Goal: Transaction & Acquisition: Purchase product/service

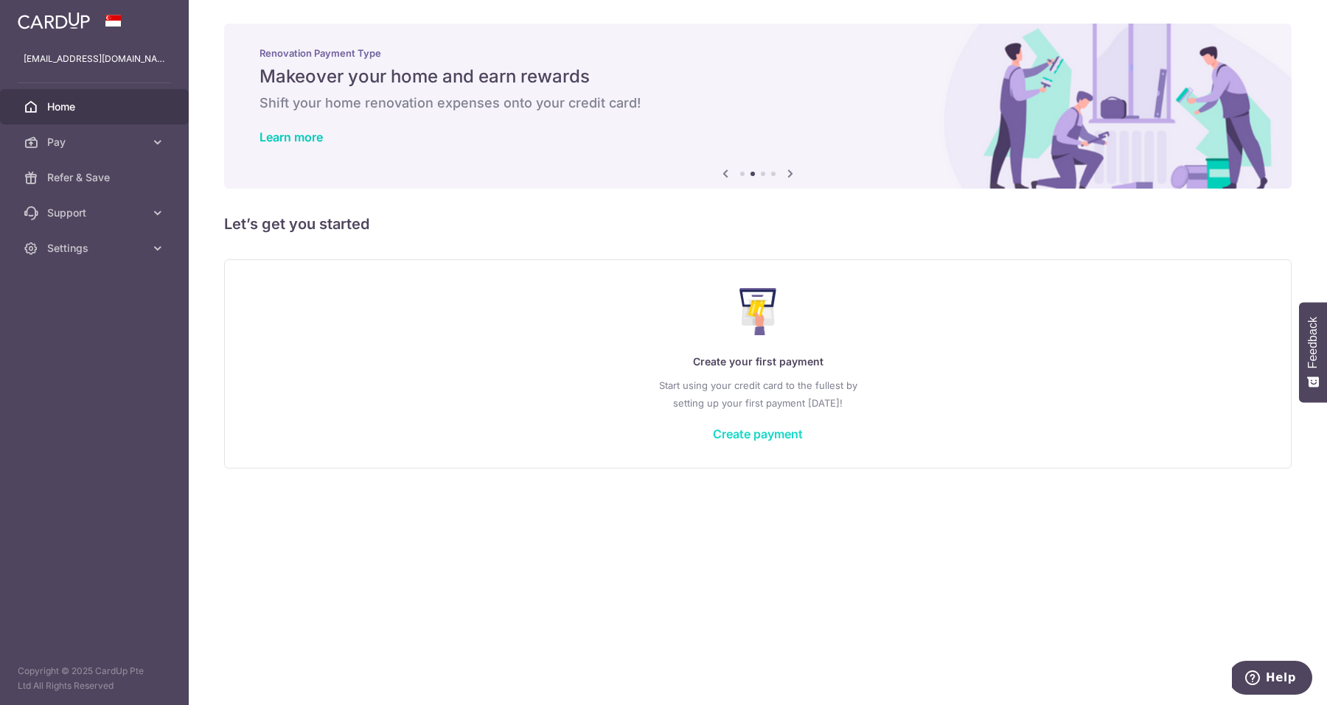
click at [749, 434] on link "Create payment" at bounding box center [758, 434] width 90 height 15
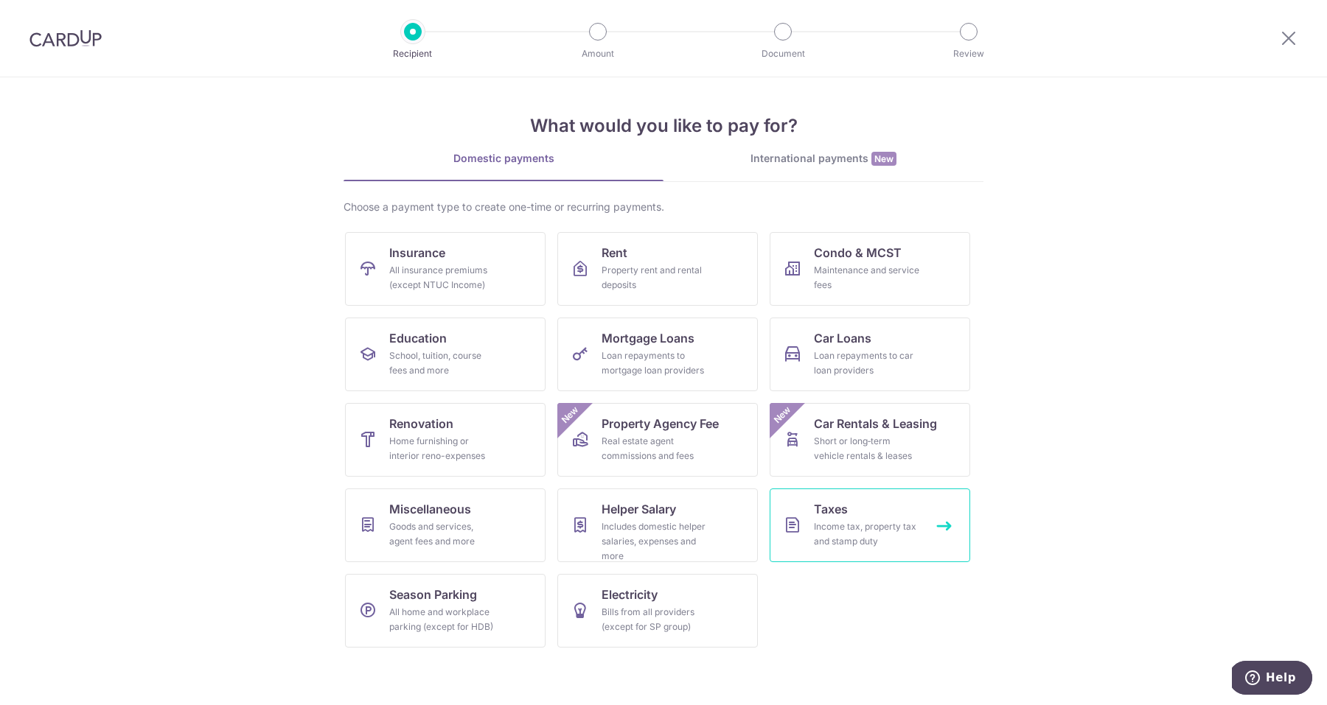
click at [873, 533] on div "Income tax, property tax and stamp duty" at bounding box center [867, 534] width 106 height 29
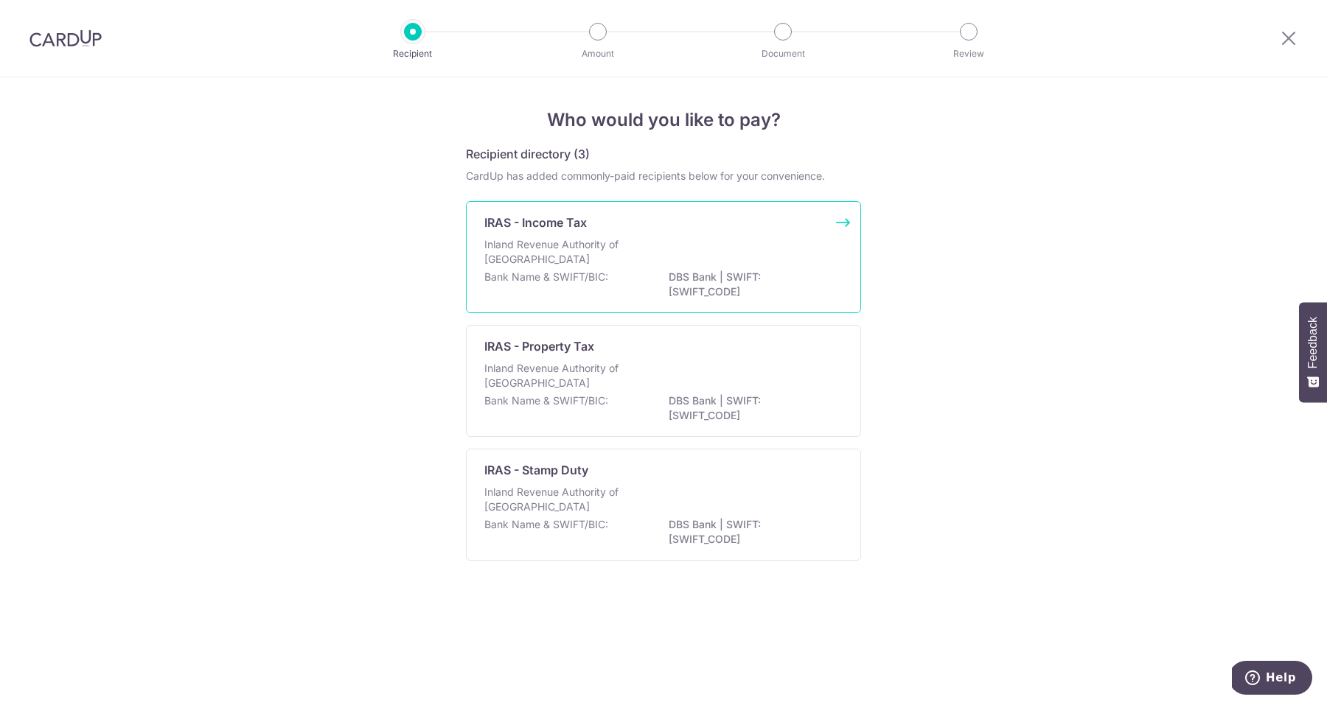
click at [739, 268] on div "Inland Revenue Authority of Singapore" at bounding box center [663, 253] width 358 height 32
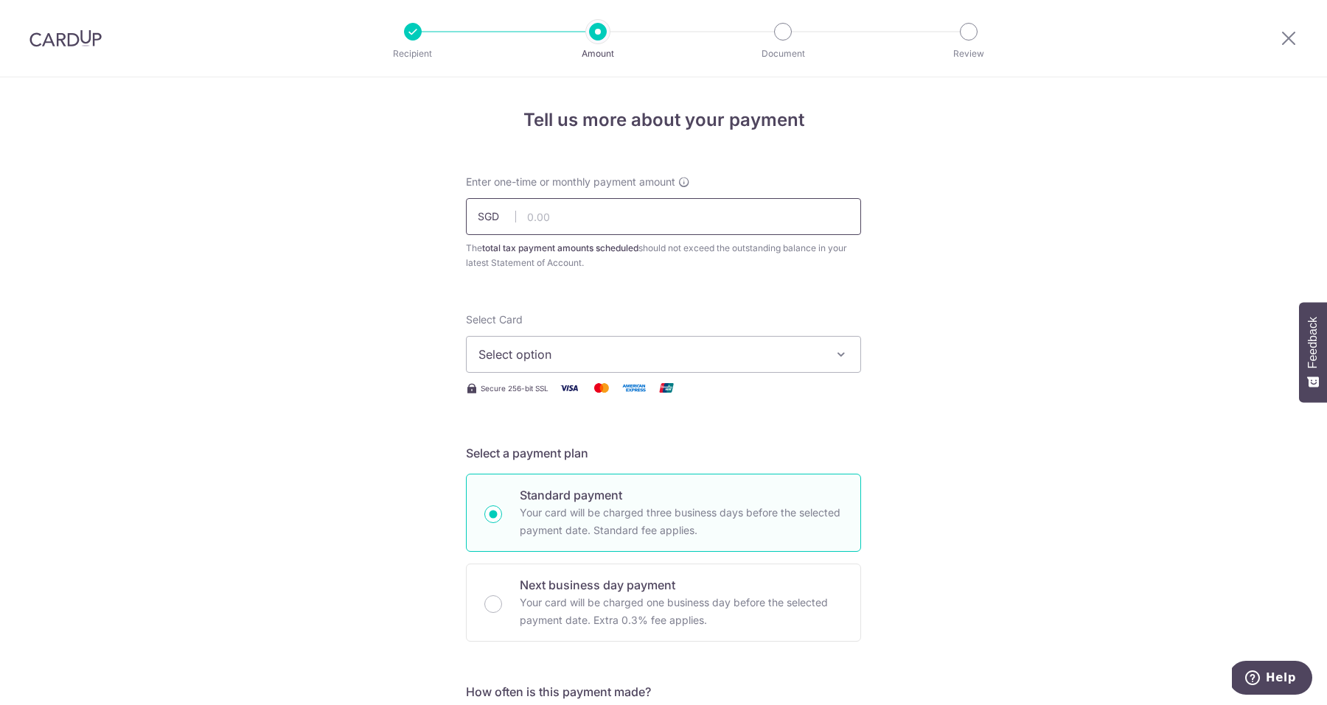
click at [778, 228] on input "text" at bounding box center [663, 216] width 395 height 37
click at [841, 355] on icon "button" at bounding box center [841, 354] width 15 height 15
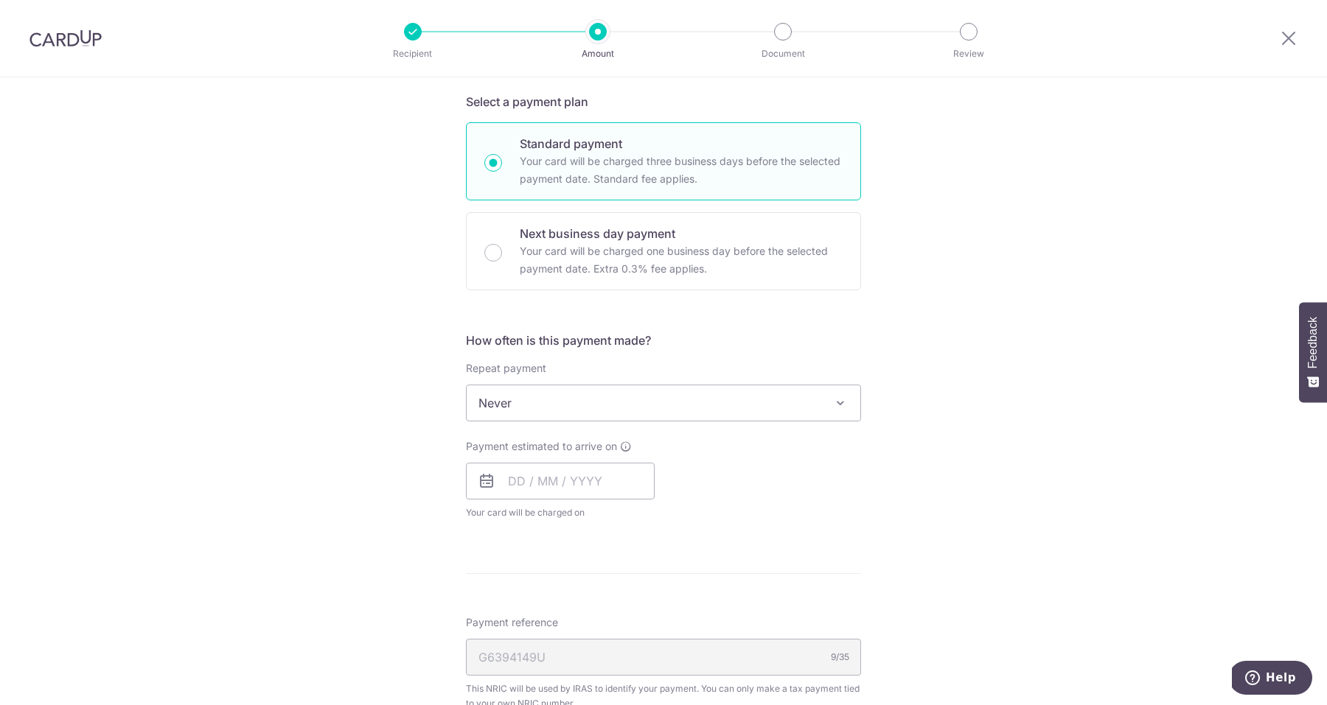
scroll to position [368, 0]
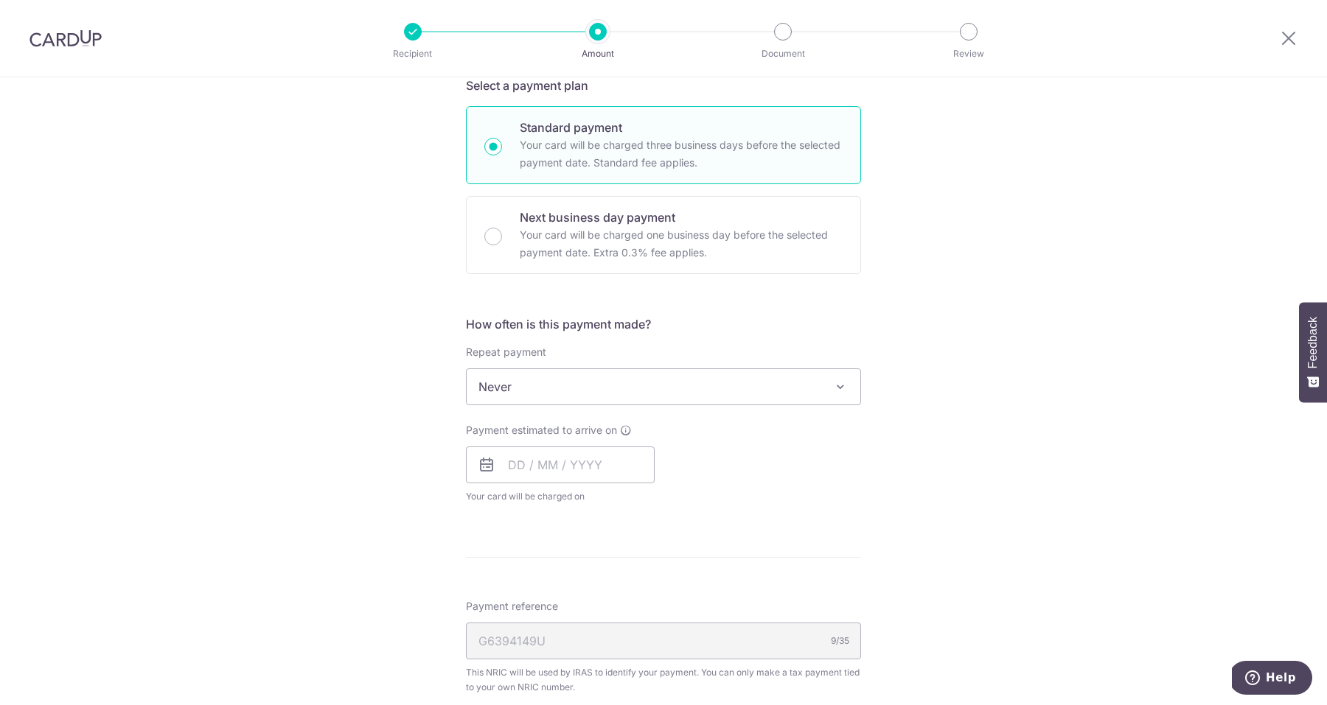
click at [828, 391] on span "Never" at bounding box center [664, 386] width 394 height 35
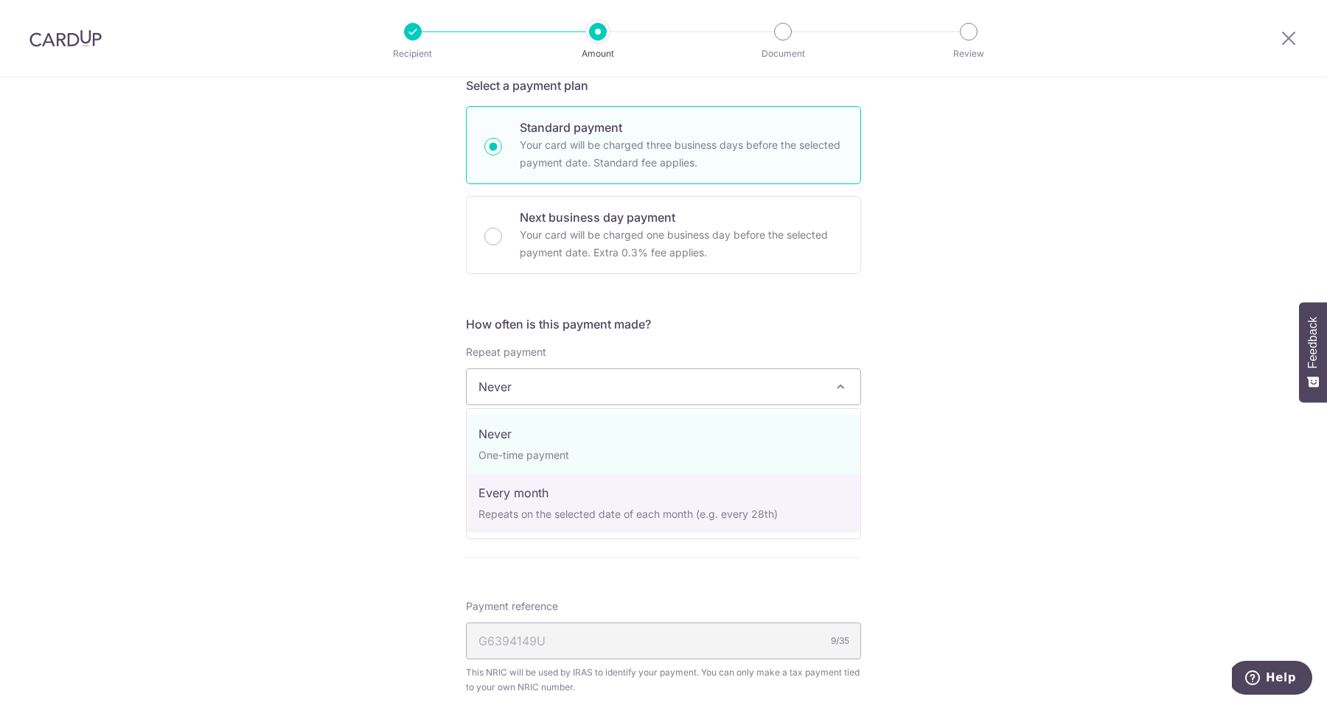
select select "3"
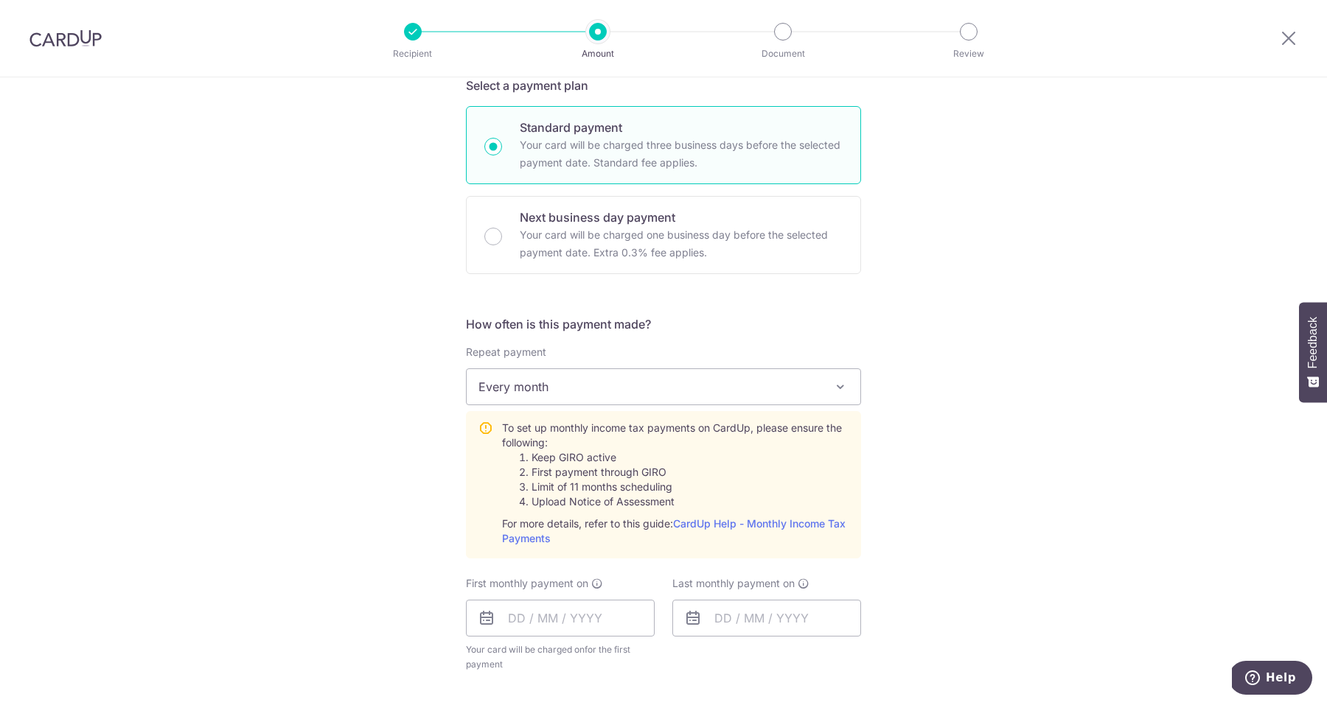
click at [925, 449] on div "Tell us more about your payment Enter one-time or monthly payment amount SGD Th…" at bounding box center [663, 478] width 1327 height 1537
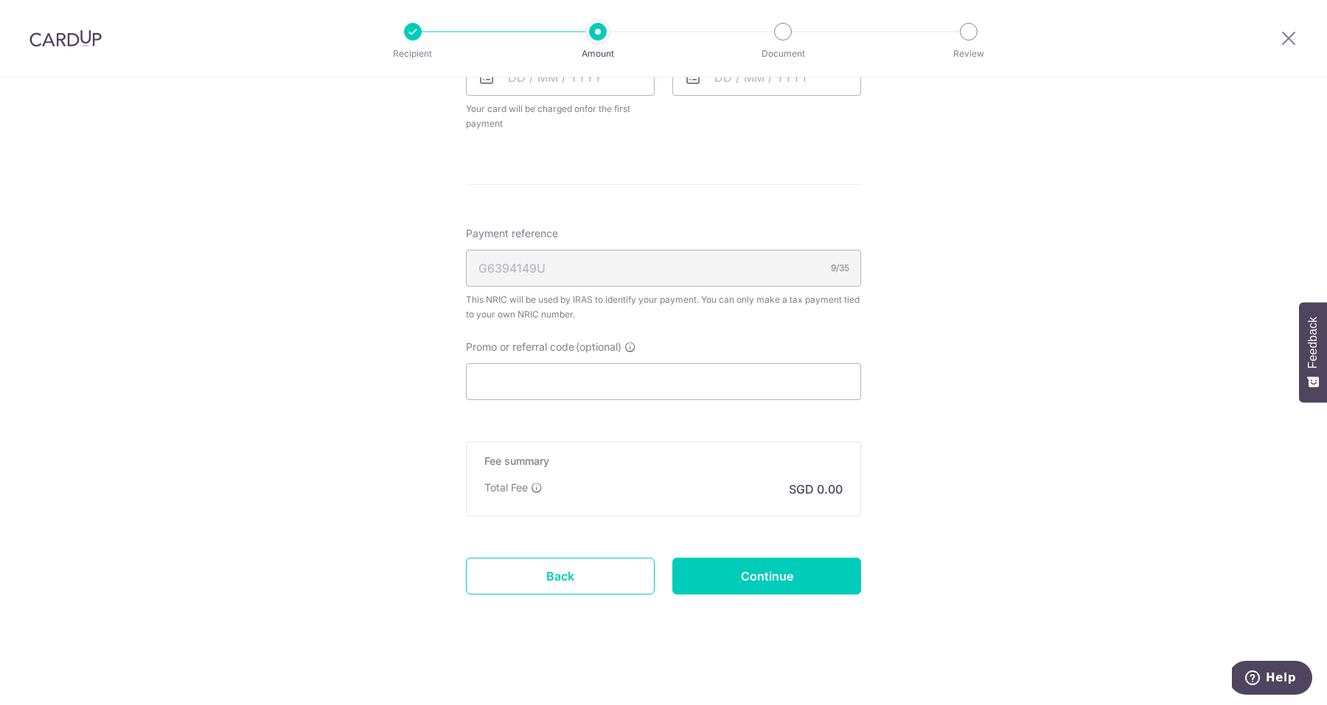
scroll to position [909, 0]
click at [586, 386] on input "Promo or referral code (optional)" at bounding box center [663, 381] width 395 height 37
paste input "VTAX25R"
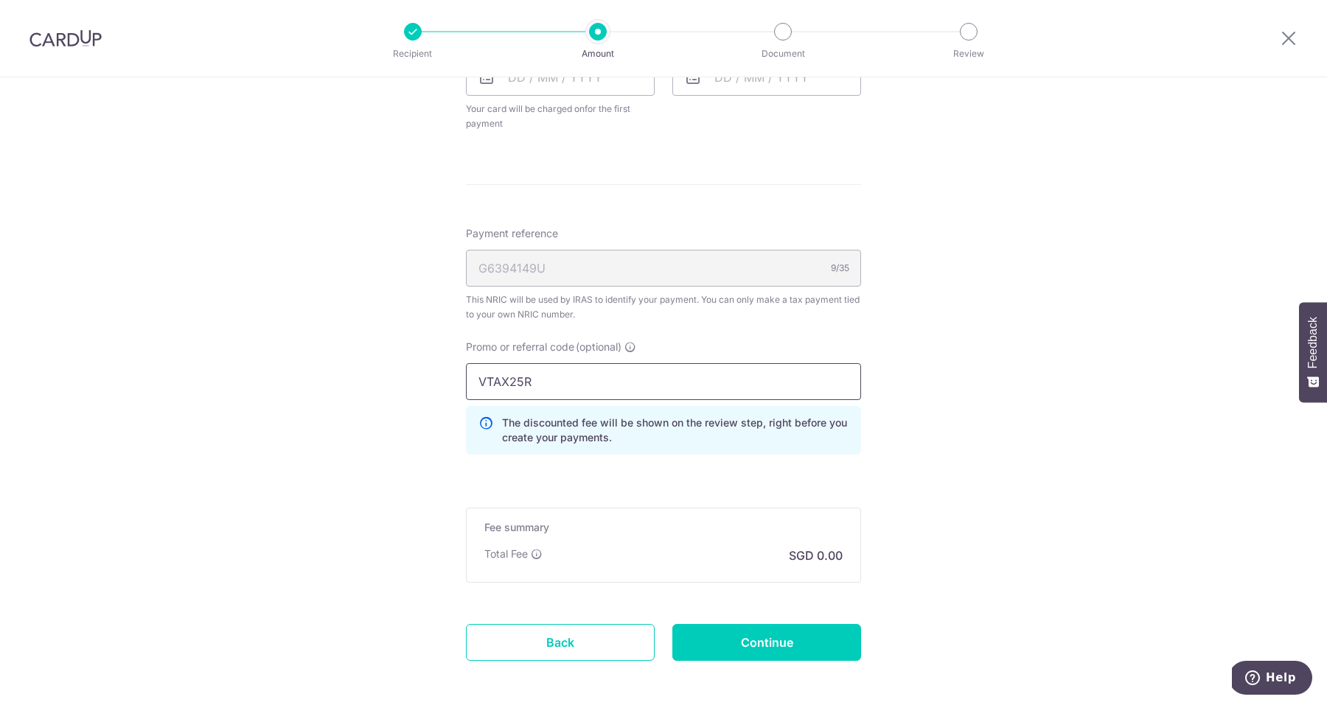
type input "VTAX25R"
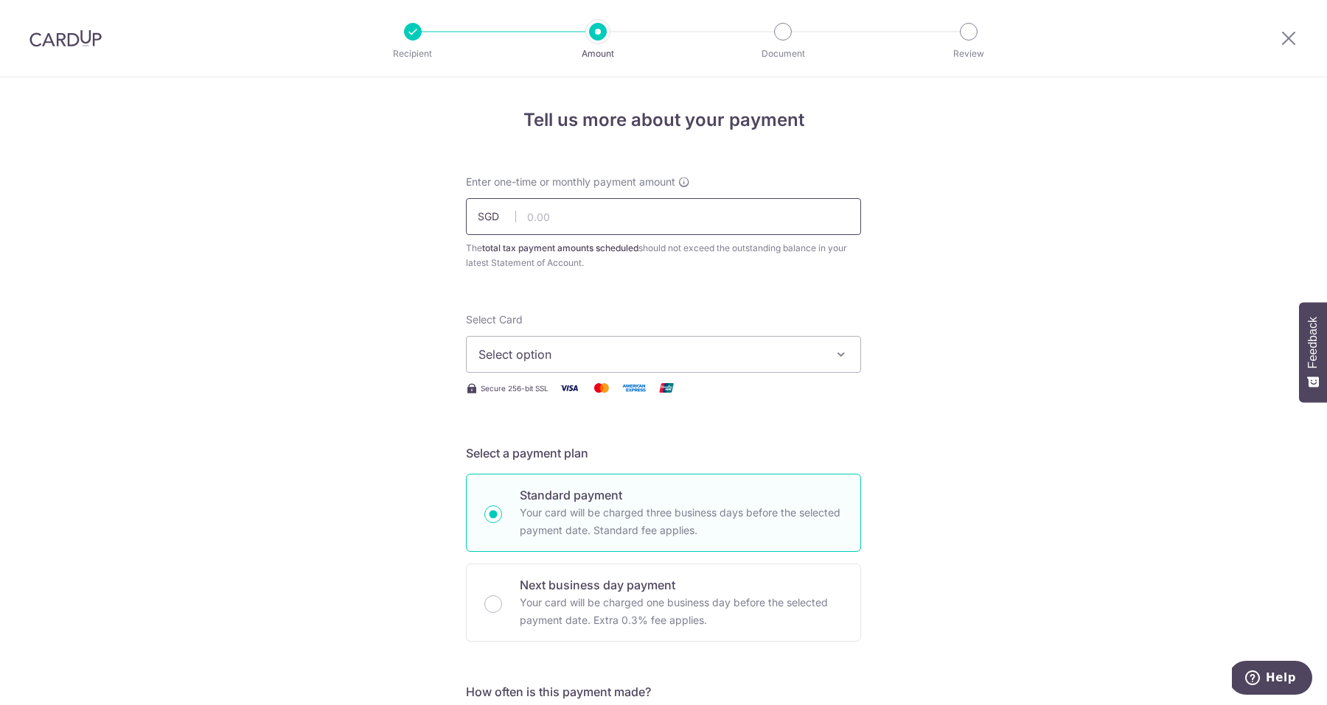
scroll to position [0, 0]
click at [623, 226] on input "text" at bounding box center [663, 216] width 395 height 37
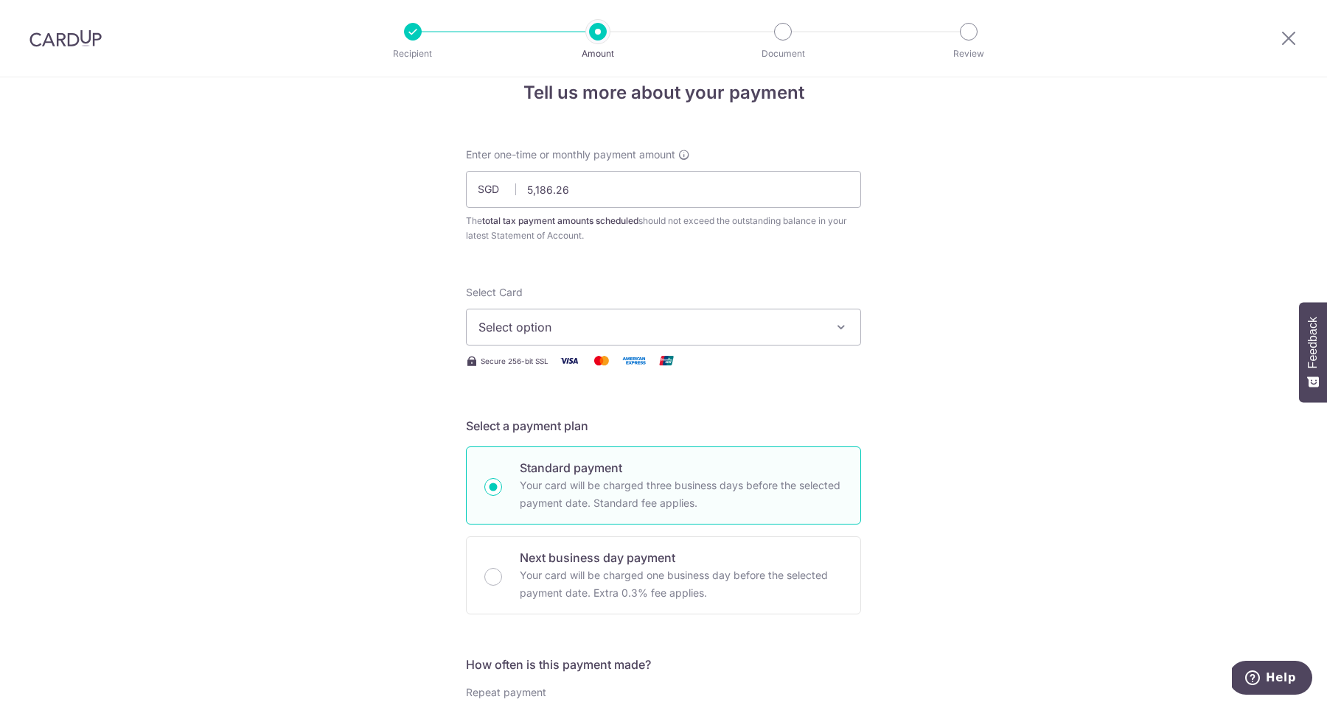
scroll to position [41, 0]
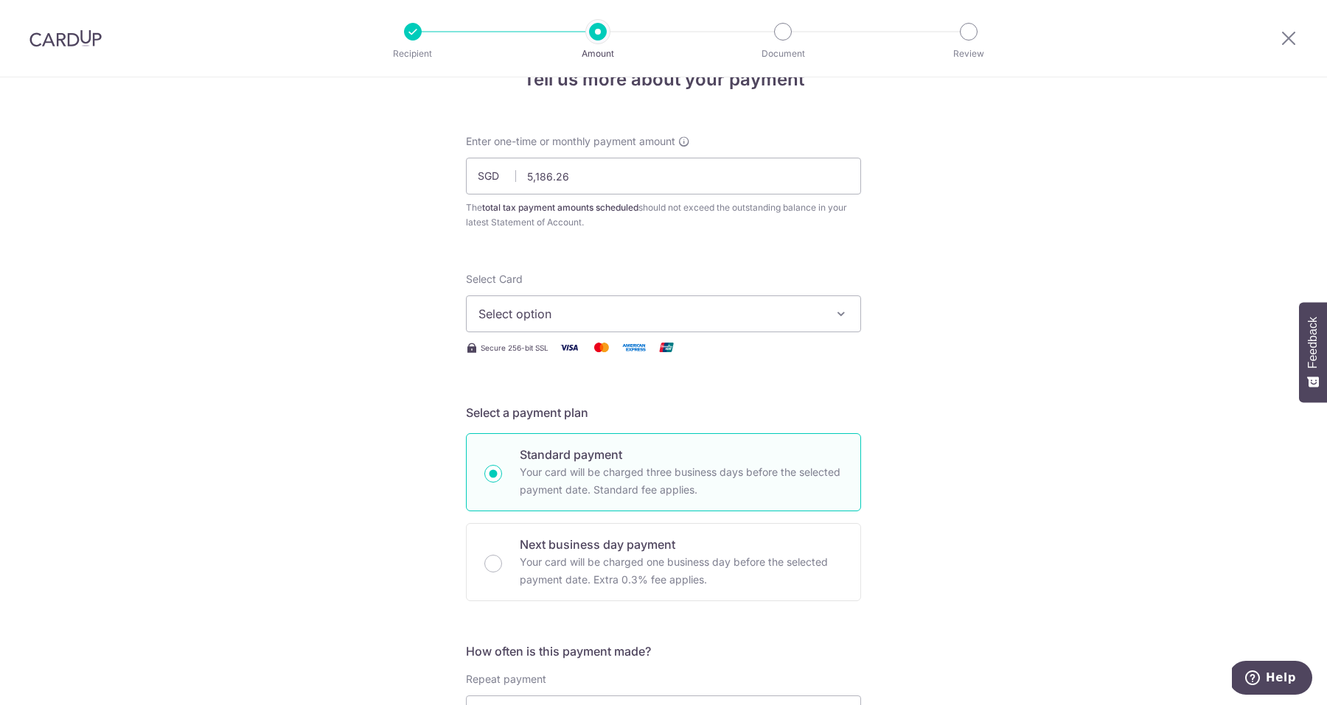
click at [676, 216] on div "The total tax payment amounts scheduled should not exceed the outstanding balan…" at bounding box center [663, 214] width 395 height 29
click at [655, 177] on input "5,186.26" at bounding box center [663, 176] width 395 height 37
type input "5,186.24"
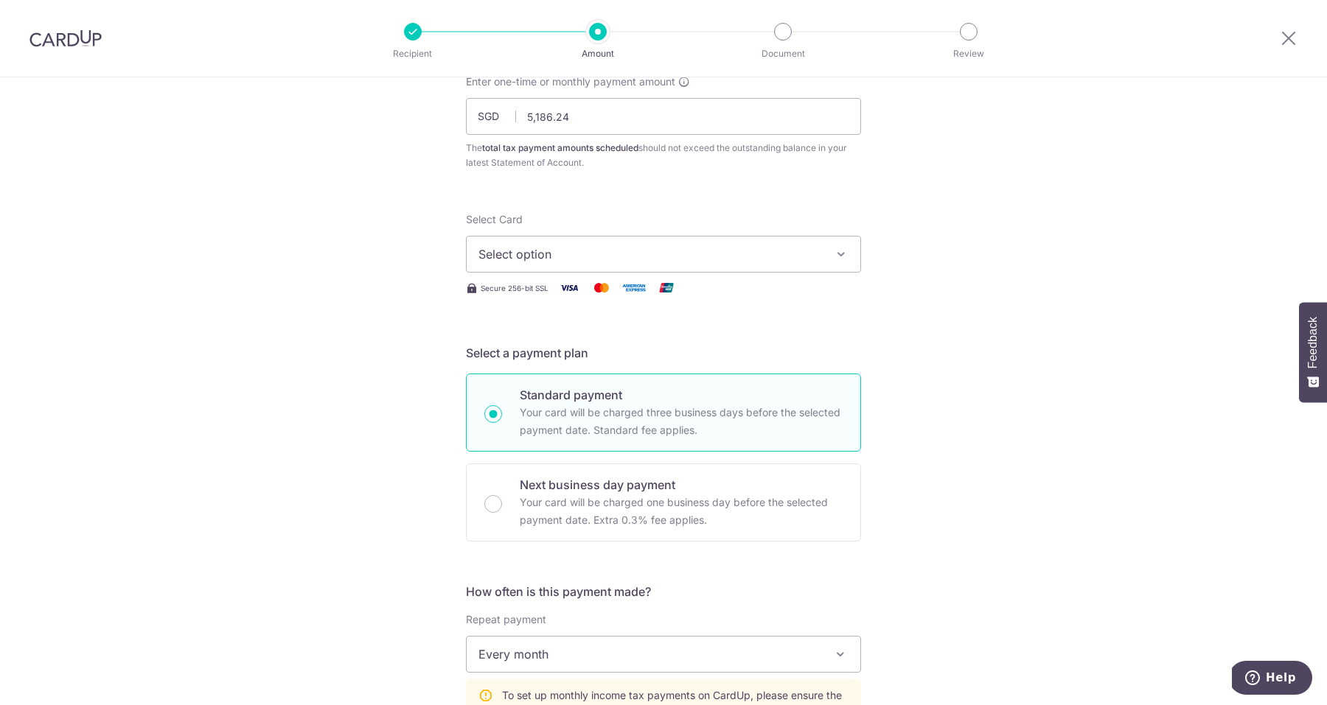
scroll to position [100, 0]
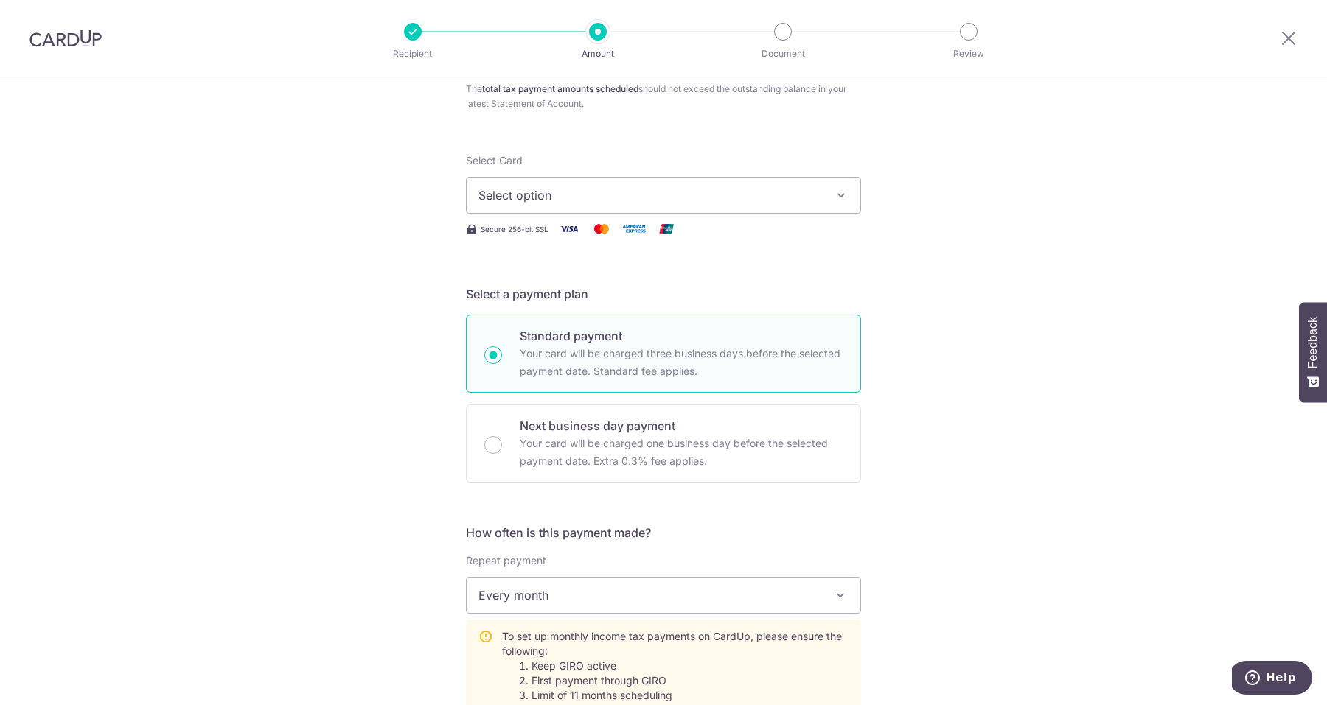
scroll to position [170, 0]
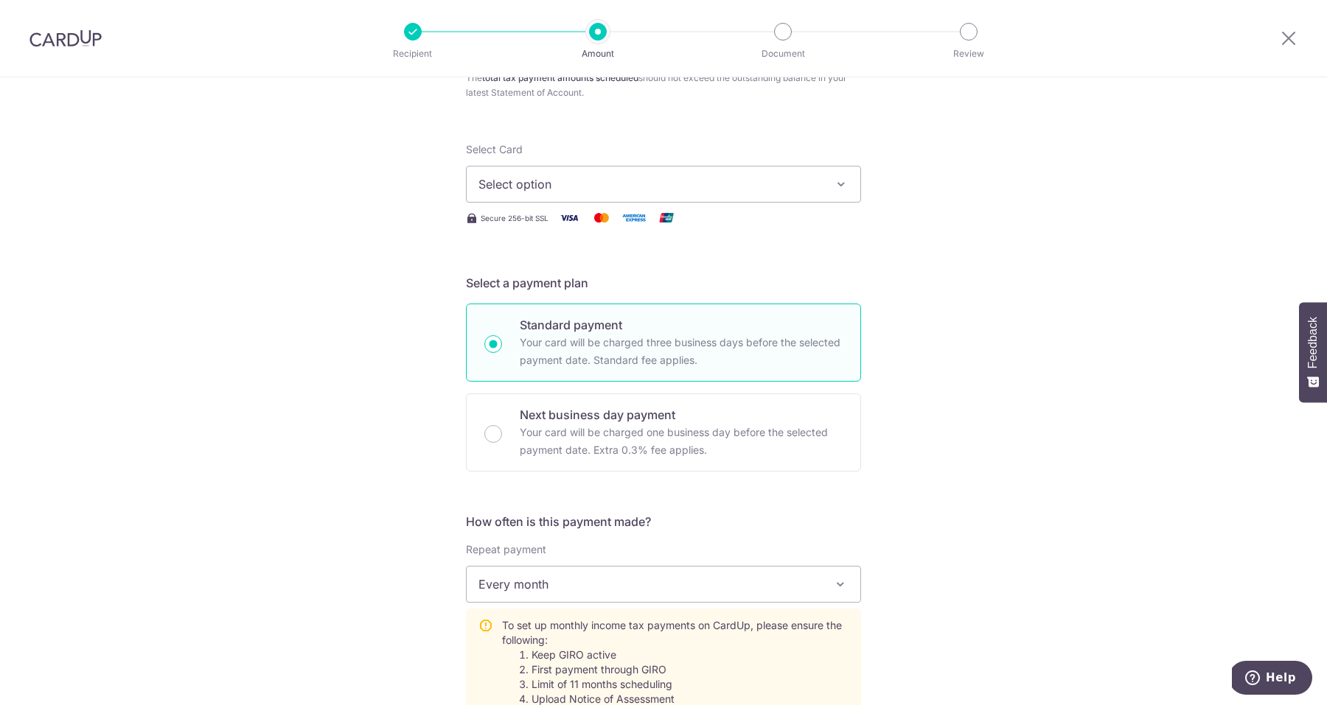
click at [848, 185] on icon "button" at bounding box center [841, 184] width 15 height 15
click at [687, 226] on span "Add credit card" at bounding box center [676, 225] width 343 height 15
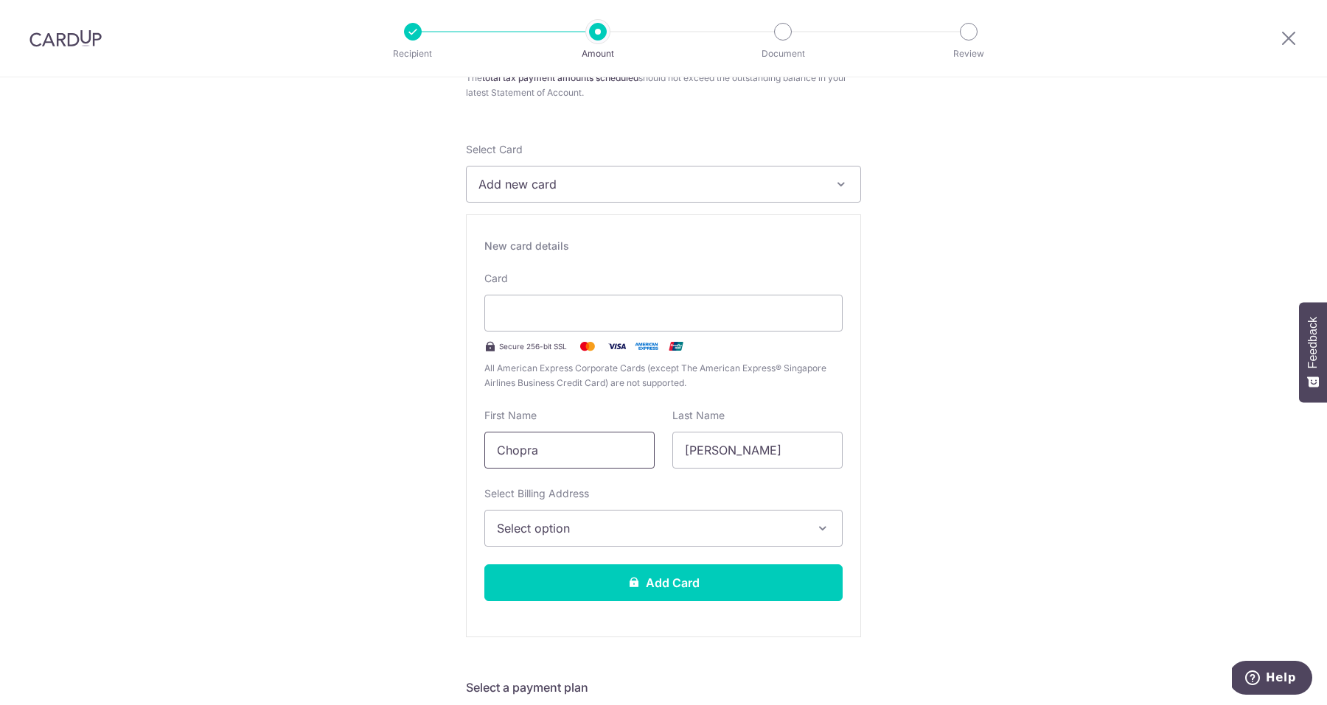
click at [591, 444] on input "Chopra" at bounding box center [569, 450] width 170 height 37
type input "Uttam"
type input "Chopra"
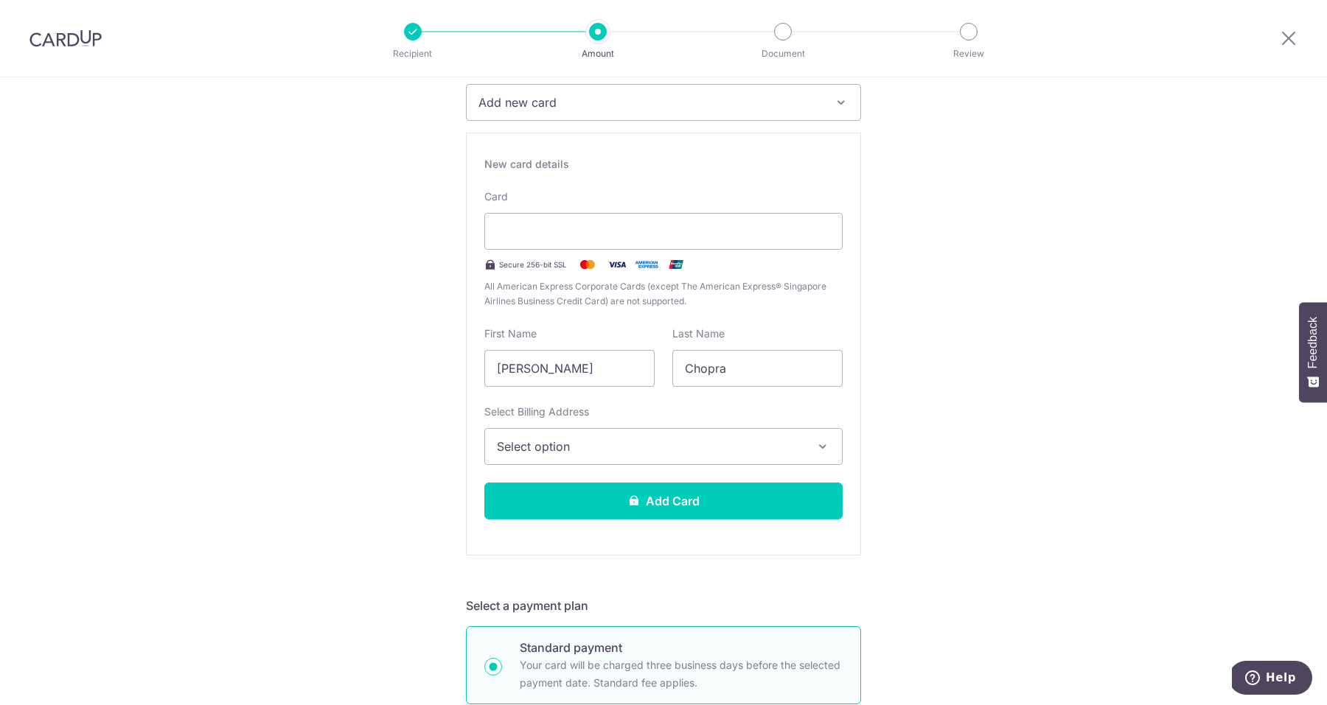
scroll to position [273, 0]
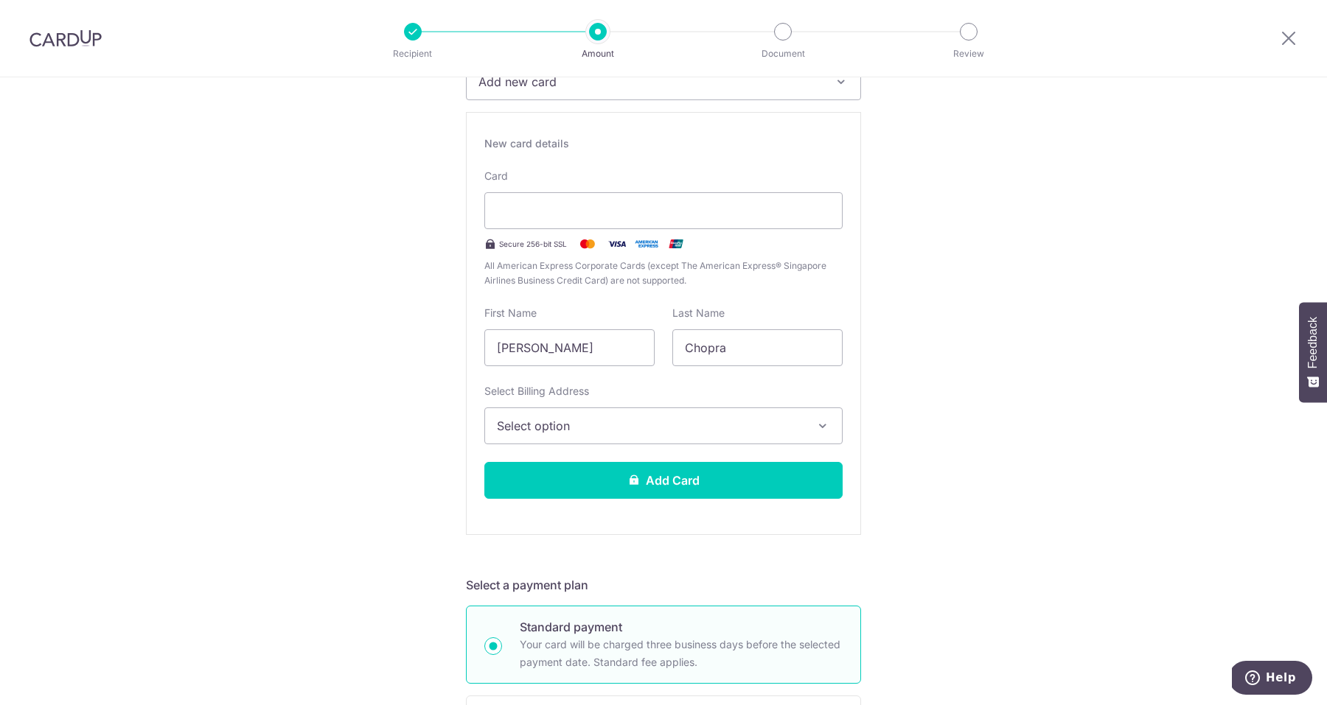
click at [798, 424] on span "Select option" at bounding box center [650, 426] width 307 height 18
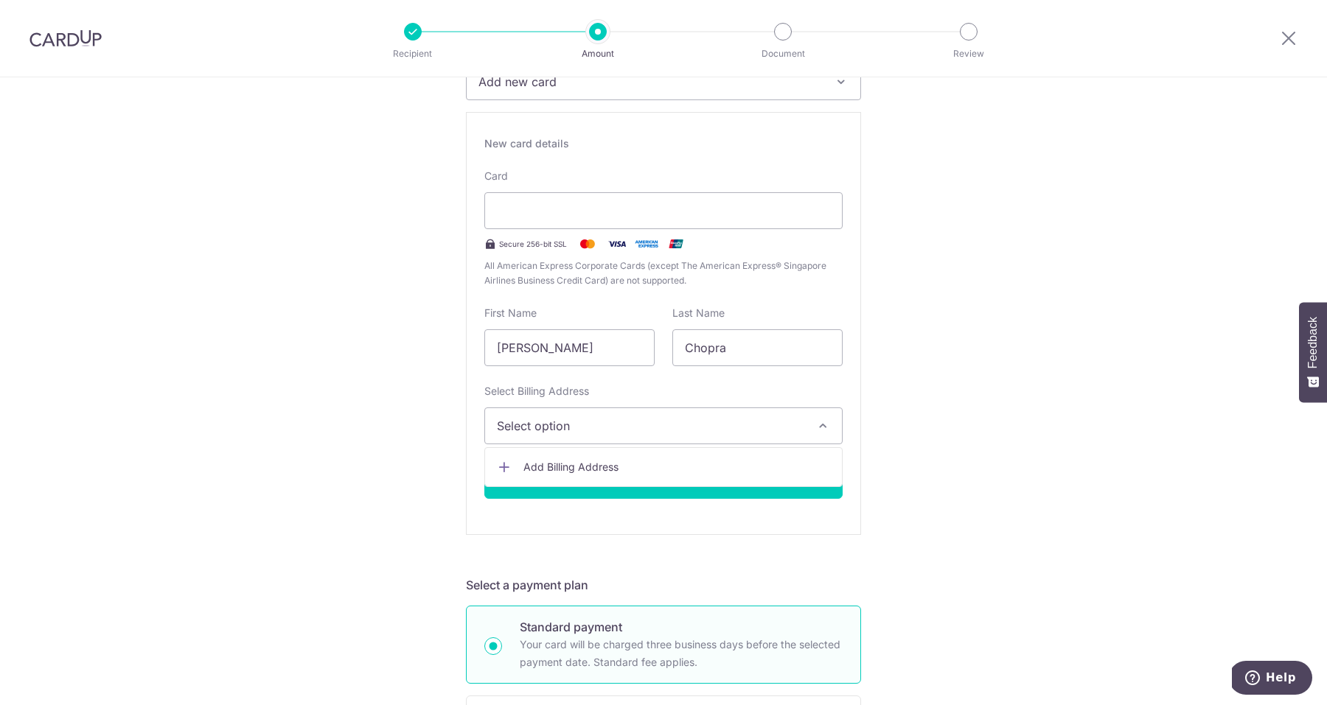
click at [721, 464] on span "Add Billing Address" at bounding box center [676, 467] width 307 height 15
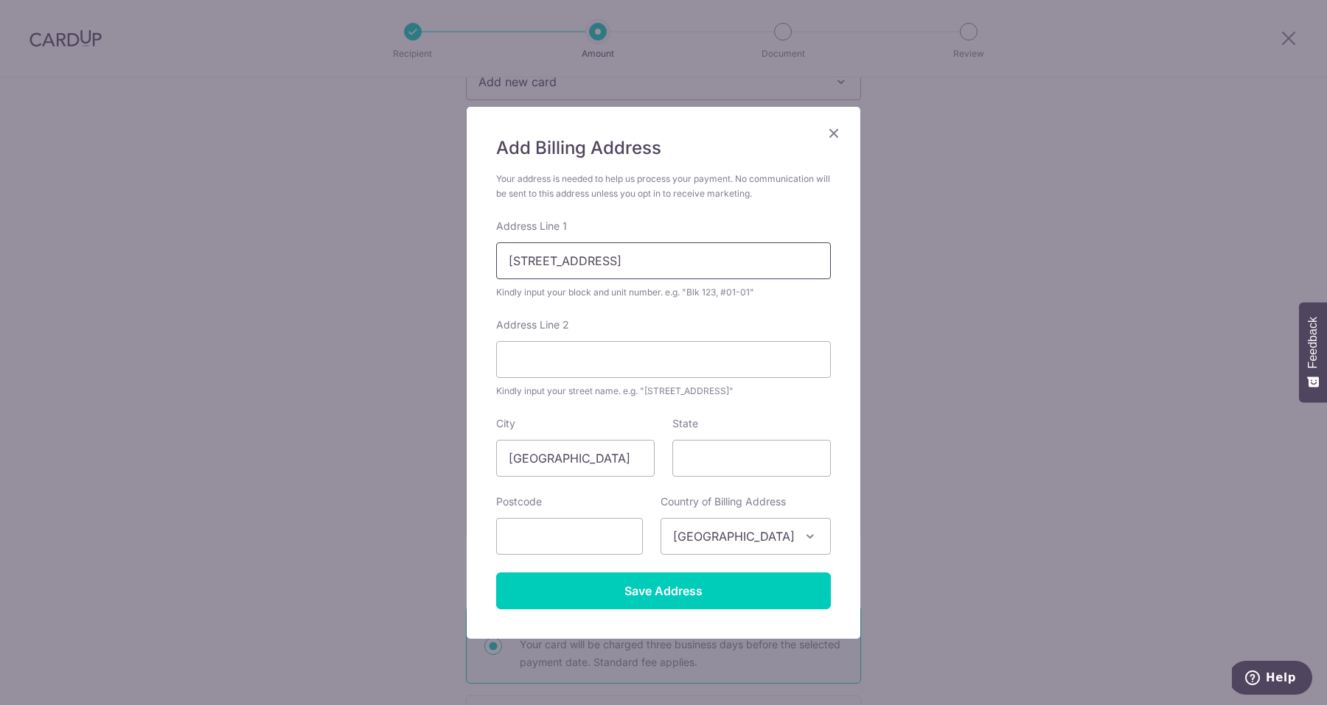
type input "479 River Valley Road"
type input "17-02 Valley Park"
type input "Singapore"
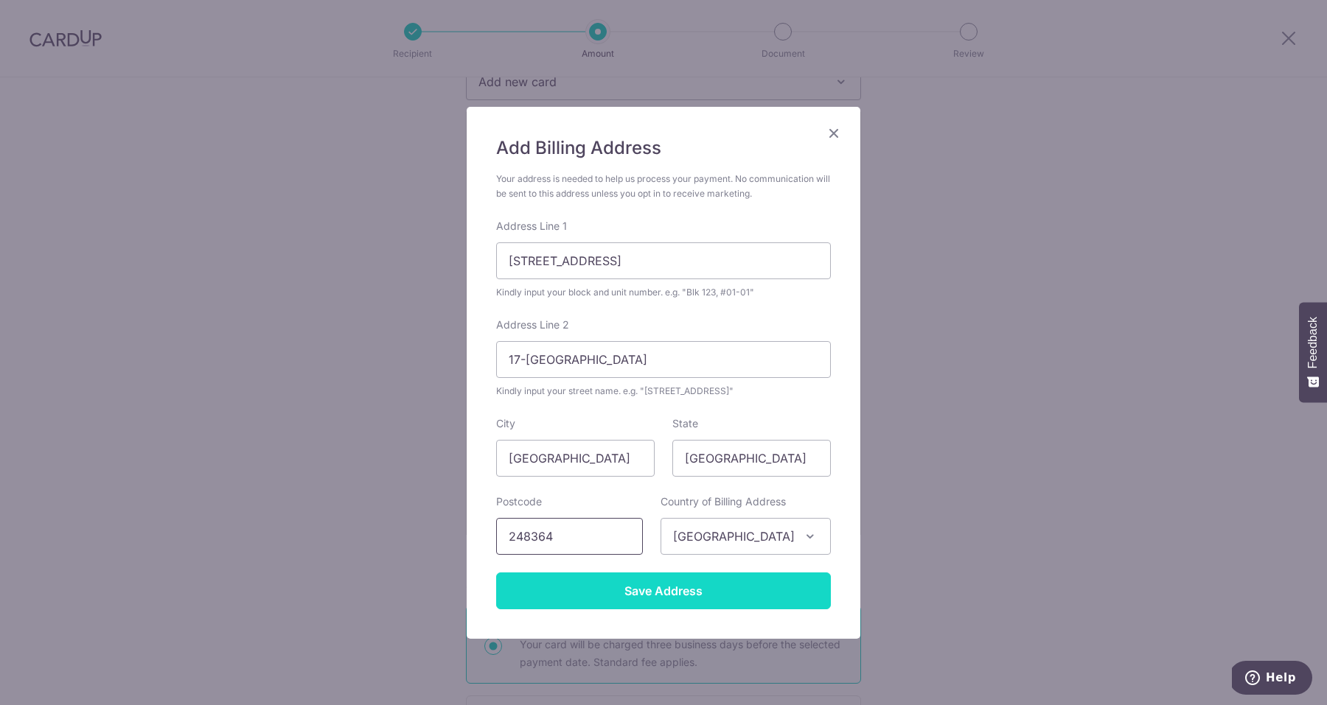
type input "248364"
click at [677, 586] on input "Save Address" at bounding box center [663, 591] width 335 height 37
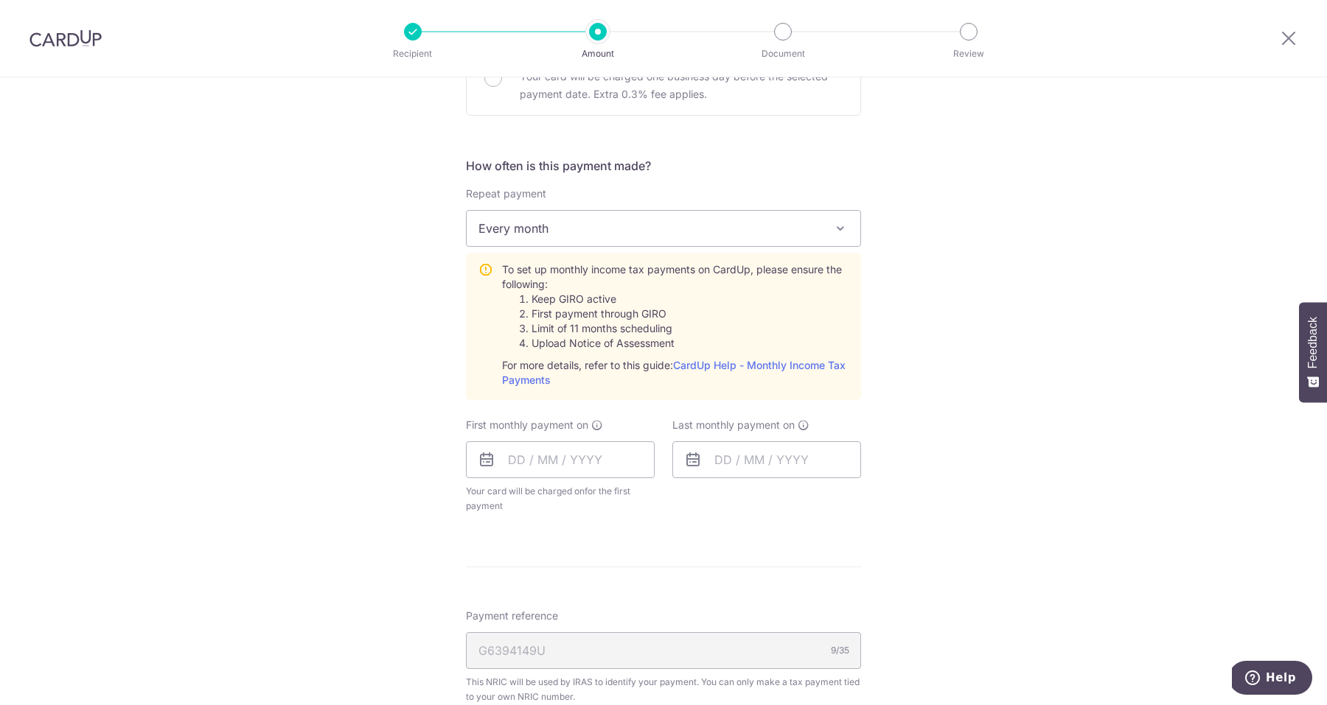
scroll to position [932, 0]
click at [584, 461] on input "text" at bounding box center [560, 459] width 189 height 37
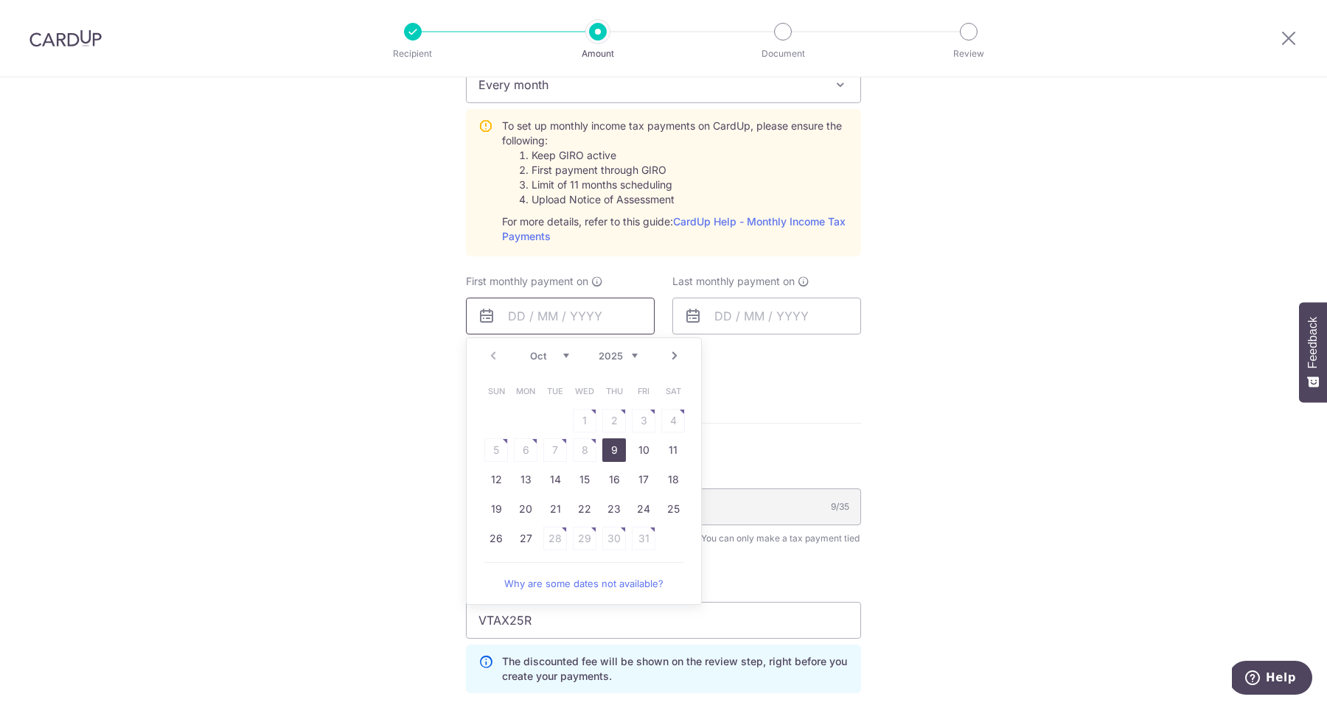
scroll to position [1094, 0]
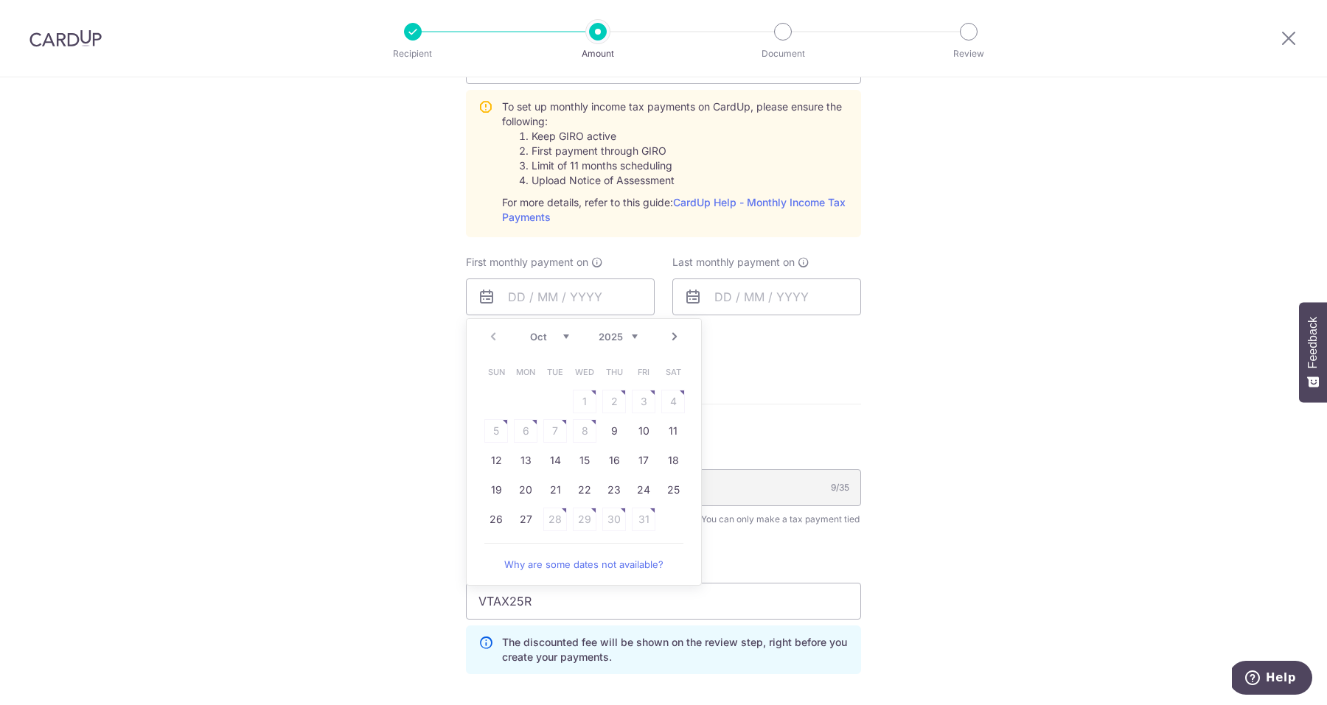
click at [593, 561] on link "Why are some dates not available?" at bounding box center [583, 564] width 199 height 29
click at [614, 435] on link "9" at bounding box center [614, 431] width 24 height 24
type input "09/10/2025"
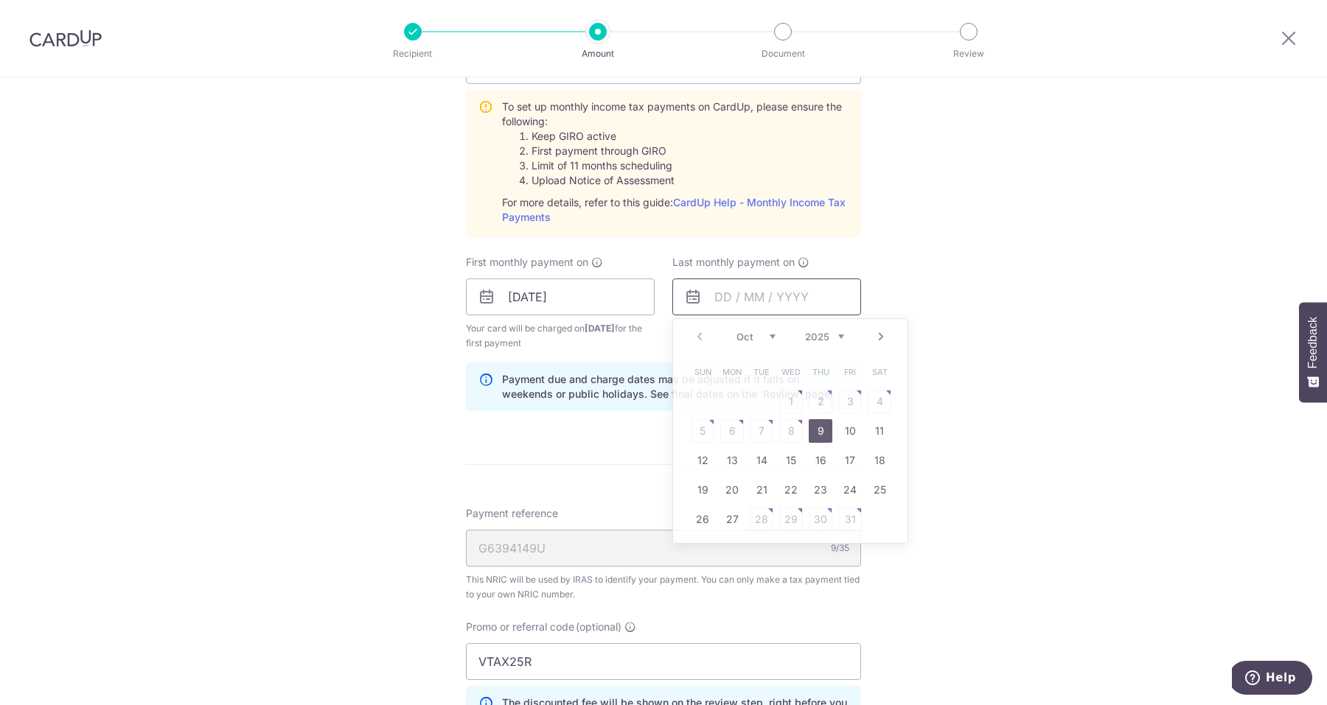
click at [769, 291] on input "text" at bounding box center [766, 297] width 189 height 37
click at [794, 429] on link "11" at bounding box center [791, 431] width 24 height 24
type input "11/03/2026"
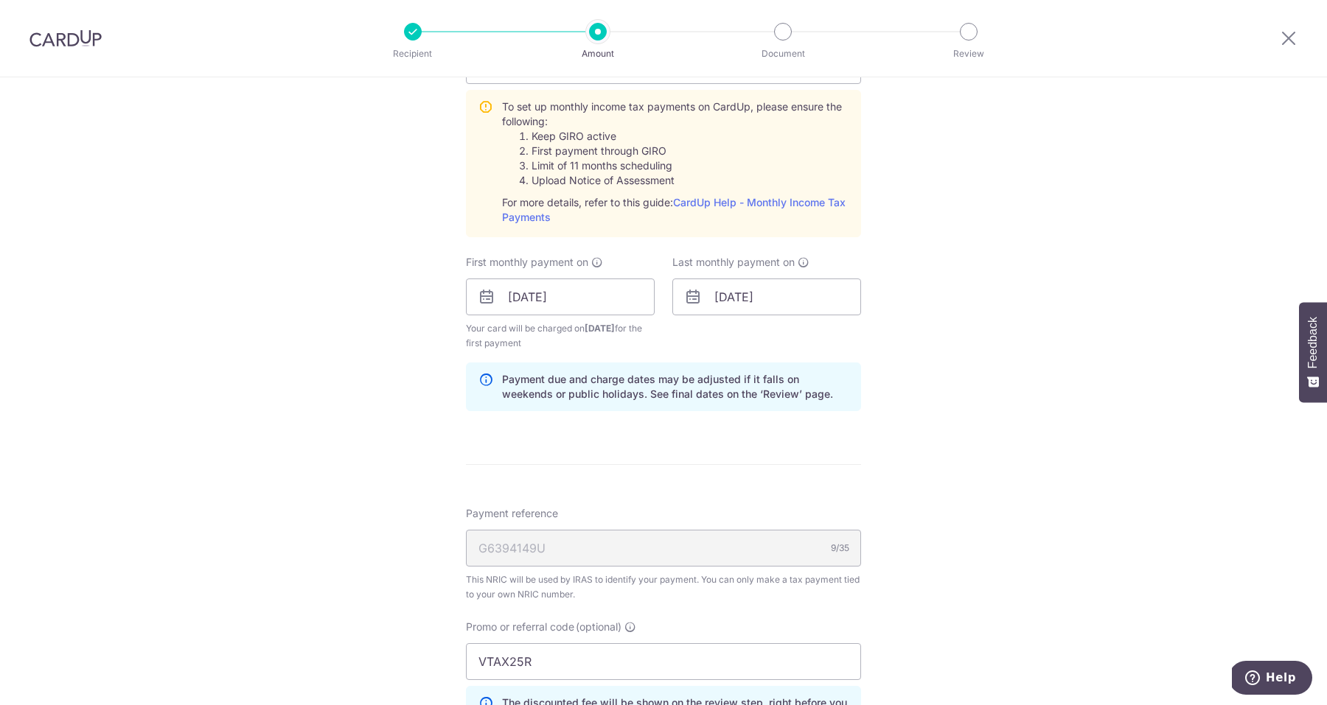
click at [919, 378] on div "Tell us more about your payment Enter one-time or monthly payment amount SGD 5,…" at bounding box center [663, 18] width 1327 height 2068
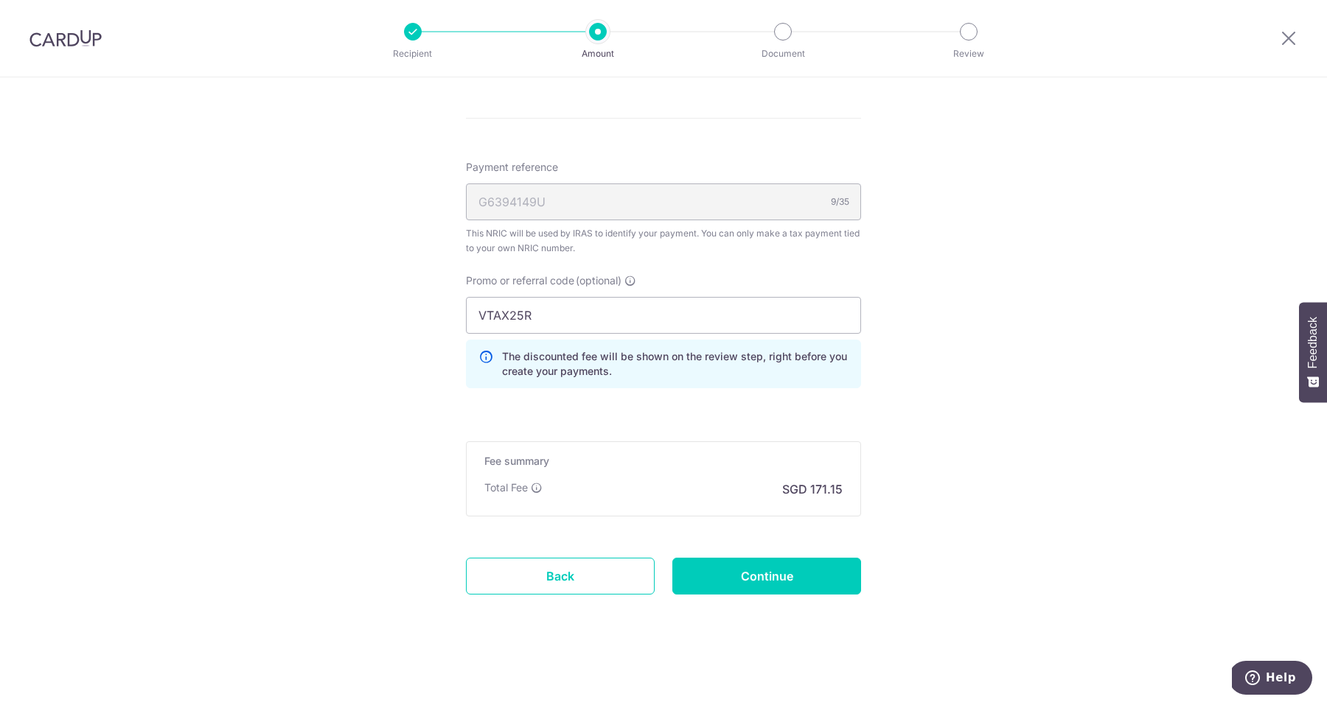
scroll to position [1440, 0]
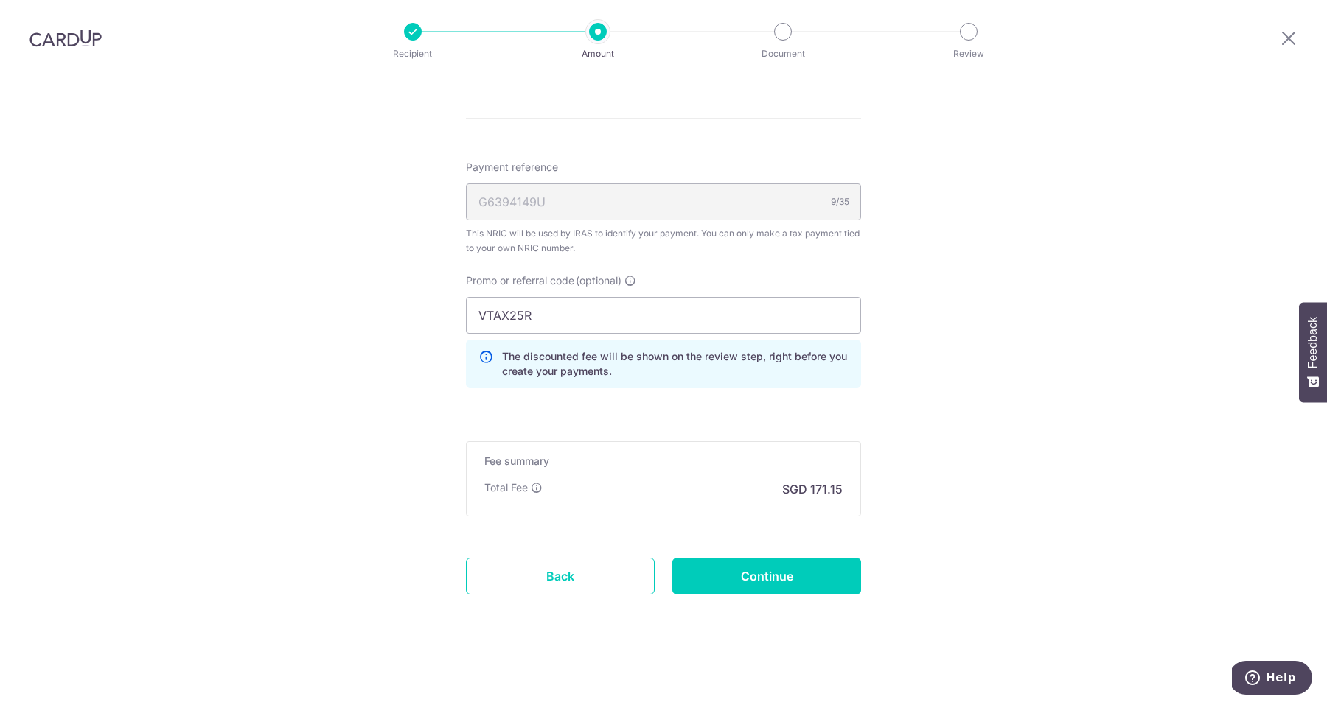
click at [774, 573] on input "Continue" at bounding box center [766, 576] width 189 height 37
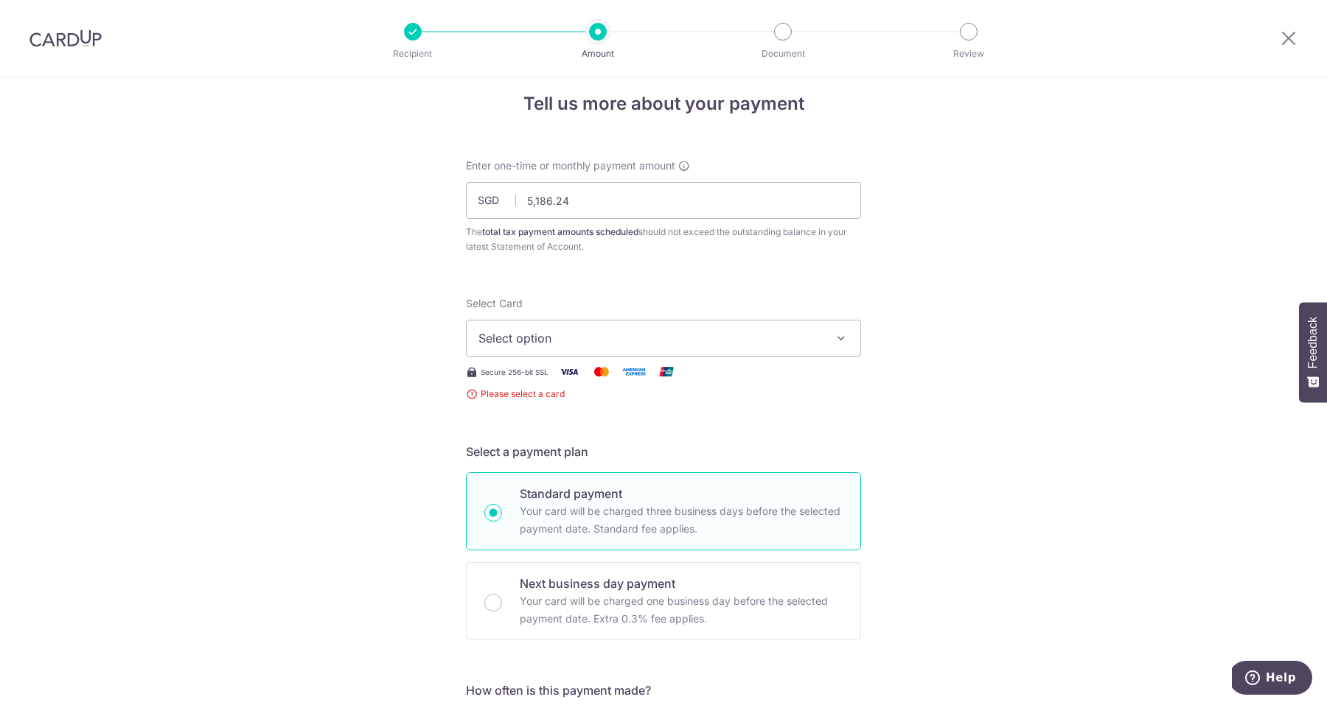
scroll to position [9, 0]
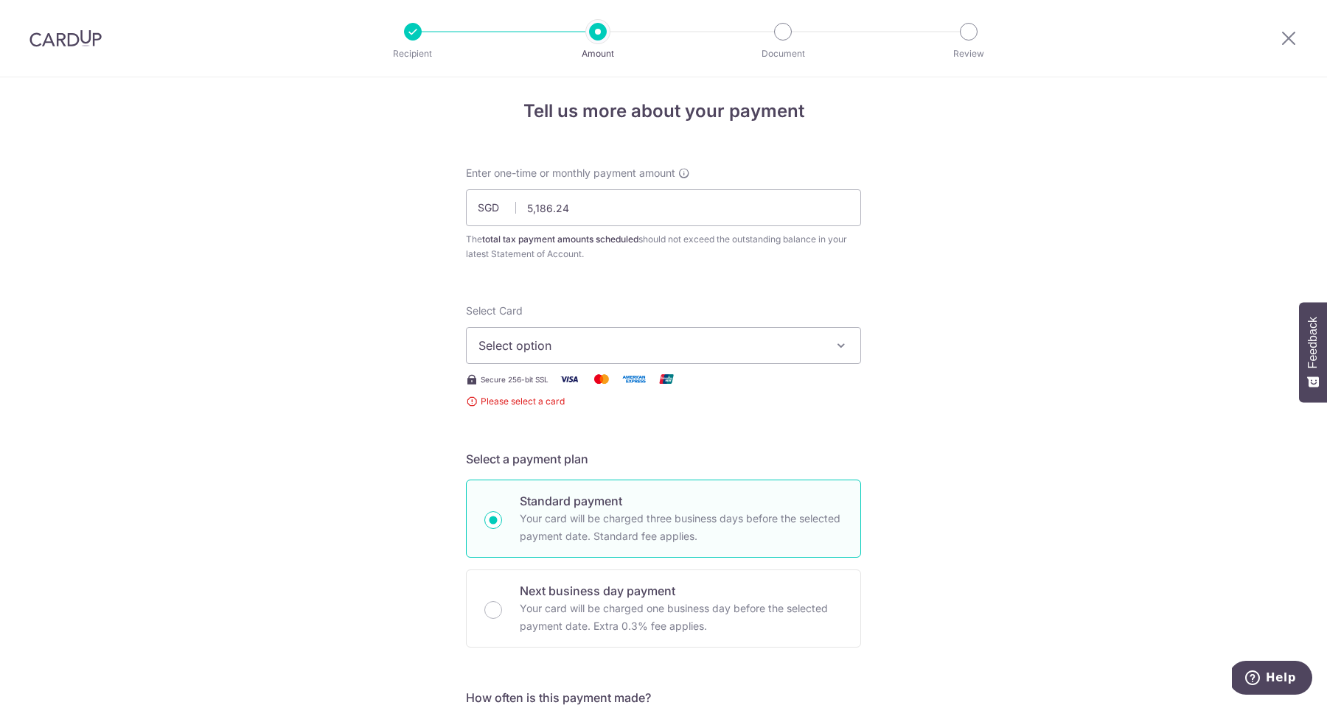
click at [815, 346] on span "Select option" at bounding box center [649, 346] width 343 height 18
click at [706, 349] on span "Select option" at bounding box center [649, 346] width 343 height 18
click at [615, 390] on span "Add credit card" at bounding box center [676, 387] width 343 height 15
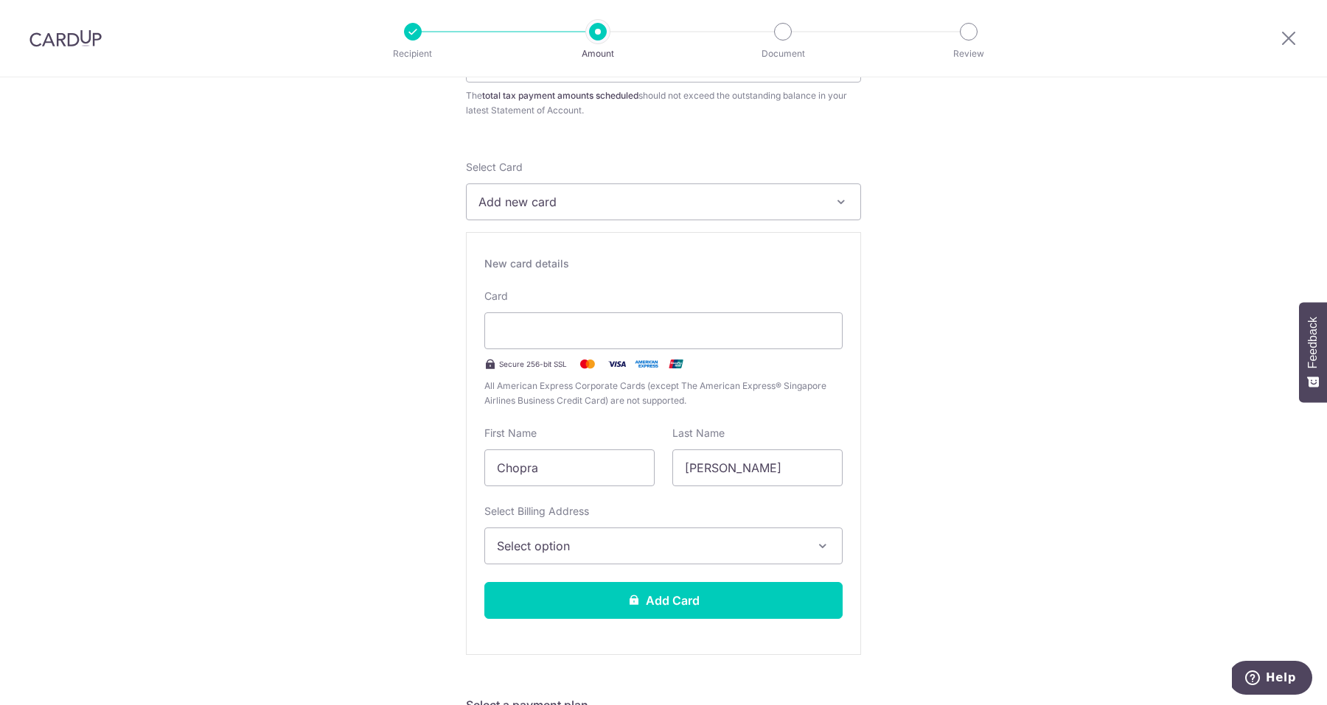
scroll to position [180, 0]
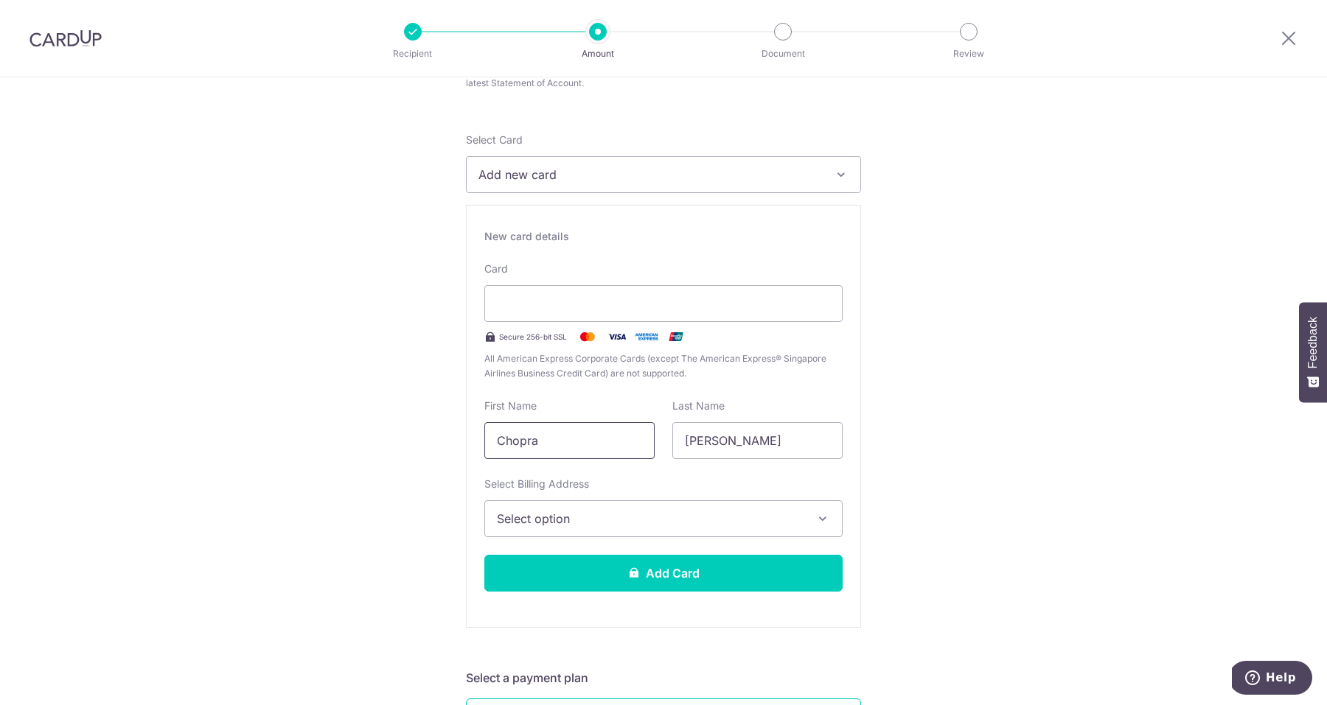
click at [548, 442] on input "Chopra" at bounding box center [569, 440] width 170 height 37
type input "Uttam"
type input "Chopra"
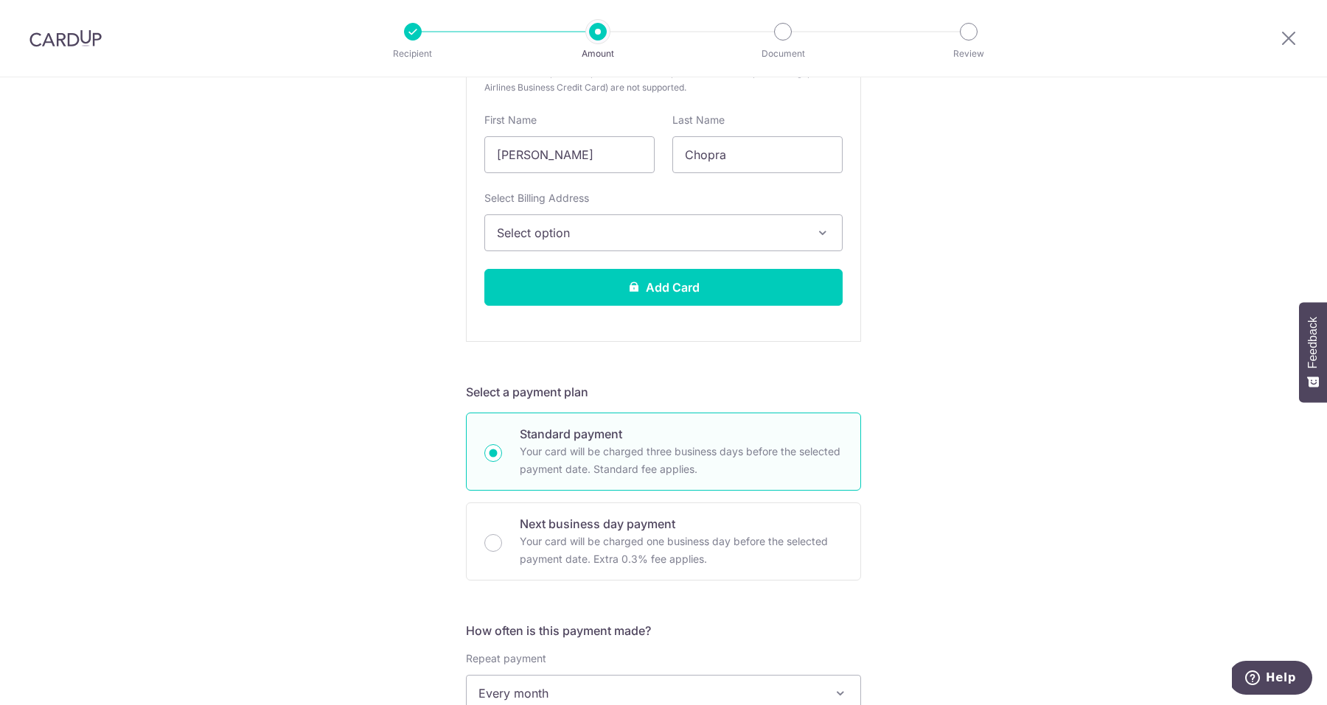
scroll to position [448, 0]
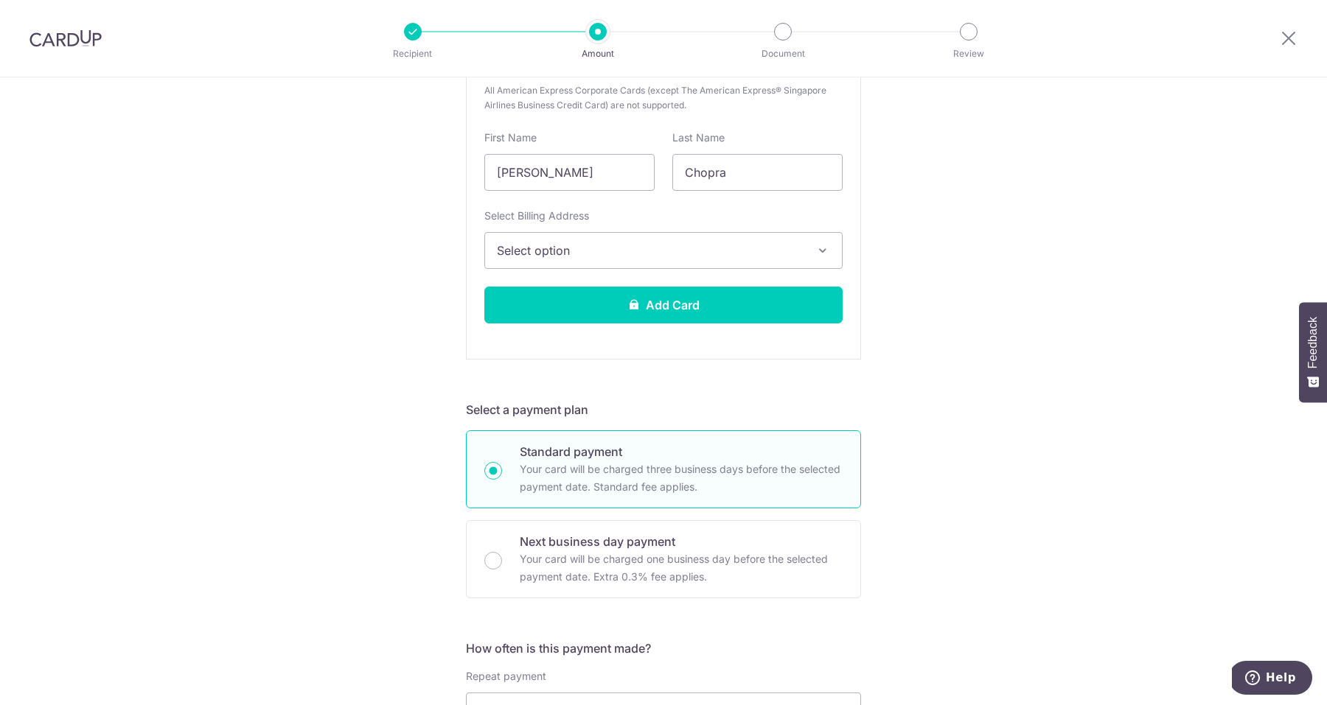
click at [622, 247] on span "Select option" at bounding box center [650, 251] width 307 height 18
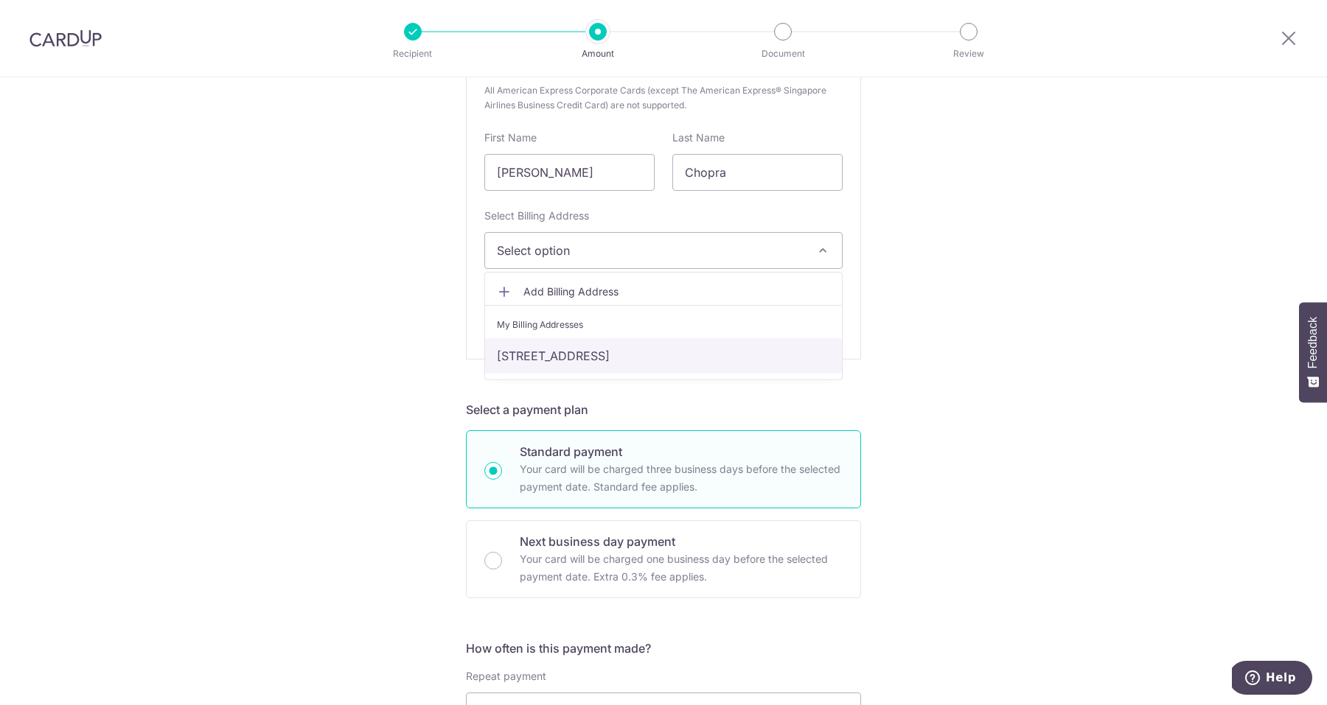
click at [586, 354] on link "479 River Valley Road, 17-02 Valley Park, Singapore, Singapore, Singapore-248364" at bounding box center [663, 355] width 357 height 35
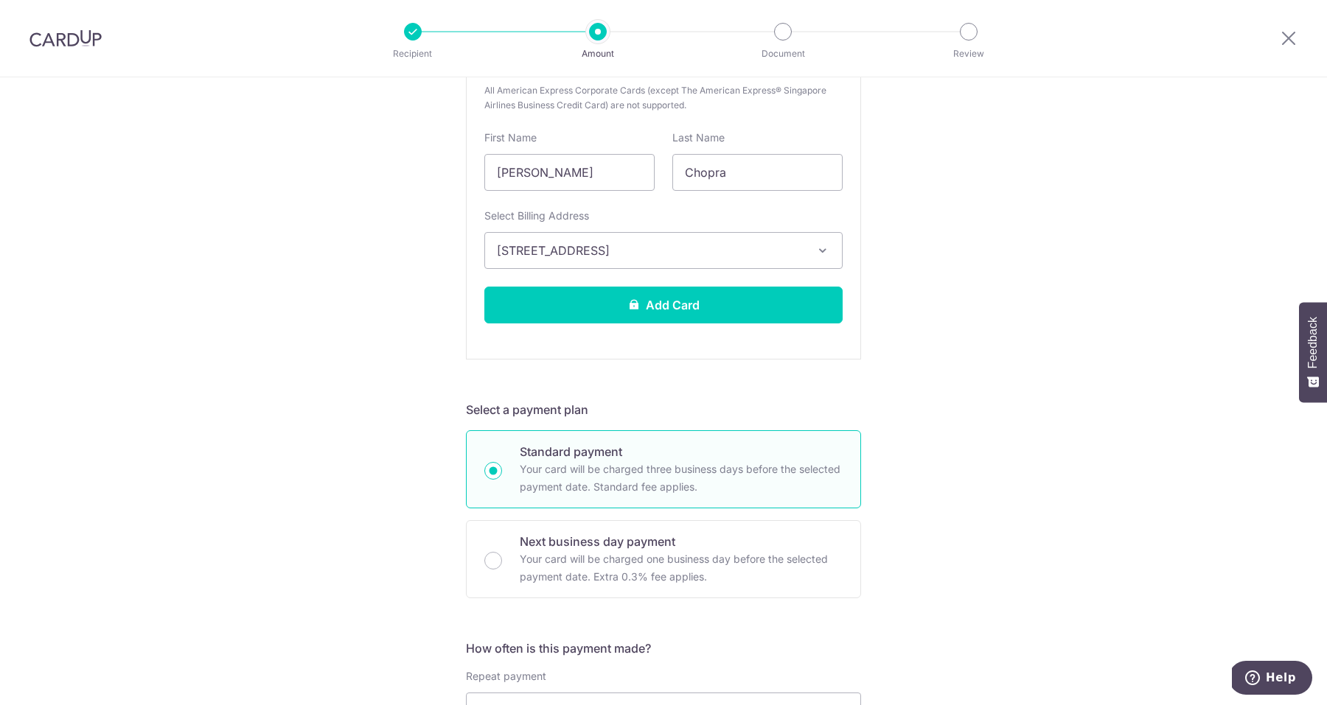
click at [941, 297] on div "Tell us more about your payment Enter one-time or monthly payment amount SGD 5,…" at bounding box center [663, 549] width 1327 height 1840
click at [704, 303] on button "Add Card" at bounding box center [663, 305] width 358 height 37
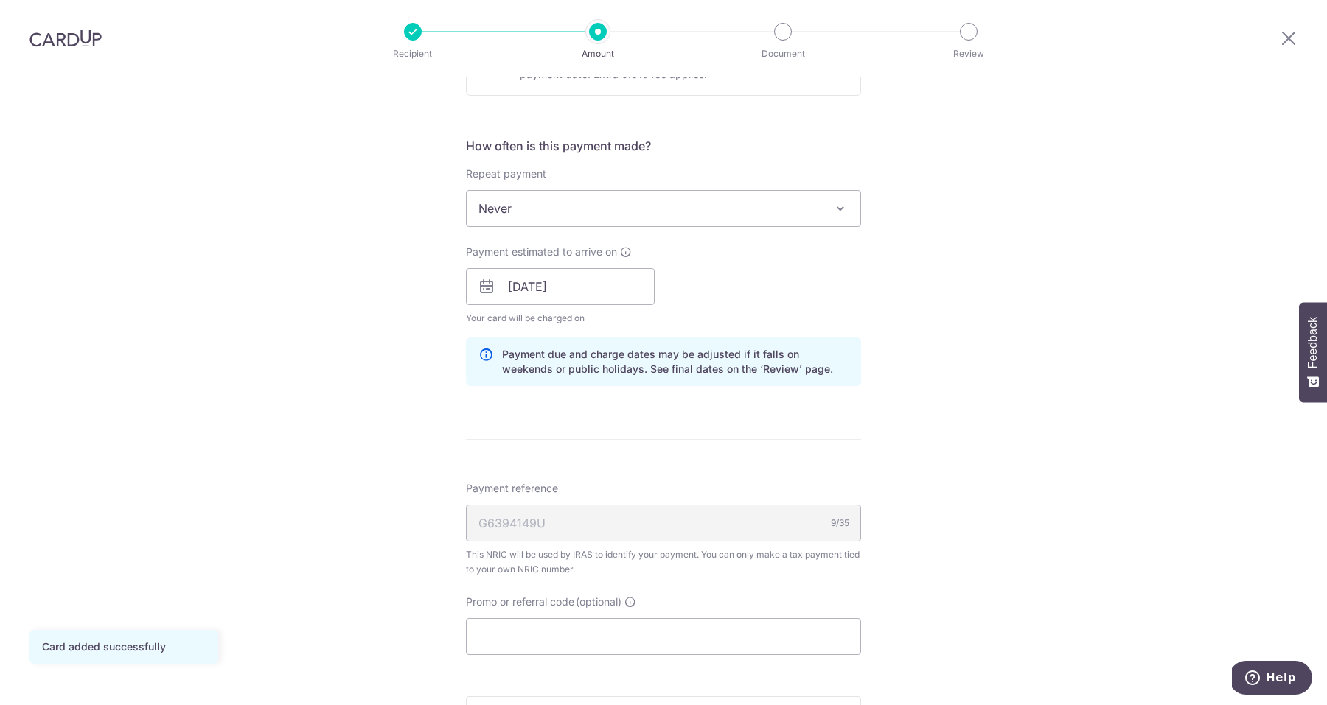
scroll to position [547, 0]
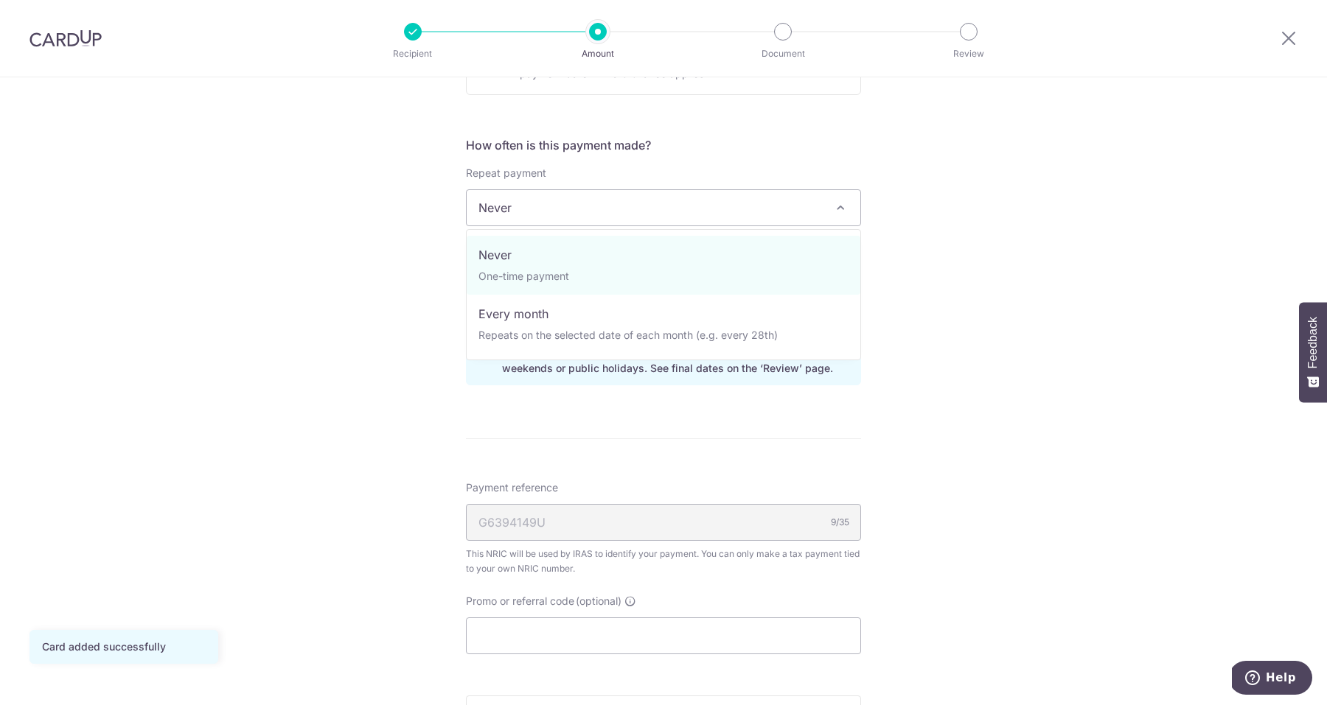
click at [800, 214] on span "Never" at bounding box center [664, 207] width 394 height 35
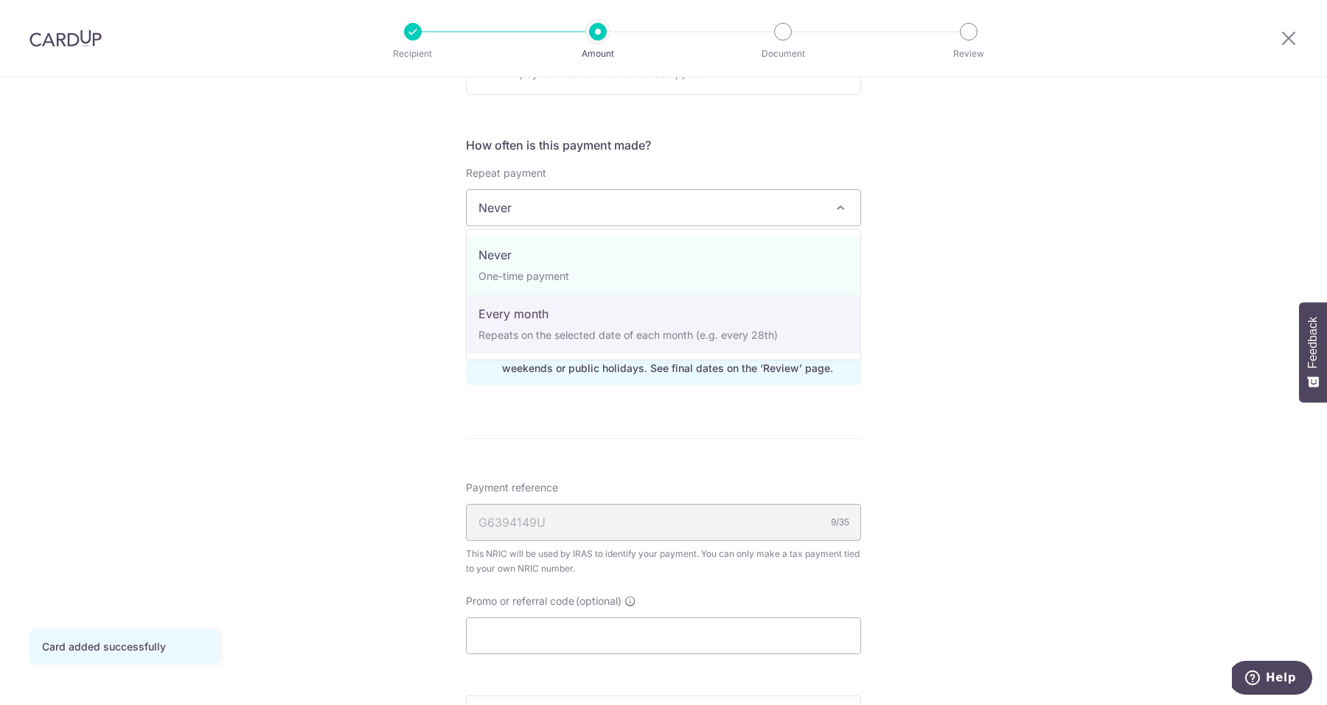
select select "3"
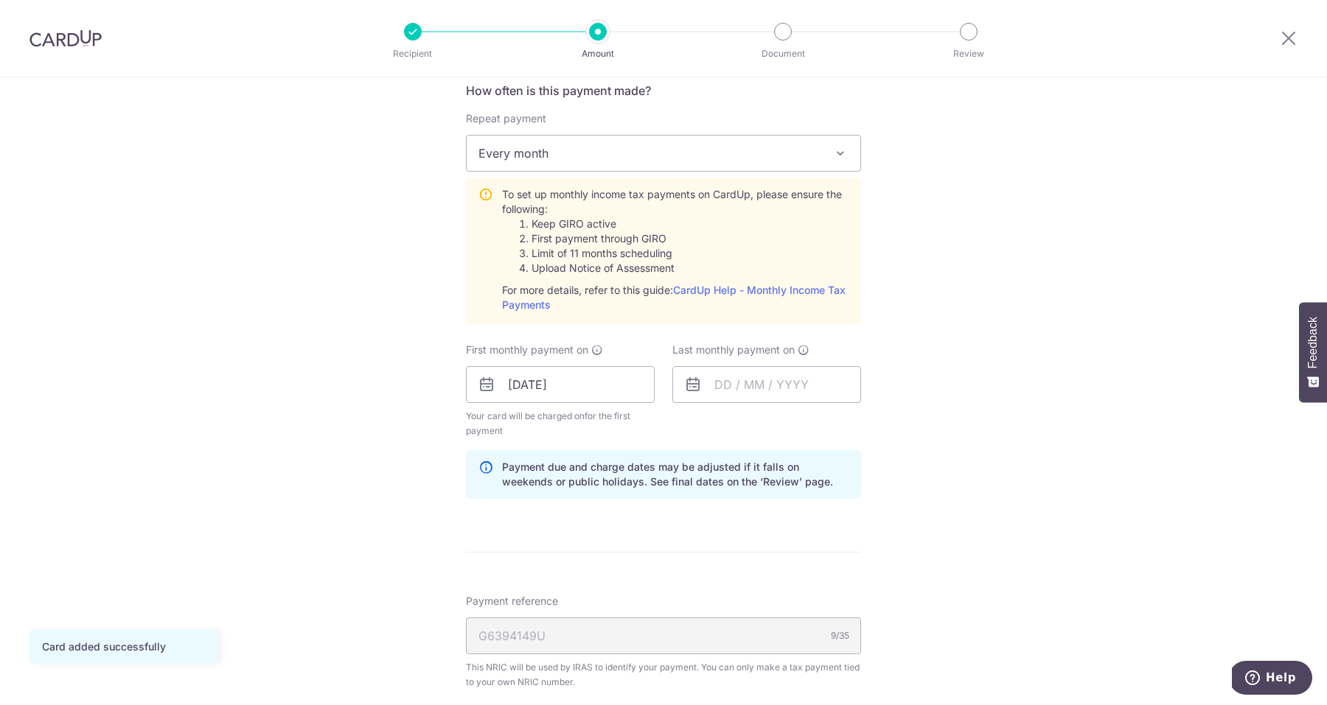
scroll to position [685, 0]
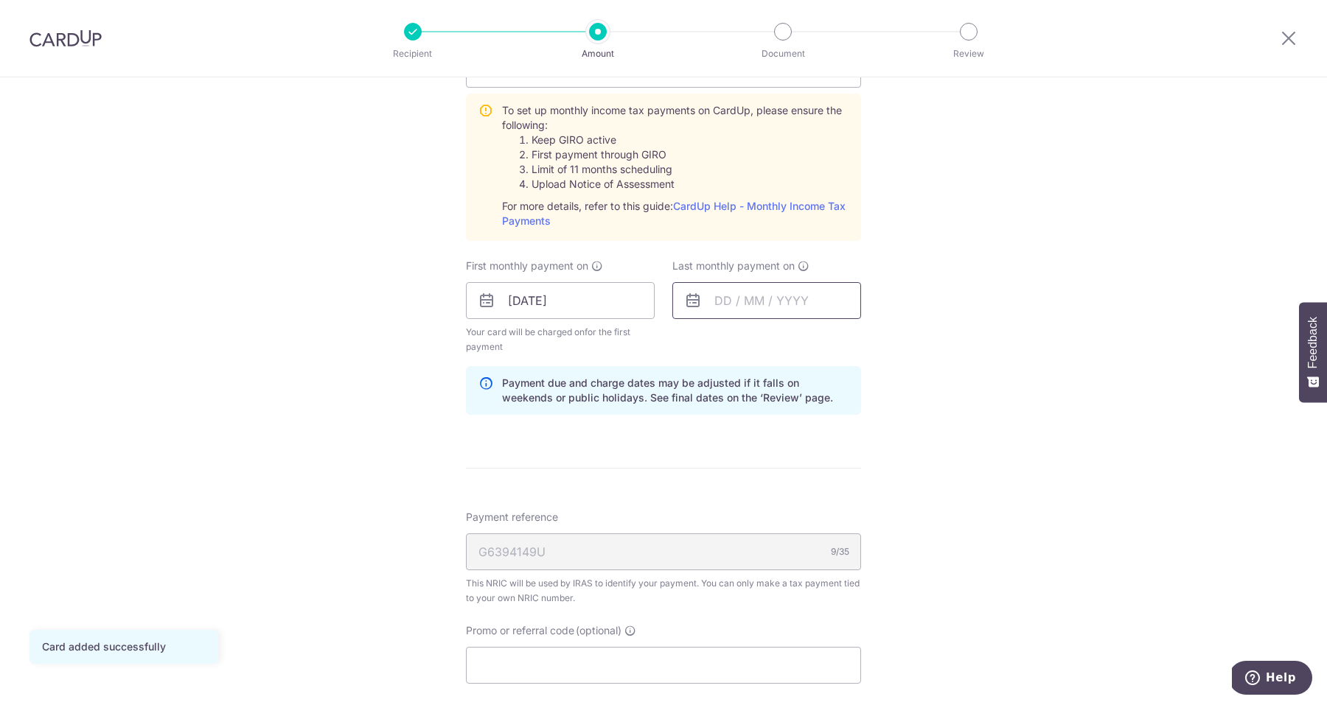
click at [740, 299] on input "text" at bounding box center [766, 300] width 189 height 37
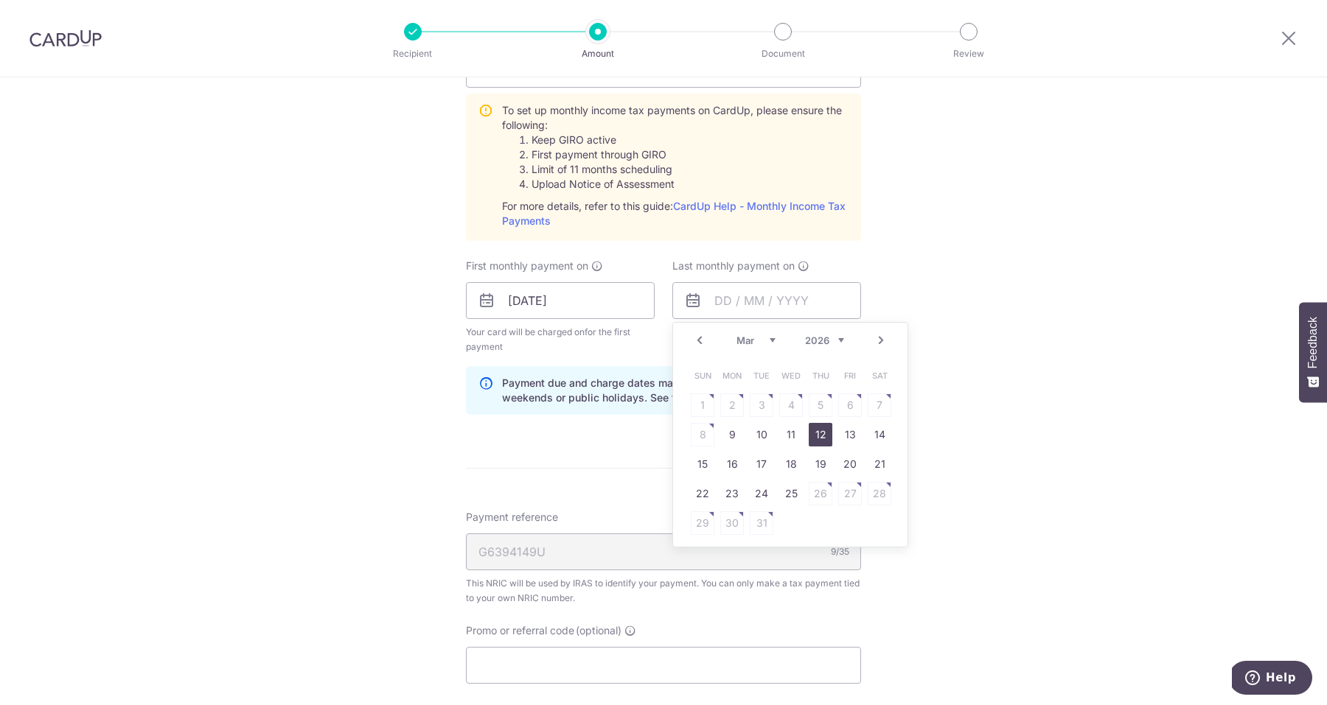
click at [818, 437] on link "12" at bounding box center [821, 435] width 24 height 24
type input "12/03/2026"
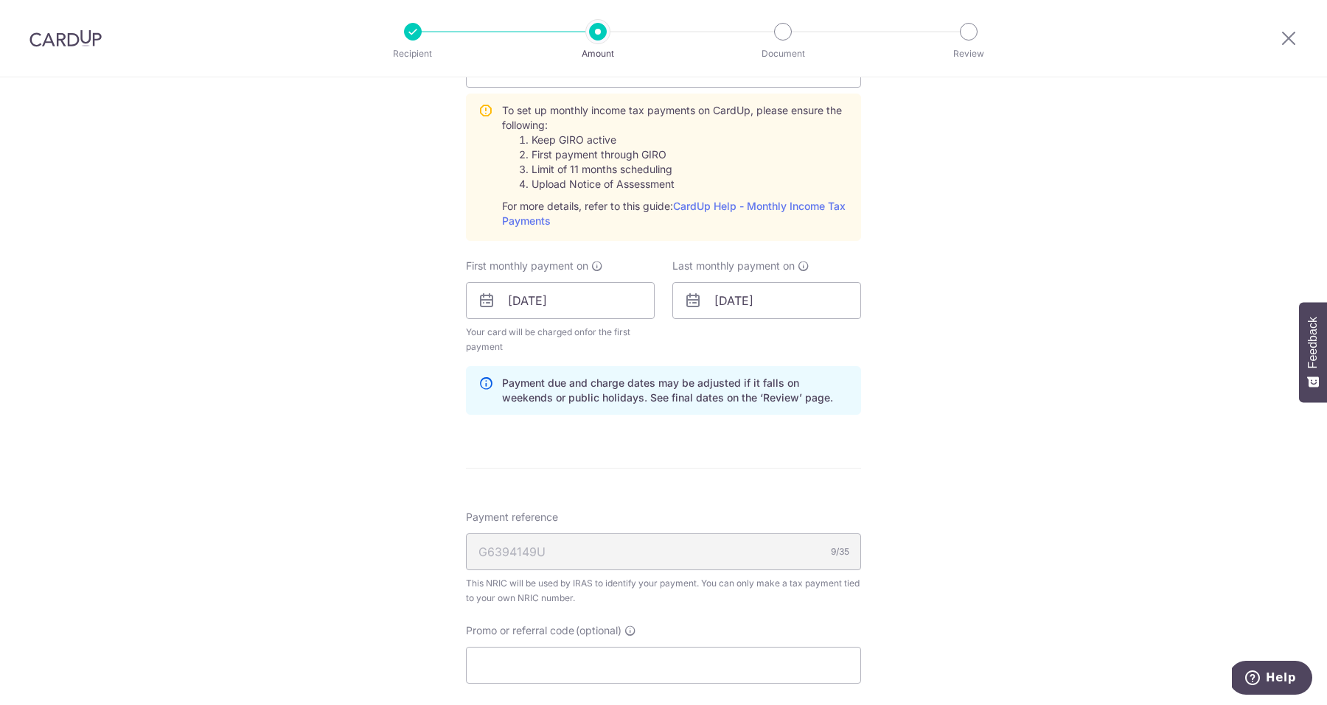
click at [927, 416] on div "Tell us more about your payment Enter one-time or monthly payment amount SGD 5,…" at bounding box center [663, 190] width 1327 height 1597
click at [921, 385] on div "Tell us more about your payment Enter one-time or monthly payment amount SGD 5,…" at bounding box center [663, 190] width 1327 height 1597
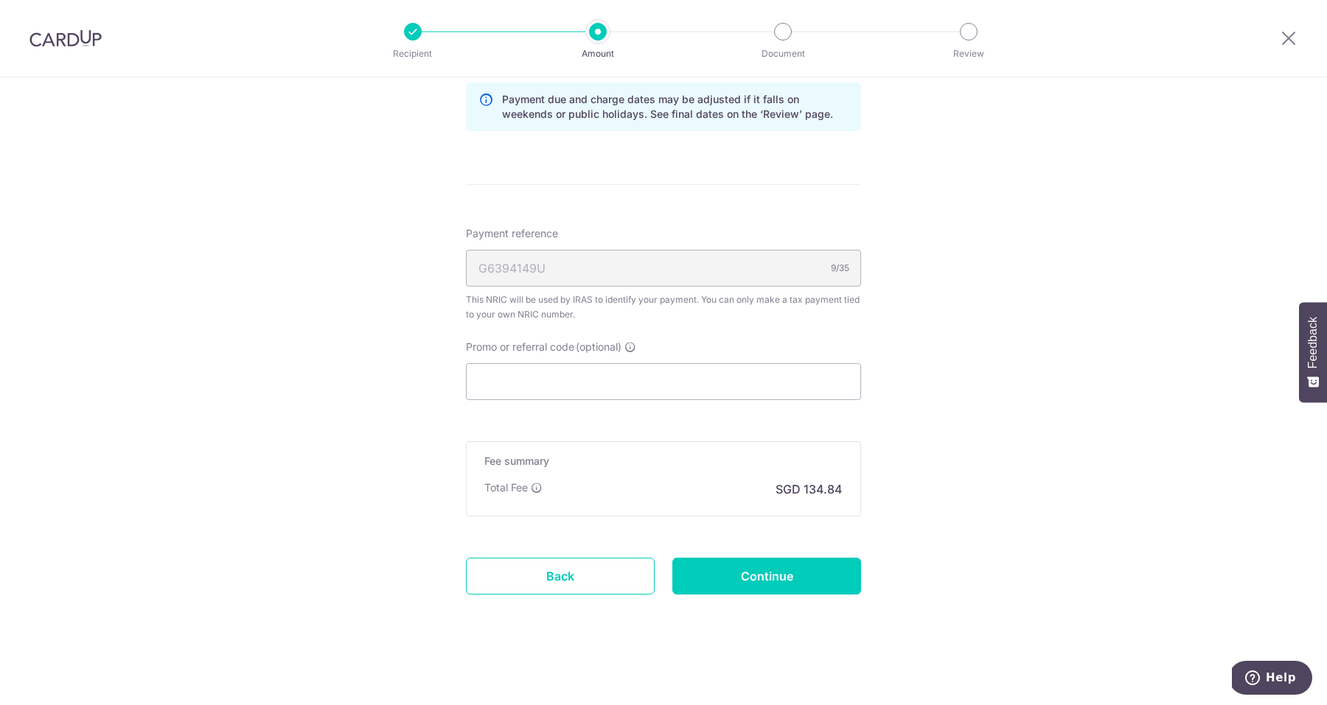
scroll to position [969, 0]
click at [767, 376] on input "Promo or referral code (optional)" at bounding box center [663, 381] width 395 height 37
paste input "VTAX25R"
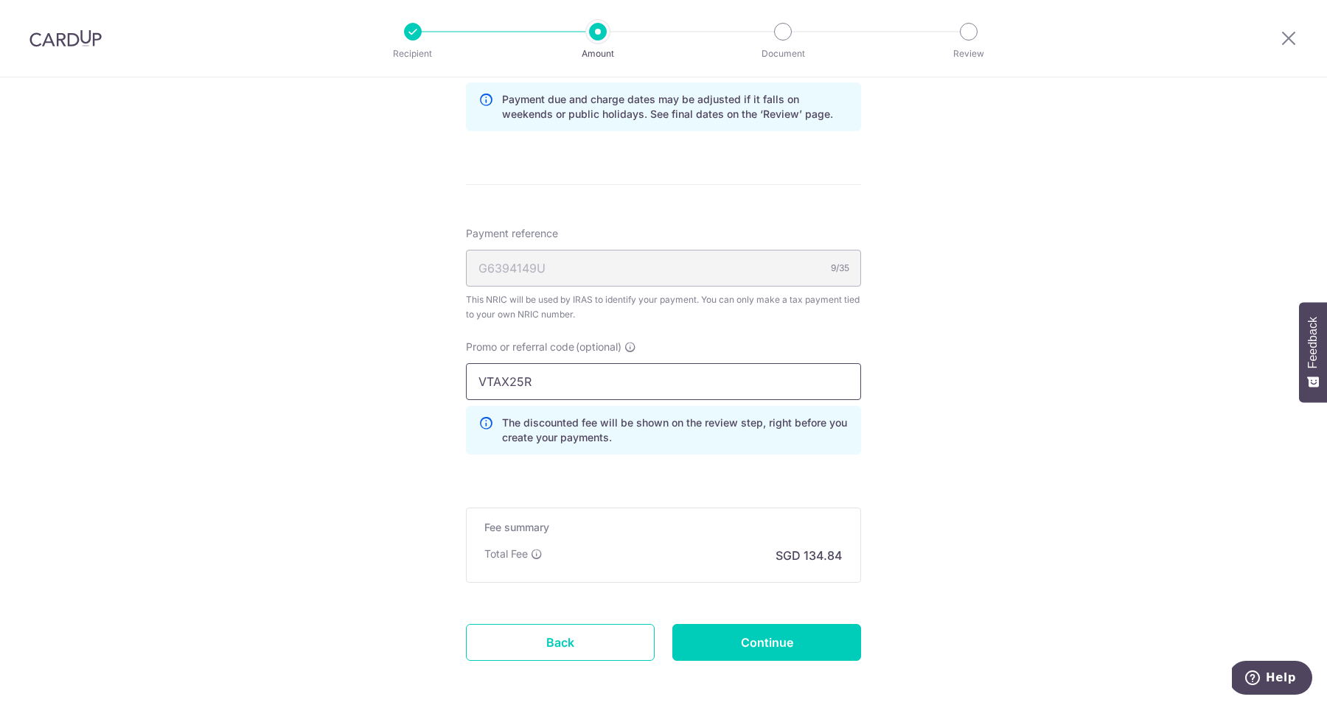
type input "VTAX25R"
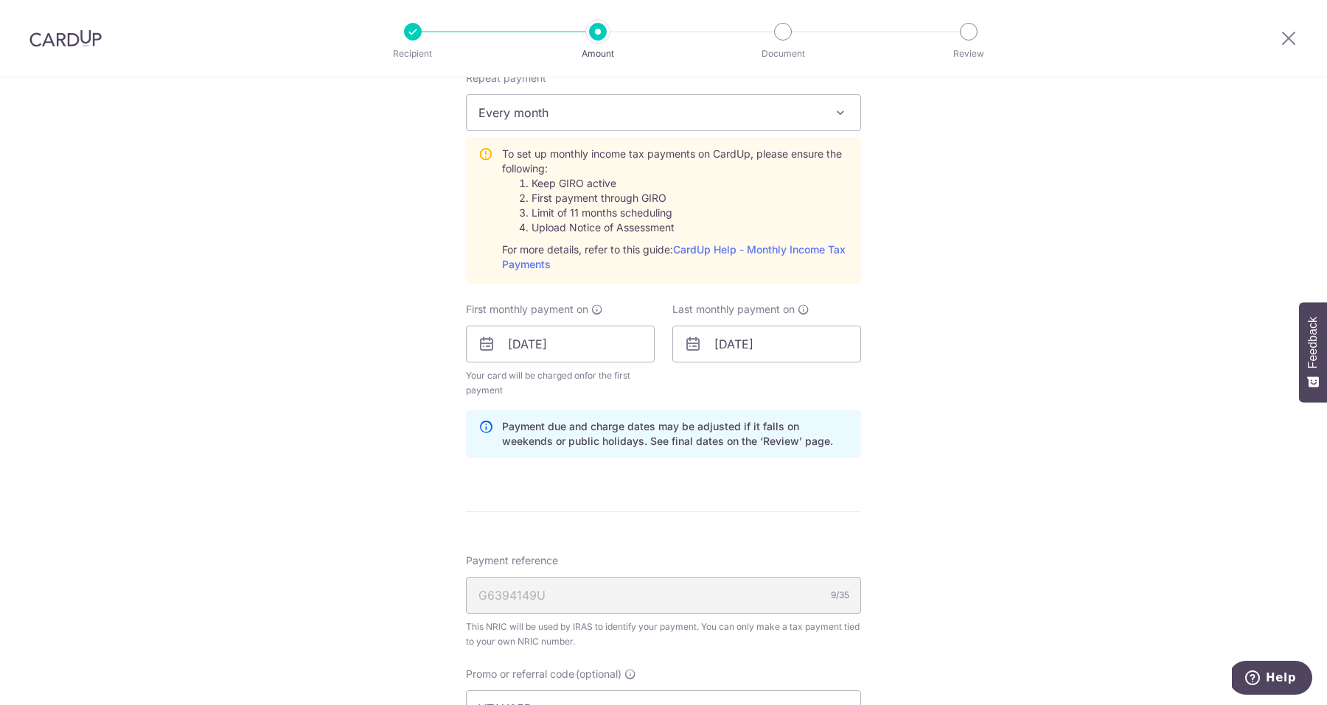
scroll to position [651, 0]
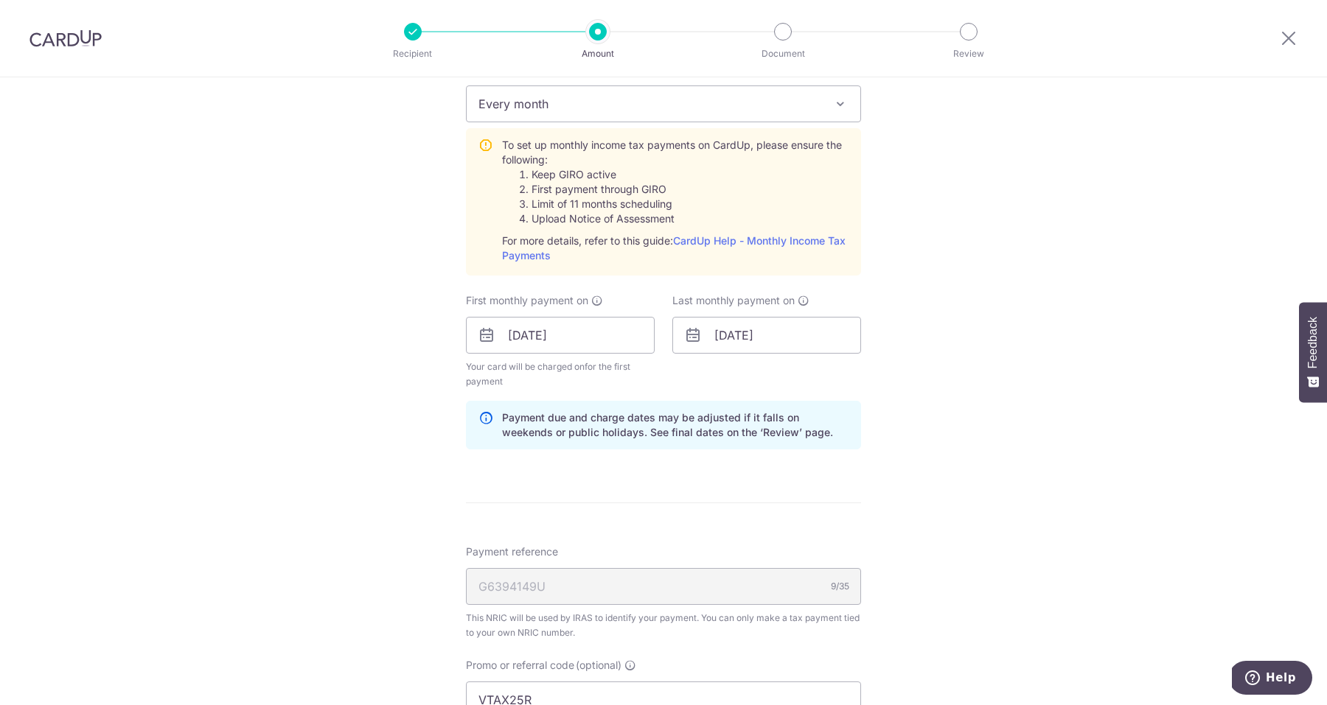
click at [918, 430] on div "Tell us more about your payment Enter one-time or monthly payment amount SGD 5,…" at bounding box center [663, 259] width 1327 height 1664
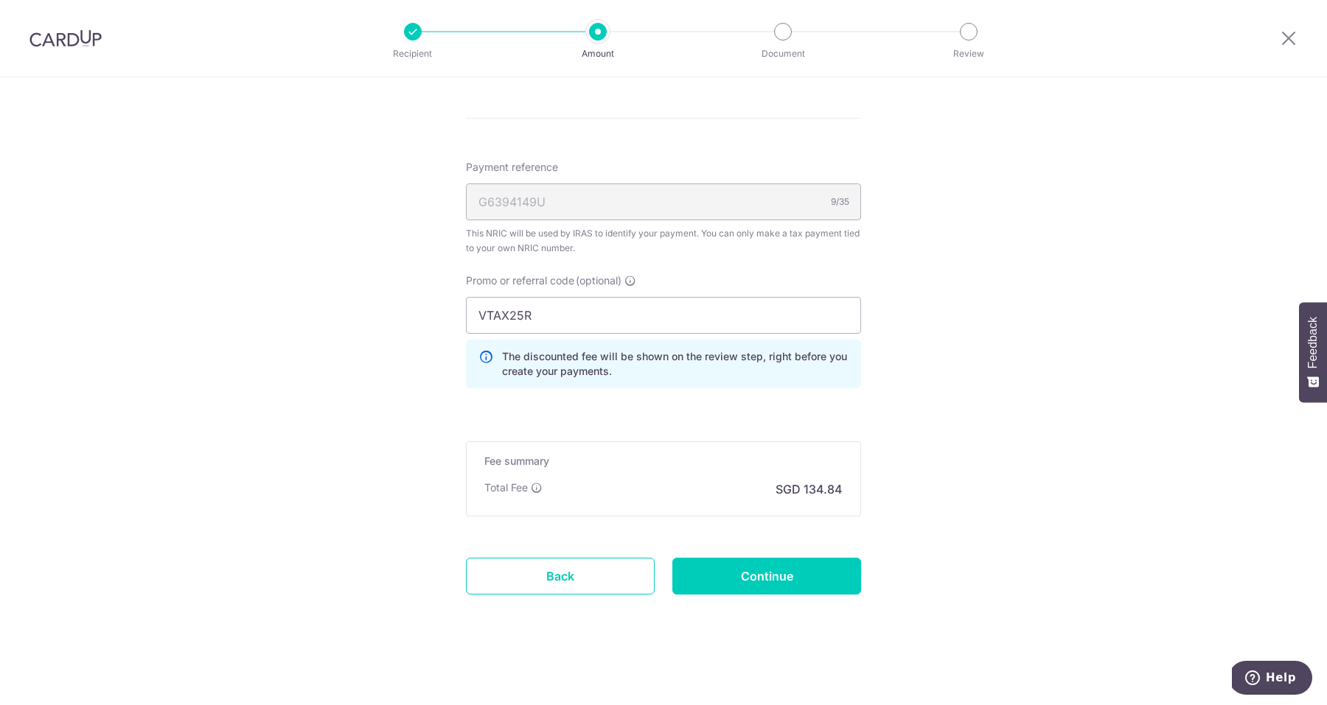
scroll to position [1036, 0]
click at [773, 574] on input "Continue" at bounding box center [766, 576] width 189 height 37
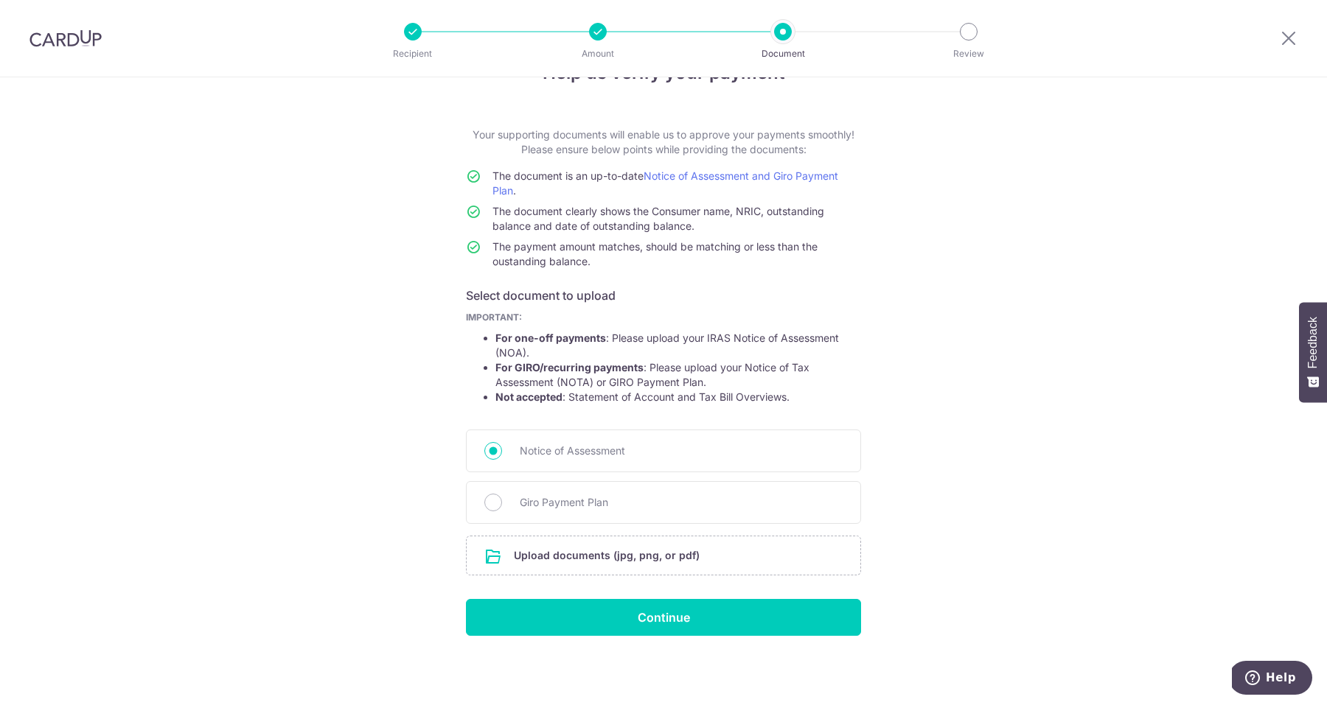
scroll to position [47, 0]
click at [681, 349] on li "For one-off payments : Please upload your IRAS Notice of Assessment (NOA)." at bounding box center [678, 345] width 366 height 29
click at [498, 503] on input "Giro Payment Plan" at bounding box center [493, 503] width 18 height 18
radio input "true"
click at [630, 559] on input "file" at bounding box center [664, 556] width 394 height 38
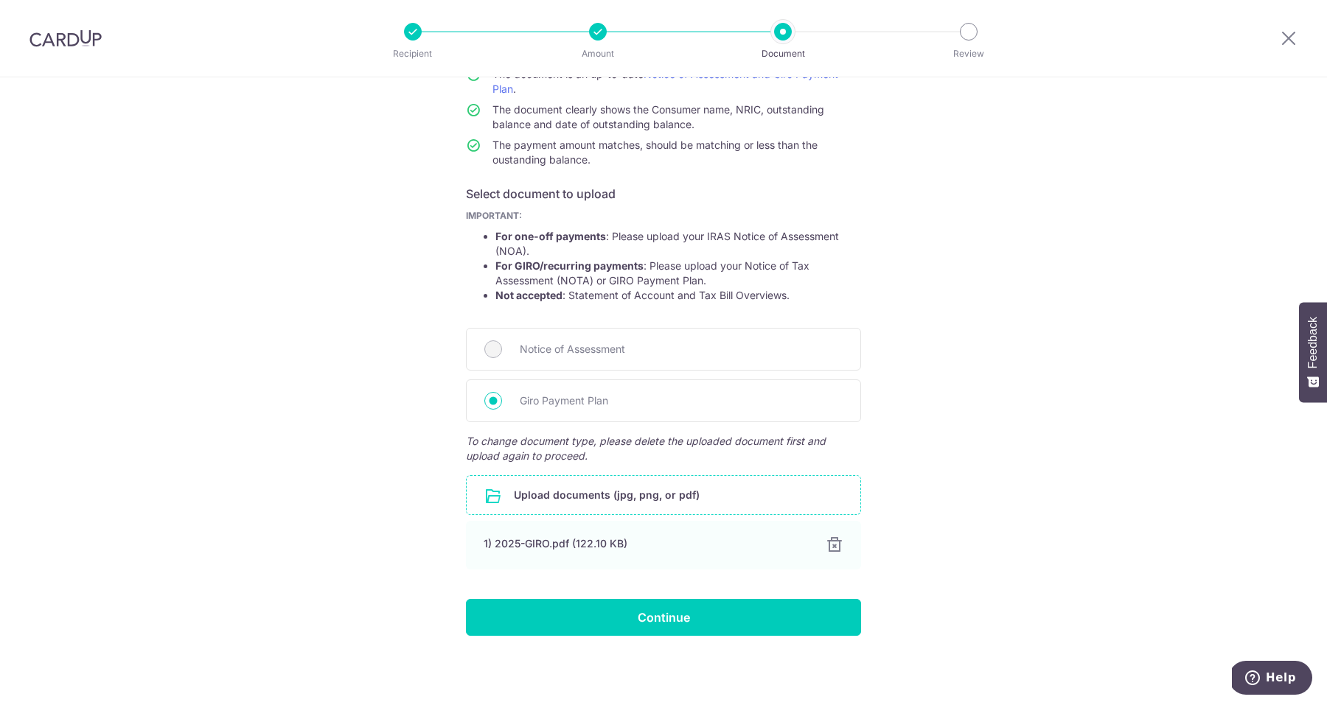
scroll to position [149, 0]
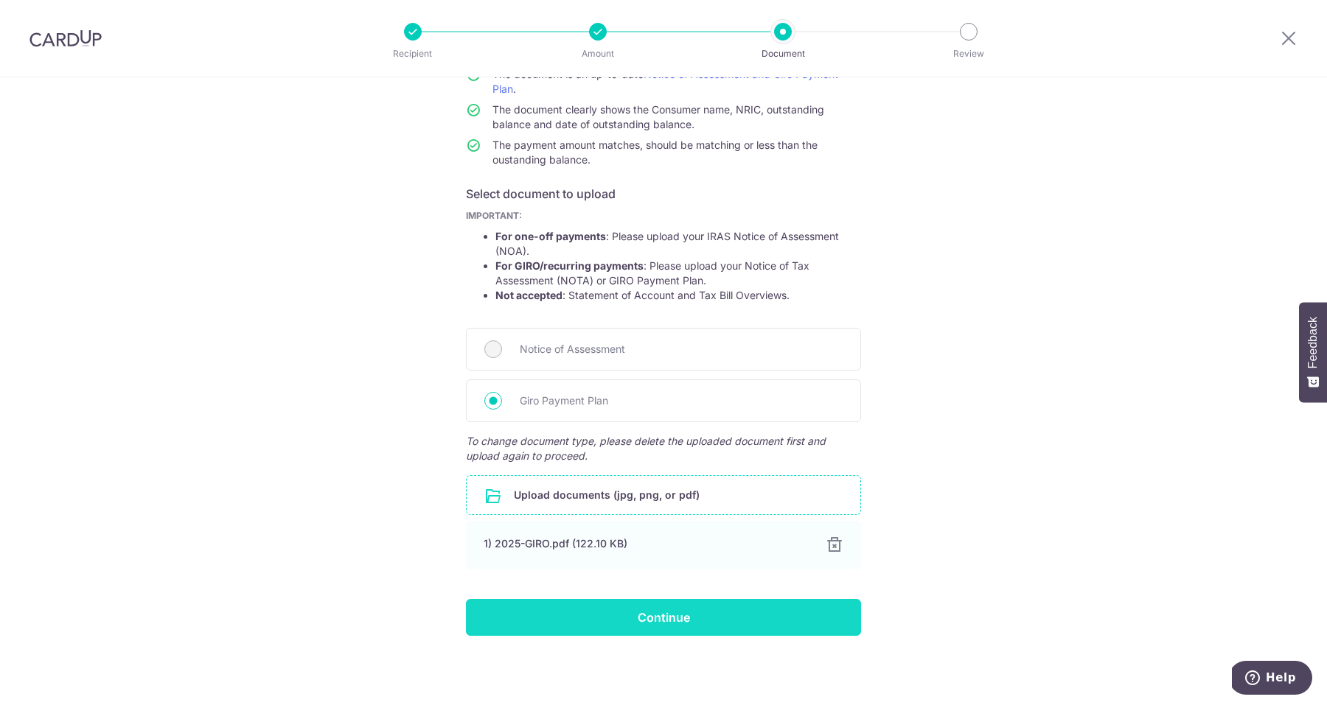
click at [660, 622] on input "Continue" at bounding box center [663, 617] width 395 height 37
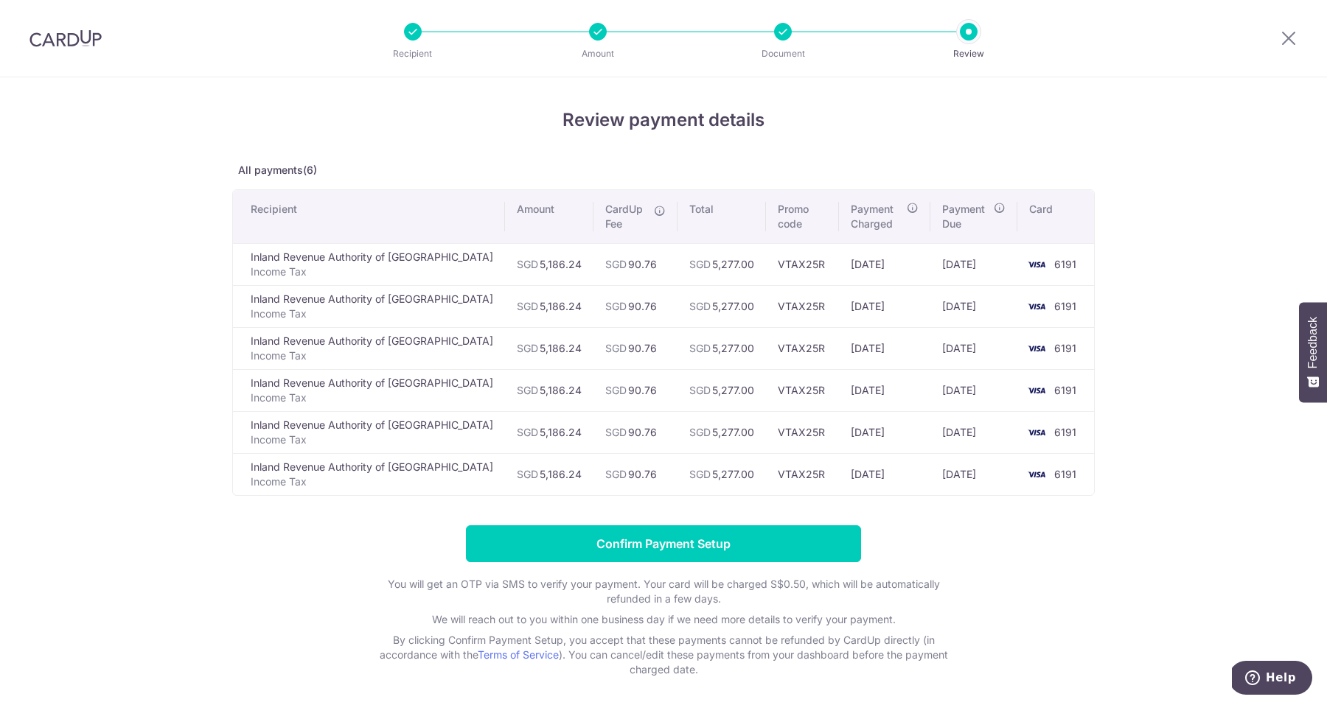
click at [1161, 268] on div "Review payment details All payments(6) Recipient Amount CardUp Fee Total Promo …" at bounding box center [663, 420] width 1327 height 687
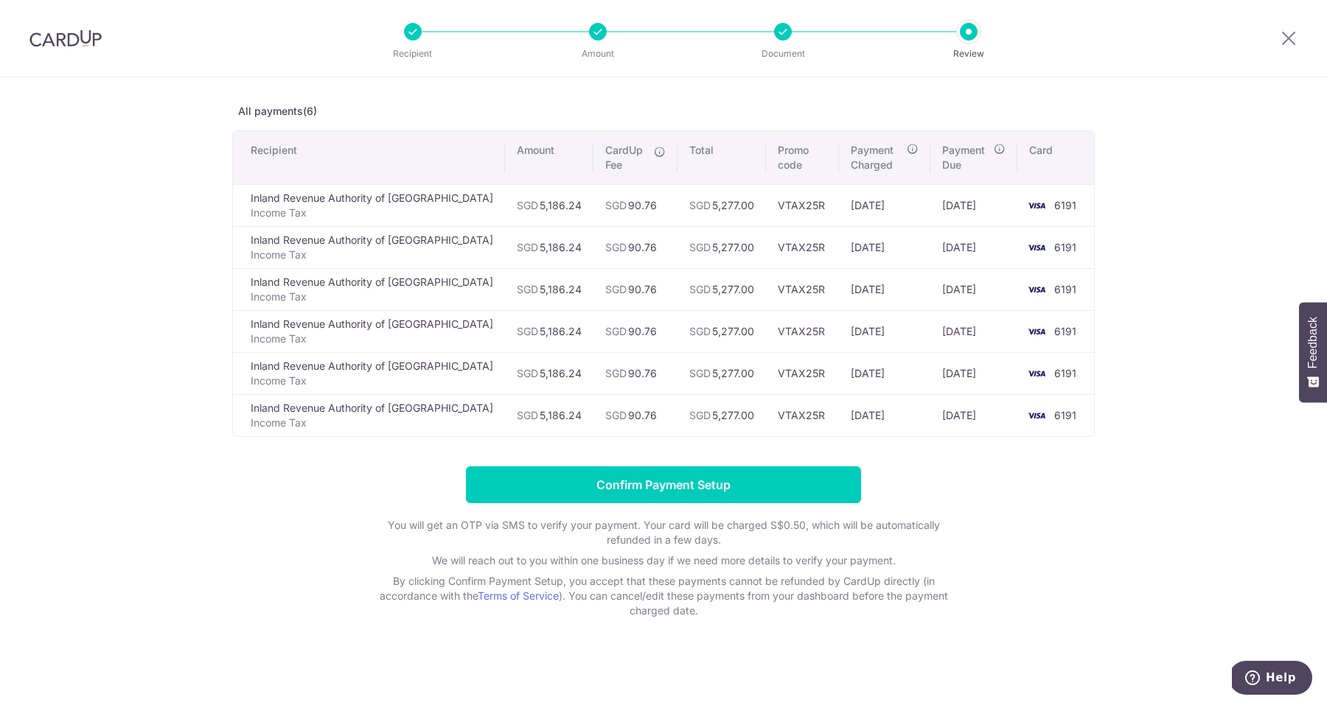
scroll to position [59, 0]
click at [675, 480] on input "Confirm Payment Setup" at bounding box center [663, 485] width 395 height 37
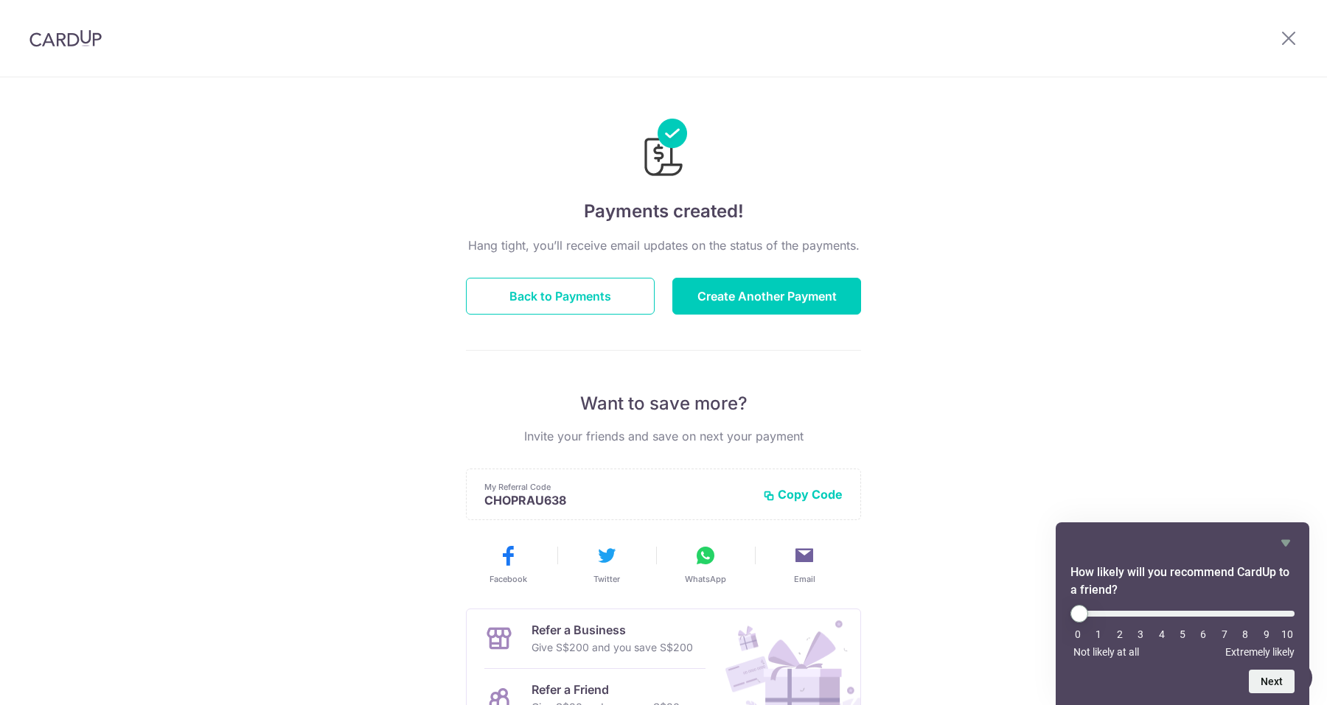
click at [1034, 357] on div "Payments created! Hang tight, you’ll receive email updates on the status of the…" at bounding box center [663, 470] width 1327 height 787
click at [1285, 544] on icon "Hide survey" at bounding box center [1285, 543] width 9 height 7
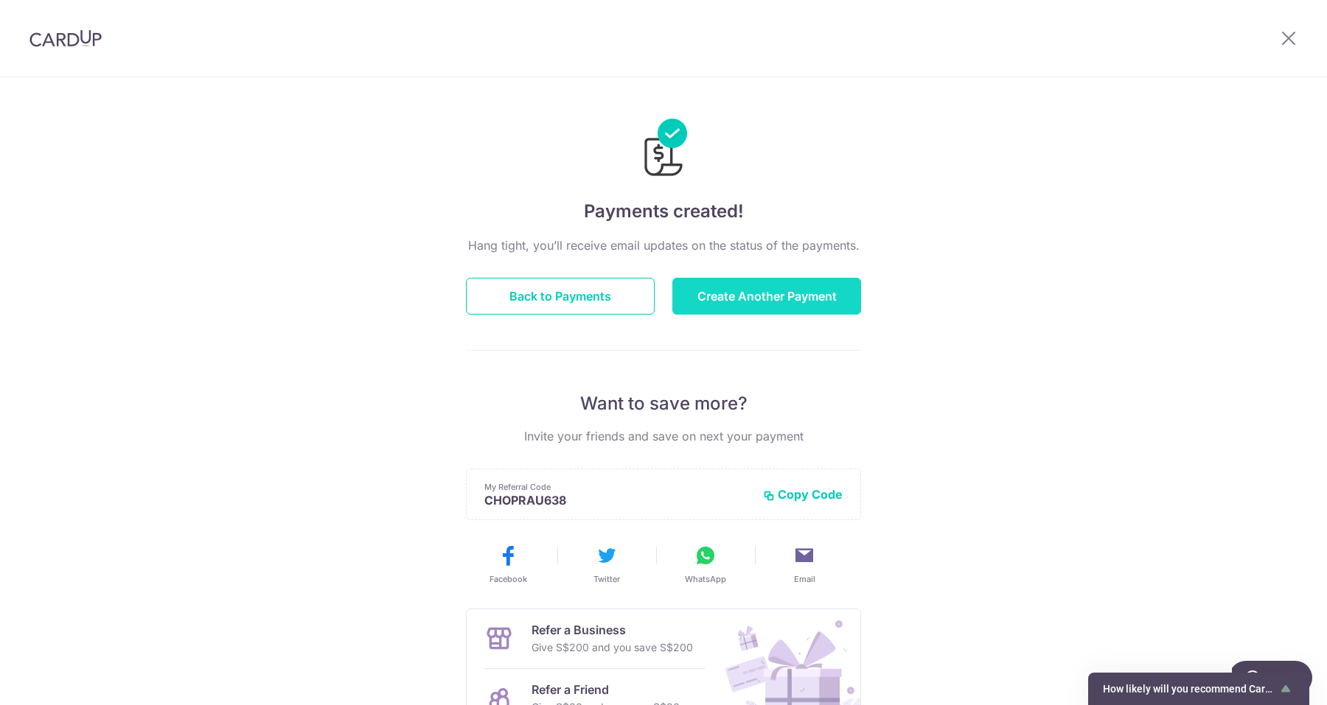
click at [818, 291] on button "Create Another Payment" at bounding box center [766, 296] width 189 height 37
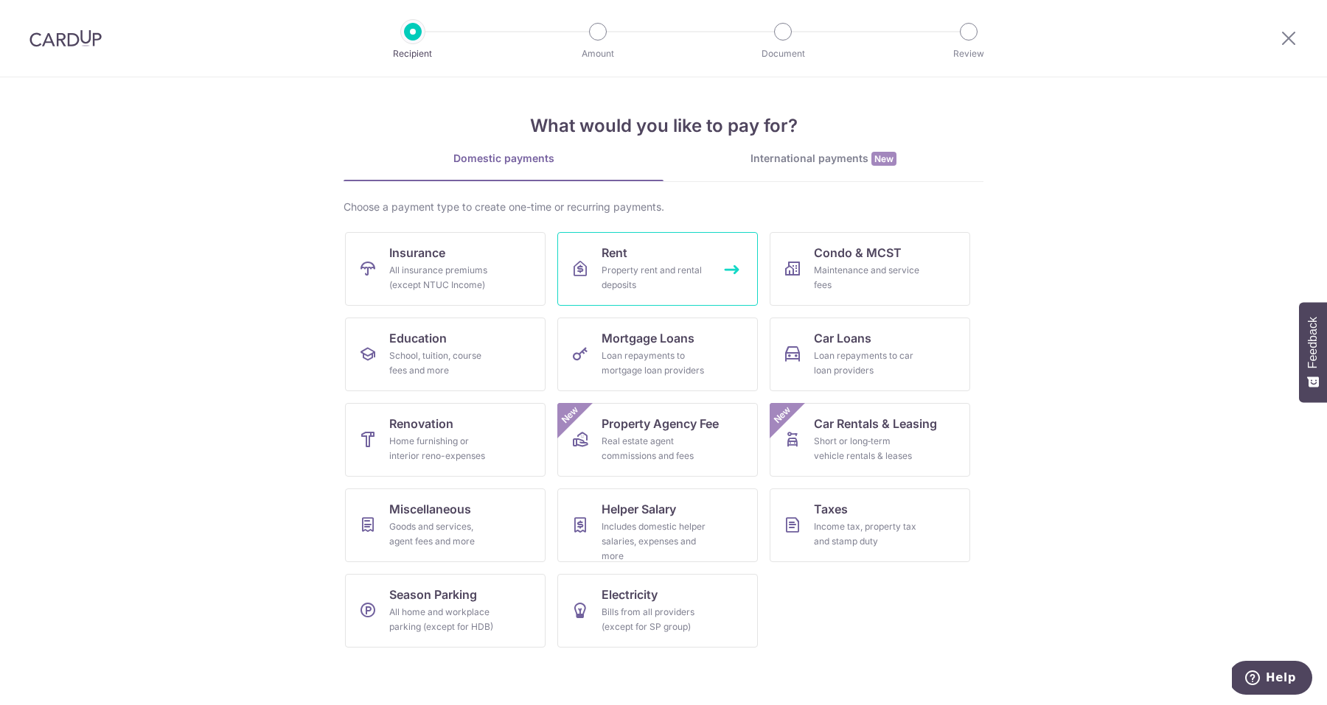
click at [621, 260] on span "Rent" at bounding box center [614, 253] width 26 height 18
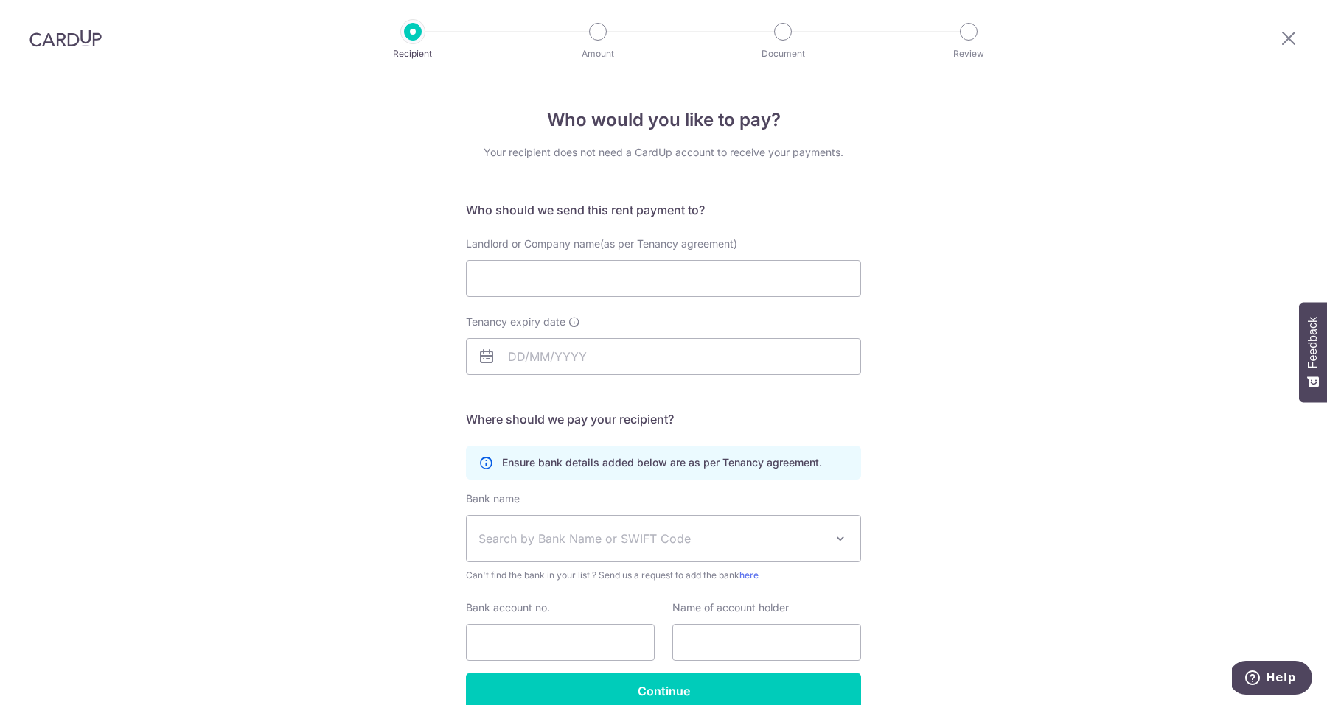
click at [1054, 265] on div "Who would you like to pay? Your recipient does not need a CardUp account to rec…" at bounding box center [663, 428] width 1327 height 702
click at [1054, 274] on div "Who would you like to pay? Your recipient does not need a CardUp account to rec…" at bounding box center [663, 428] width 1327 height 702
click at [738, 278] on input "Landlord or Company name(as per Tenancy agreement)" at bounding box center [663, 278] width 395 height 37
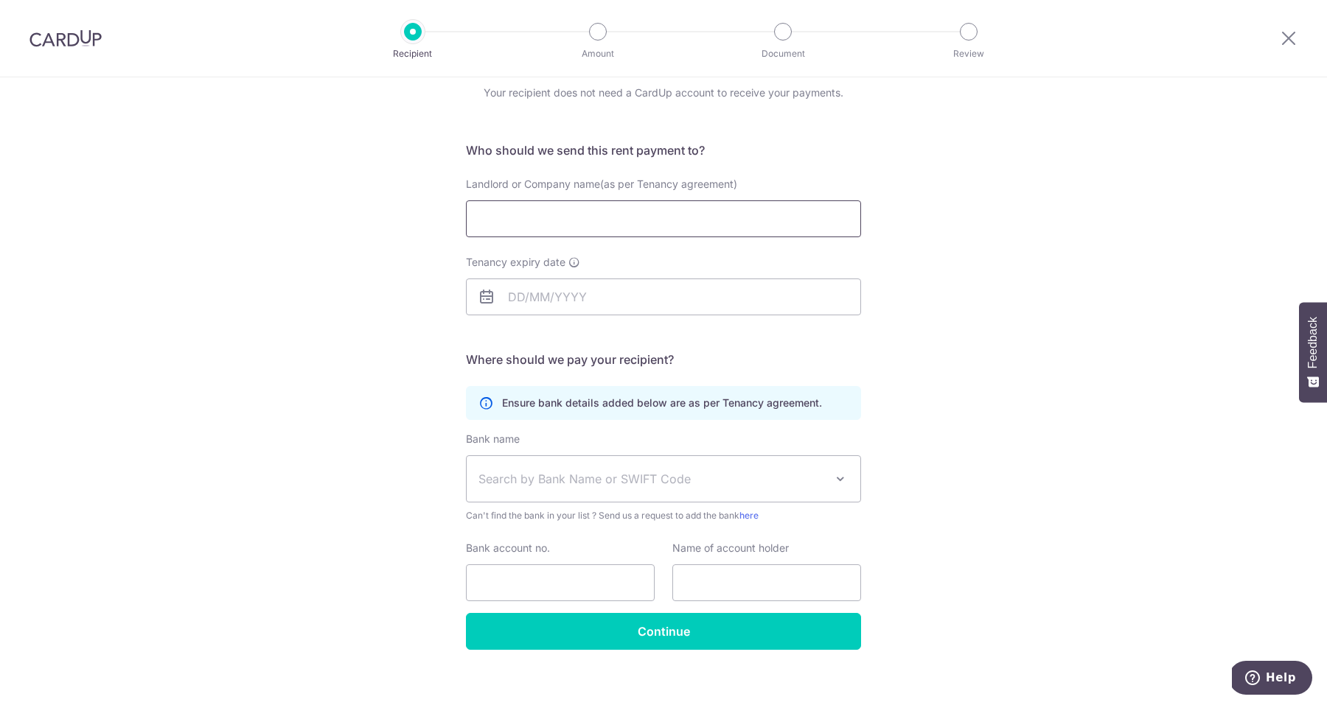
scroll to position [55, 0]
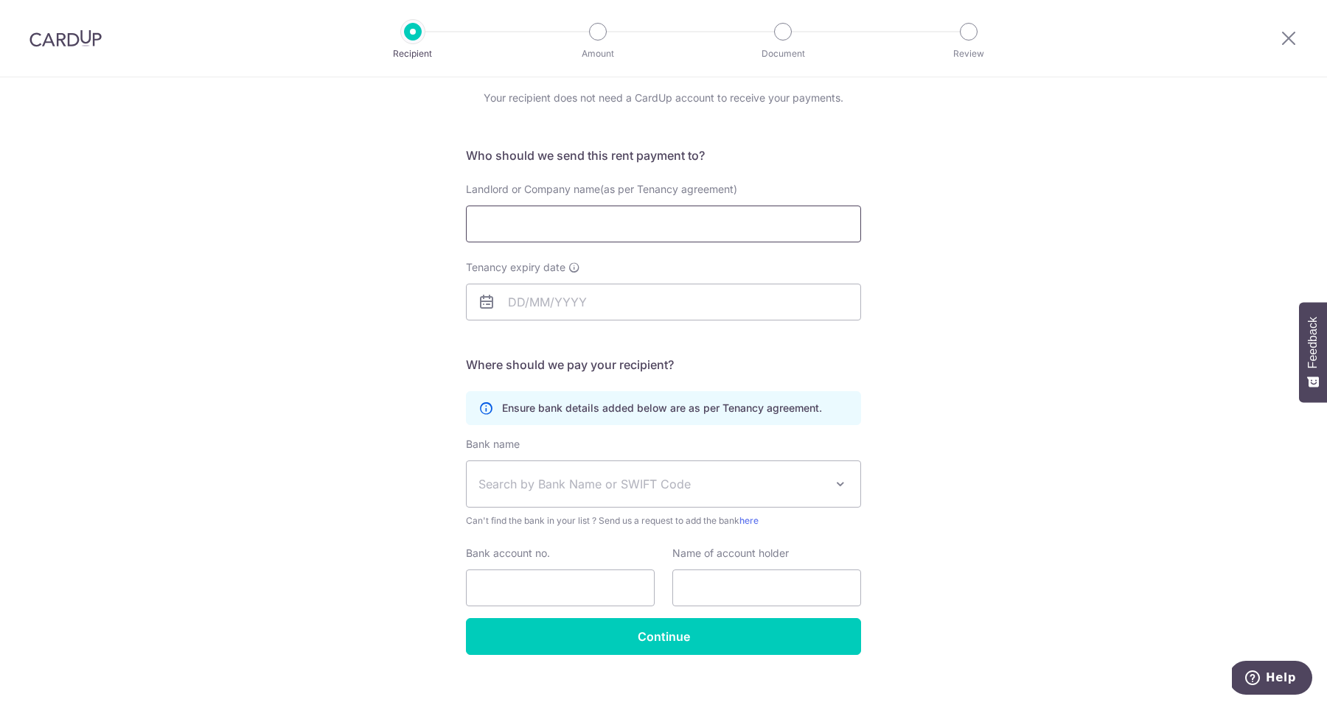
paste input "Khoe Tek Tjoe"
type input "Khoe Tek Tjoe"
click at [613, 307] on input "Tenancy expiry date" at bounding box center [663, 302] width 395 height 37
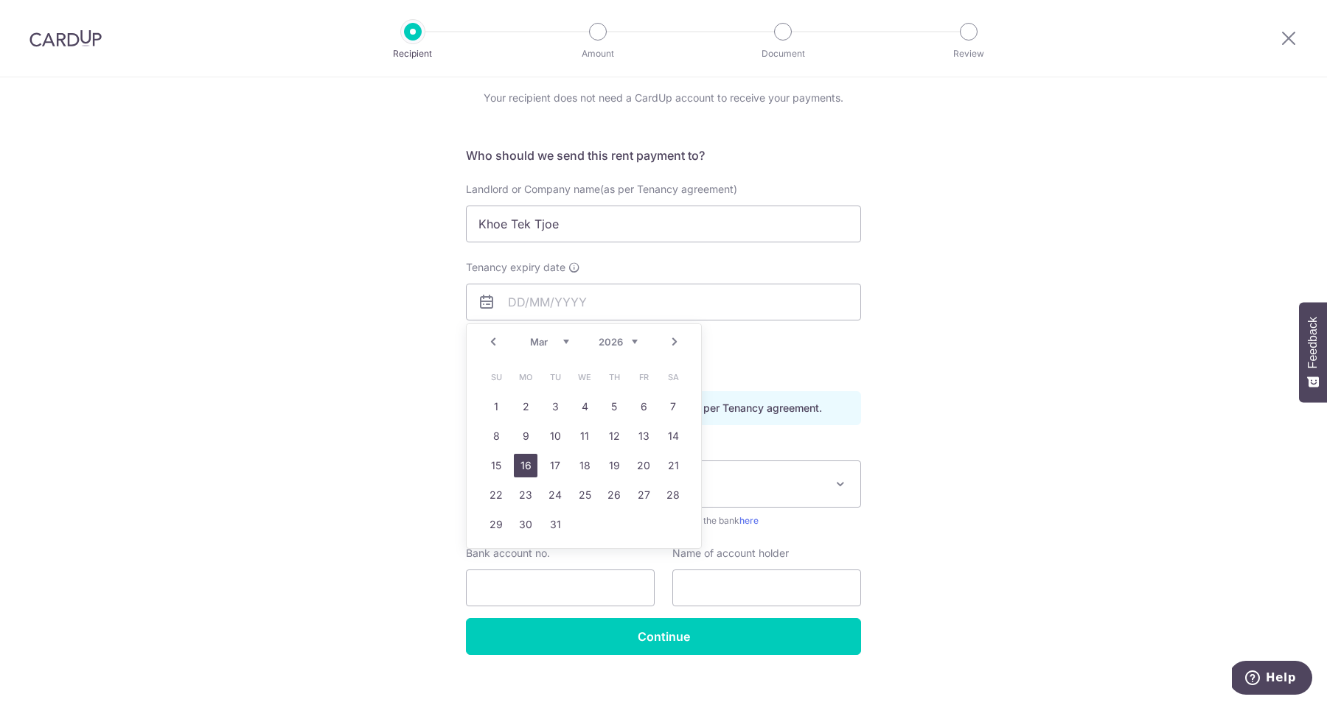
click at [520, 466] on link "16" at bounding box center [526, 466] width 24 height 24
type input "[DATE]"
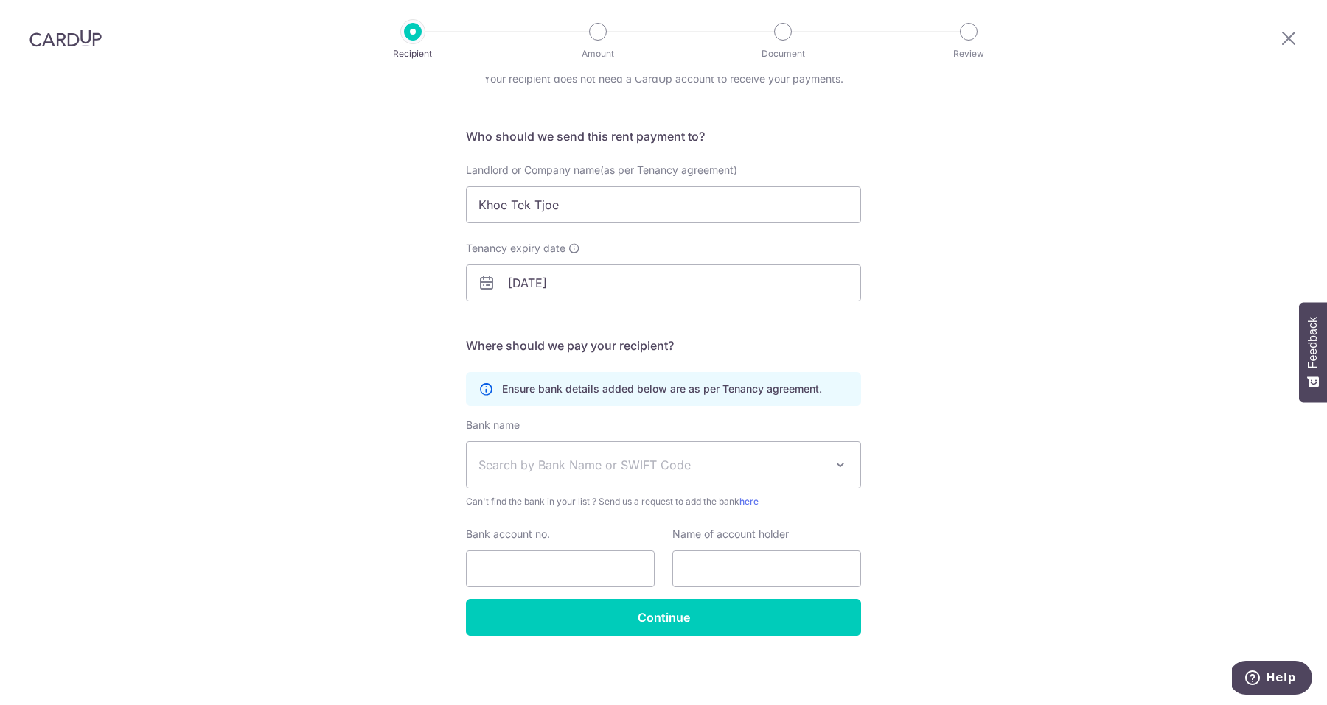
scroll to position [74, 0]
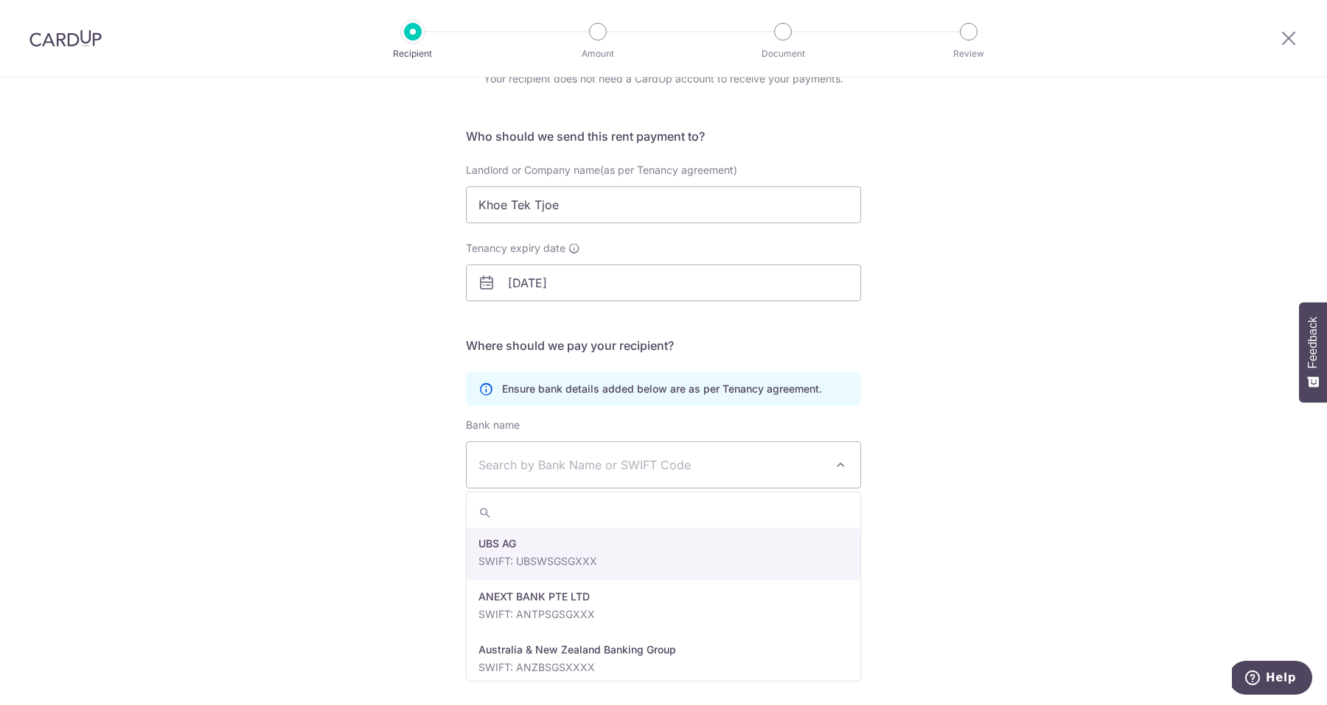
click at [764, 457] on span "Search by Bank Name or SWIFT Code" at bounding box center [651, 465] width 346 height 18
type input "dbs"
select select "6"
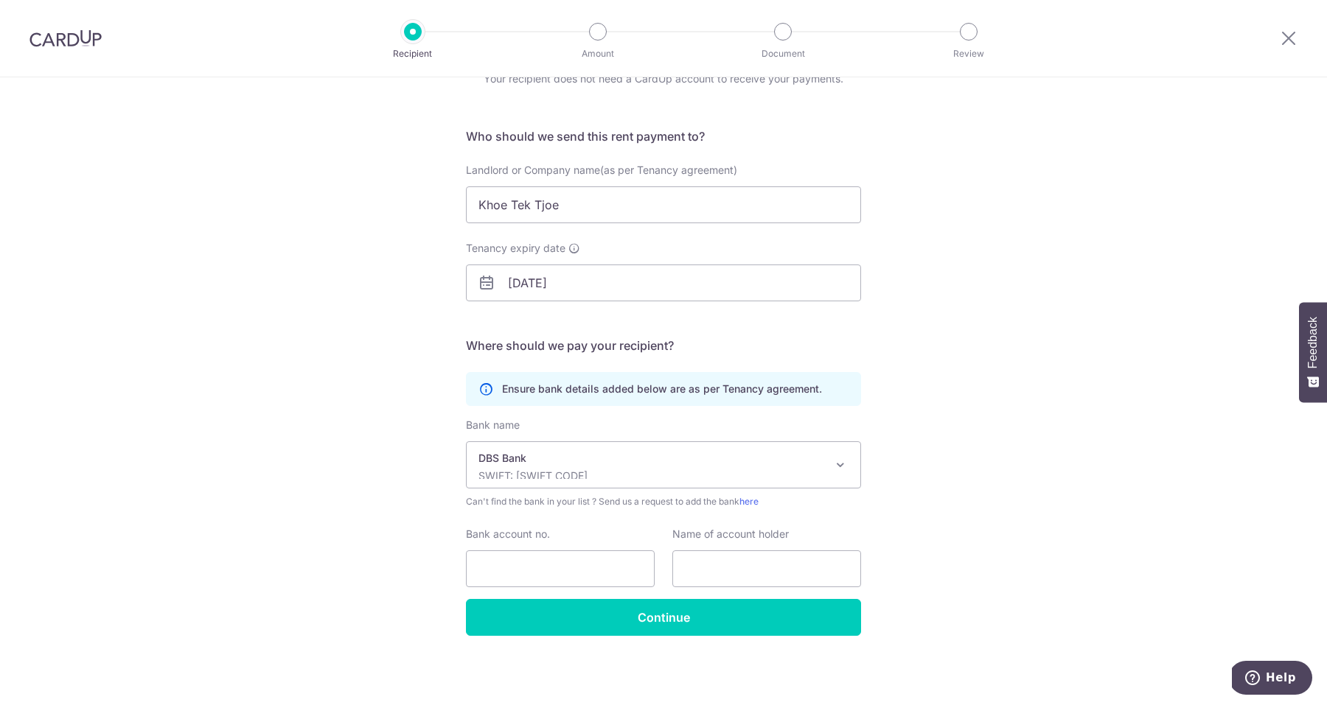
click at [708, 458] on p "DBS Bank" at bounding box center [651, 458] width 346 height 15
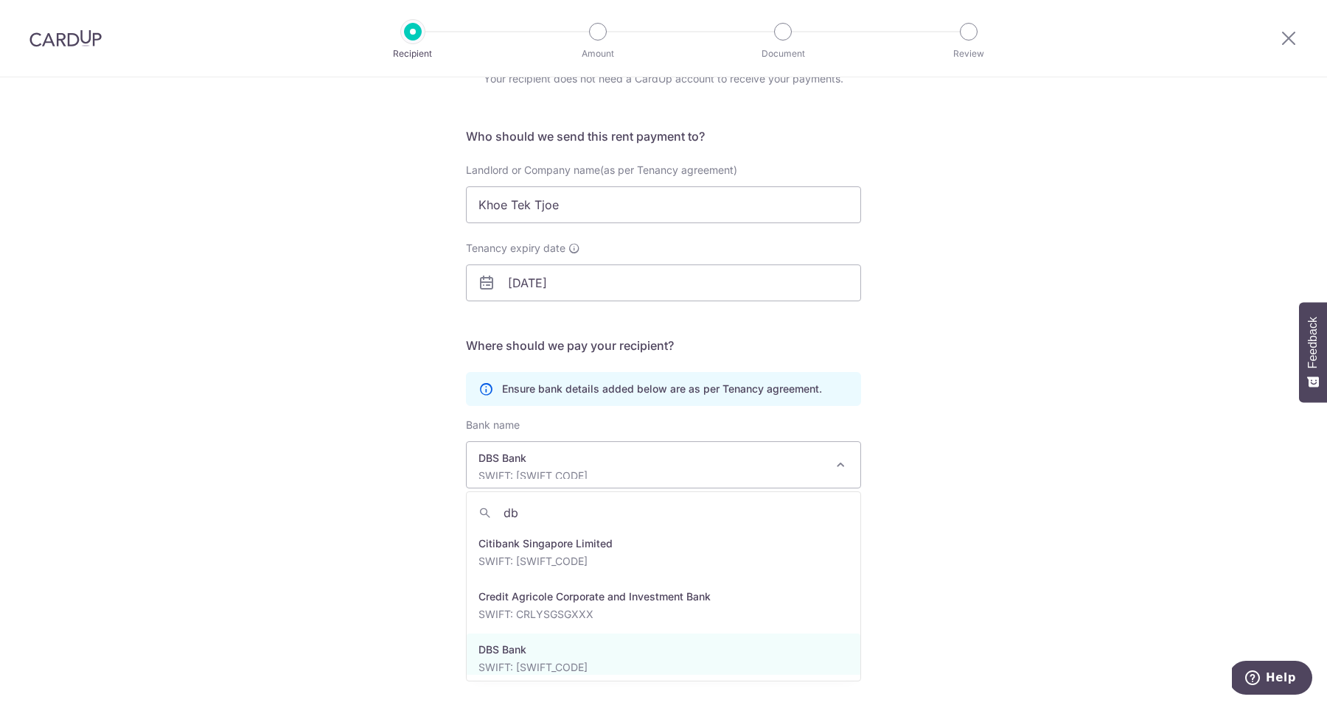
scroll to position [0, 0]
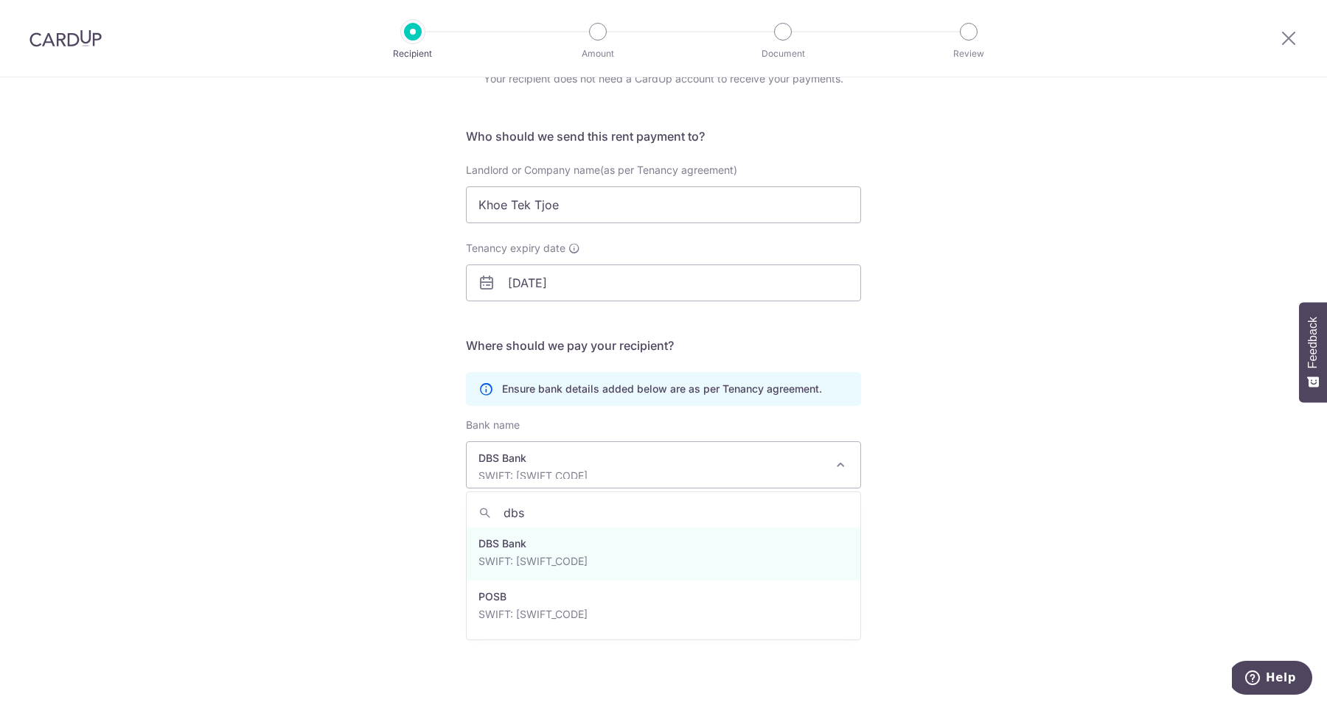
type input "dbs"
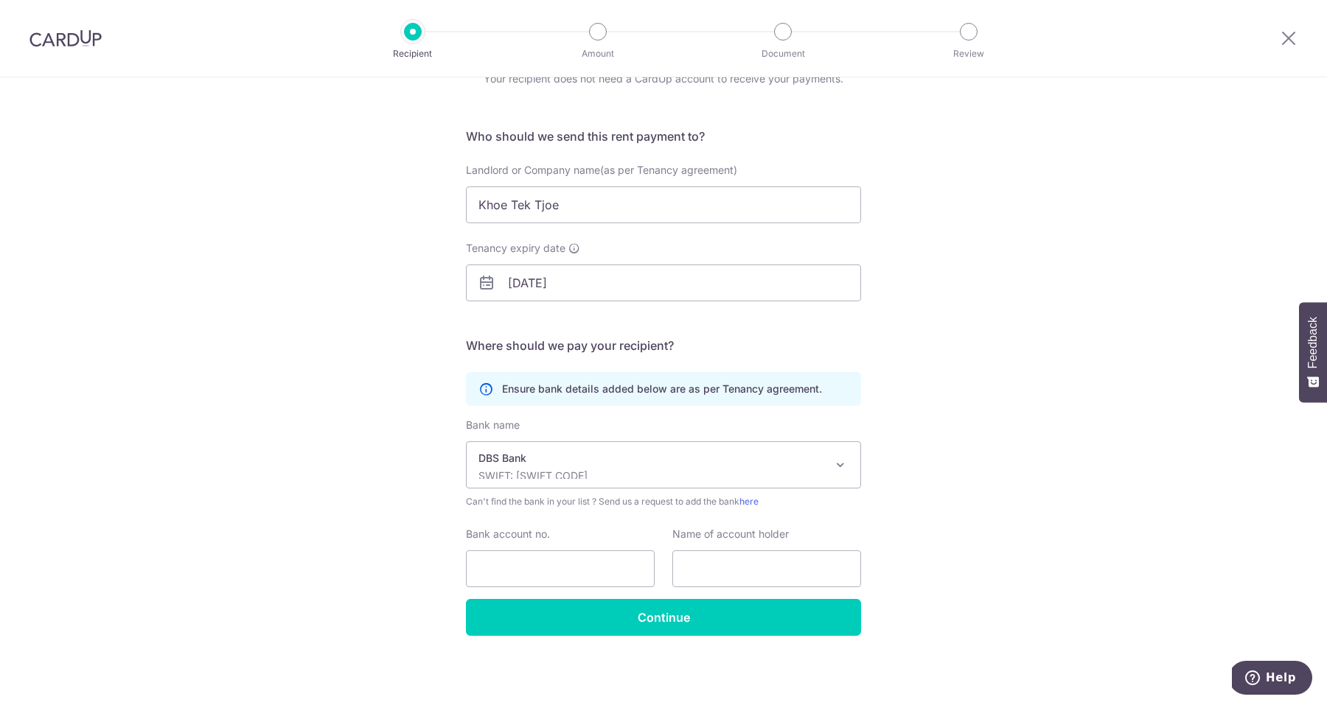
click at [919, 464] on div "Who would you like to pay? Your recipient does not need a CardUp account to rec…" at bounding box center [663, 355] width 1327 height 702
click at [611, 571] on input "Bank account no." at bounding box center [560, 569] width 189 height 37
paste input "003-145030-1"
click at [506, 568] on input "003-145030-1" at bounding box center [560, 569] width 189 height 37
click at [548, 573] on input "003145030-1" at bounding box center [560, 569] width 189 height 37
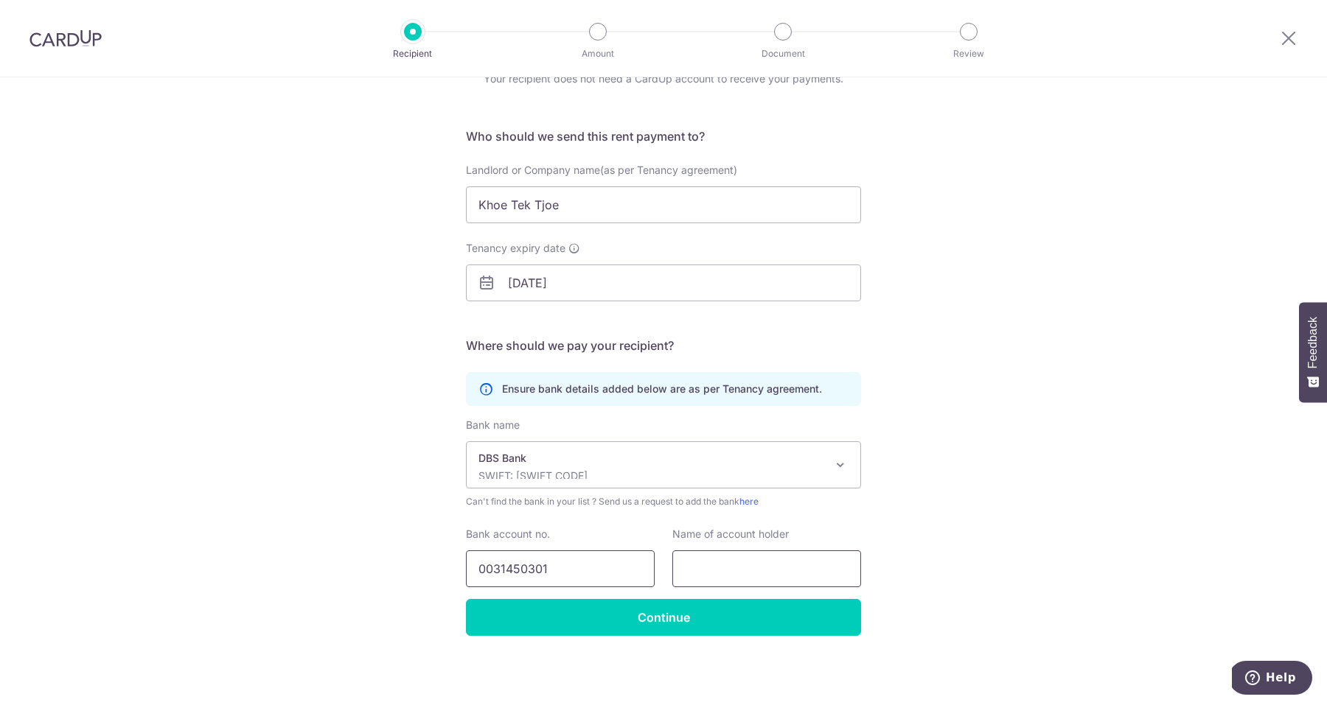
type input "0031450301"
click at [725, 571] on input "text" at bounding box center [766, 569] width 189 height 37
click at [532, 197] on input "Khoe Tek Tjoe" at bounding box center [663, 204] width 395 height 37
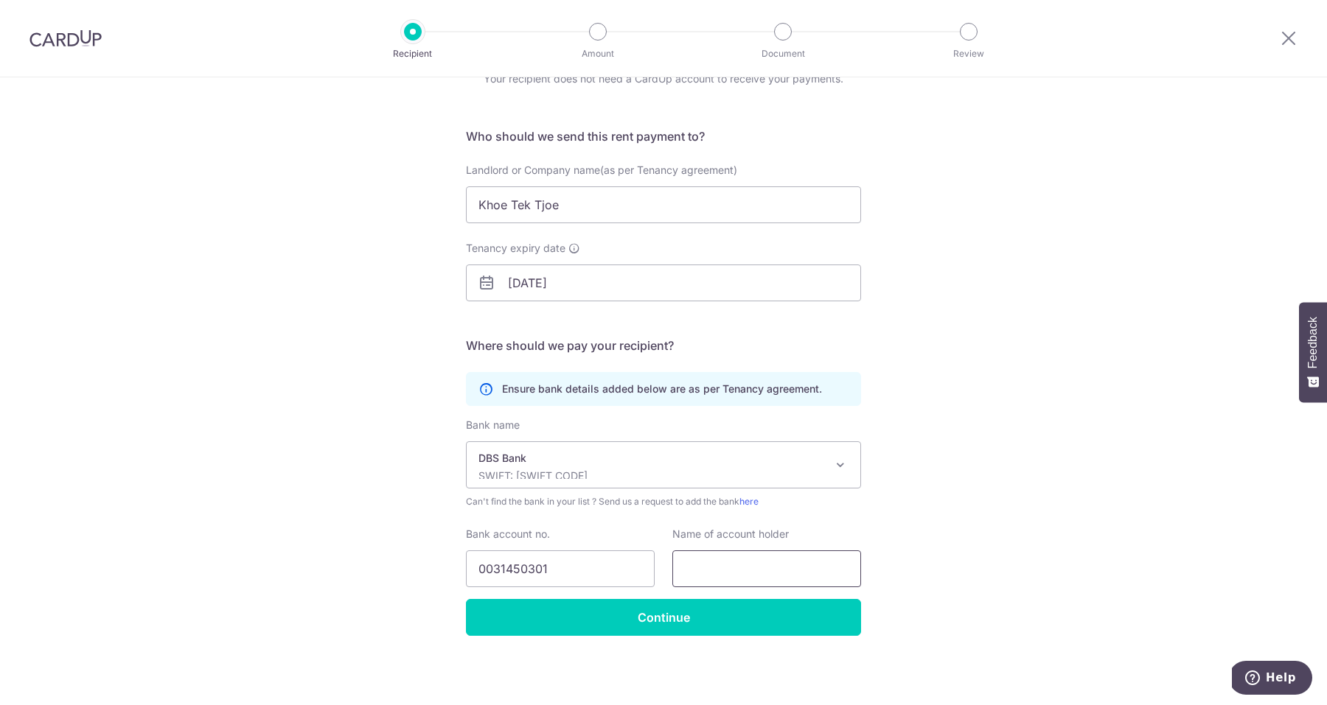
click at [720, 564] on input "text" at bounding box center [766, 569] width 189 height 37
paste input "Khoe Tek Tjoe"
type input "Khoe Tek Tjoe"
click at [946, 535] on div "Who would you like to pay? Your recipient does not need a CardUp account to rec…" at bounding box center [663, 355] width 1327 height 702
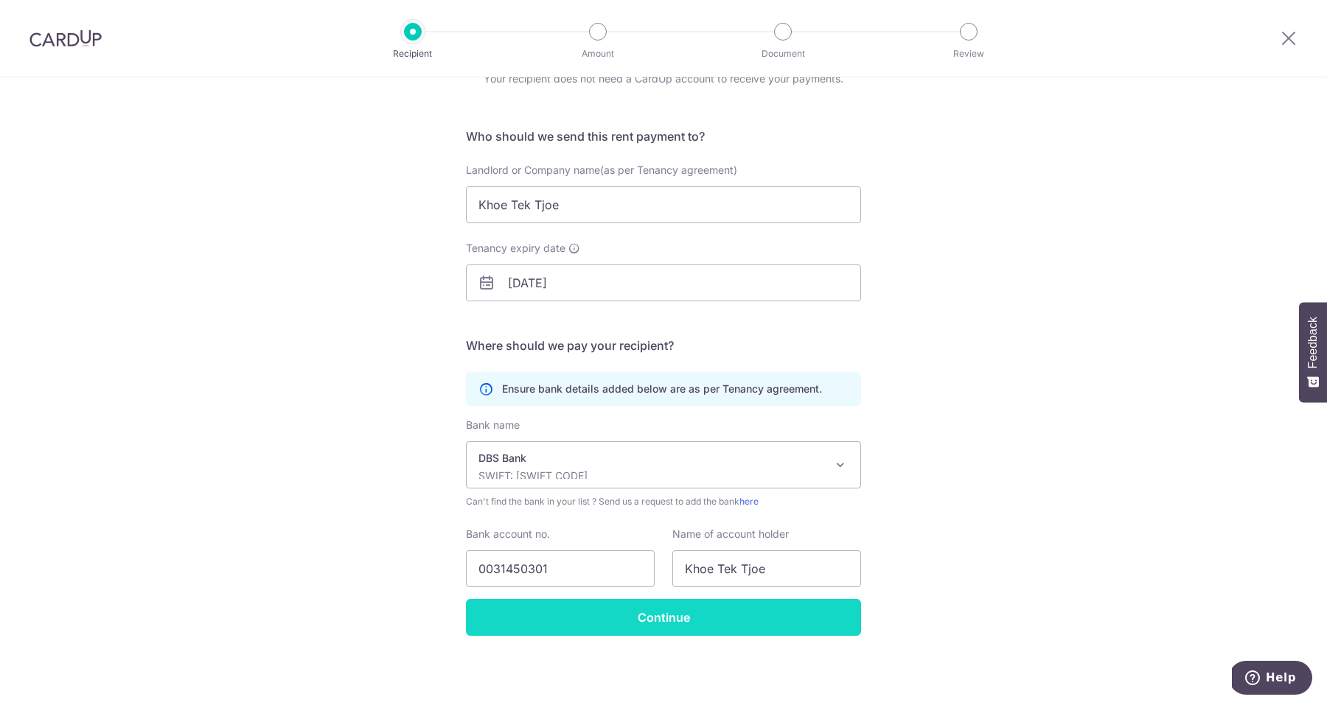
click at [671, 624] on input "Continue" at bounding box center [663, 617] width 395 height 37
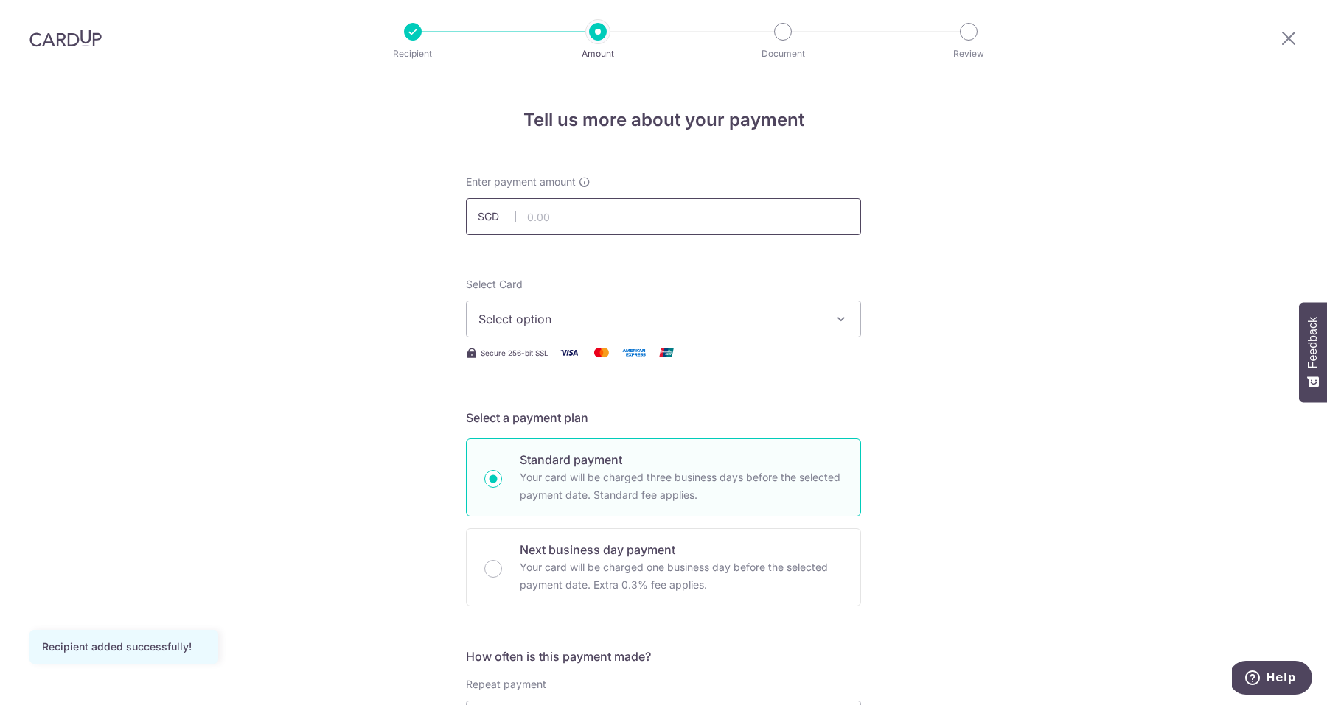
click at [703, 225] on input "text" at bounding box center [663, 216] width 395 height 37
type input "5,350.00"
click at [683, 314] on span "Select option" at bounding box center [649, 319] width 343 height 18
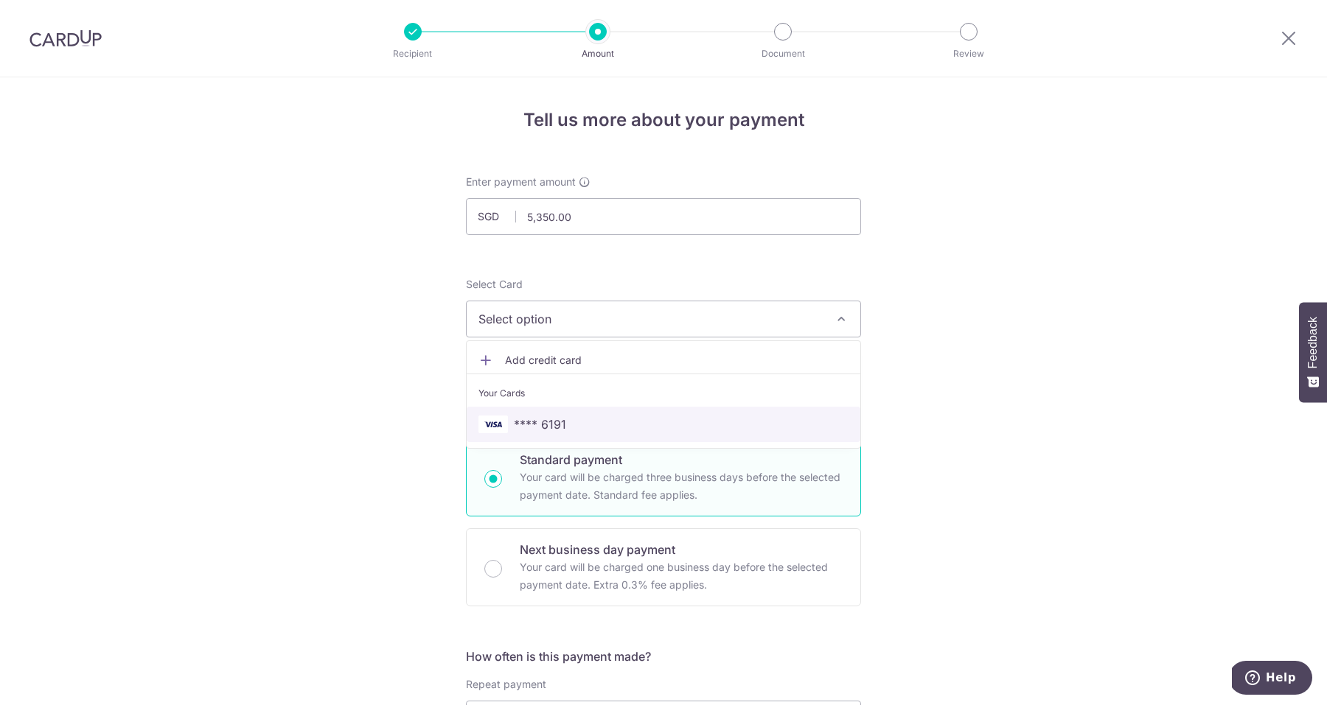
click at [587, 419] on span "**** 6191" at bounding box center [663, 425] width 370 height 18
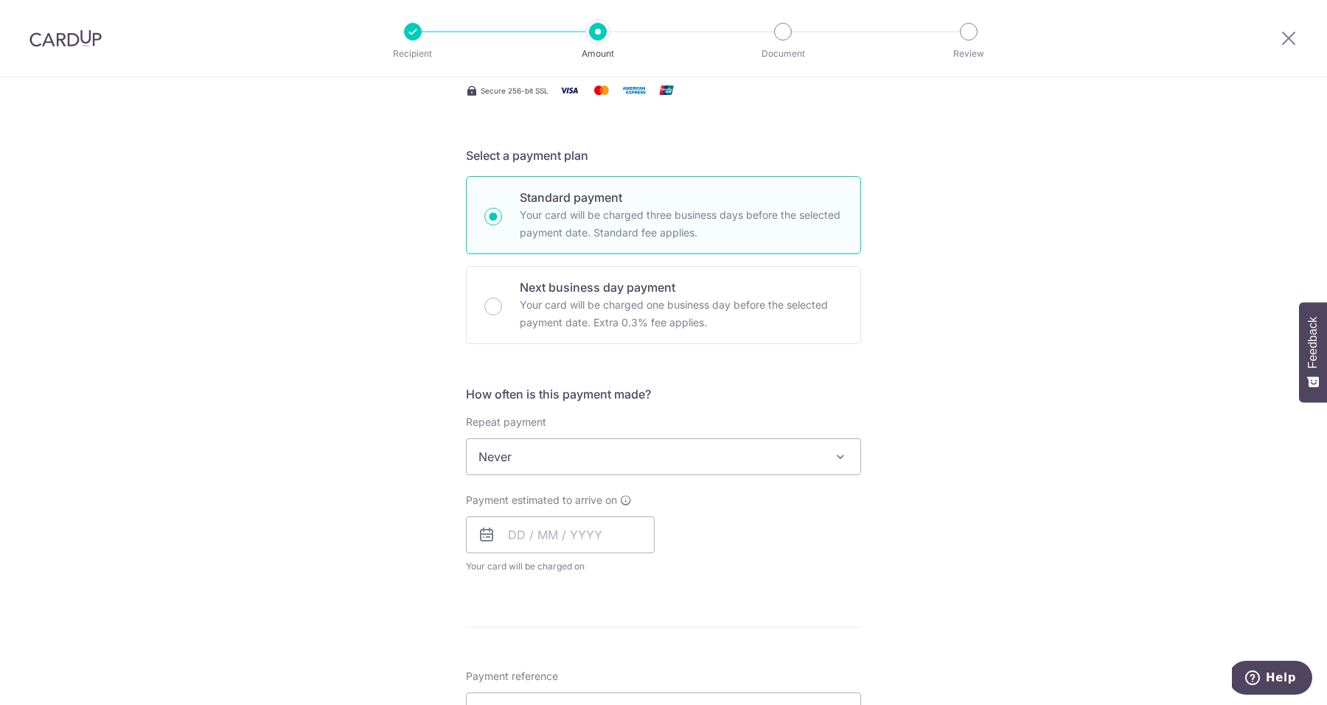
scroll to position [263, 0]
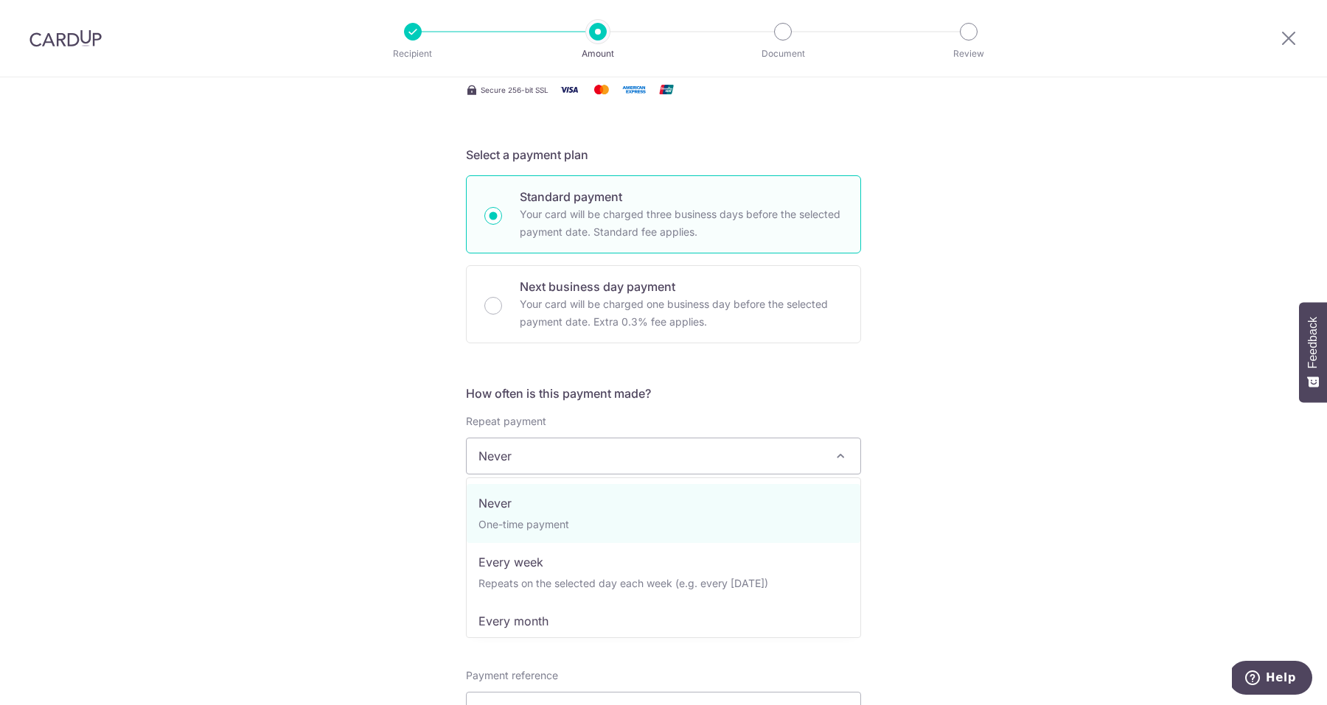
click at [677, 458] on span "Never" at bounding box center [664, 456] width 394 height 35
select select "3"
type input "[DATE]"
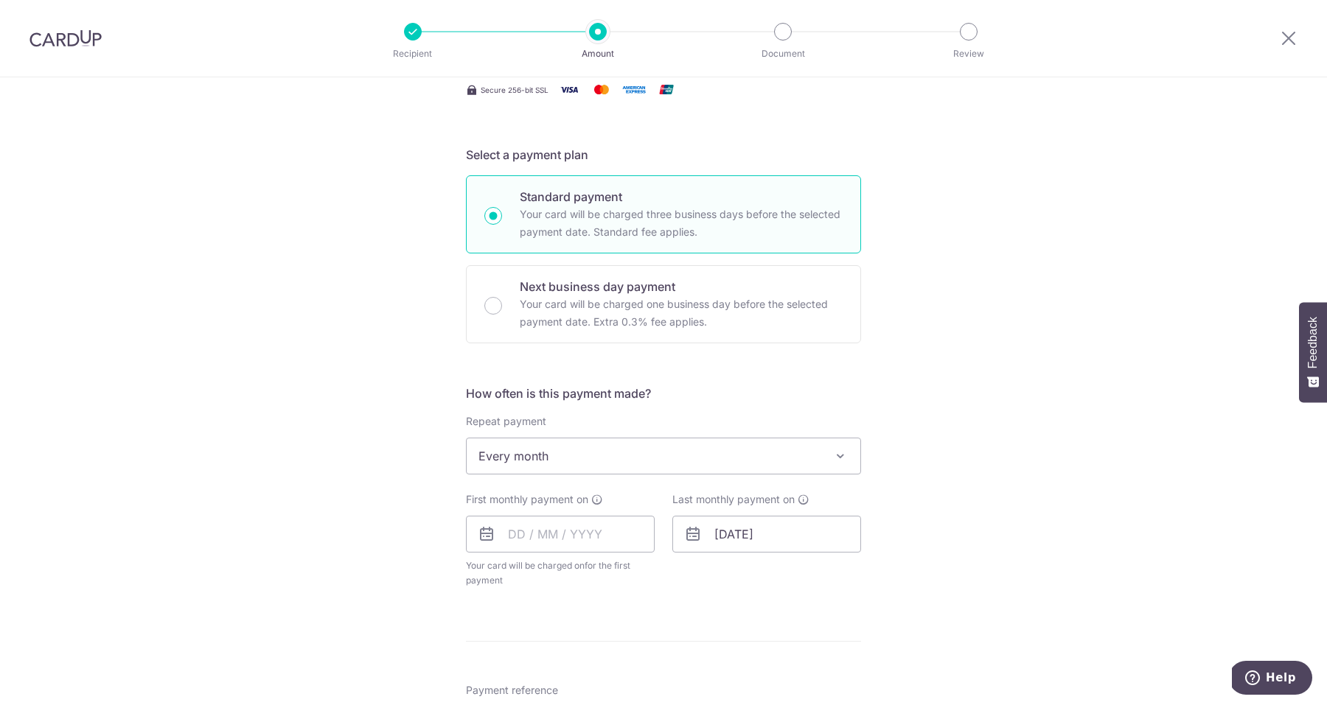
click at [918, 468] on div "Tell us more about your payment Enter payment amount SGD 5,350.00 5350.00 Recip…" at bounding box center [663, 488] width 1327 height 1348
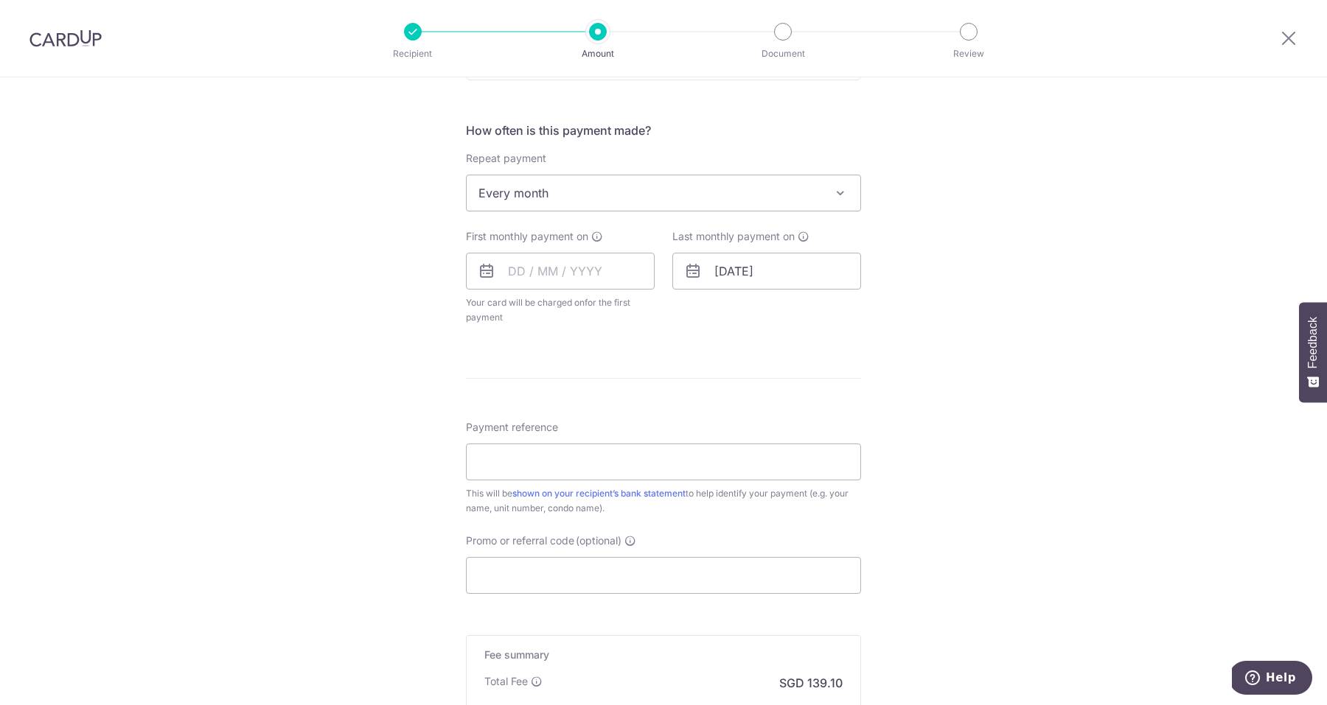
scroll to position [531, 0]
click at [547, 279] on input "text" at bounding box center [560, 266] width 189 height 37
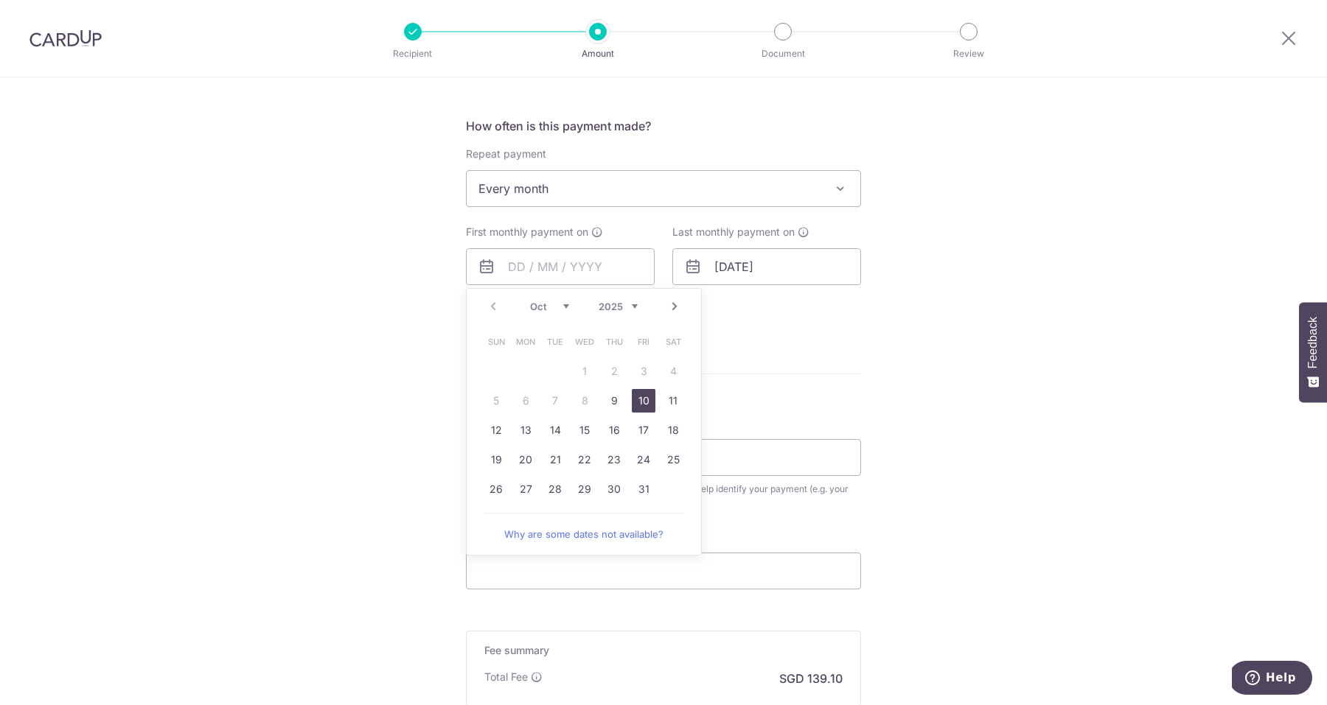
click at [639, 399] on link "10" at bounding box center [644, 401] width 24 height 24
type input "10/10/2025"
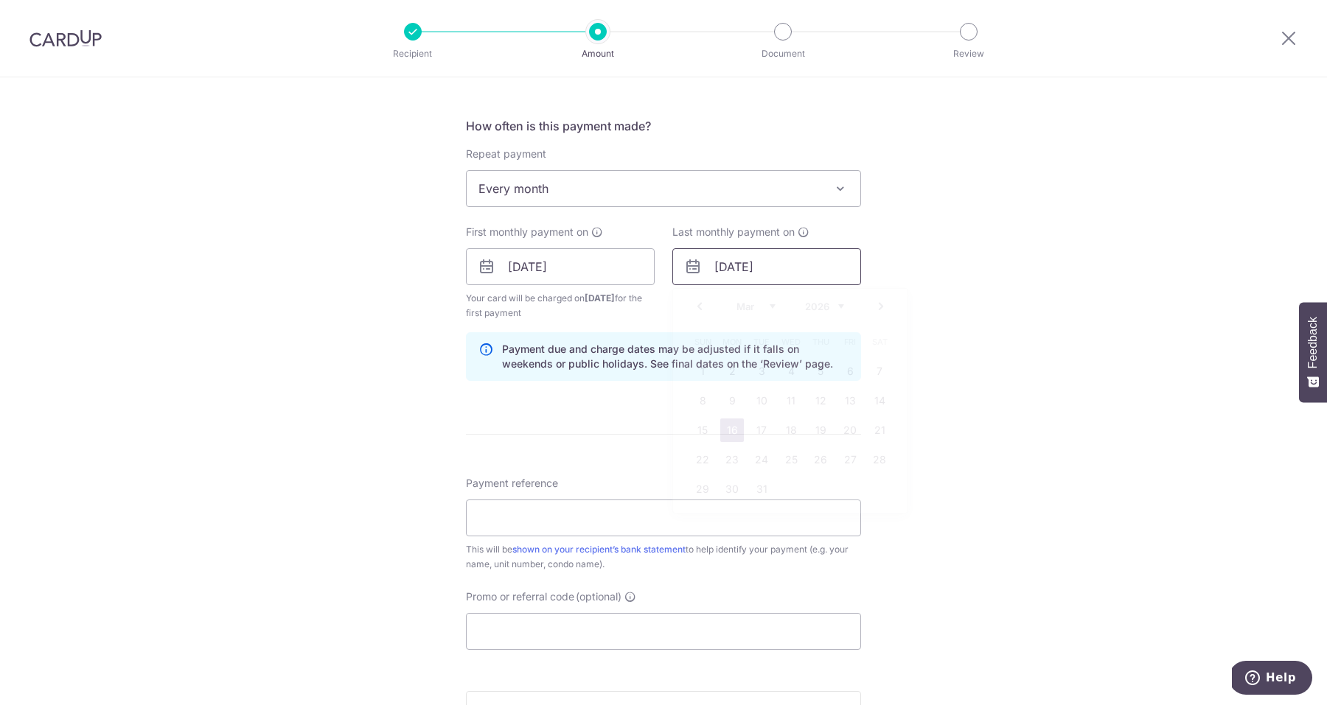
click at [773, 272] on input "[DATE]" at bounding box center [766, 266] width 189 height 37
click at [846, 404] on link "13" at bounding box center [850, 401] width 24 height 24
type input "13/02/2026"
click at [920, 384] on div "Tell us more about your payment Enter payment amount SGD 5,350.00 5350.00 Recip…" at bounding box center [663, 251] width 1327 height 1409
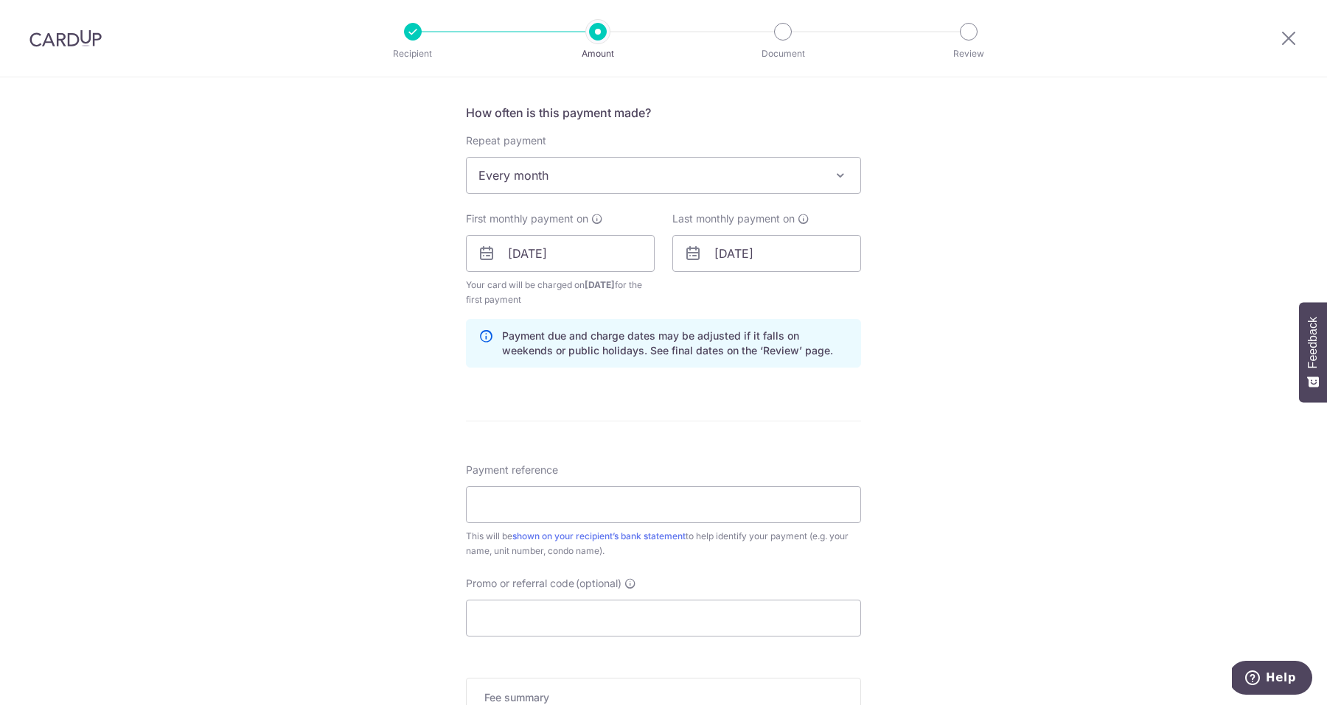
scroll to position [556, 0]
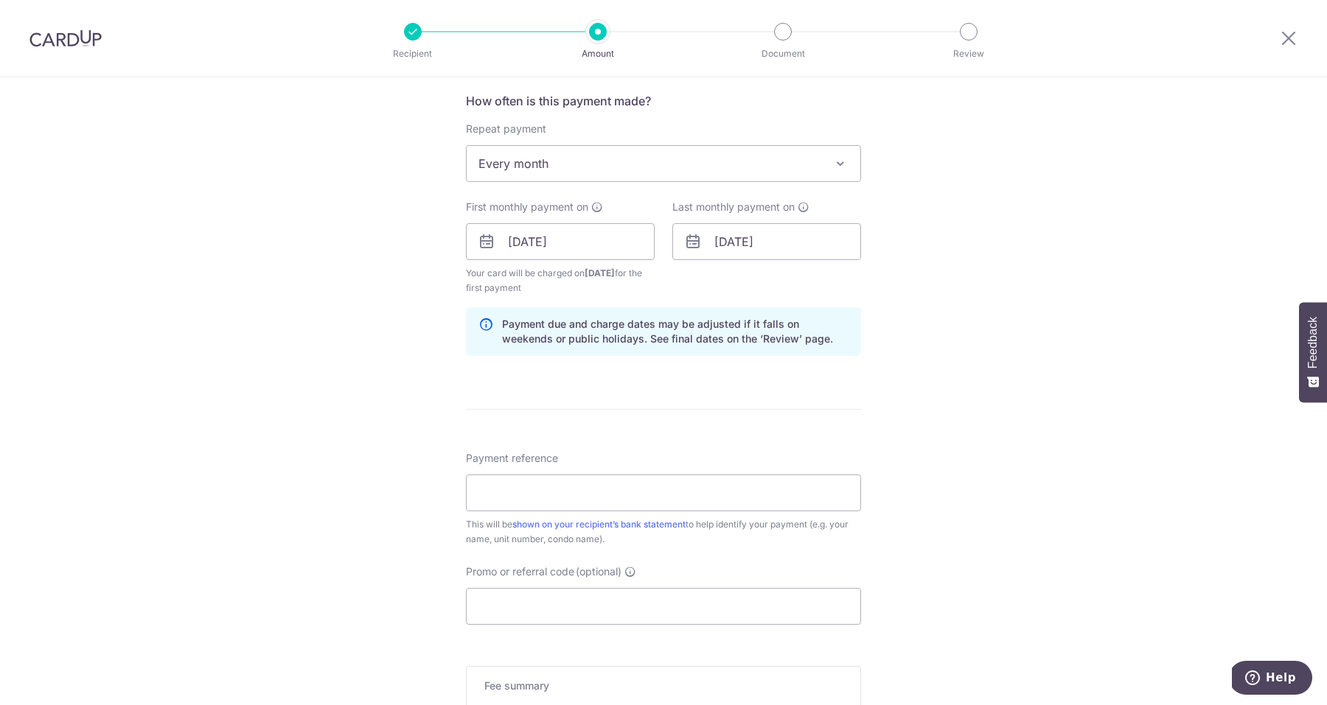
click at [926, 390] on div "Tell us more about your payment Enter payment amount SGD 5,350.00 5350.00 Recip…" at bounding box center [663, 226] width 1327 height 1409
click at [736, 489] on input "Payment reference" at bounding box center [663, 493] width 395 height 37
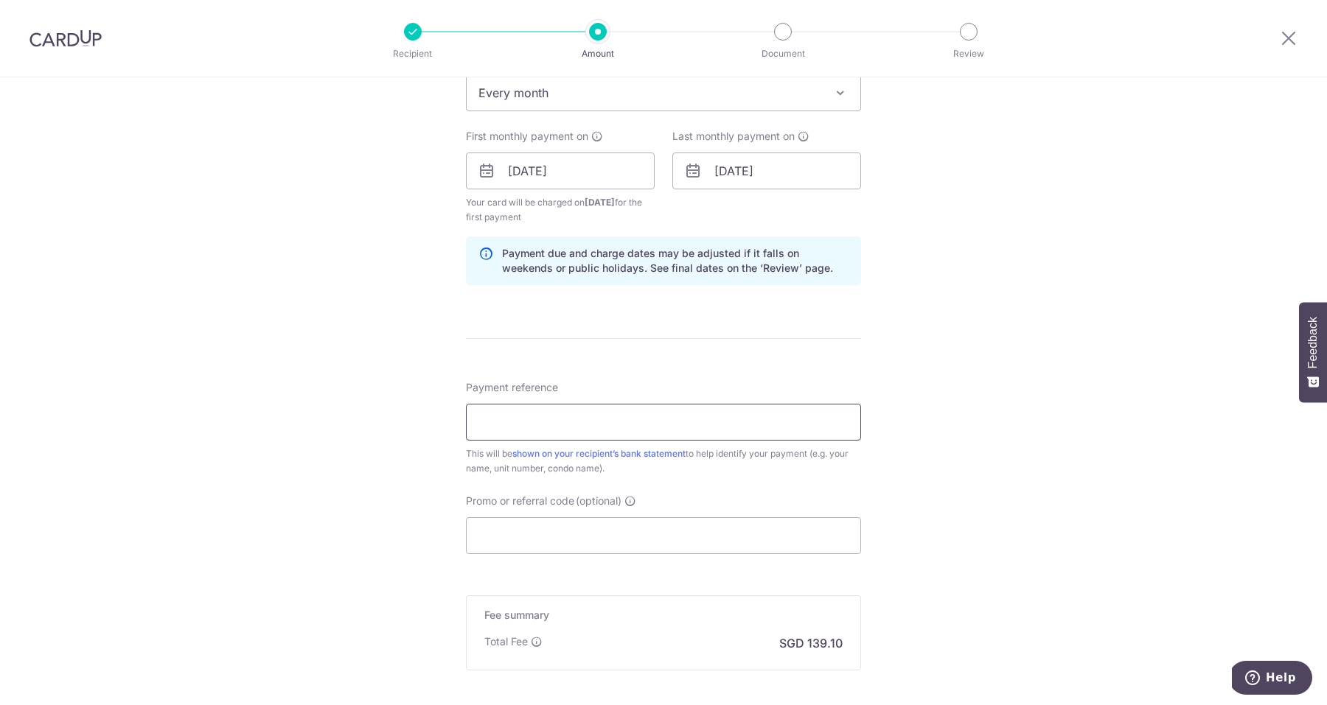
scroll to position [641, 0]
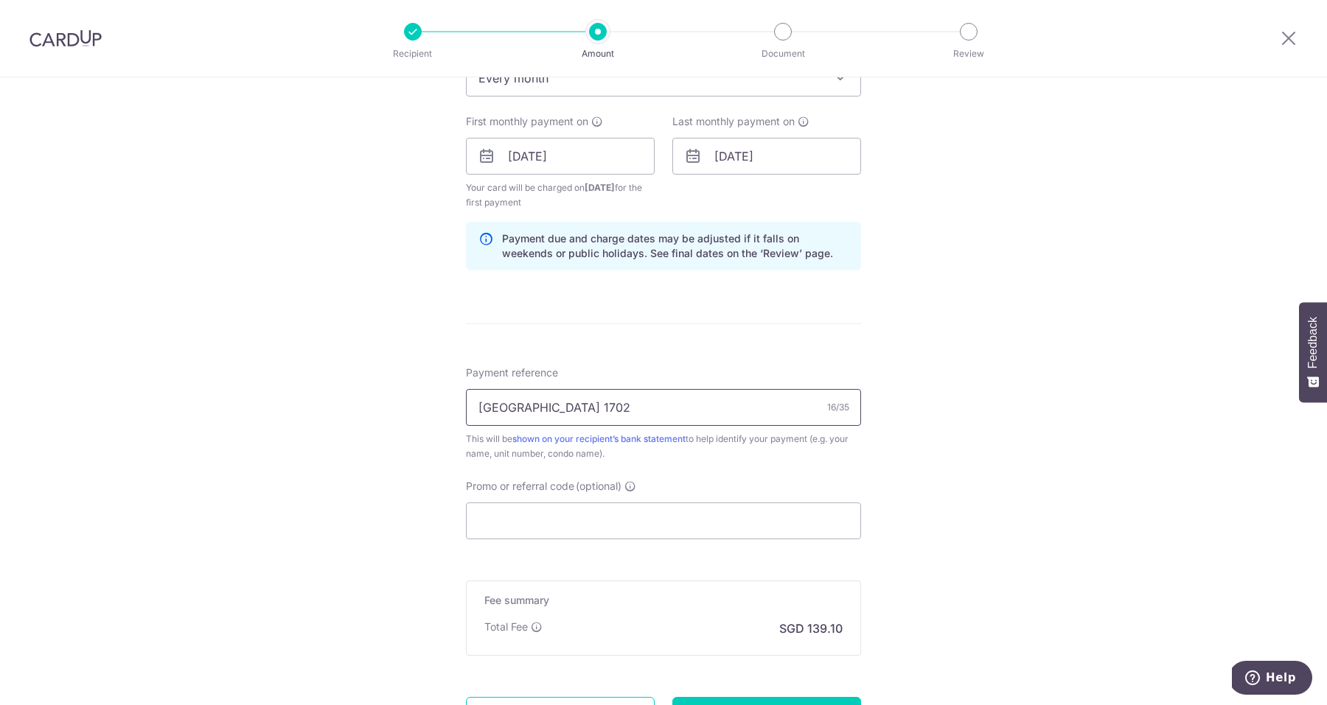
click at [544, 408] on input "Valley Park 1702" at bounding box center [663, 407] width 395 height 37
click at [581, 404] on input "Valley Park 1702" at bounding box center [663, 407] width 395 height 37
click at [478, 407] on input "Valley Park 1702" at bounding box center [663, 407] width 395 height 37
click at [624, 411] on input "Uttam Chopra Valley Park 1702" at bounding box center [663, 407] width 395 height 37
type input "Uttam Chopra Valley Park 479-1702"
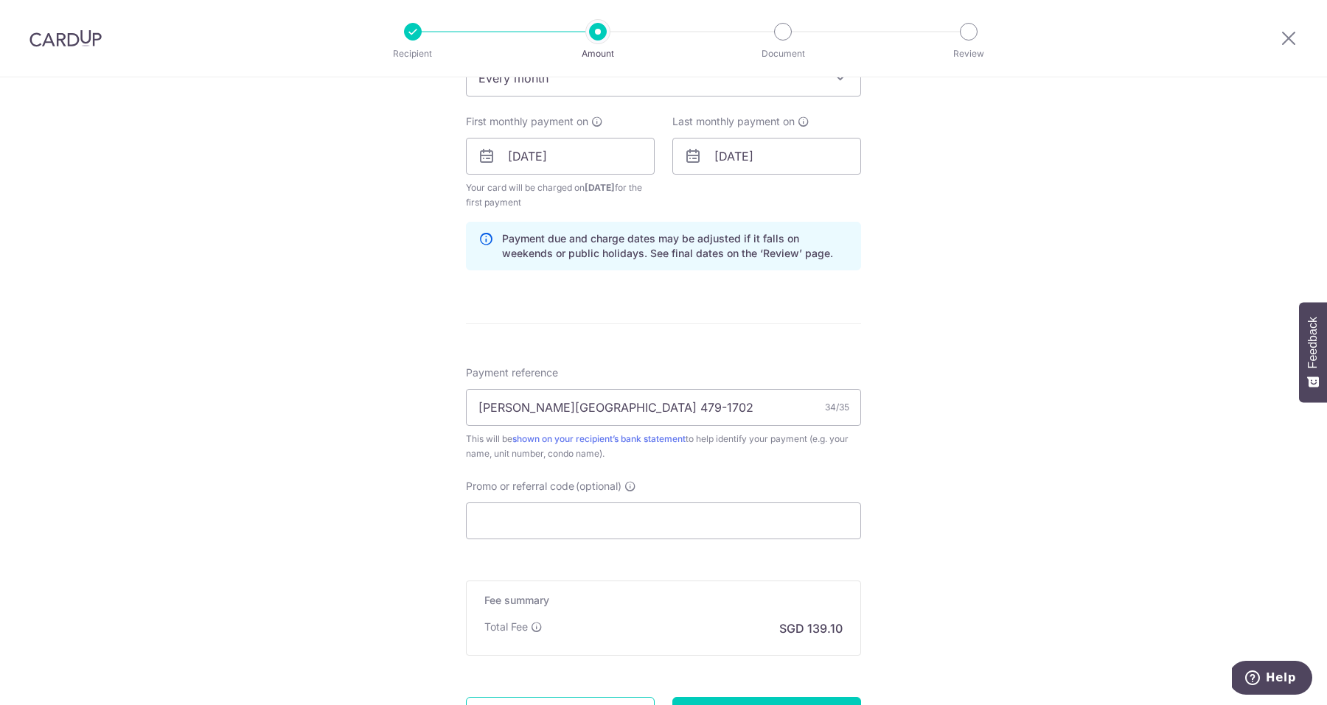
click at [943, 467] on div "Tell us more about your payment Enter payment amount SGD 5,350.00 5350.00 Recip…" at bounding box center [663, 140] width 1327 height 1409
click at [767, 521] on input "Promo or referral code (optional)" at bounding box center [663, 521] width 395 height 37
paste input "3HOME25R"
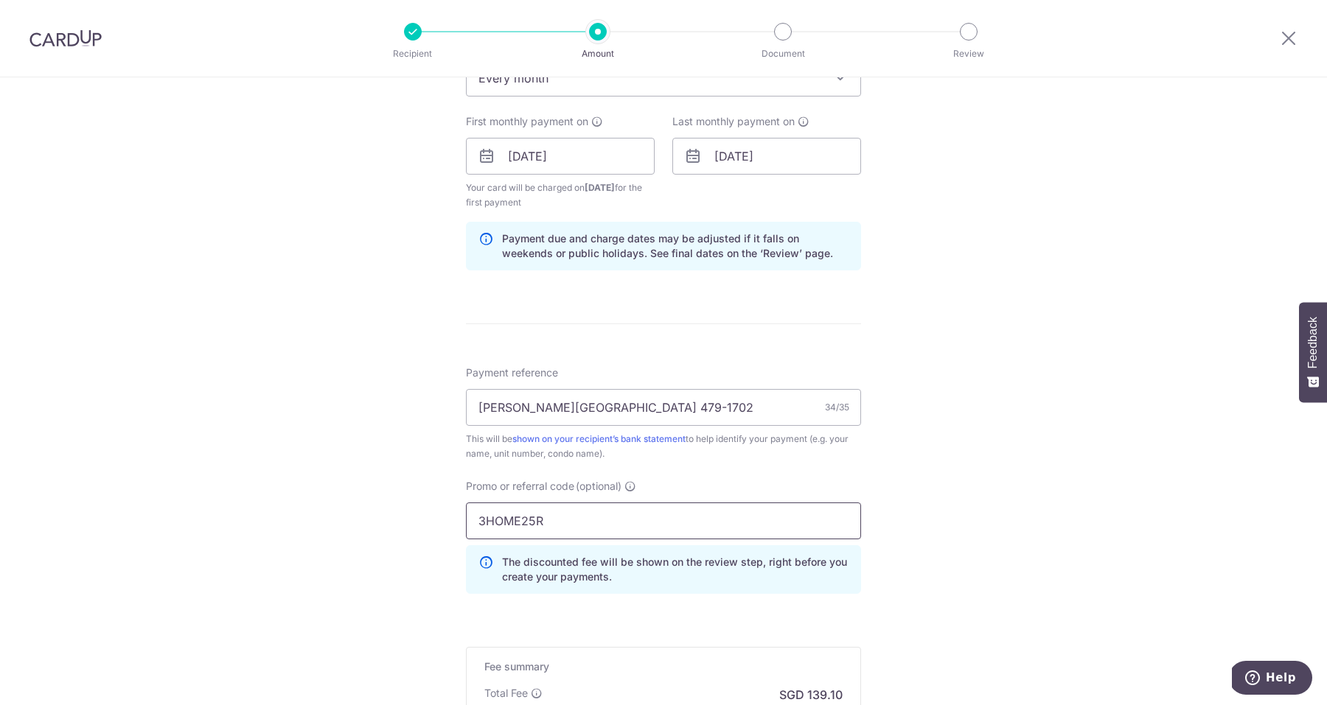
type input "3HOME25R"
click at [957, 462] on div "Tell us more about your payment Enter payment amount SGD 5,350.00 5350.00 Recip…" at bounding box center [663, 173] width 1327 height 1475
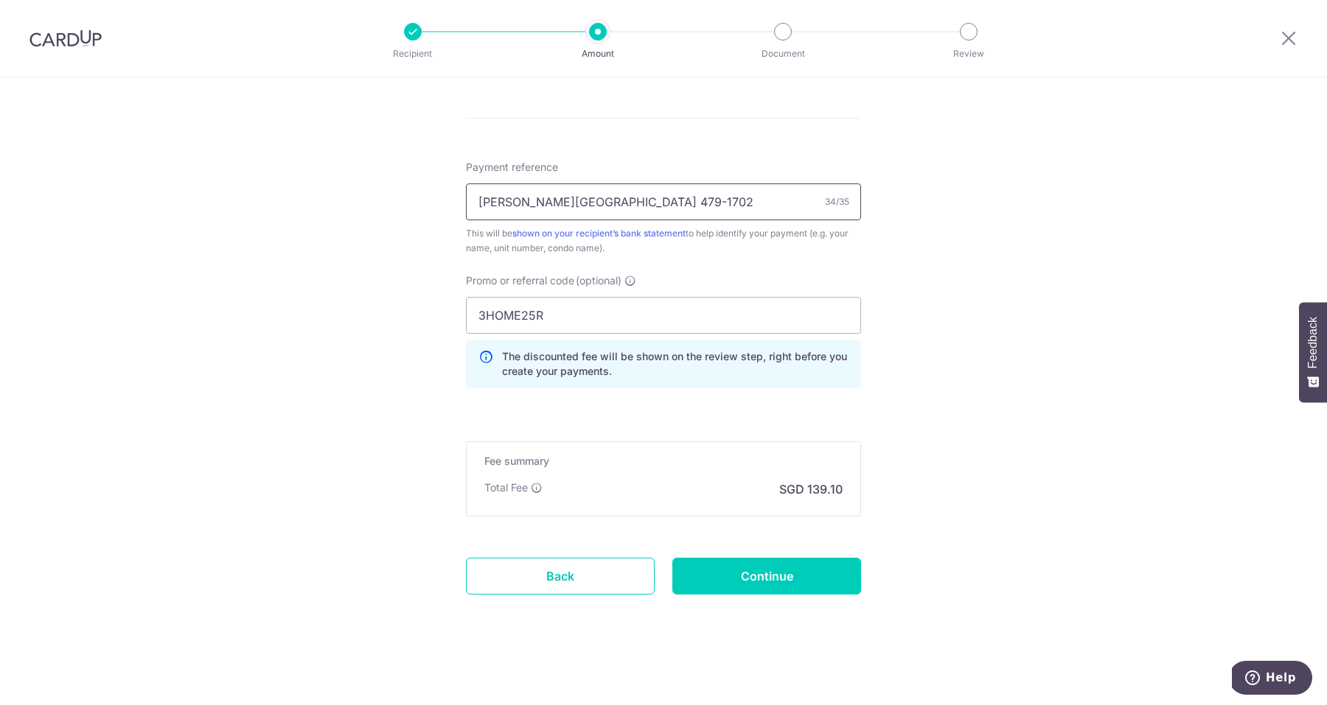
scroll to position [847, 0]
click at [621, 200] on input "Uttam Chopra Valley Park 479-1702" at bounding box center [663, 202] width 395 height 37
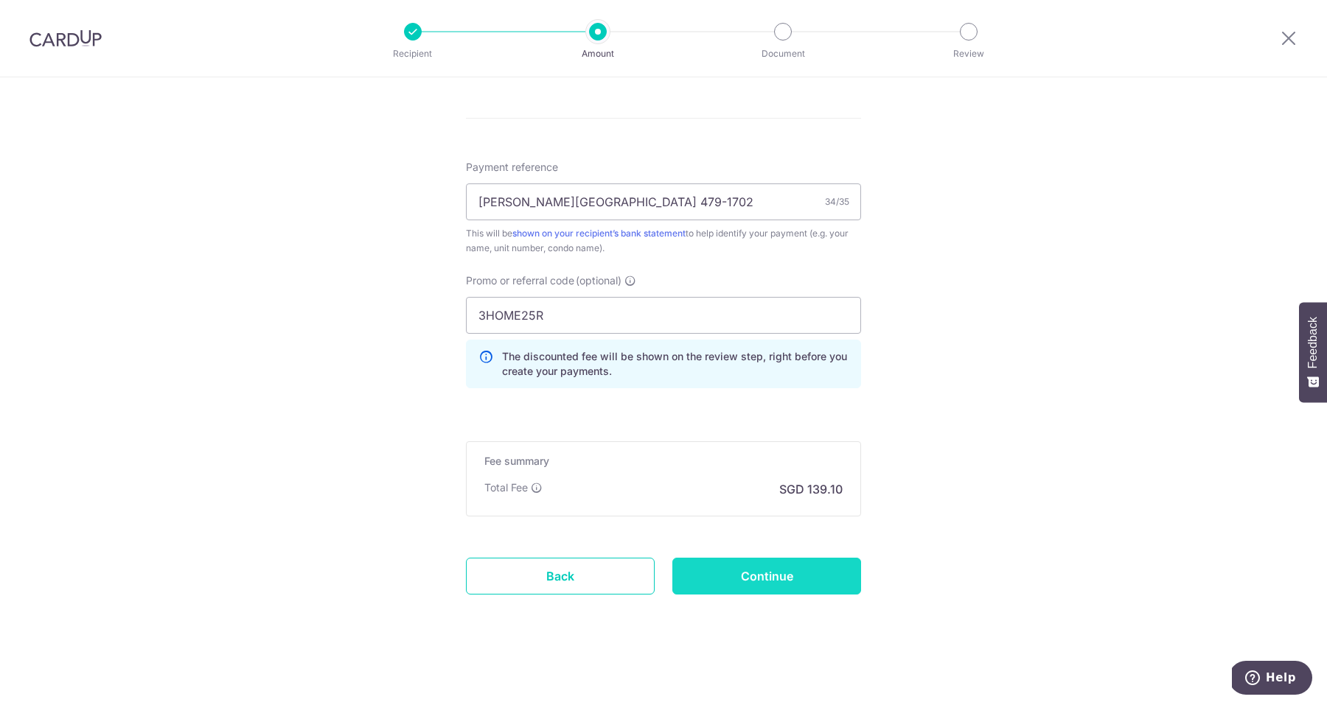
click at [772, 574] on input "Continue" at bounding box center [766, 576] width 189 height 37
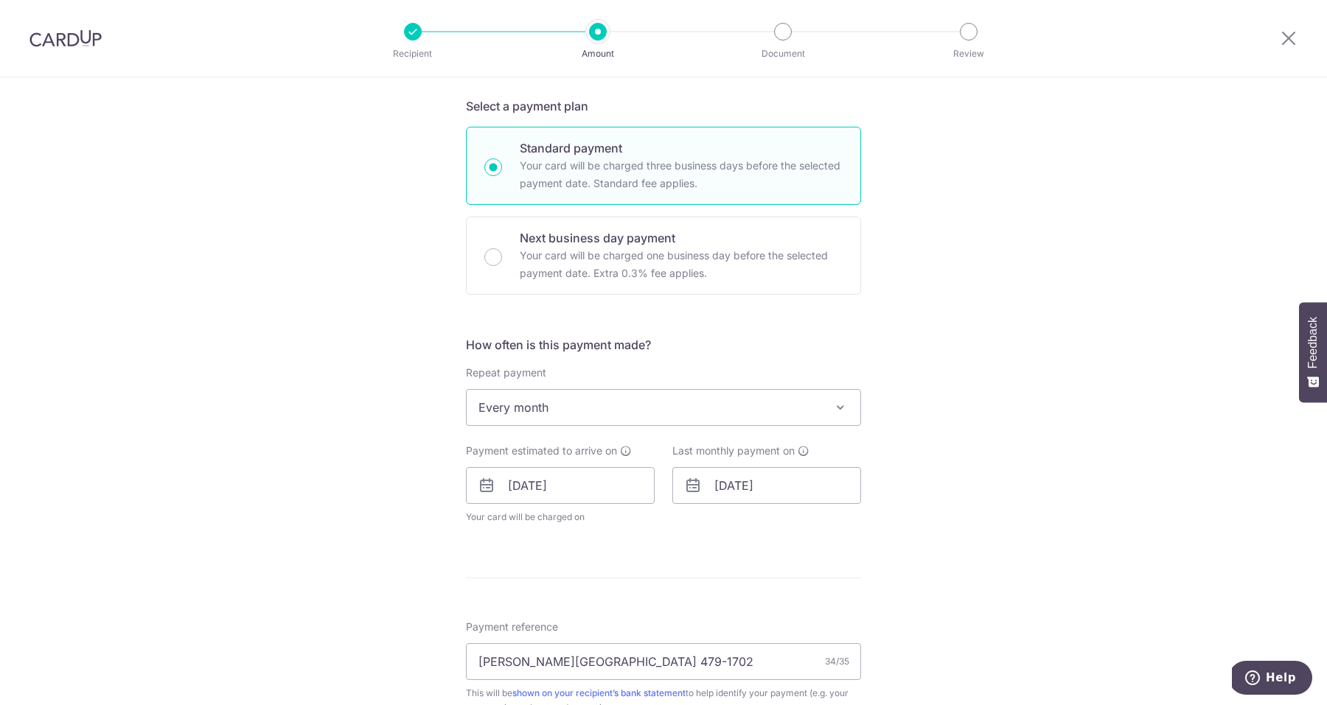
scroll to position [313, 0]
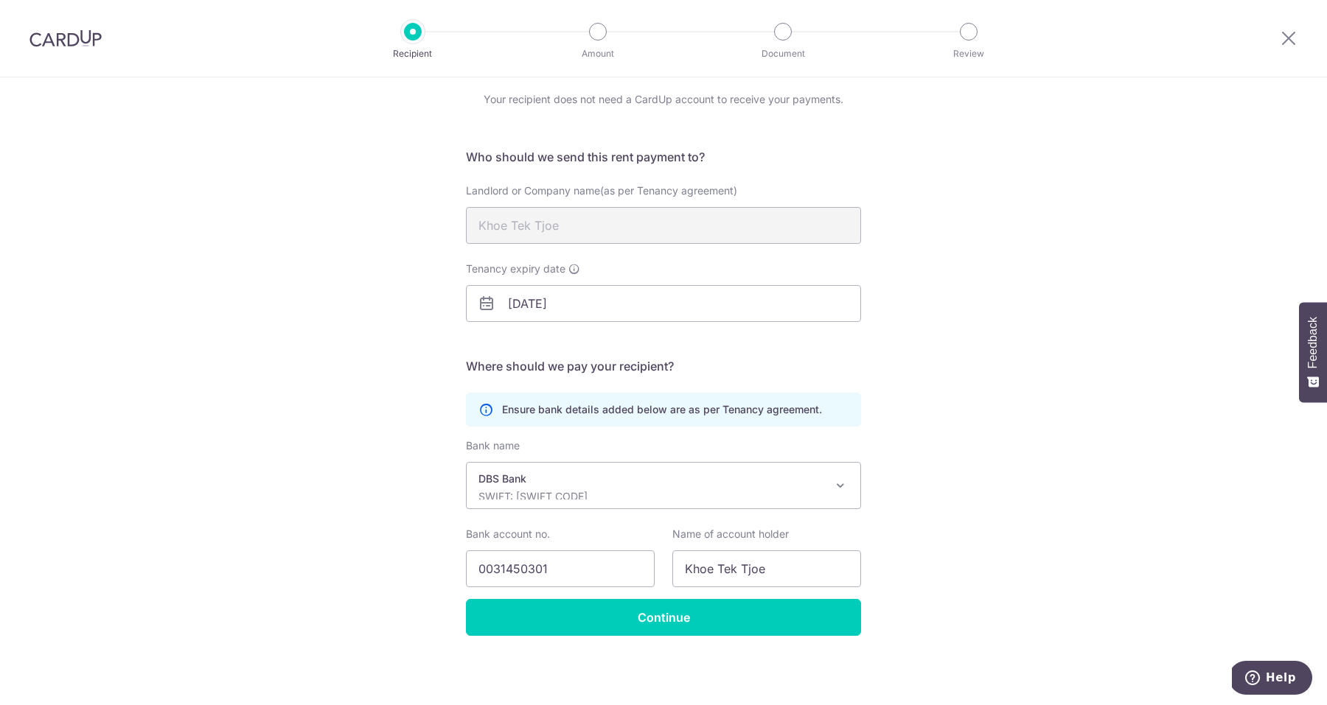
scroll to position [53, 0]
click at [667, 308] on input "[DATE]" at bounding box center [663, 303] width 395 height 37
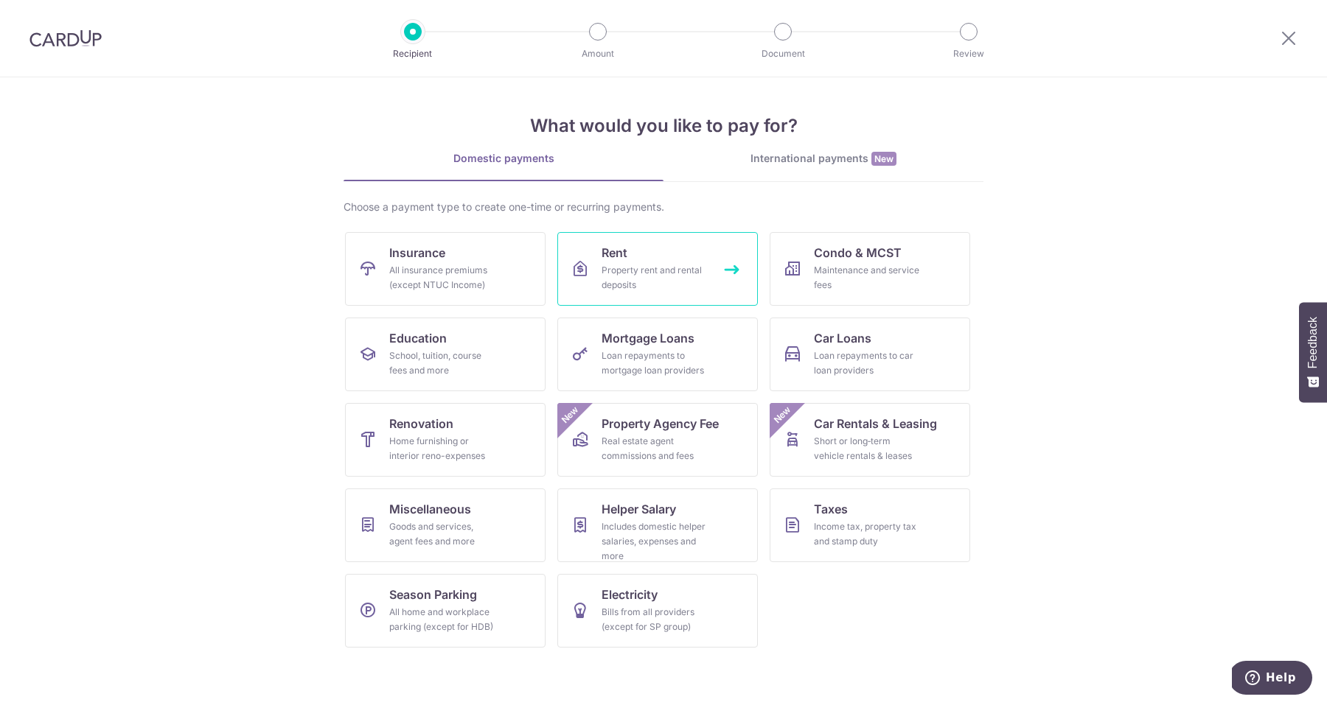
click at [652, 269] on div "Property rent and rental deposits" at bounding box center [654, 277] width 106 height 29
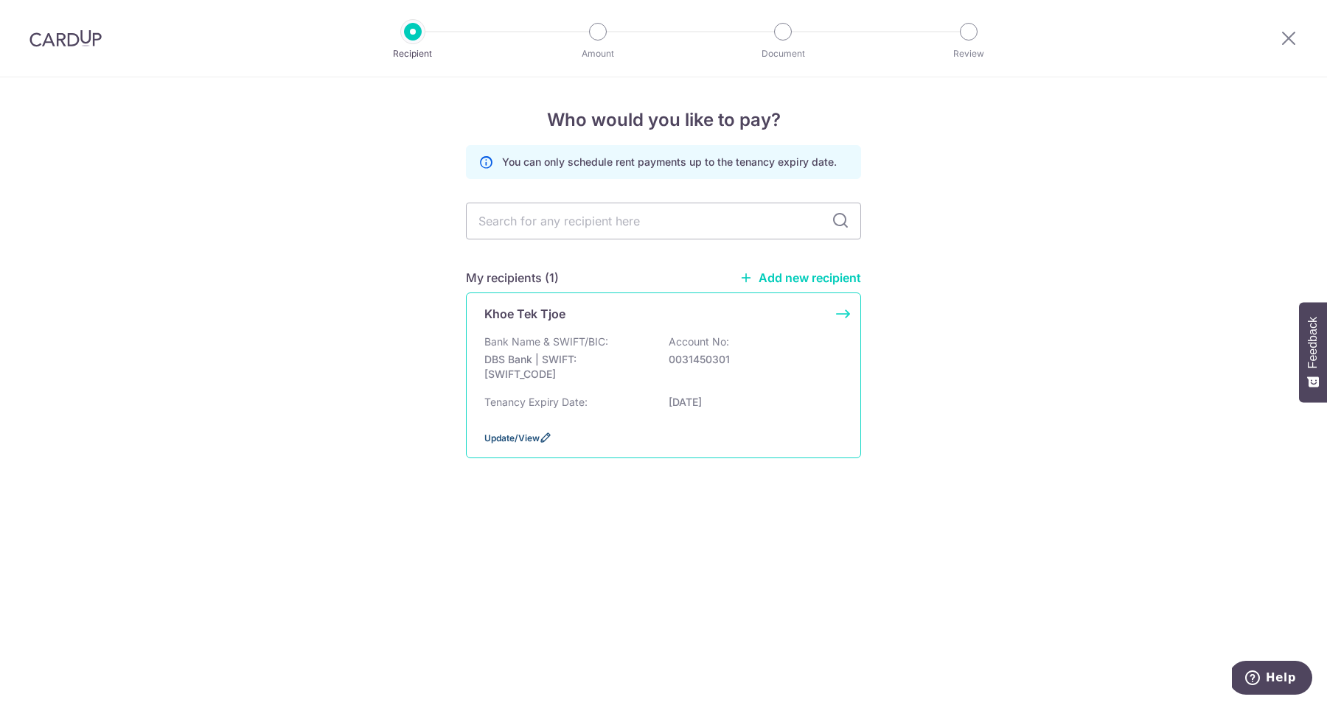
click at [522, 444] on span "Update/View" at bounding box center [511, 438] width 55 height 11
click at [842, 317] on div "Khoe Tek Tjoe Bank Name & SWIFT/BIC: DBS Bank | SWIFT: [SWIFT_CODE] Account No:…" at bounding box center [663, 376] width 395 height 166
click at [1293, 39] on icon at bounding box center [1289, 38] width 18 height 18
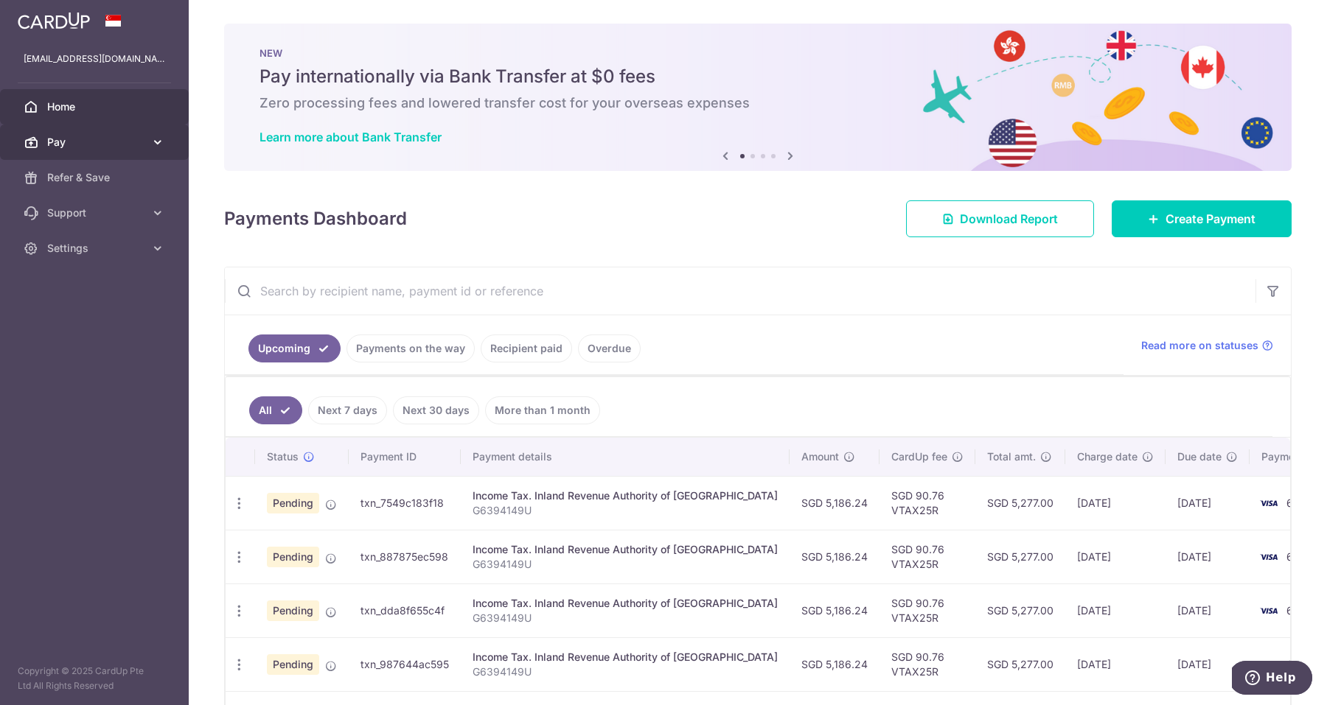
click at [163, 144] on icon at bounding box center [157, 142] width 15 height 15
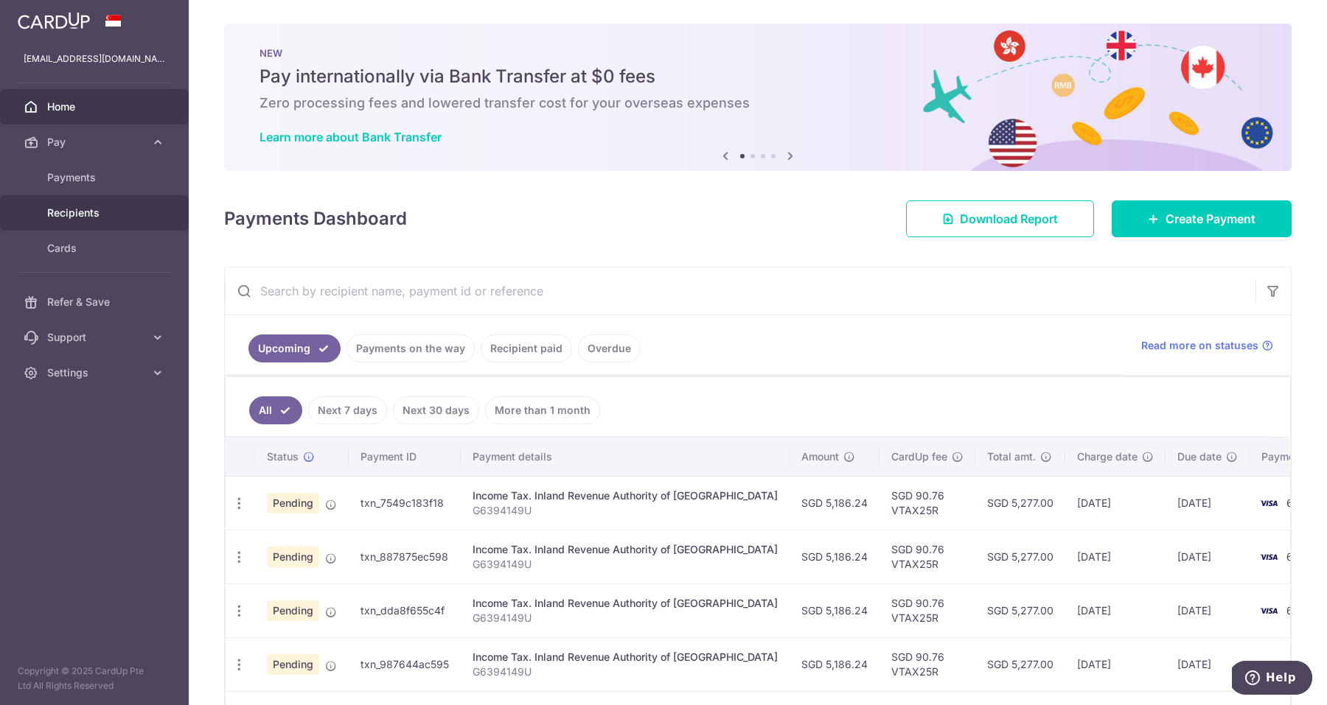
click at [100, 221] on link "Recipients" at bounding box center [94, 212] width 189 height 35
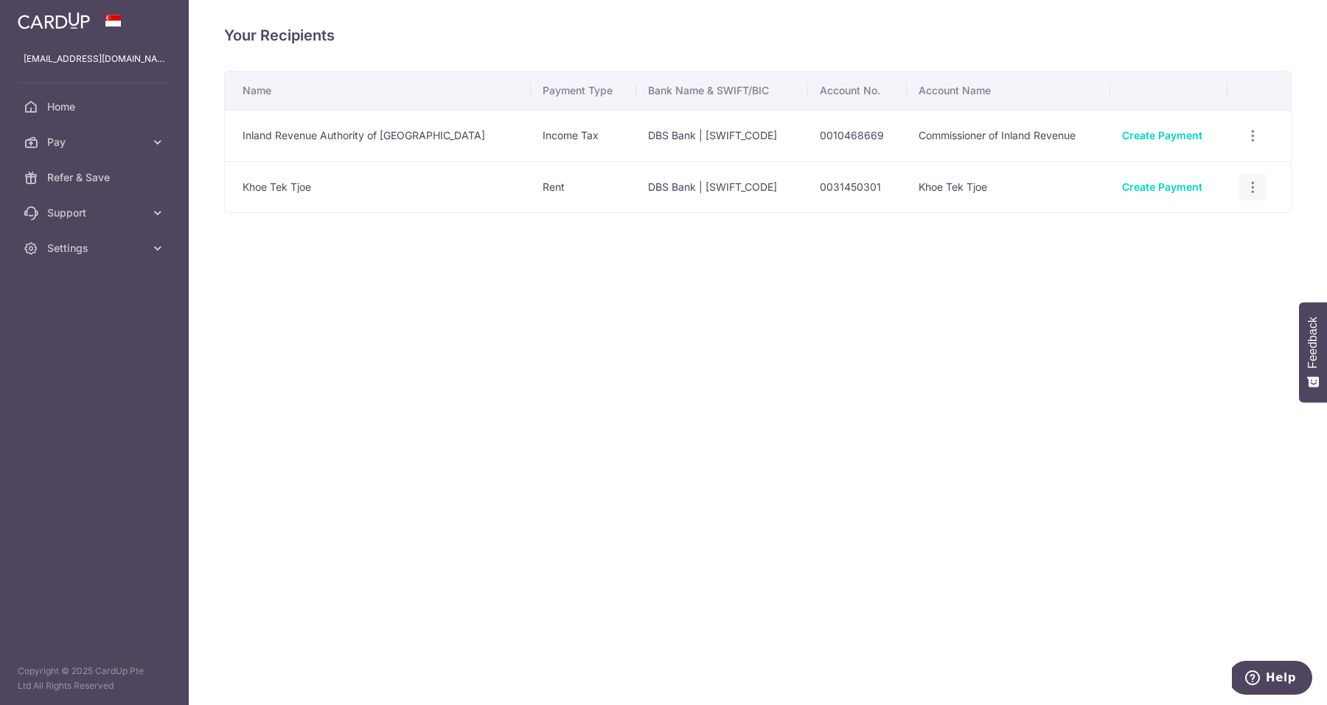
click at [1251, 186] on icon "button" at bounding box center [1252, 187] width 15 height 15
click at [1186, 232] on span "View/Edit" at bounding box center [1203, 228] width 100 height 18
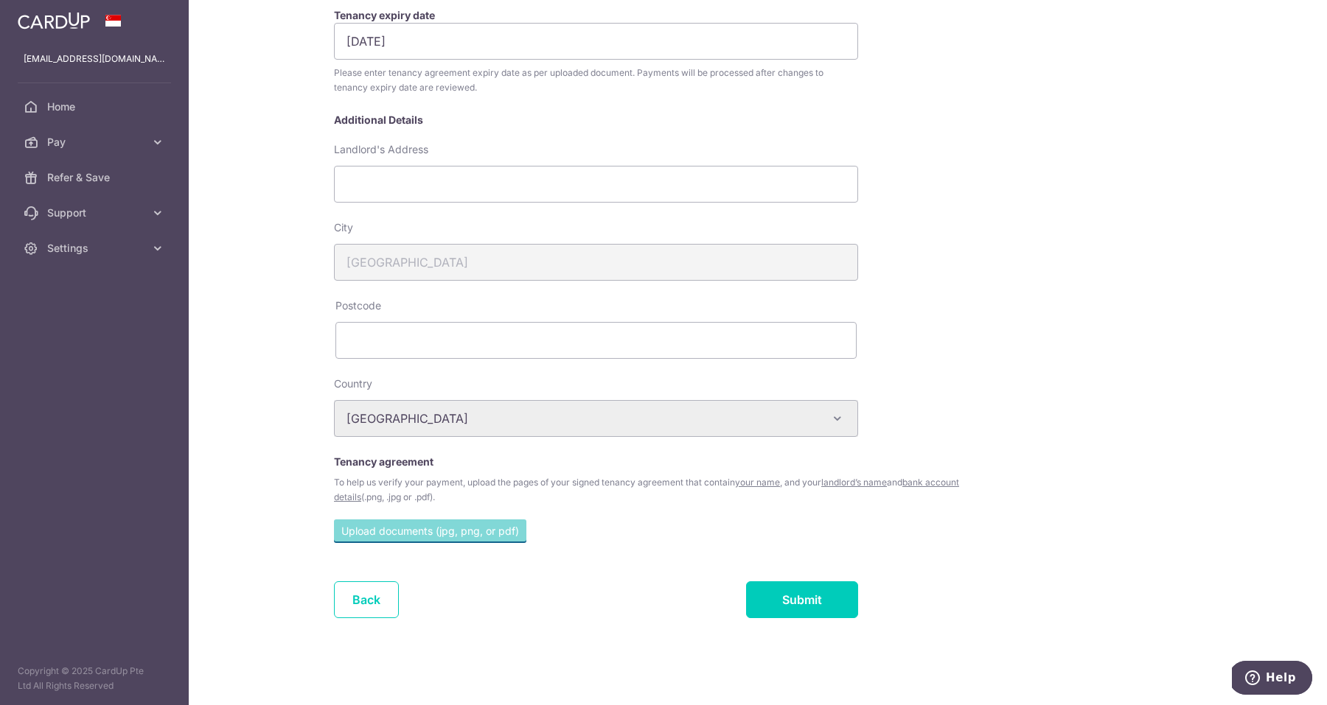
scroll to position [304, 0]
click at [370, 610] on link "Back" at bounding box center [366, 600] width 65 height 37
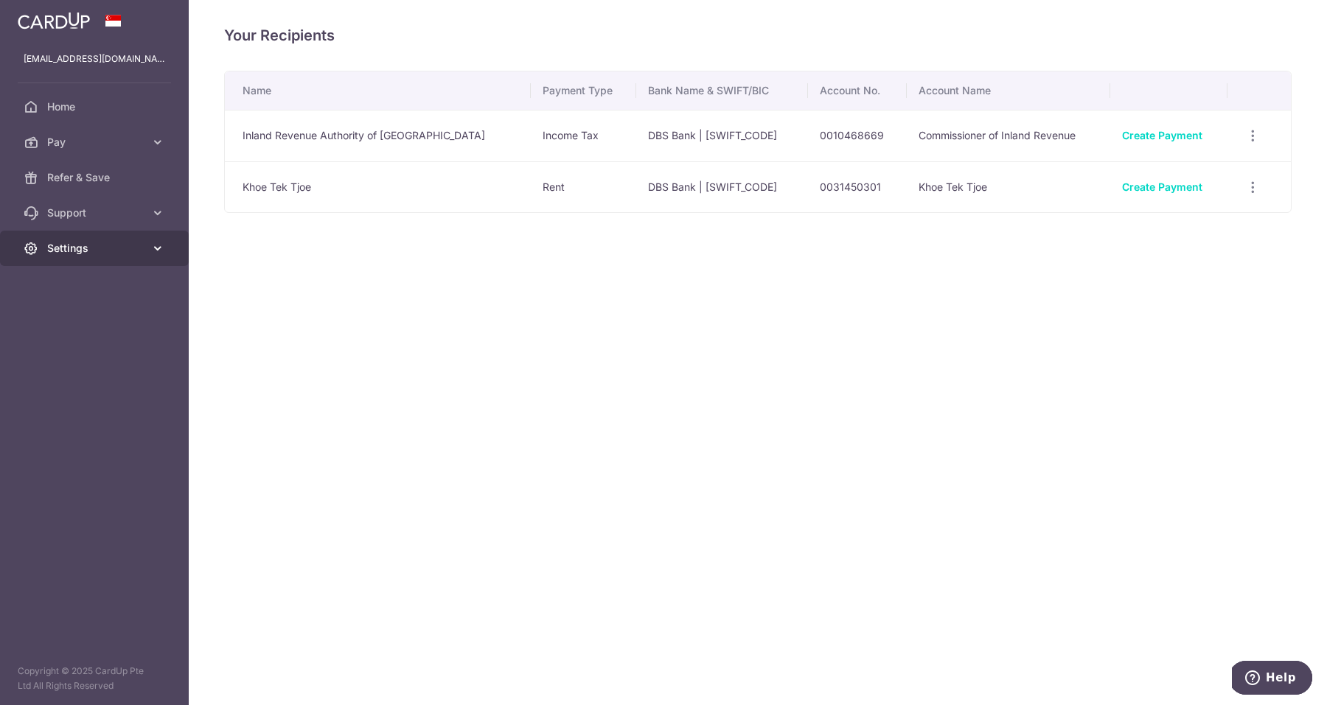
click at [145, 247] on link "Settings" at bounding box center [94, 248] width 189 height 35
click at [76, 285] on span "Account" at bounding box center [95, 283] width 97 height 15
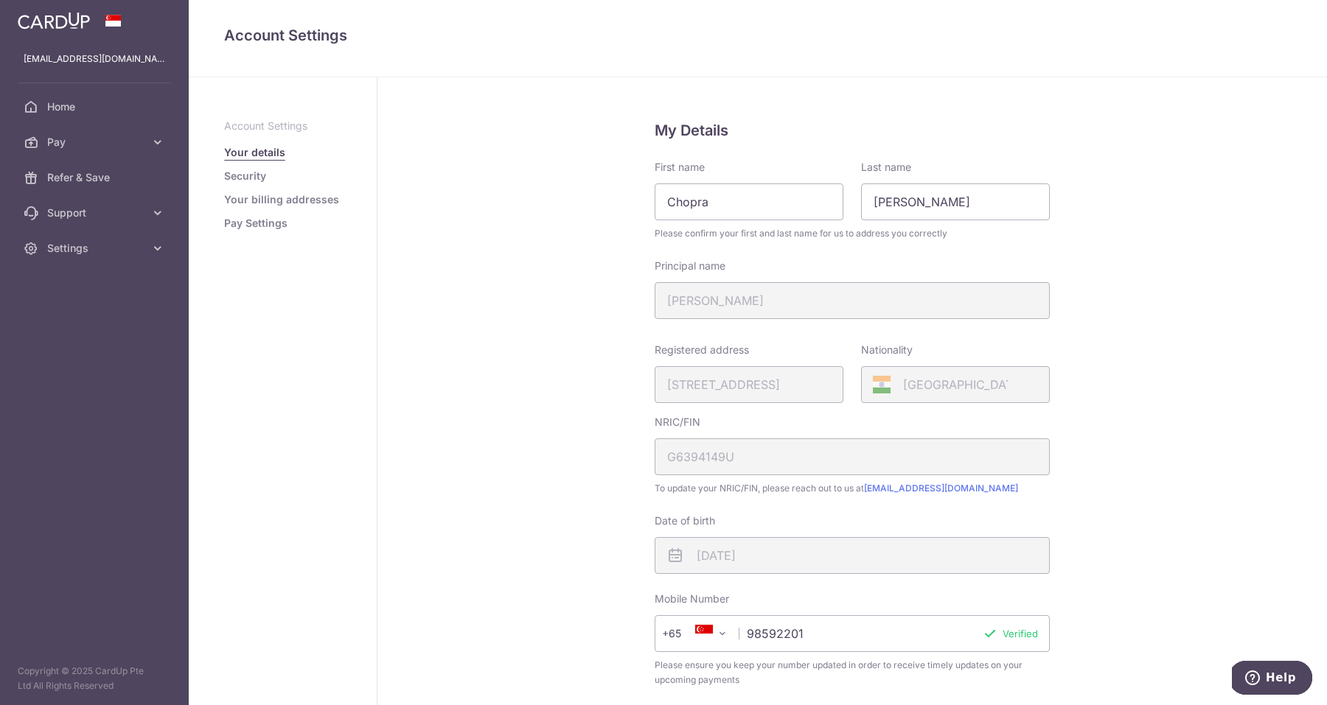
click at [277, 210] on ul "Account Settings Your details Security Your billing addresses Pay Settings" at bounding box center [282, 175] width 117 height 112
click at [268, 220] on link "Pay Settings" at bounding box center [255, 223] width 63 height 15
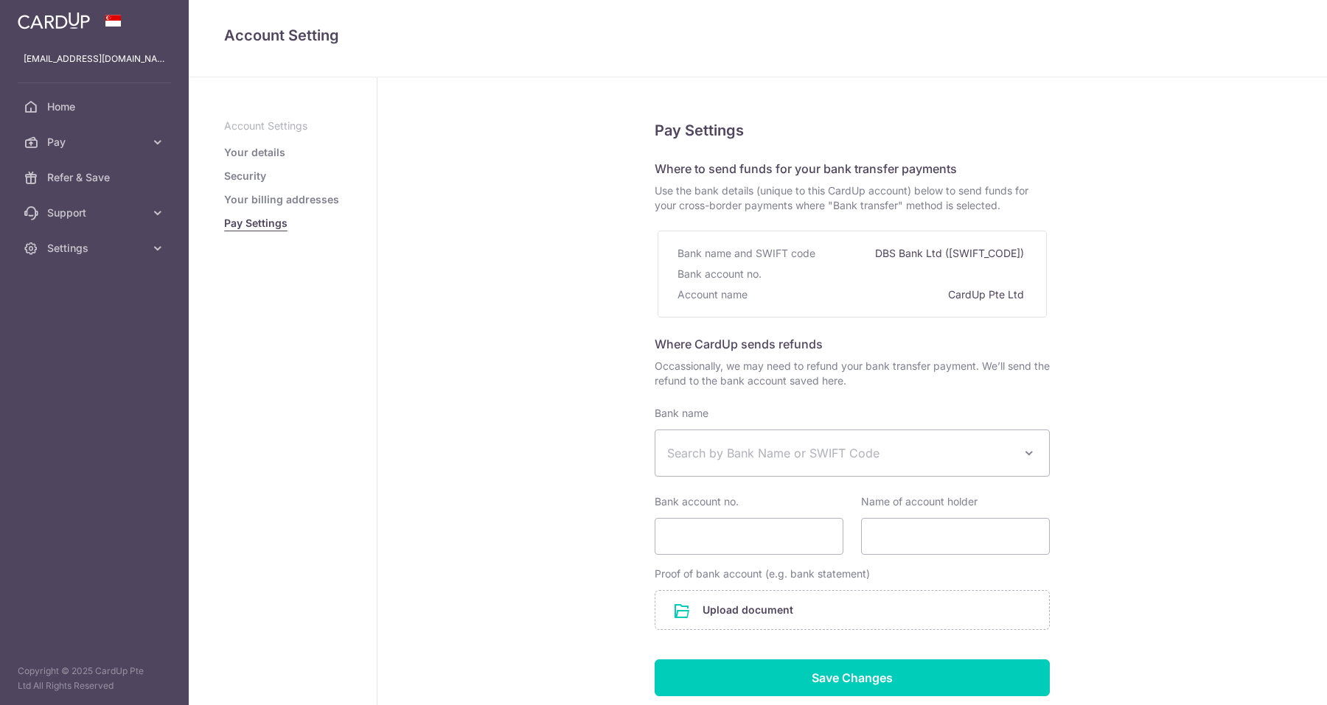
select select
click at [277, 201] on link "Your billing addresses" at bounding box center [281, 199] width 115 height 15
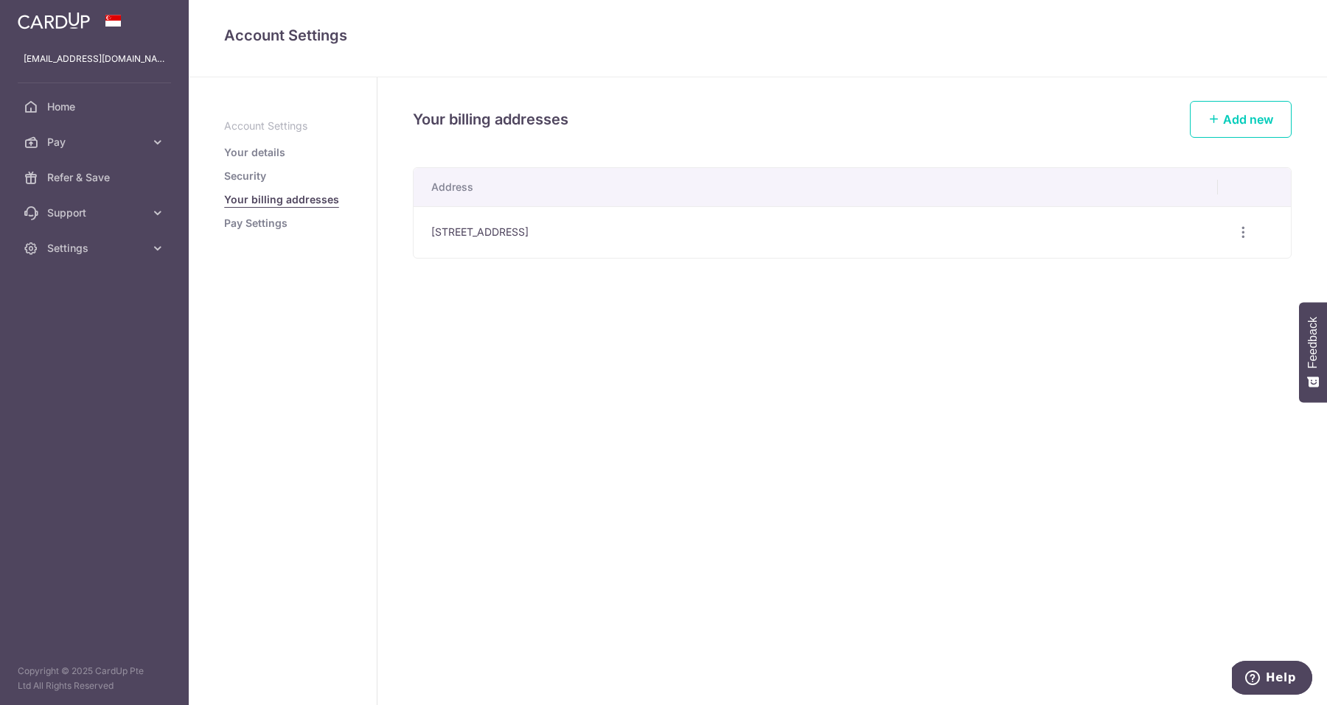
click at [265, 224] on link "Pay Settings" at bounding box center [255, 223] width 63 height 15
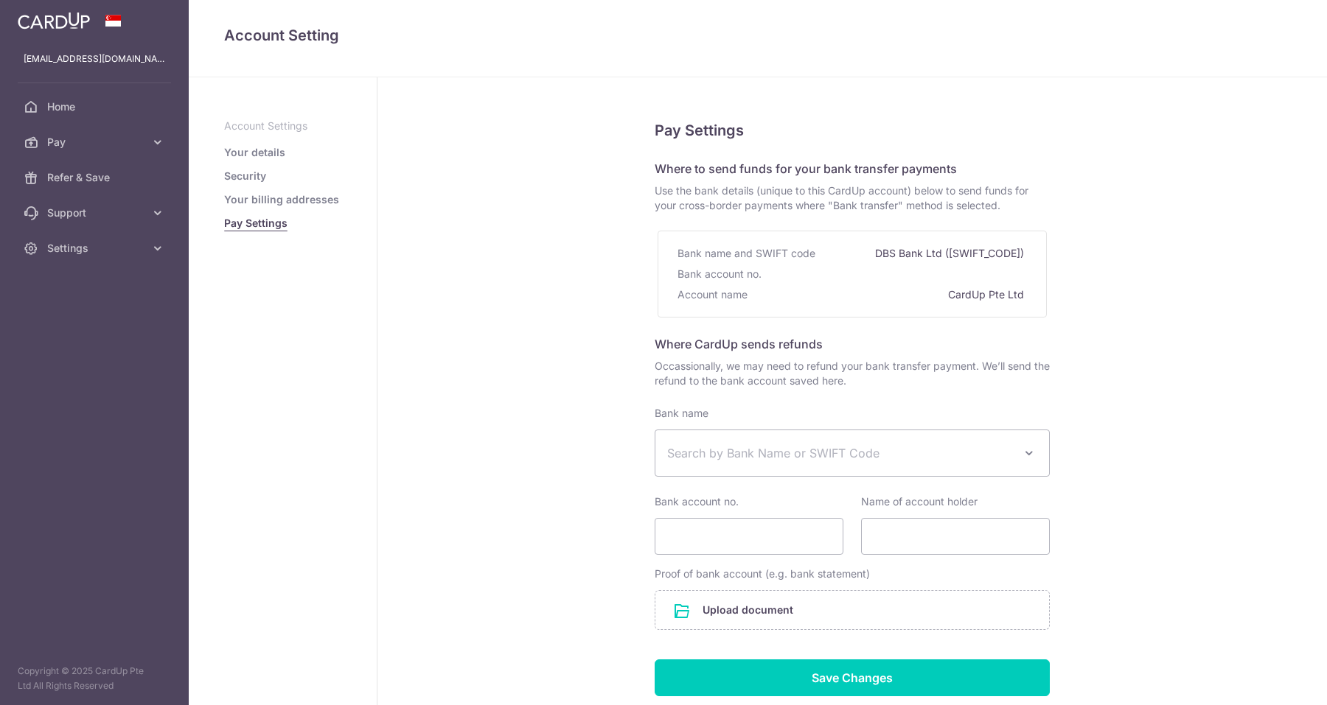
select select
click at [488, 252] on div "Pay Settings Where to send funds for your bank transfer payments Use the bank d…" at bounding box center [851, 442] width 949 height 730
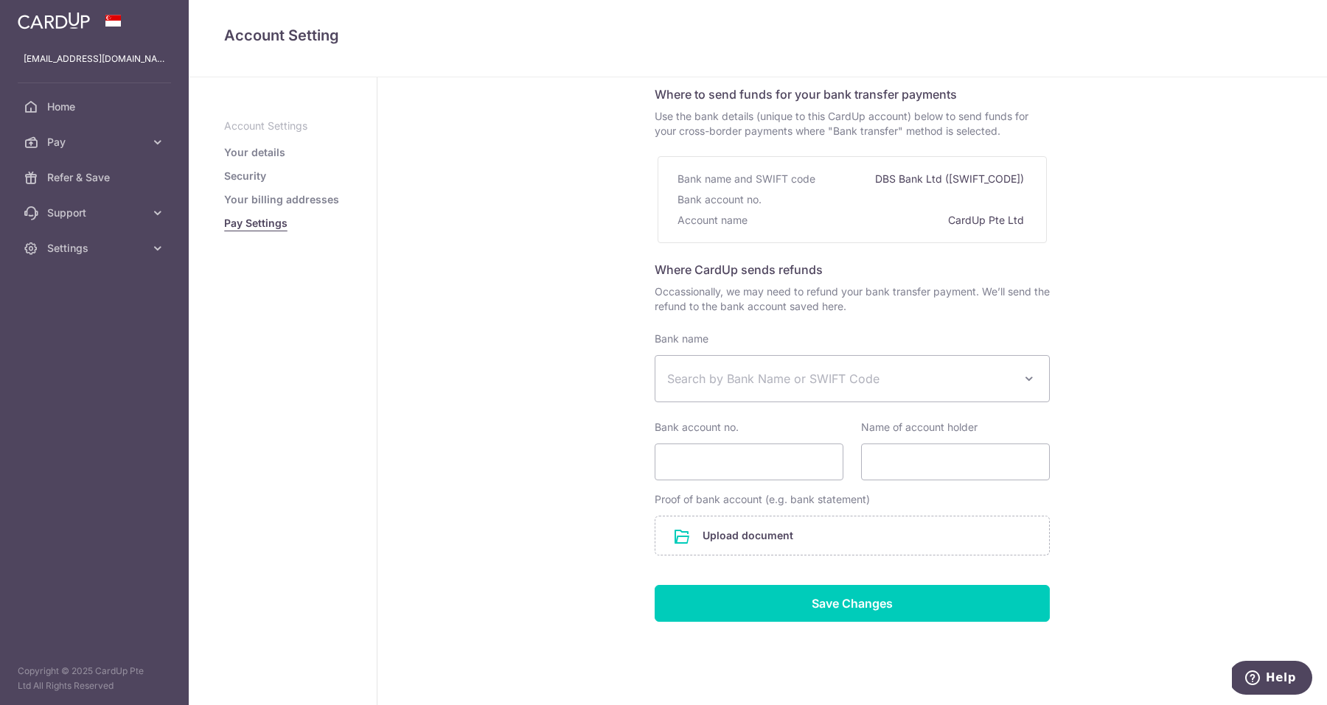
scroll to position [76, 0]
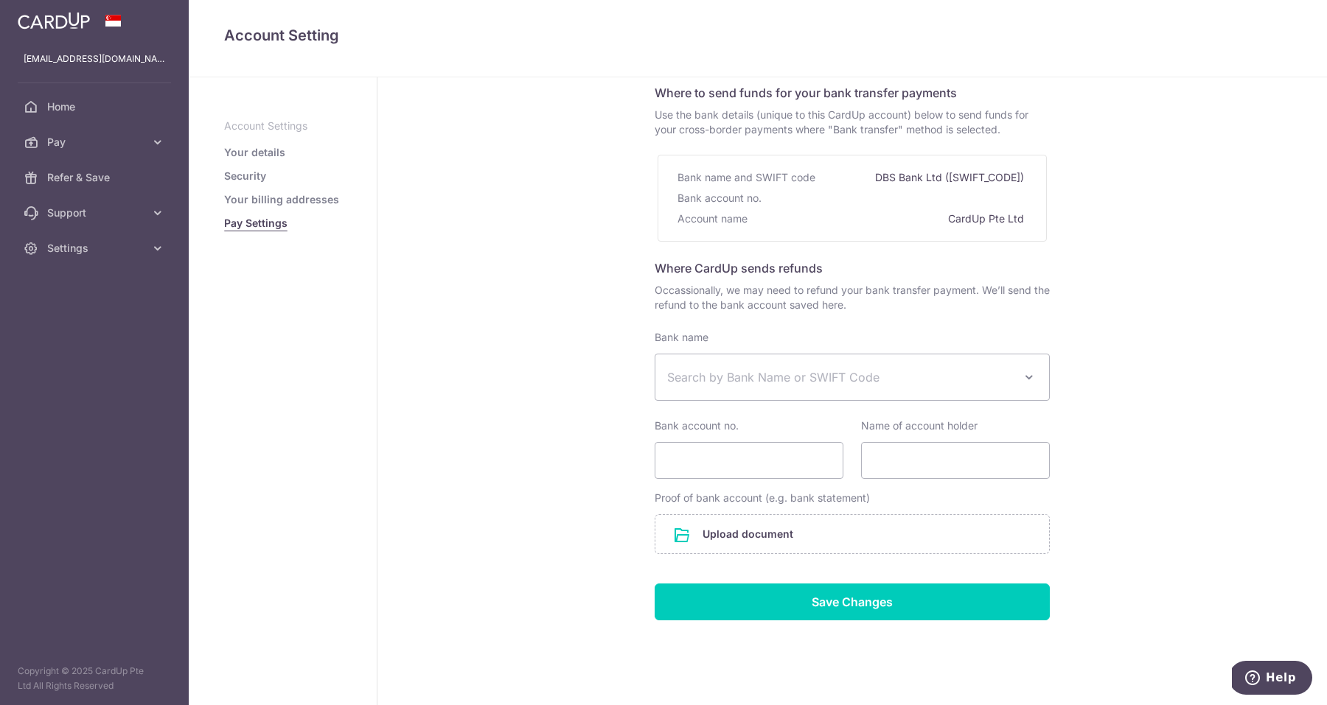
click at [251, 178] on link "Security" at bounding box center [245, 176] width 42 height 15
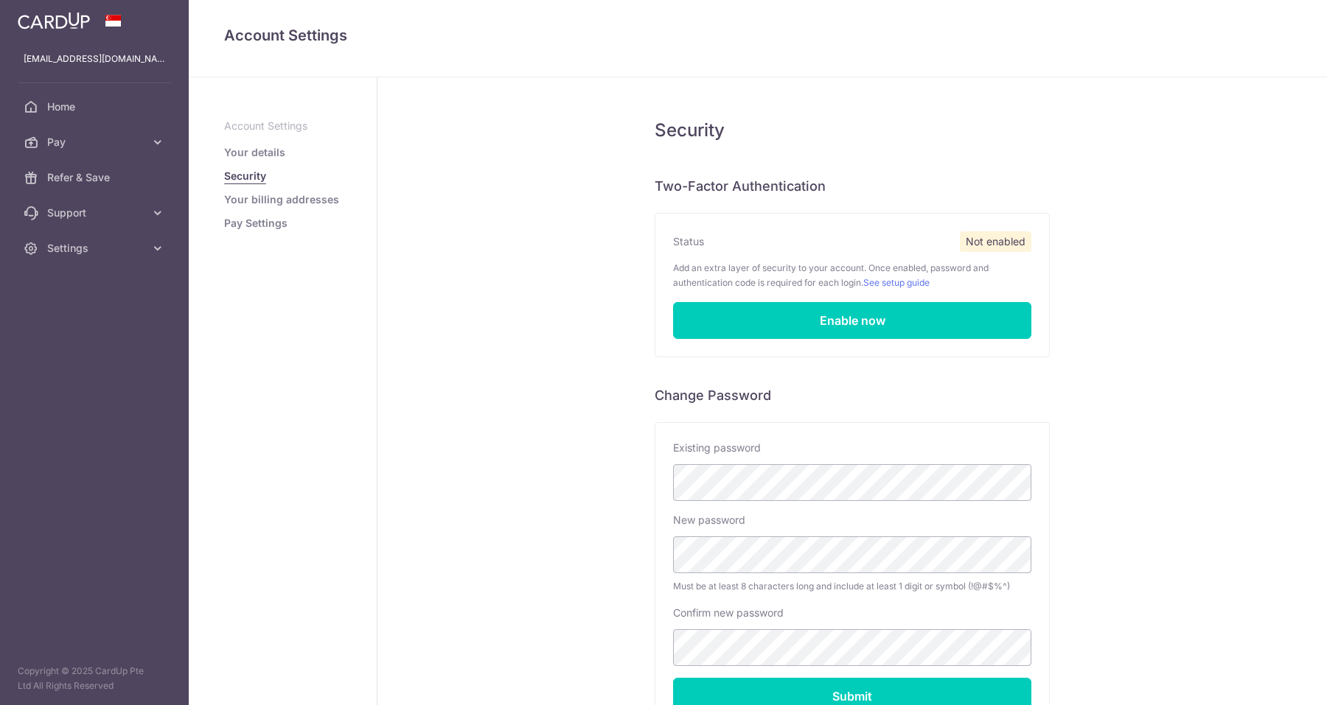
click at [251, 152] on link "Your details" at bounding box center [254, 152] width 61 height 15
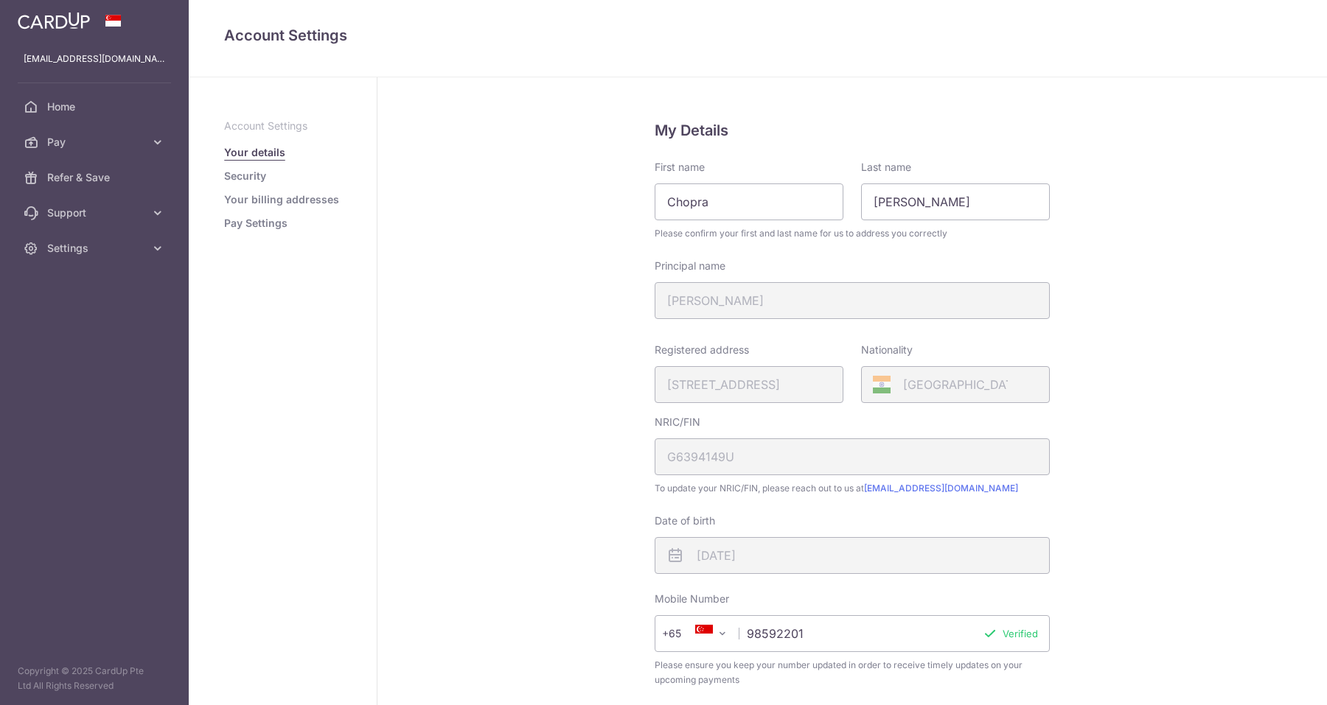
click at [80, 111] on span "Home" at bounding box center [95, 107] width 97 height 15
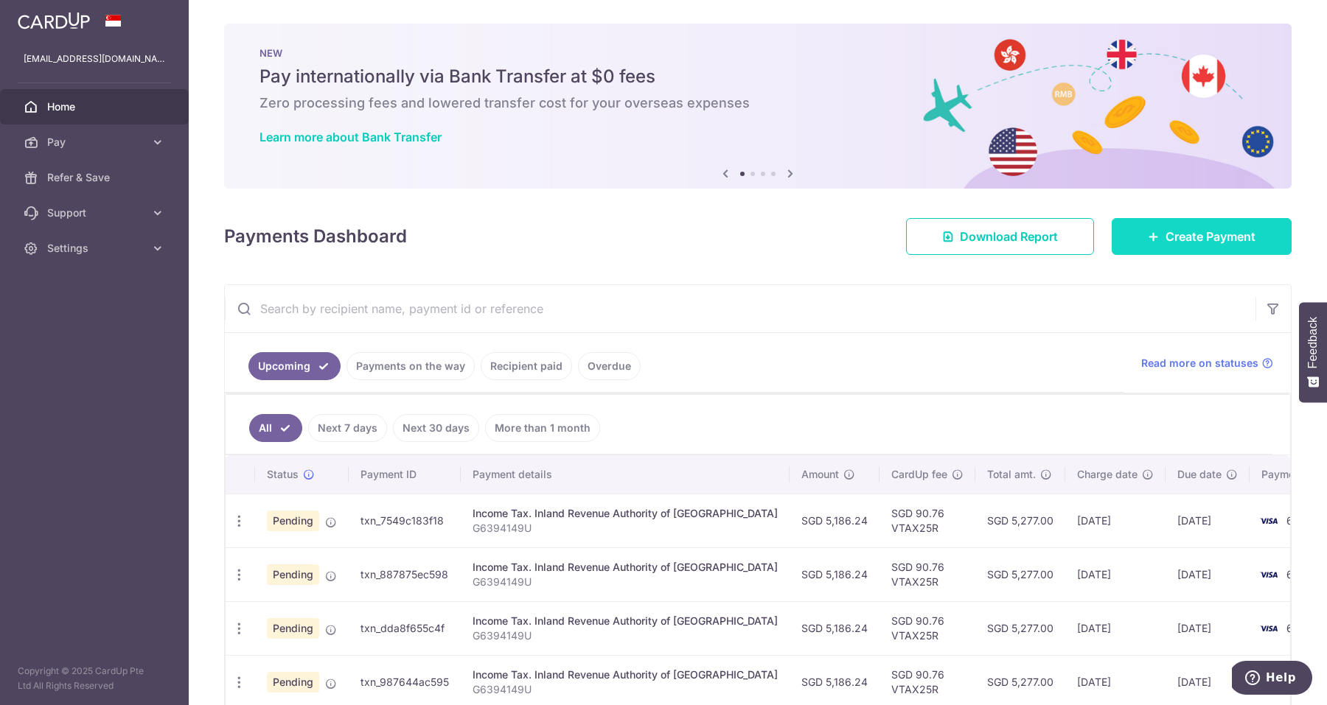
click at [1189, 242] on span "Create Payment" at bounding box center [1210, 237] width 90 height 18
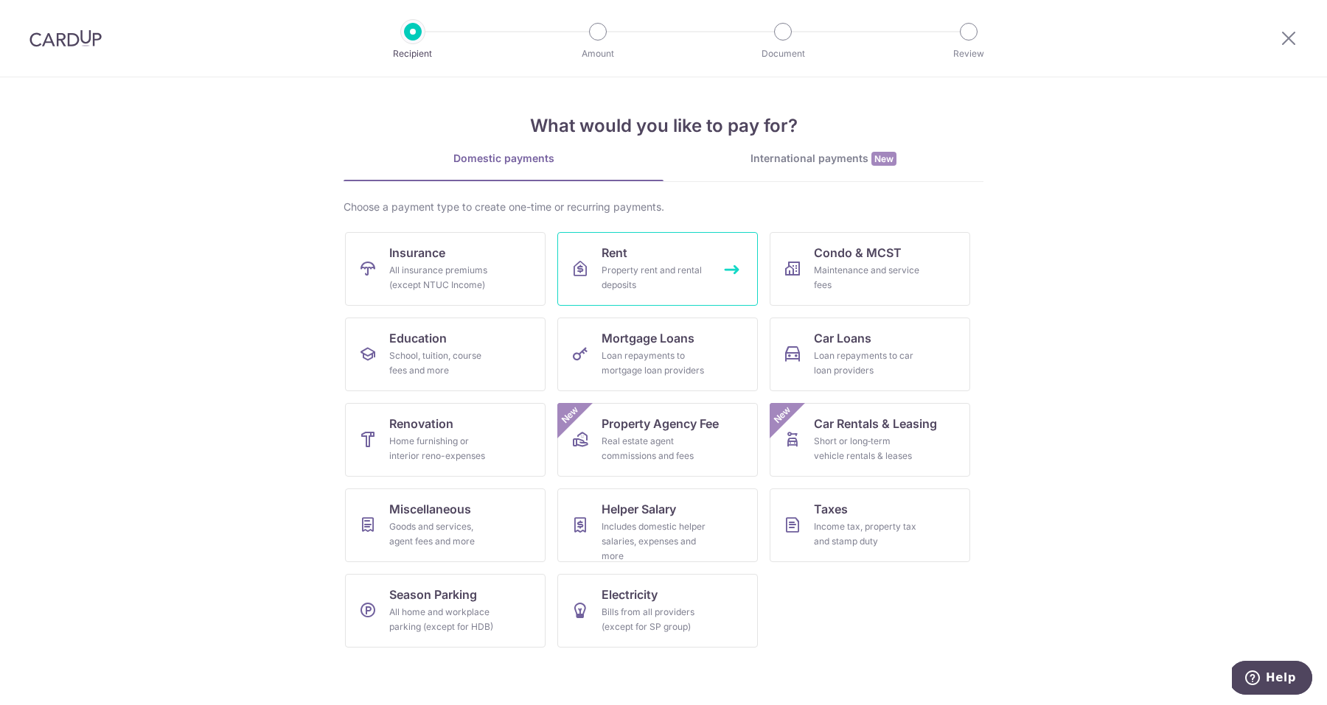
click at [657, 270] on div "Property rent and rental deposits" at bounding box center [654, 277] width 106 height 29
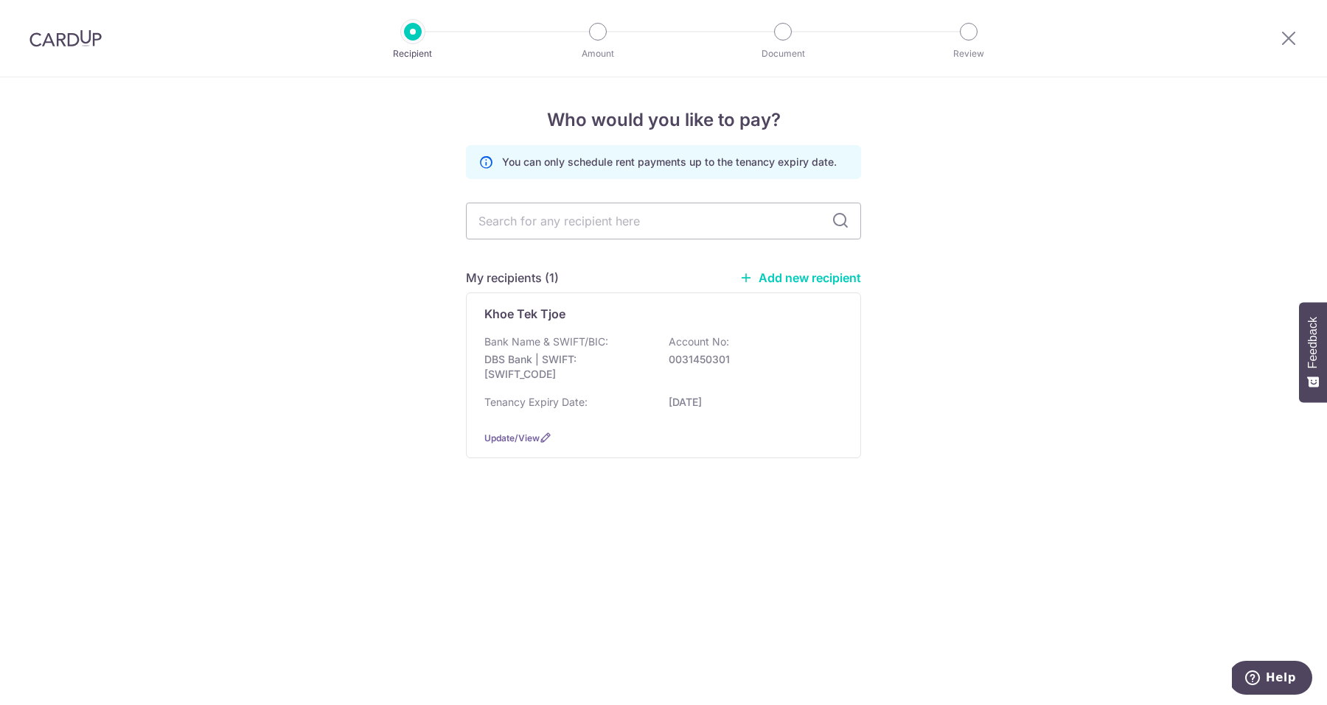
click at [772, 276] on link "Add new recipient" at bounding box center [800, 278] width 122 height 15
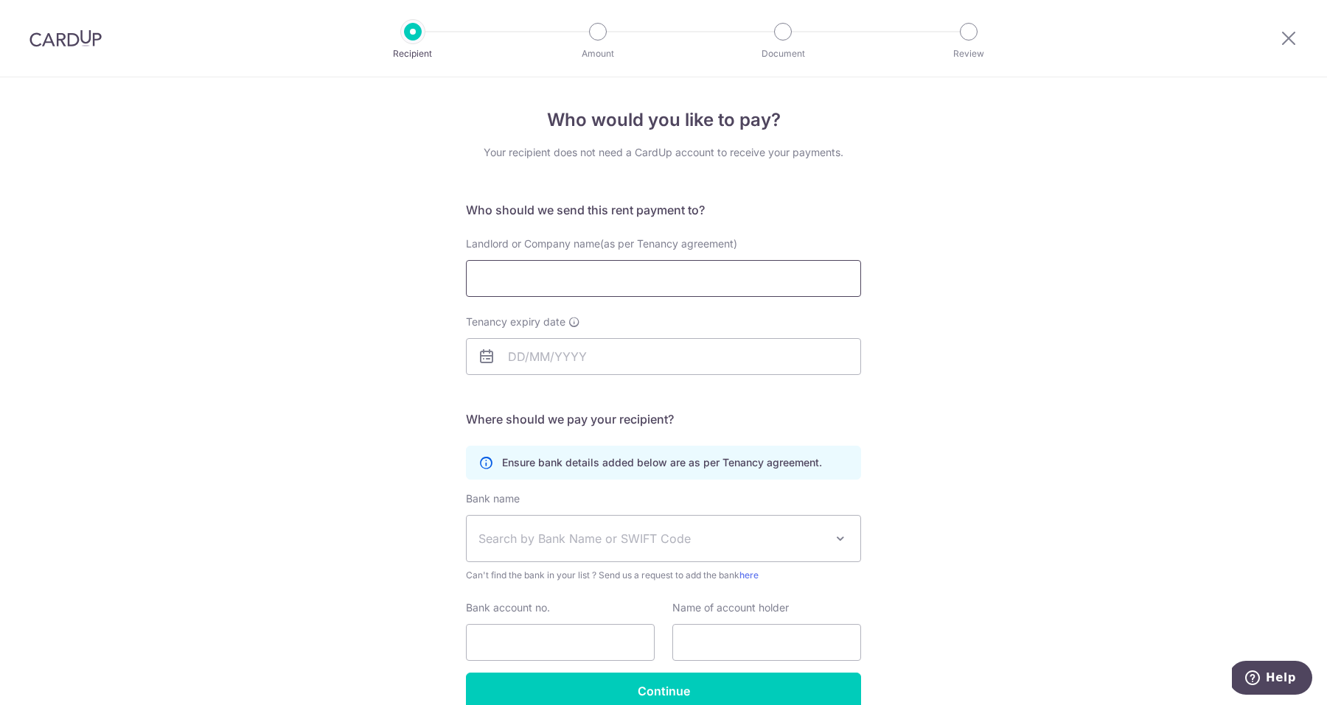
click at [603, 277] on input "Landlord or Company name(as per Tenancy agreement)" at bounding box center [663, 278] width 395 height 37
type input "SOEHARDJO GONDO"
click at [602, 357] on input "Tenancy expiry date" at bounding box center [663, 356] width 395 height 37
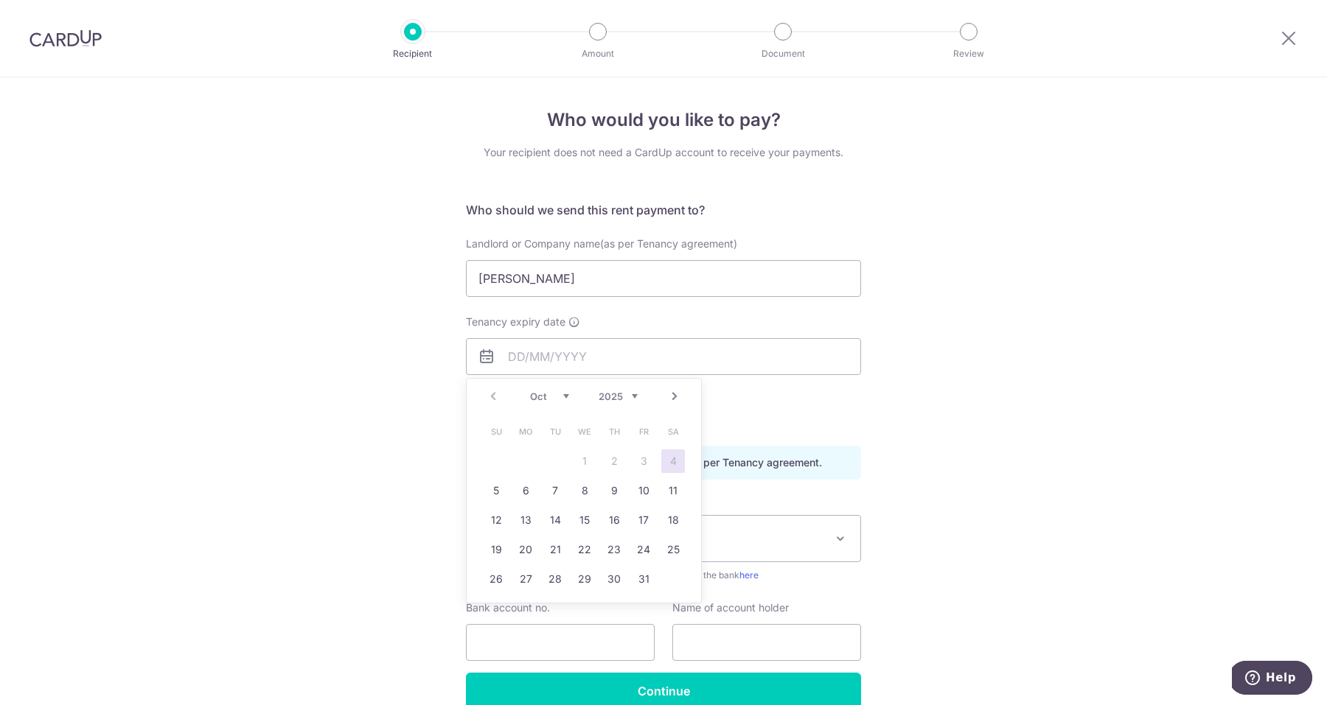
click at [562, 397] on select "Oct Nov Dec" at bounding box center [549, 397] width 39 height 12
click at [615, 397] on select "2025 2026 2027 2028 2029 2030 2031 2032 2033 2034 2035" at bounding box center [617, 397] width 39 height 12
click at [558, 397] on select "Jan Feb Mar Apr May Jun [DATE] Aug Sep Oct Nov Dec" at bounding box center [549, 397] width 39 height 12
click at [545, 398] on select "Jan Feb Mar Apr May Jun [DATE] Aug Sep Oct Nov Dec" at bounding box center [549, 397] width 39 height 12
click at [559, 582] on link "31" at bounding box center [555, 580] width 24 height 24
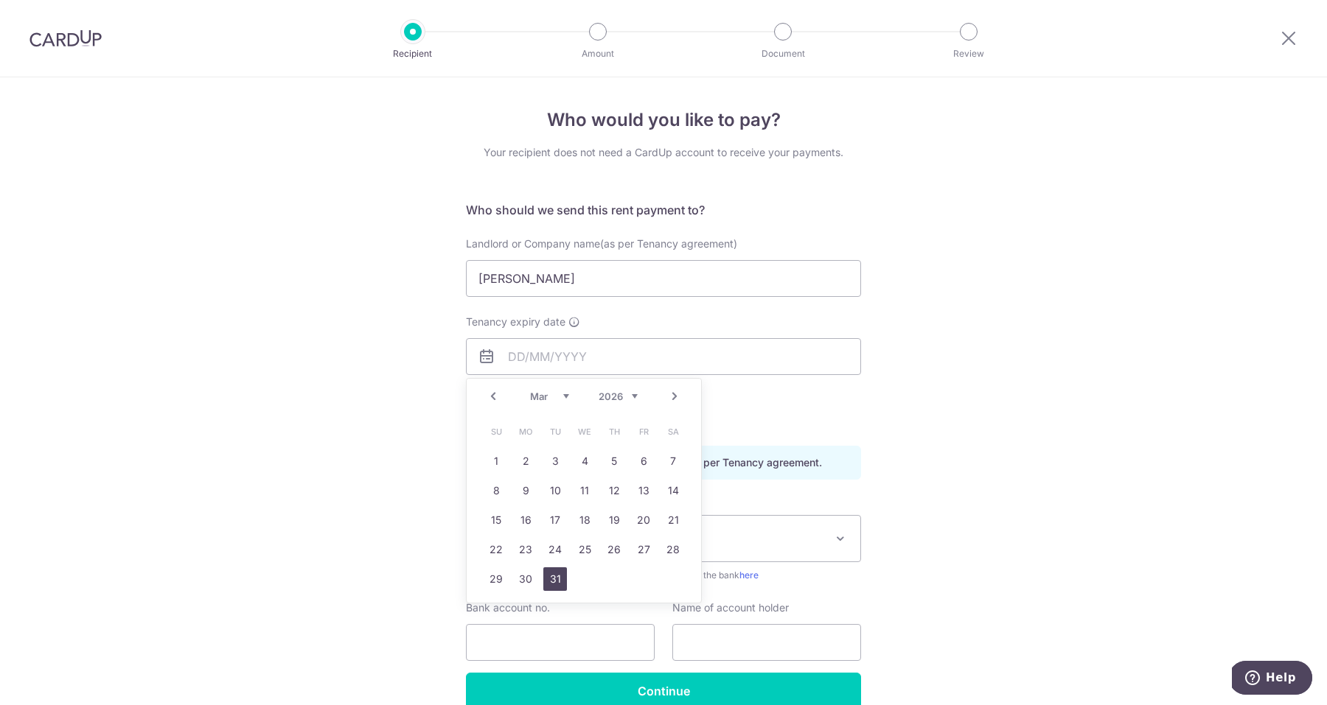
type input "[DATE]"
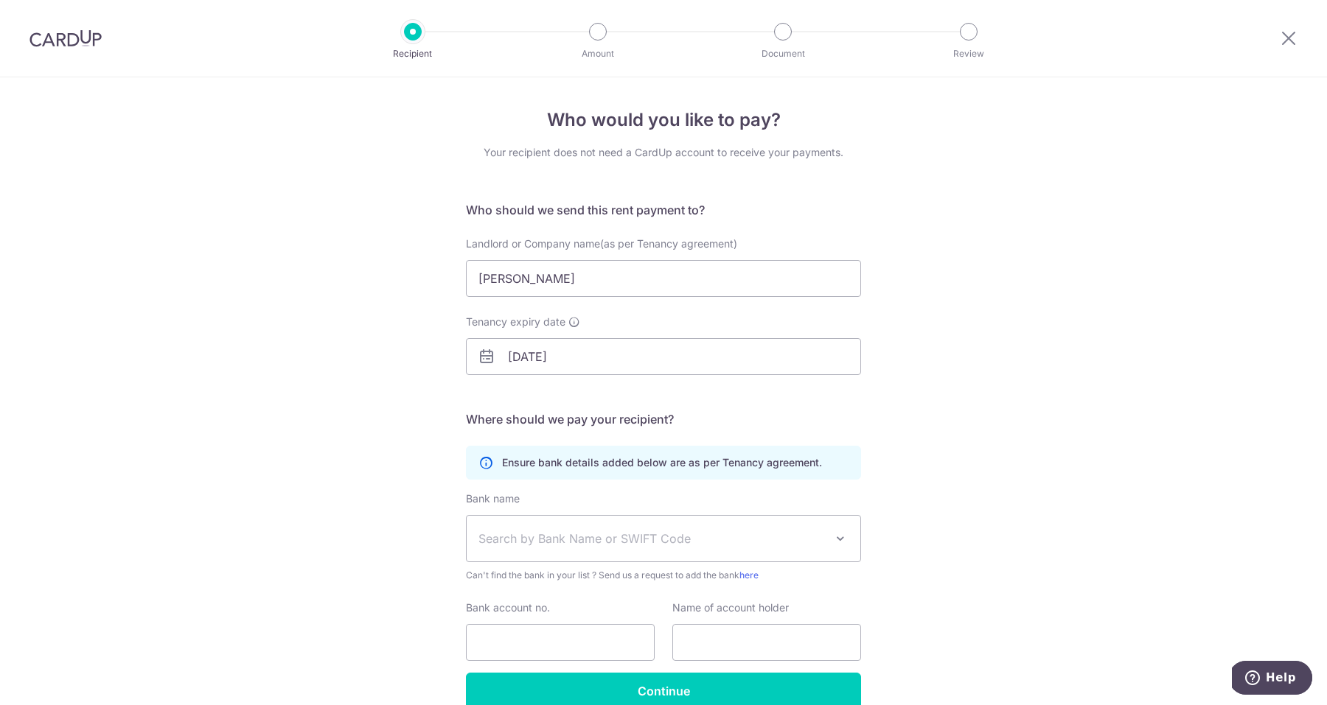
click at [953, 425] on div "Who would you like to pay? Your recipient does not need a CardUp account to rec…" at bounding box center [663, 428] width 1327 height 702
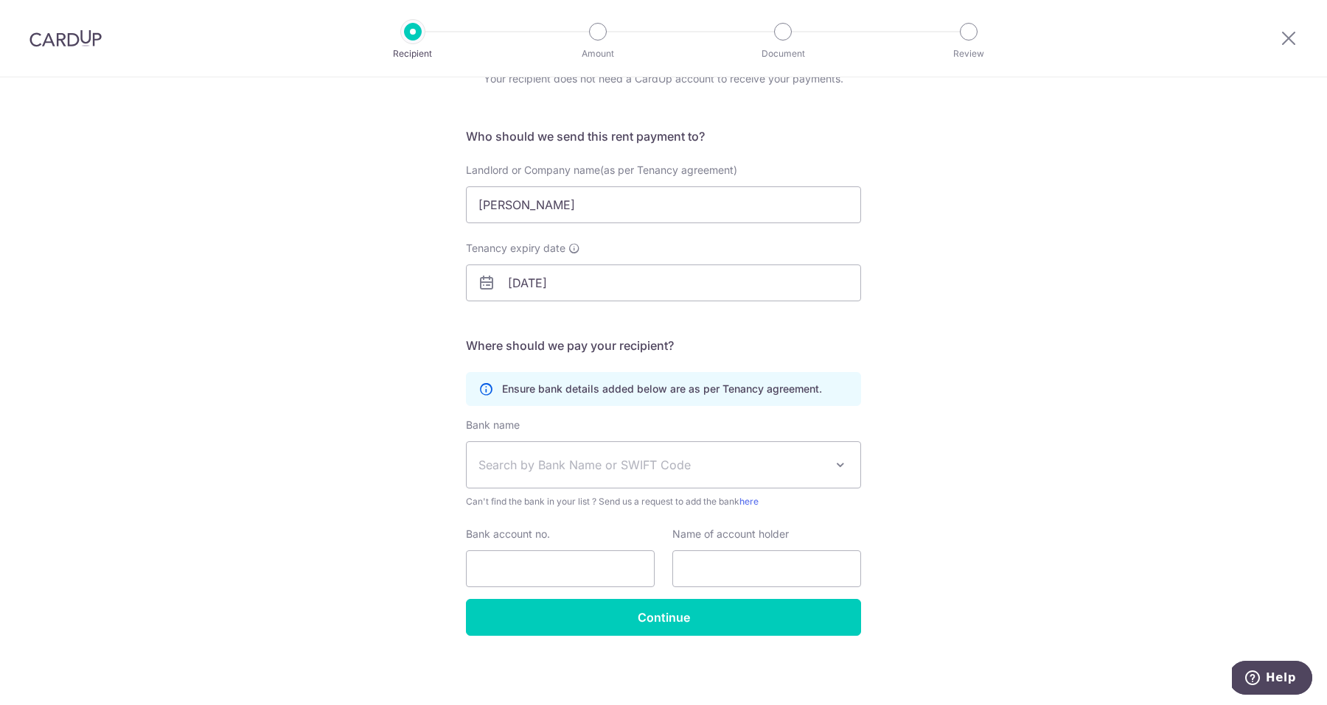
scroll to position [74, 0]
click at [703, 467] on span "Search by Bank Name or SWIFT Code" at bounding box center [651, 465] width 346 height 18
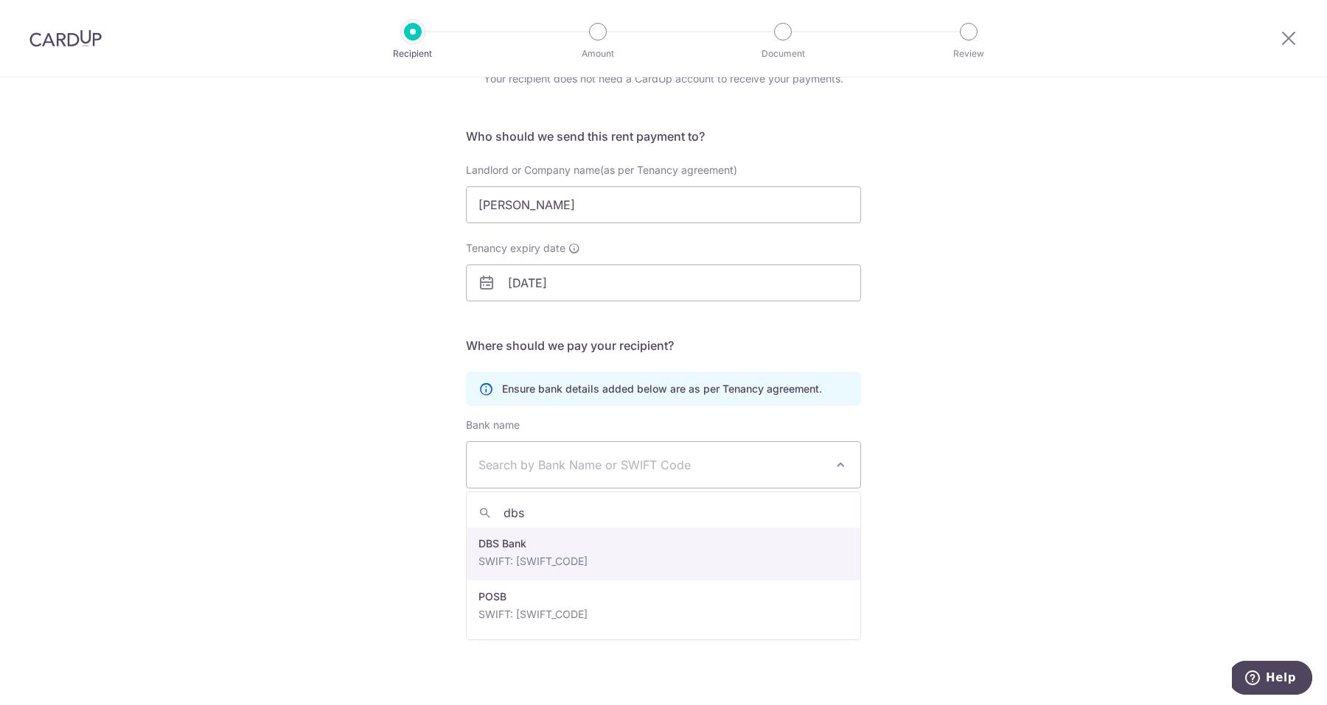
type input "dbs"
select select "6"
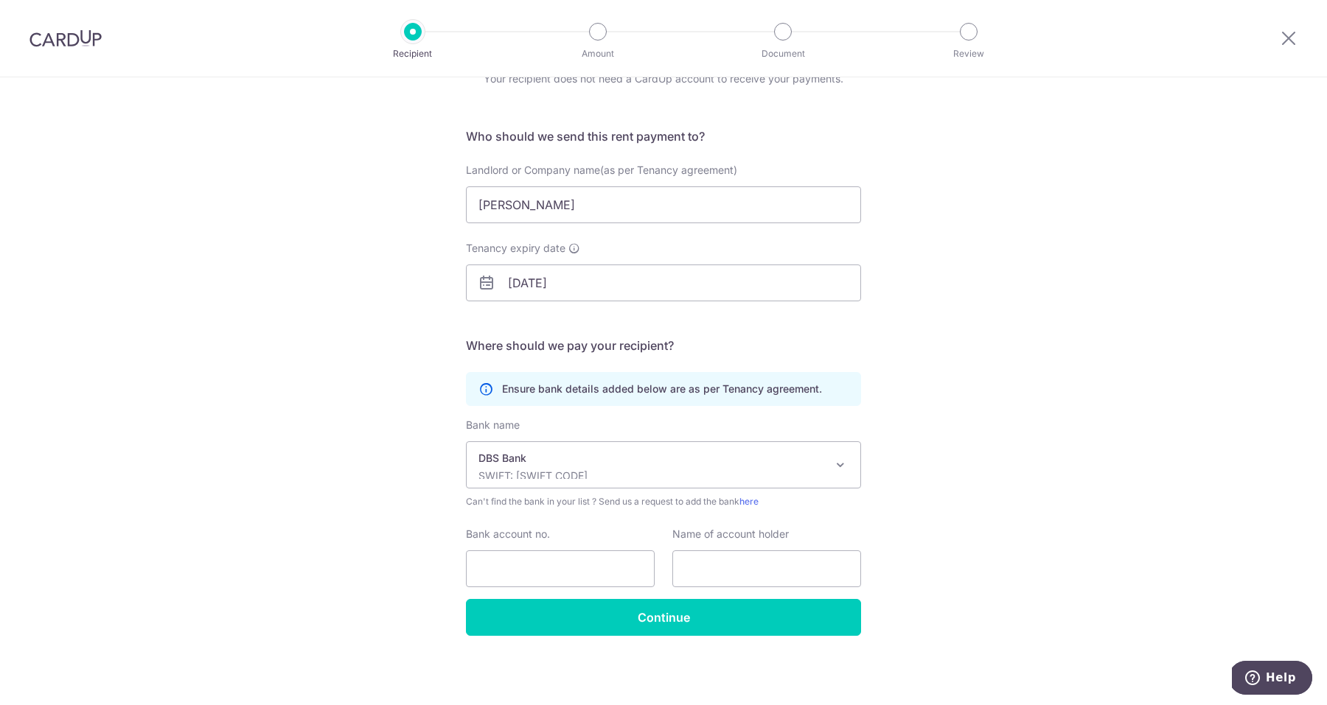
click at [932, 421] on div "Who would you like to pay? Your recipient does not need a CardUp account to rec…" at bounding box center [663, 355] width 1327 height 702
click at [746, 560] on input "text" at bounding box center [766, 569] width 189 height 37
paste input "Khoe Tek Tjoe"
type input "Khoe Tek Tjoe"
click at [546, 566] on input "Bank account no." at bounding box center [560, 569] width 189 height 37
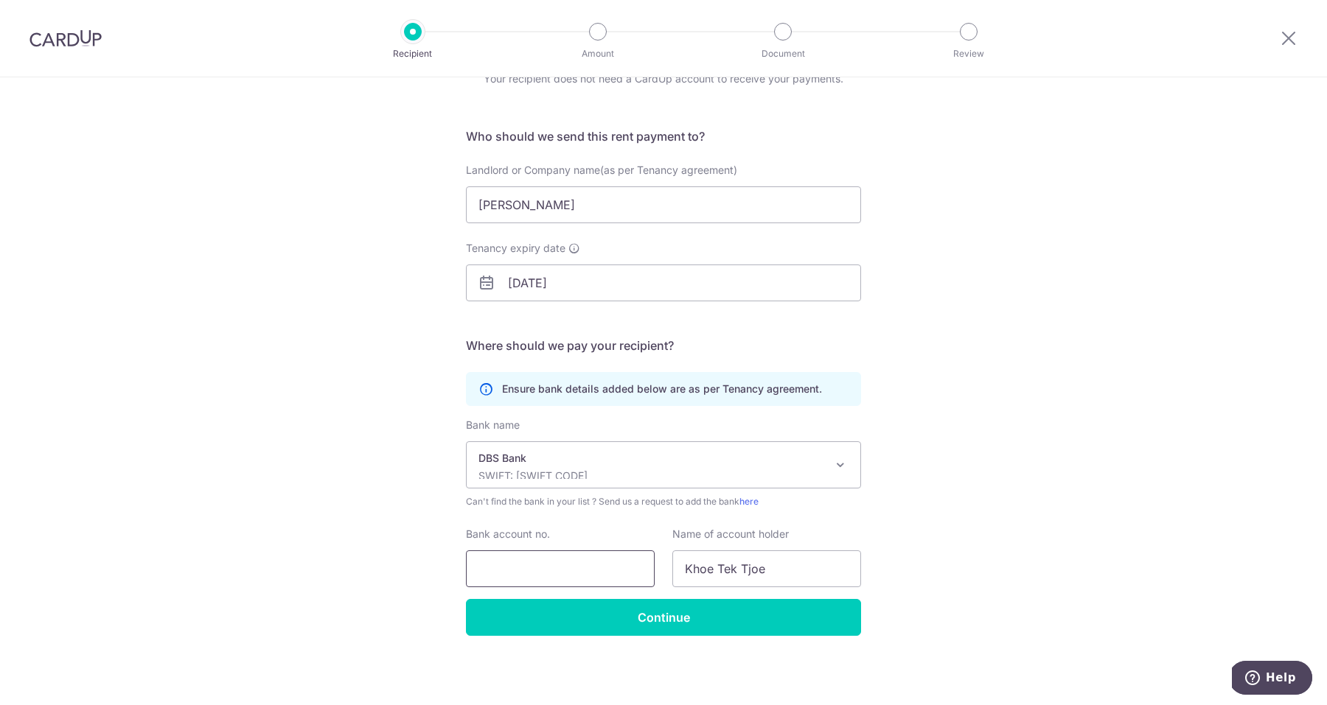
paste input "003-145030-1"
click at [506, 566] on input "003-145030-1" at bounding box center [560, 569] width 189 height 37
click at [546, 572] on input "003145030-1" at bounding box center [560, 569] width 189 height 37
type input "0031450301"
click at [960, 516] on div "Who would you like to pay? Your recipient does not need a CardUp account to rec…" at bounding box center [663, 355] width 1327 height 702
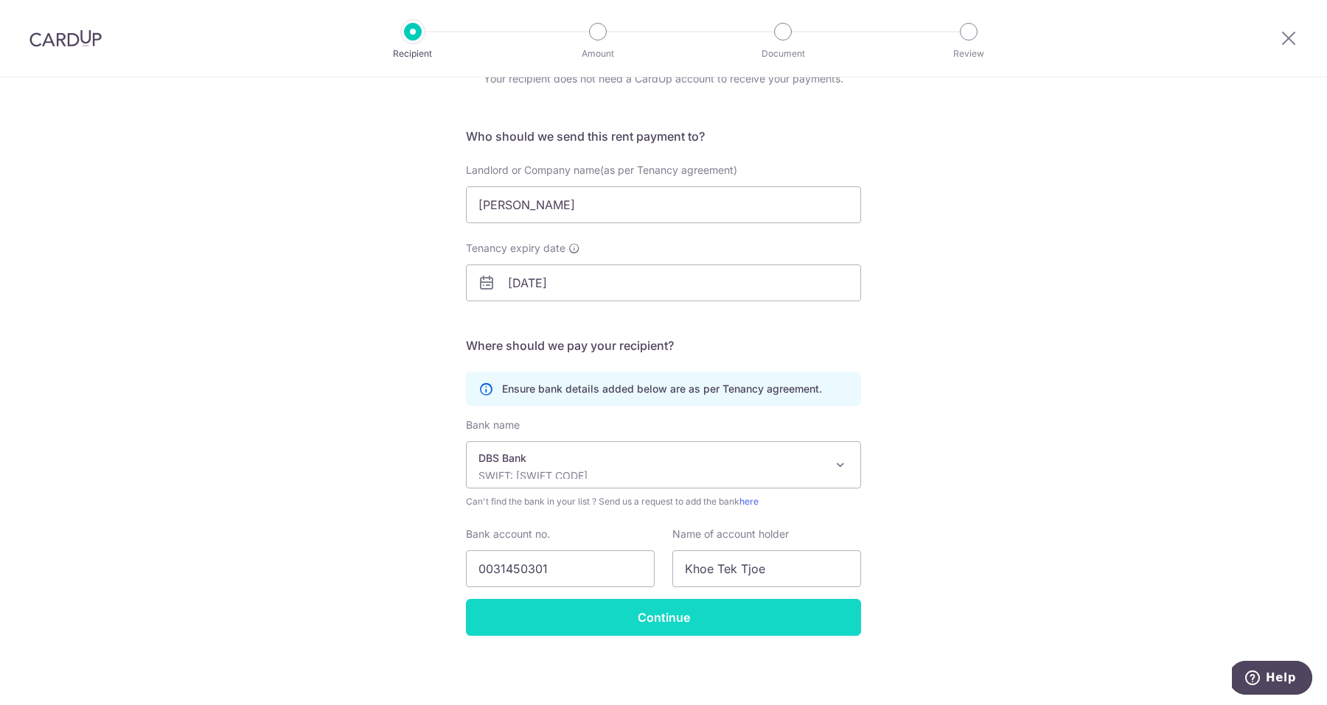
click at [721, 619] on input "Continue" at bounding box center [663, 617] width 395 height 37
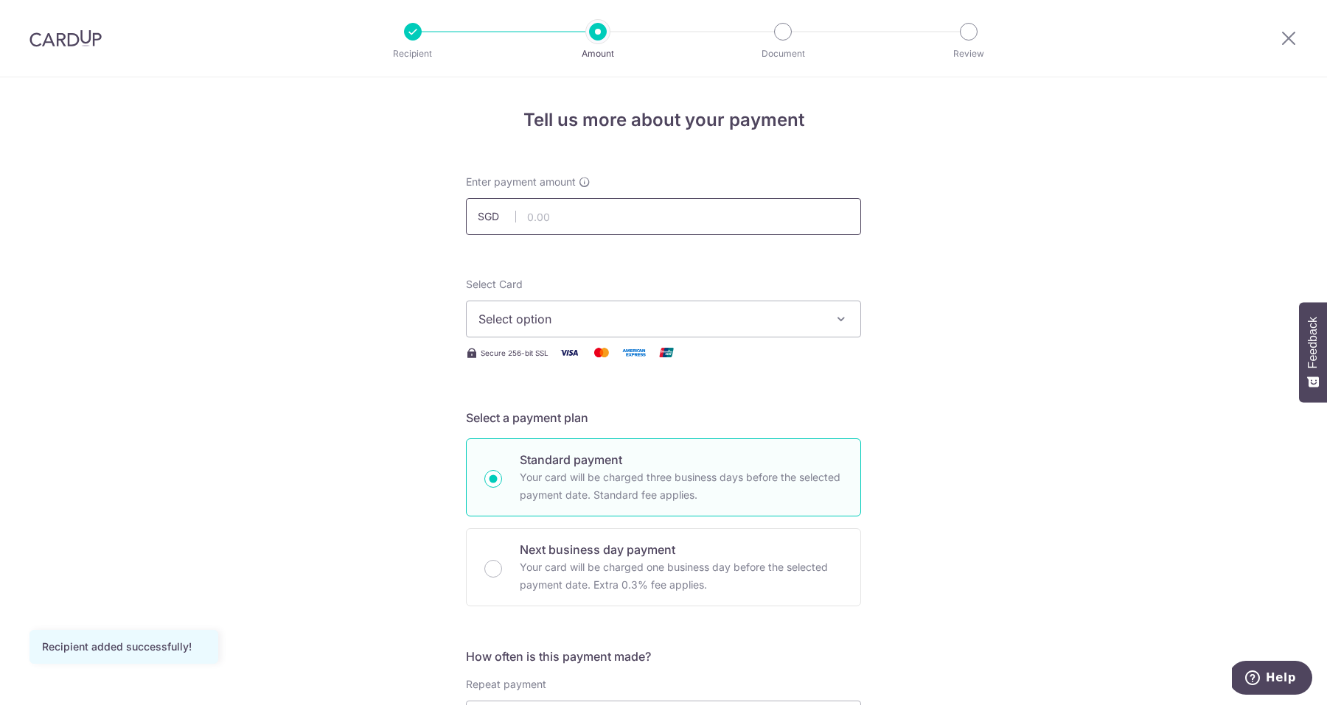
click at [586, 220] on input "text" at bounding box center [663, 216] width 395 height 37
type input "5,350.00"
click at [601, 313] on span "Select option" at bounding box center [649, 319] width 343 height 18
click at [567, 419] on span "**** 6191" at bounding box center [663, 425] width 370 height 18
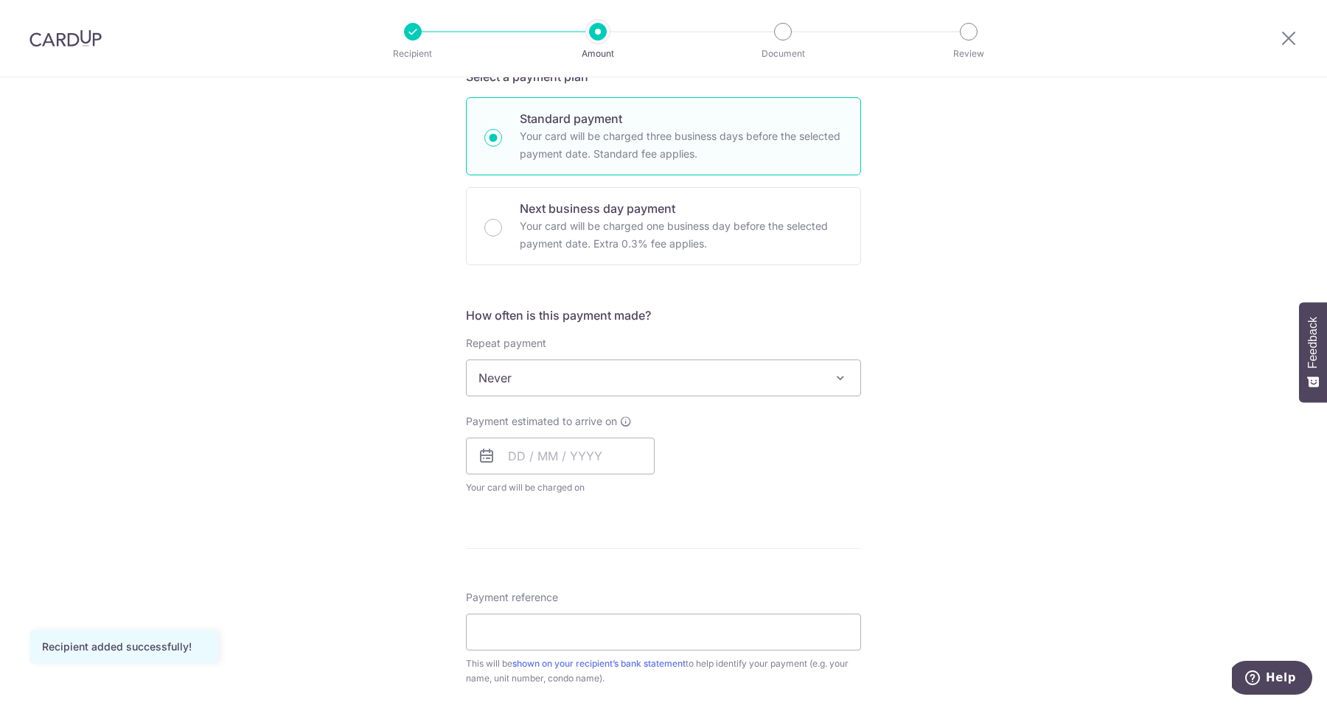
scroll to position [362, 0]
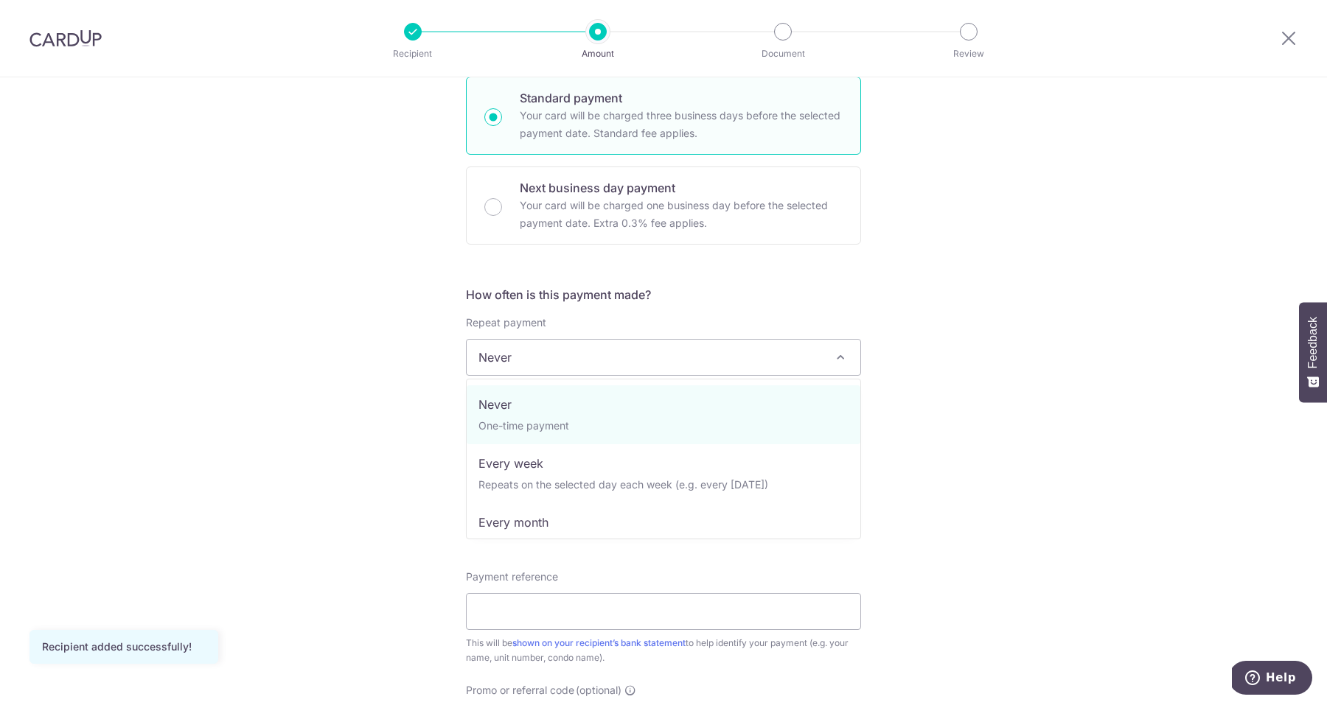
click at [719, 355] on span "Never" at bounding box center [664, 357] width 394 height 35
select select "3"
type input "[DATE]"
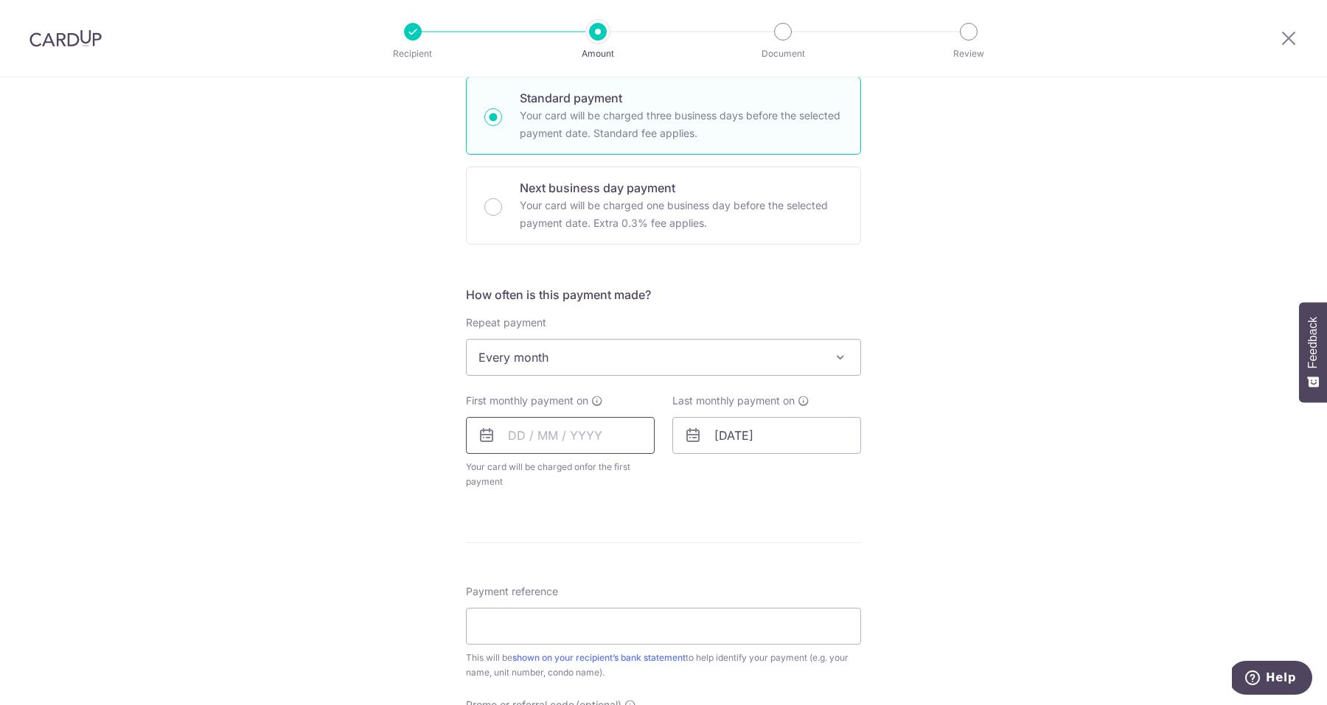
click at [541, 430] on input "text" at bounding box center [560, 435] width 189 height 37
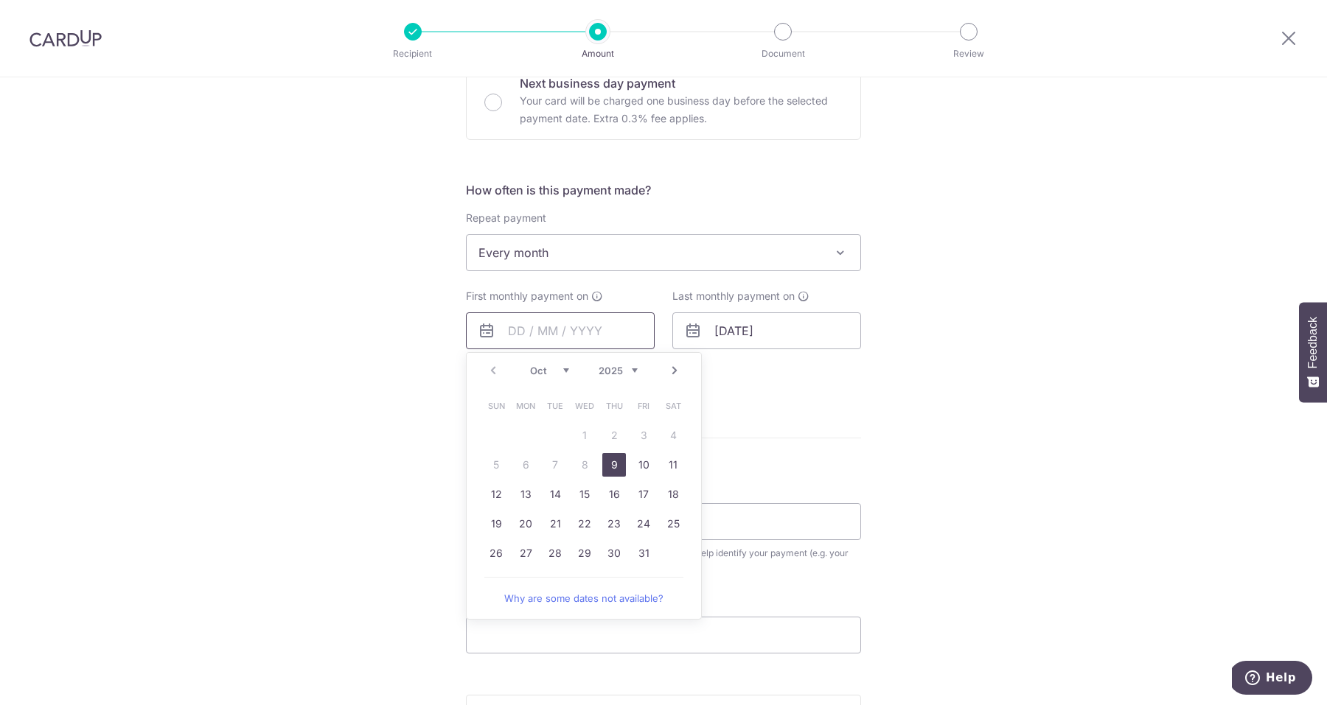
scroll to position [476, 0]
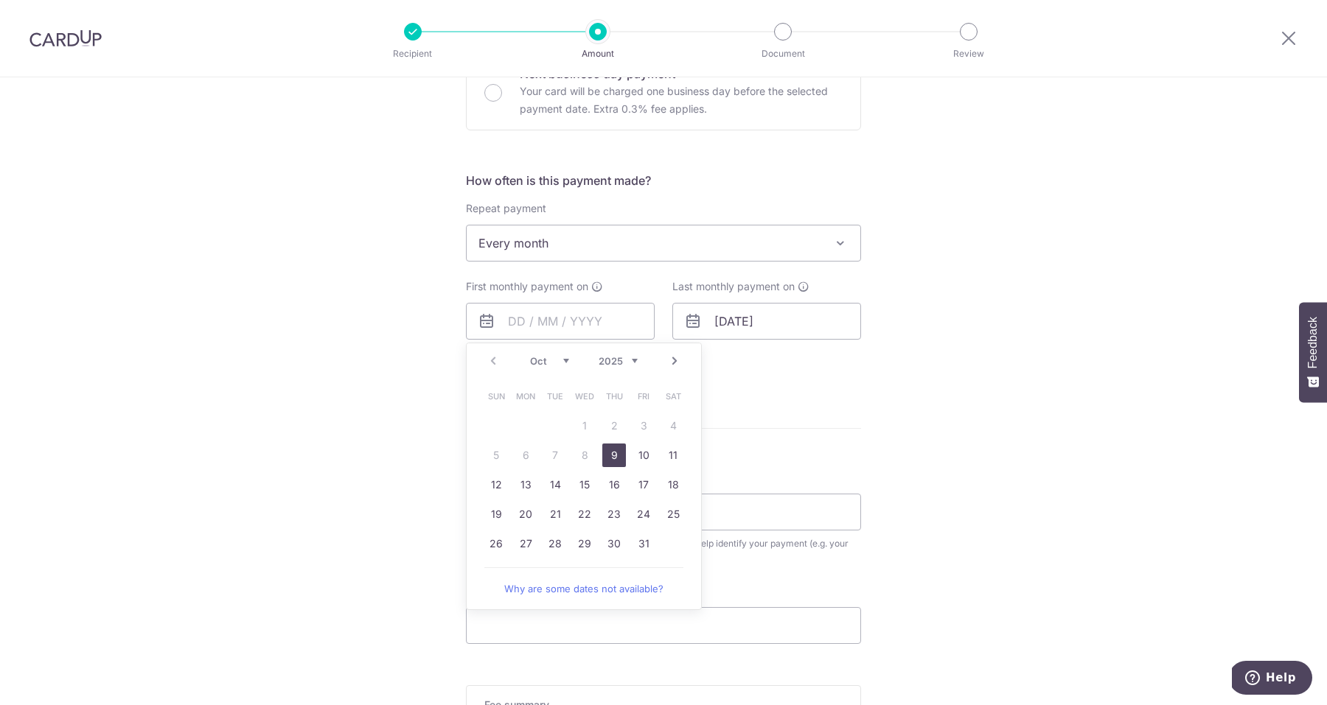
click at [615, 457] on link "9" at bounding box center [614, 456] width 24 height 24
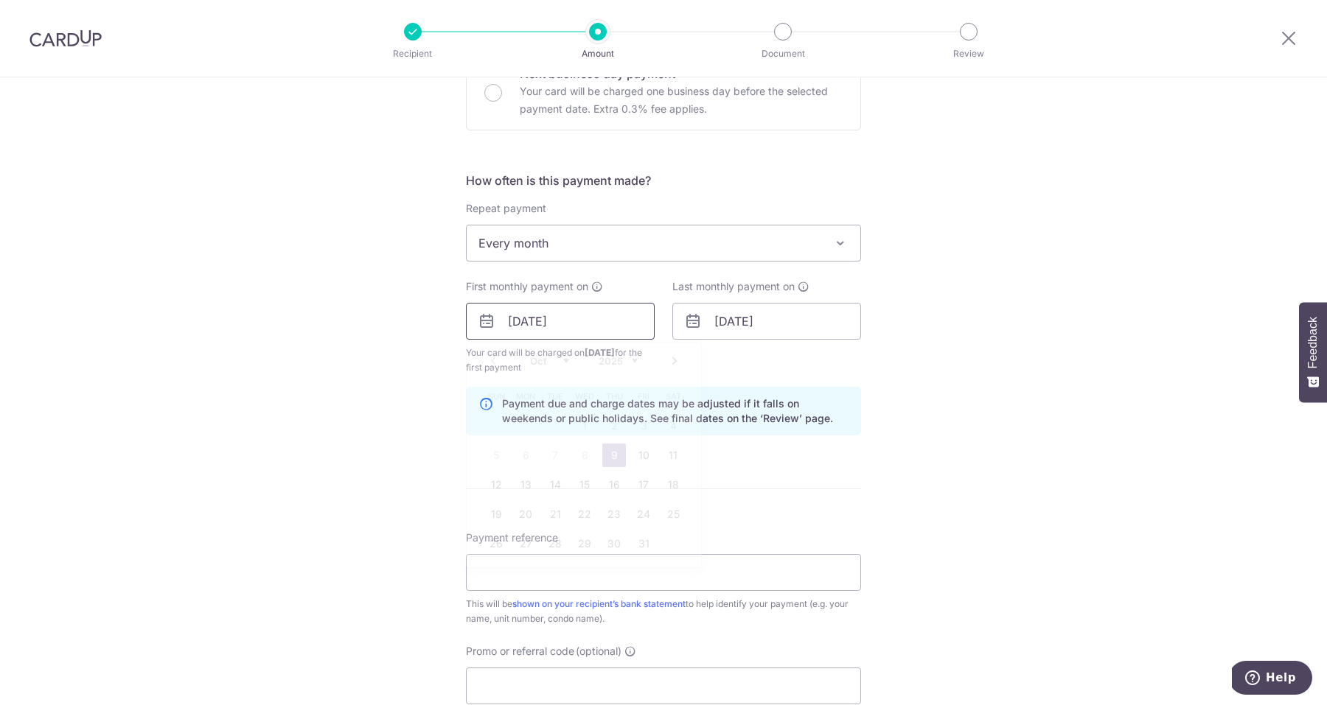
click at [626, 320] on input "[DATE]" at bounding box center [560, 321] width 189 height 37
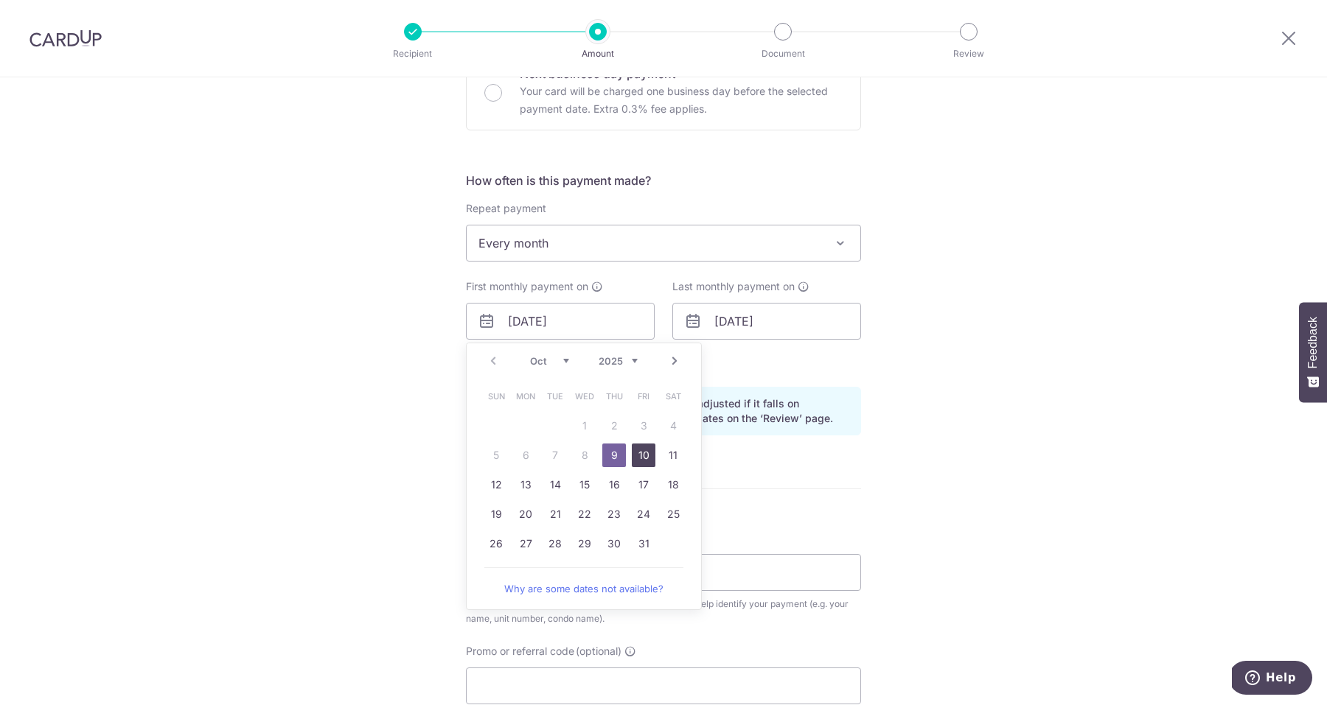
click at [644, 456] on link "10" at bounding box center [644, 456] width 24 height 24
type input "[DATE]"
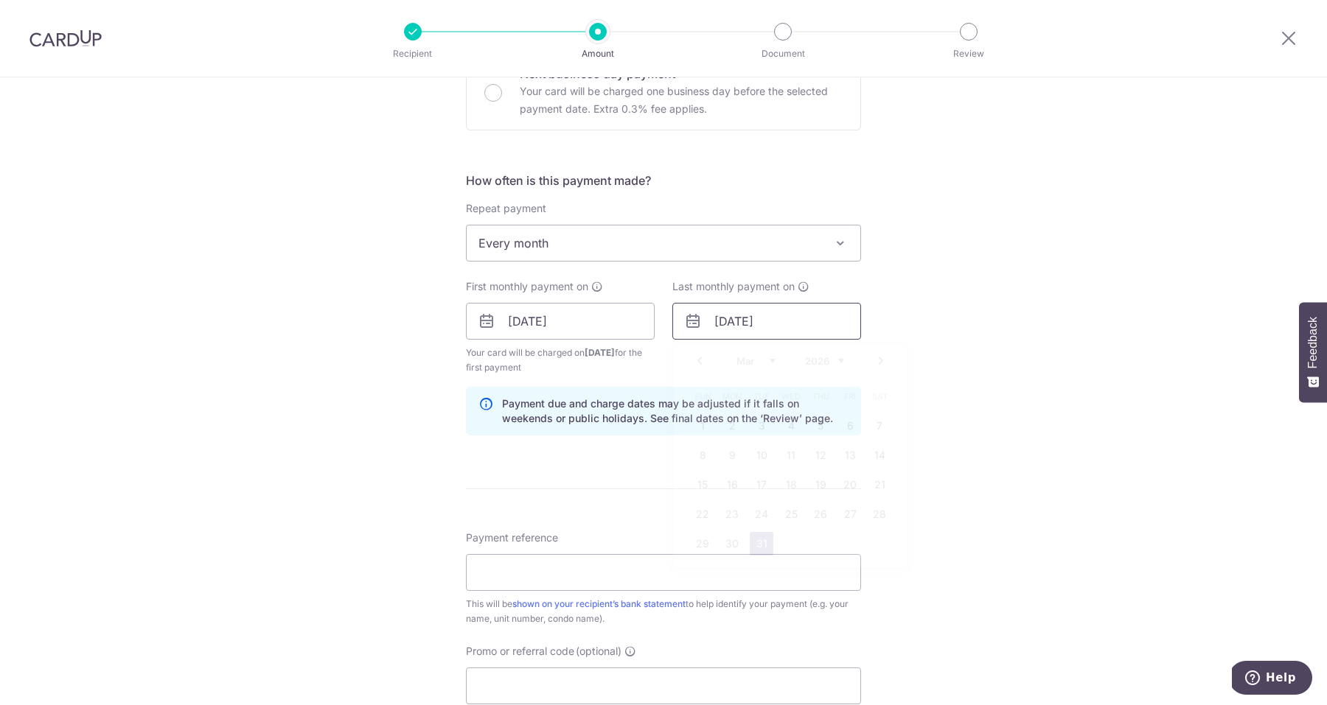
click at [767, 324] on input "[DATE]" at bounding box center [766, 321] width 189 height 37
click at [816, 453] on link "12" at bounding box center [821, 456] width 24 height 24
type input "[DATE]"
click at [922, 380] on div "Tell us more about your payment Enter payment amount SGD 5,350.00 5350.00 Recip…" at bounding box center [663, 305] width 1327 height 1409
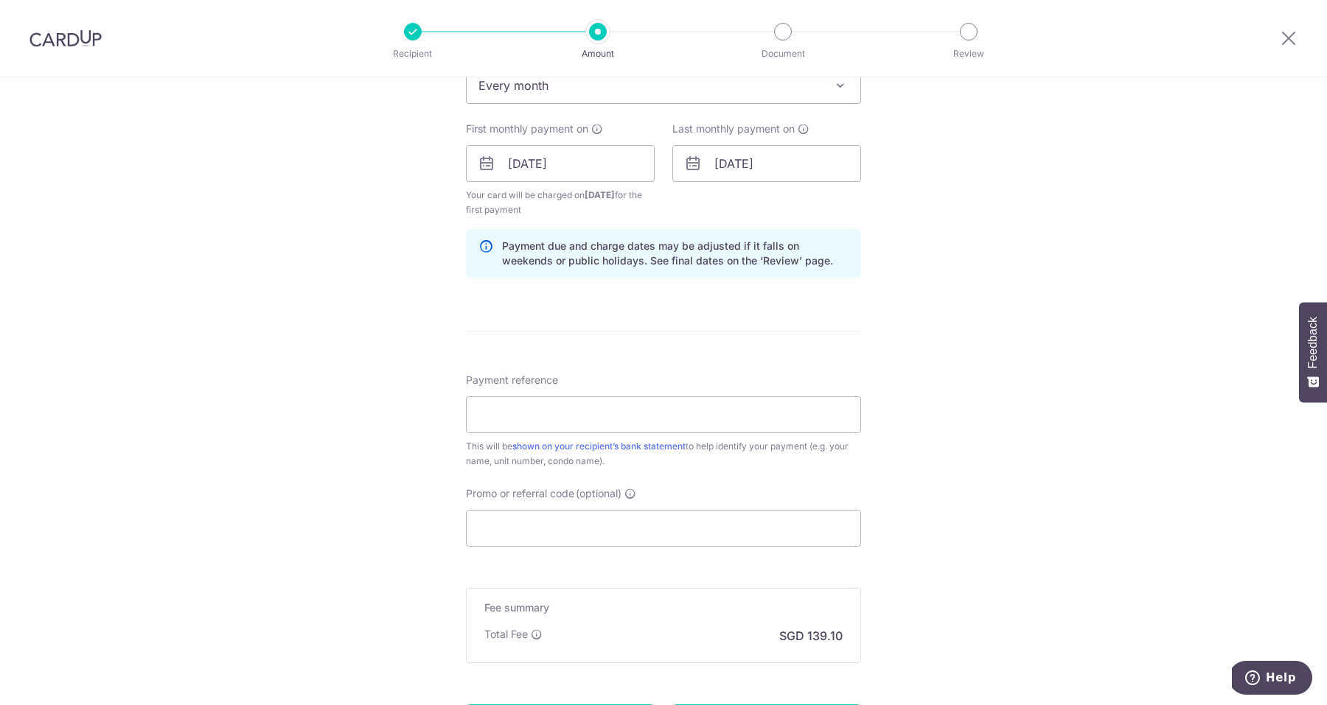
scroll to position [674, 0]
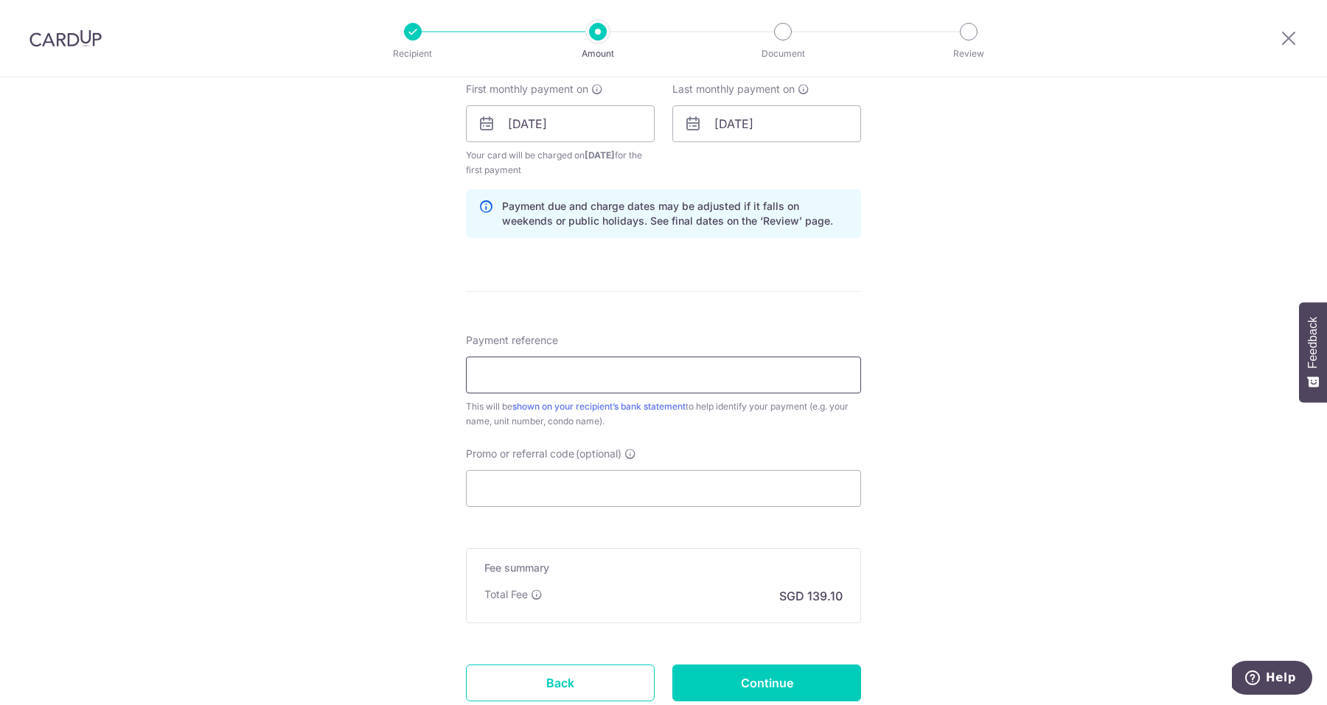
click at [761, 383] on input "Payment reference" at bounding box center [663, 375] width 395 height 37
type input "[PERSON_NAME][GEOGRAPHIC_DATA] 479-1702"
click at [971, 481] on div "Tell us more about your payment Enter payment amount SGD 5,350.00 5350.00 Recip…" at bounding box center [663, 108] width 1327 height 1409
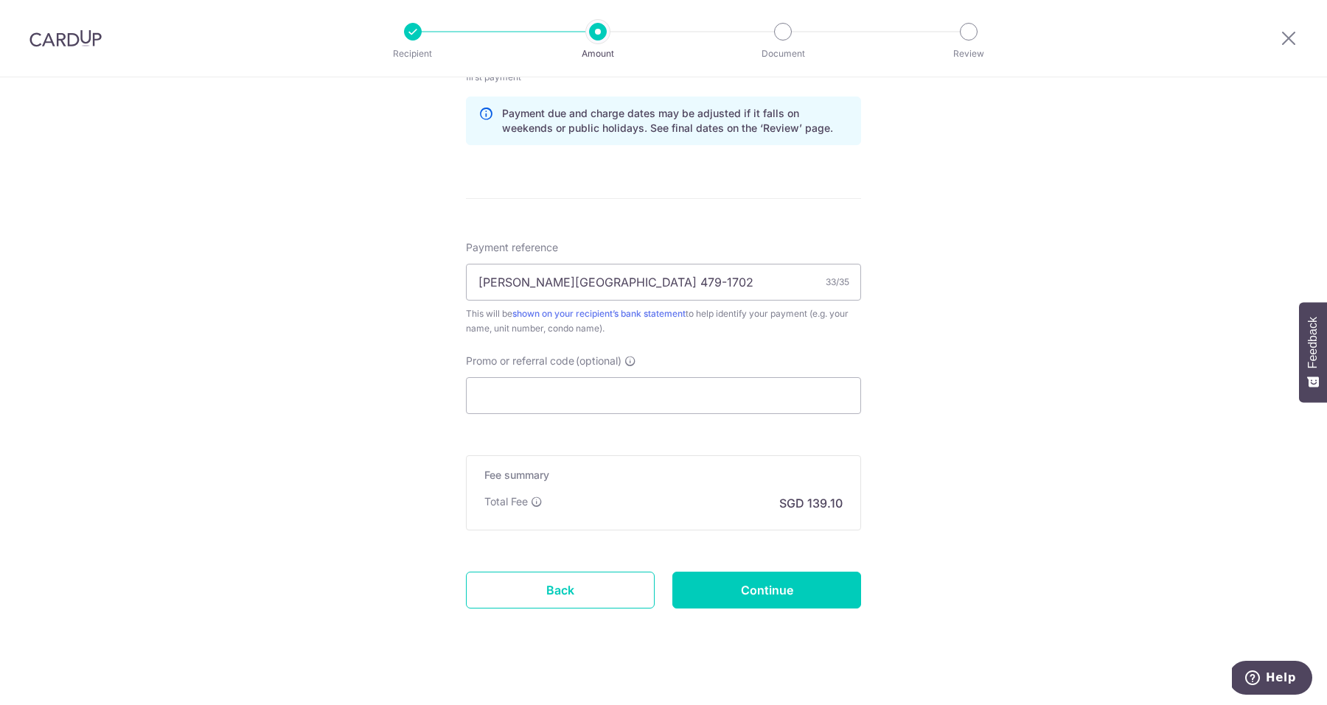
scroll to position [768, 0]
click at [598, 391] on input "Promo or referral code (optional)" at bounding box center [663, 394] width 395 height 37
paste input "3HOME25R"
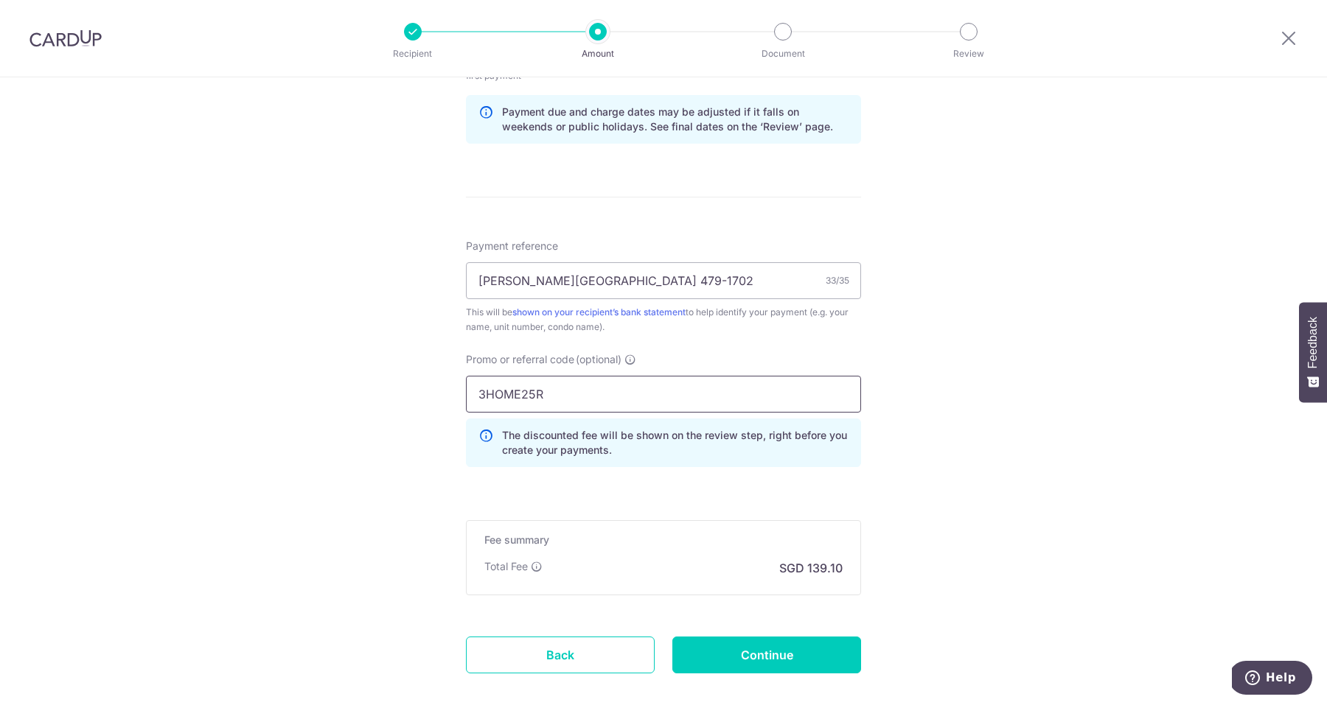
type input "3HOME25R"
click at [915, 405] on div "Tell us more about your payment Enter payment amount SGD 5,350.00 5350.00 Recip…" at bounding box center [663, 46] width 1327 height 1475
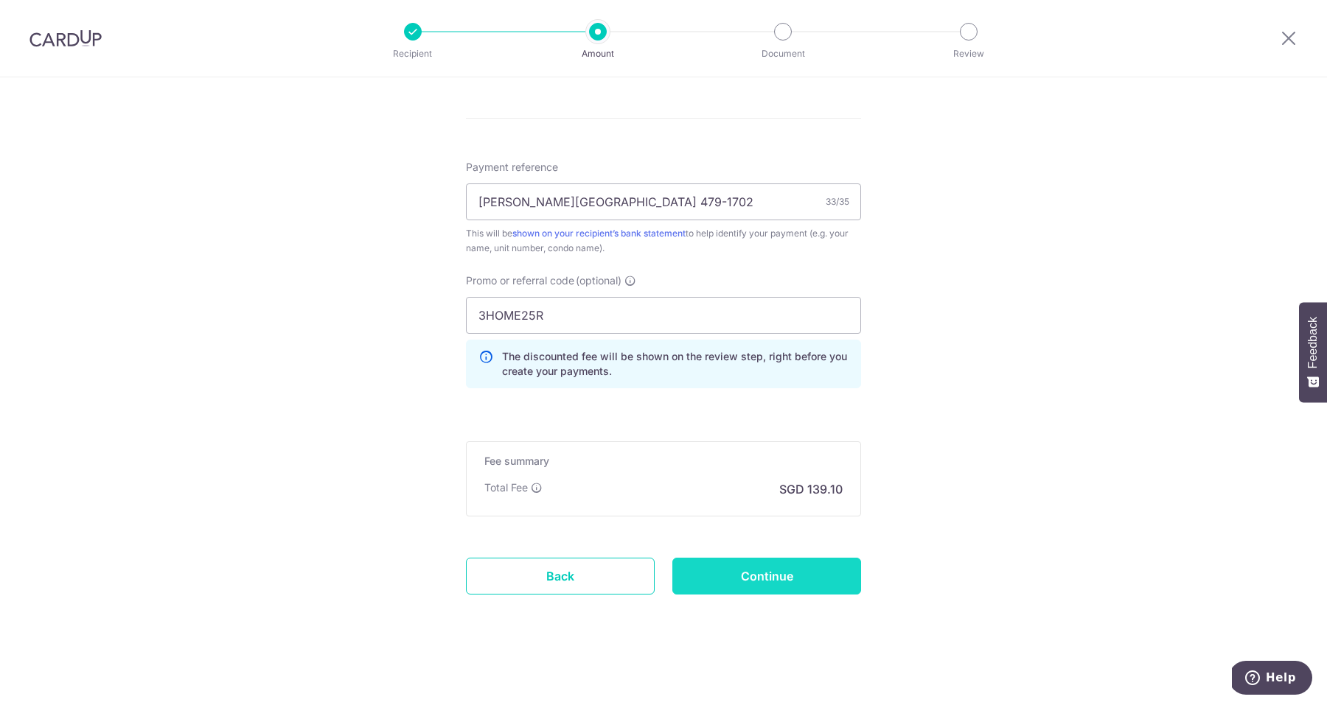
scroll to position [847, 0]
click at [800, 587] on input "Continue" at bounding box center [766, 576] width 189 height 37
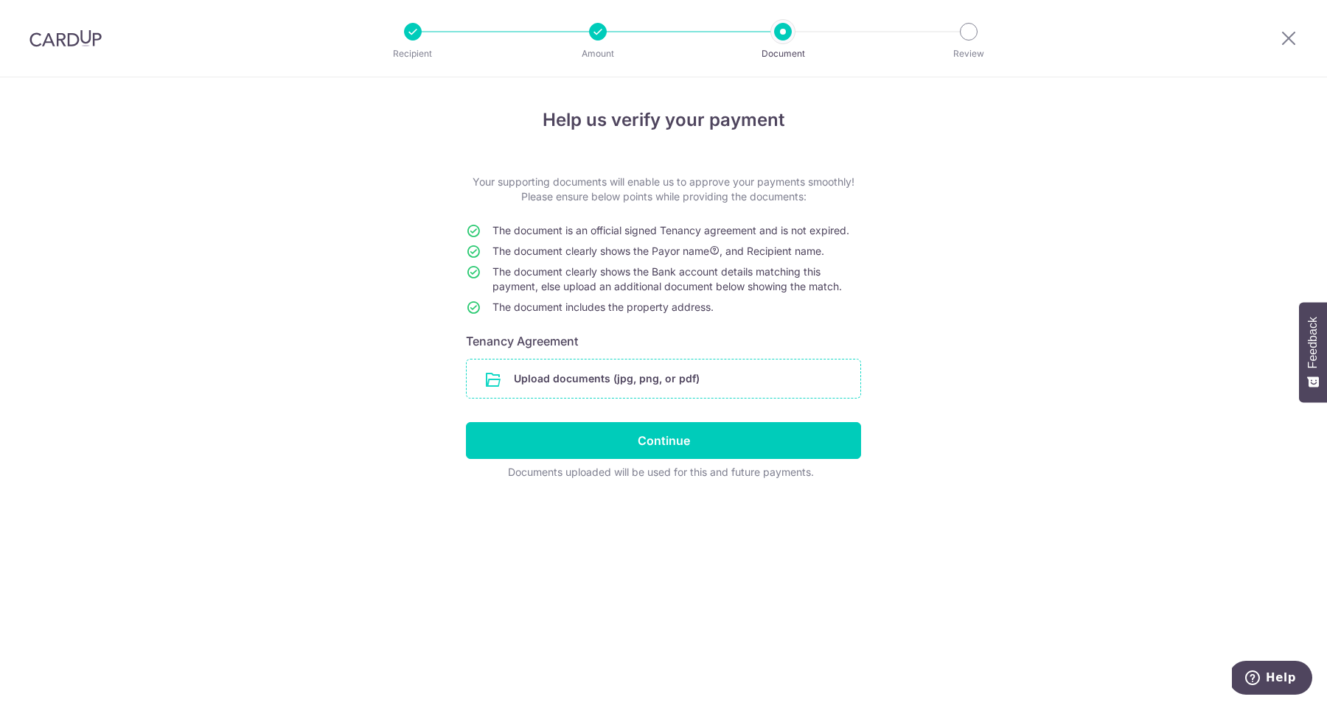
click at [618, 381] on input "file" at bounding box center [664, 379] width 394 height 38
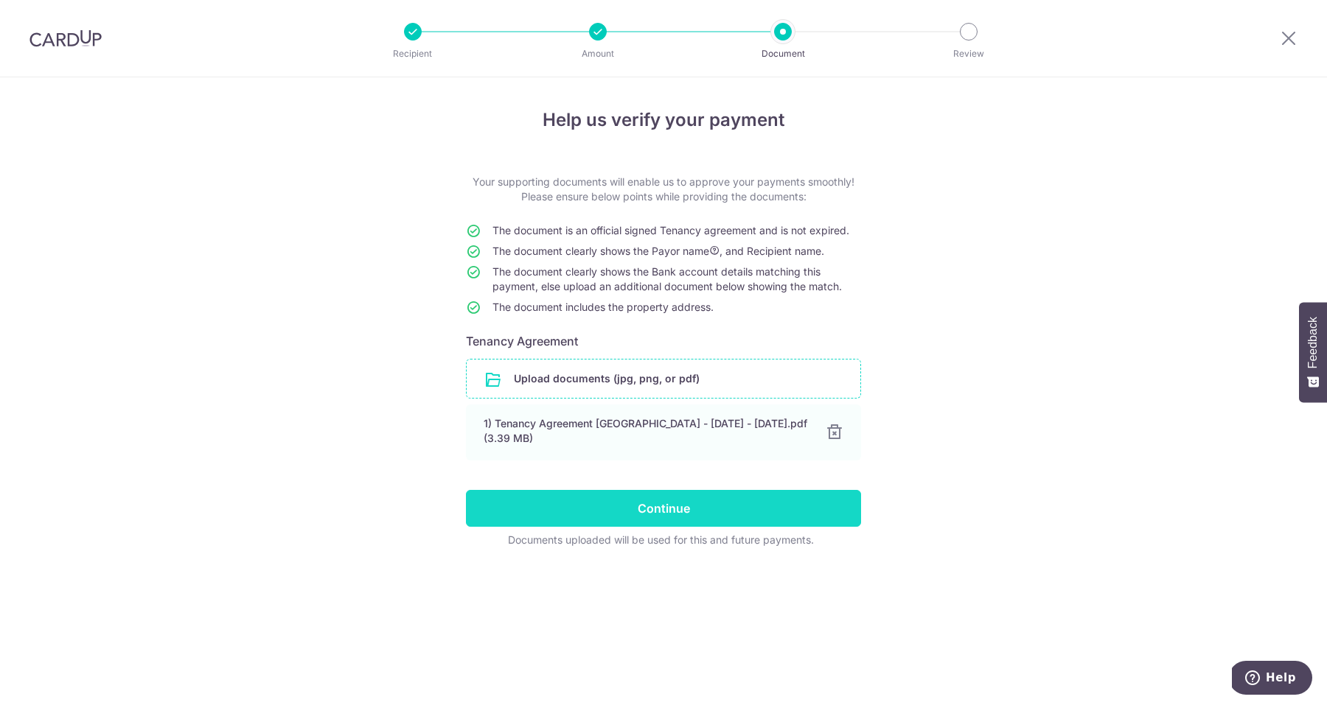
click at [663, 511] on input "Continue" at bounding box center [663, 508] width 395 height 37
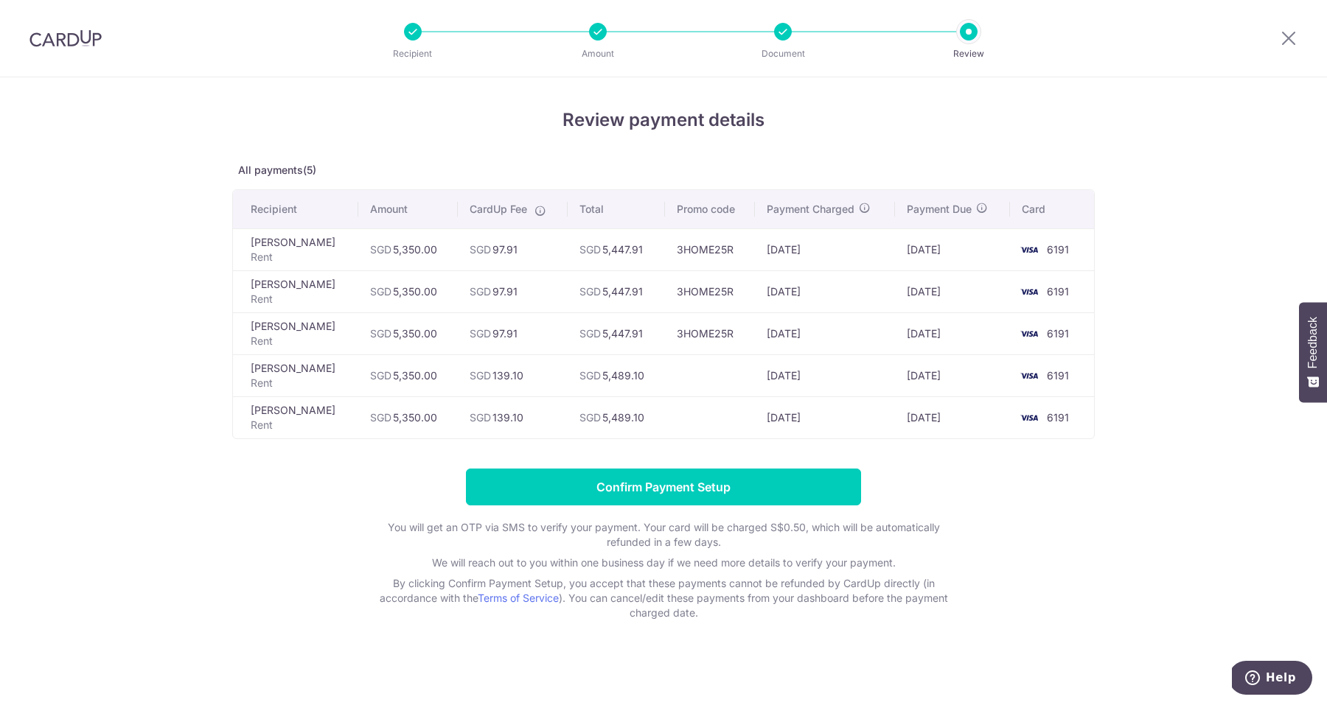
click at [865, 376] on td "[DATE]" at bounding box center [825, 376] width 140 height 42
click at [1121, 128] on div "Review payment details All payments(5) Recipient Amount CardUp Fee Total Promo …" at bounding box center [663, 392] width 1327 height 630
click at [1253, 113] on div "Review payment details All payments(5) Recipient Amount CardUp Fee Total Promo …" at bounding box center [663, 392] width 1327 height 630
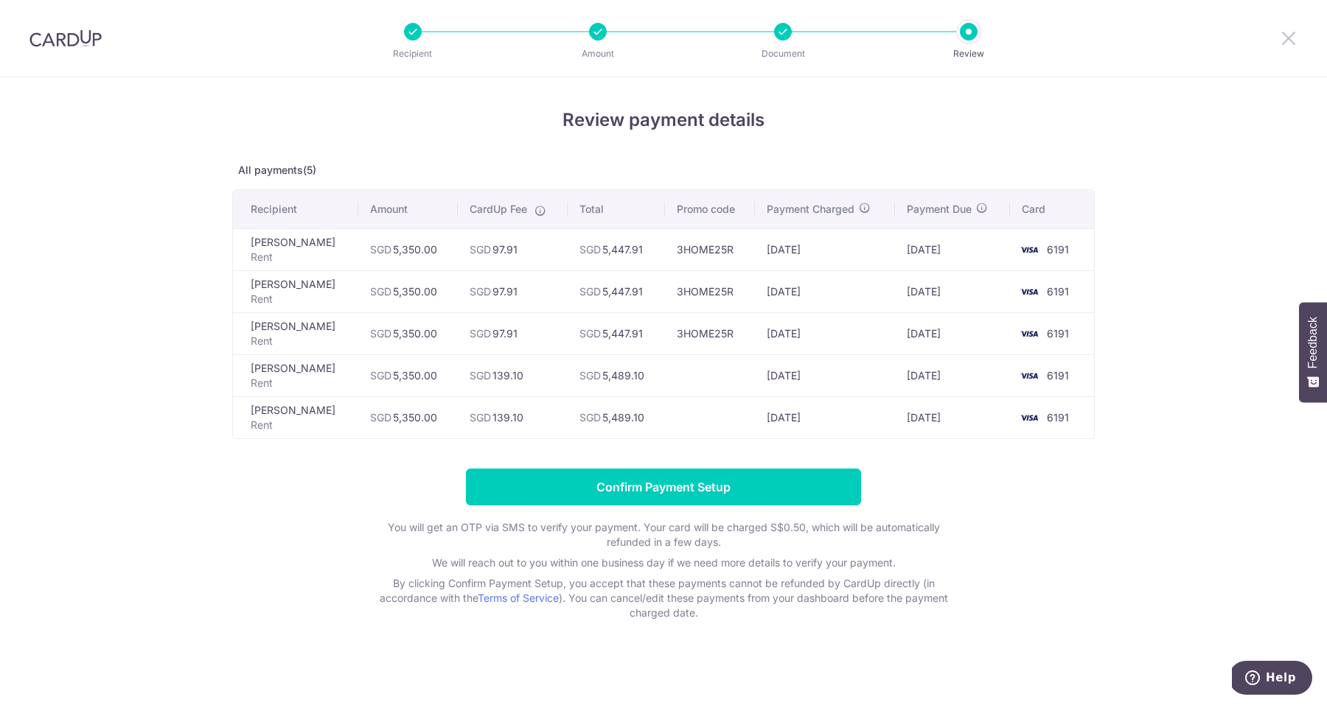
click at [1288, 35] on icon at bounding box center [1289, 38] width 18 height 18
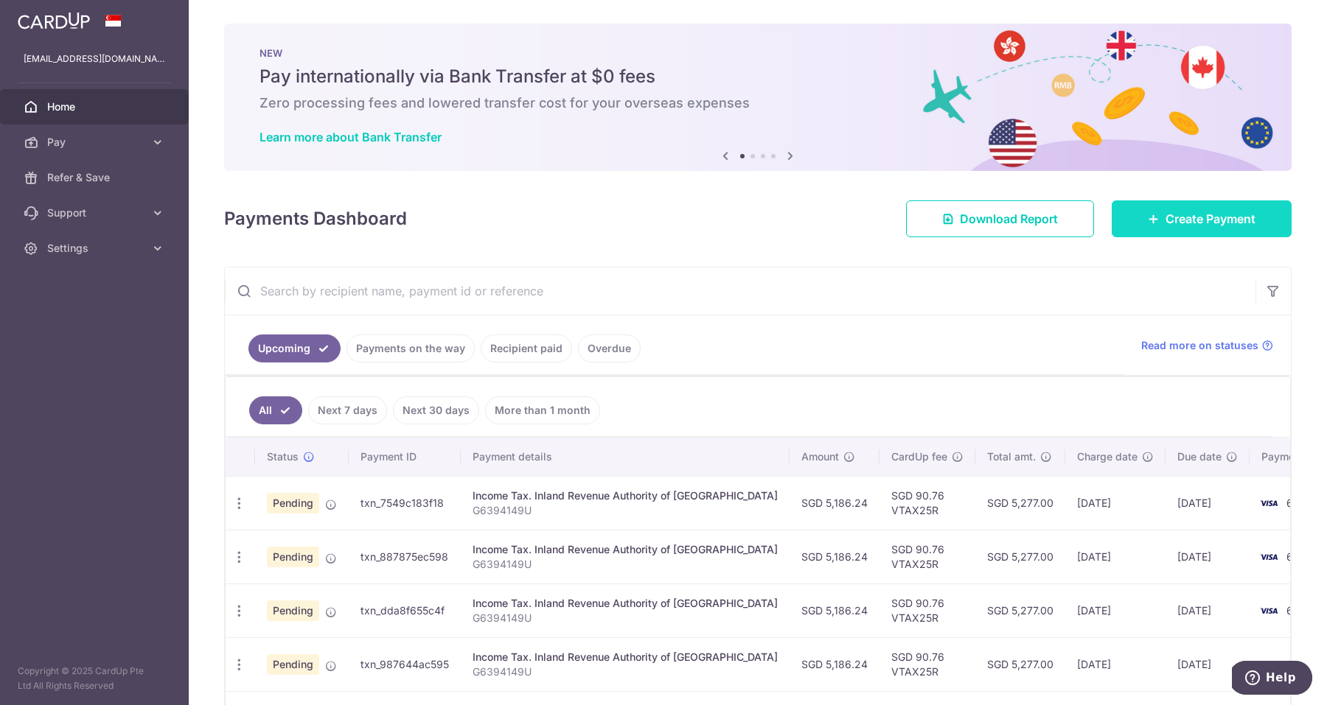
click at [1218, 223] on span "Create Payment" at bounding box center [1210, 219] width 90 height 18
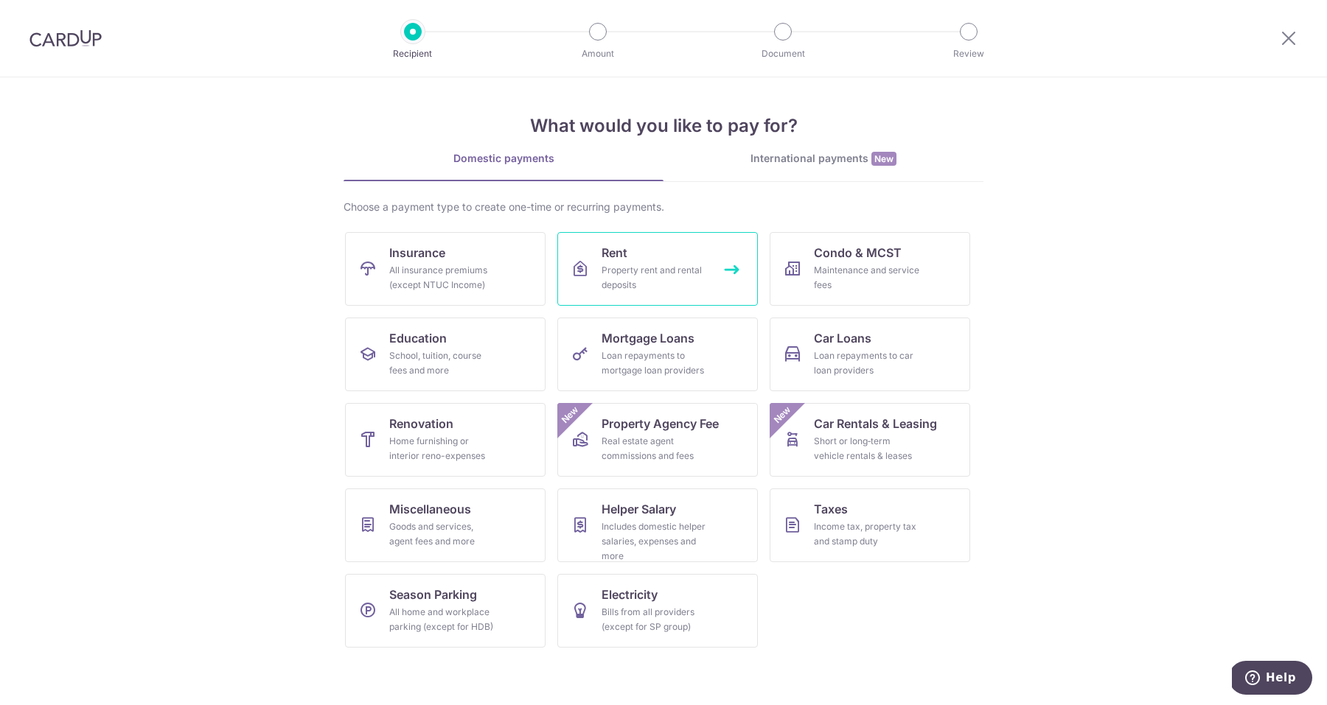
click at [641, 282] on div "Property rent and rental deposits" at bounding box center [654, 277] width 106 height 29
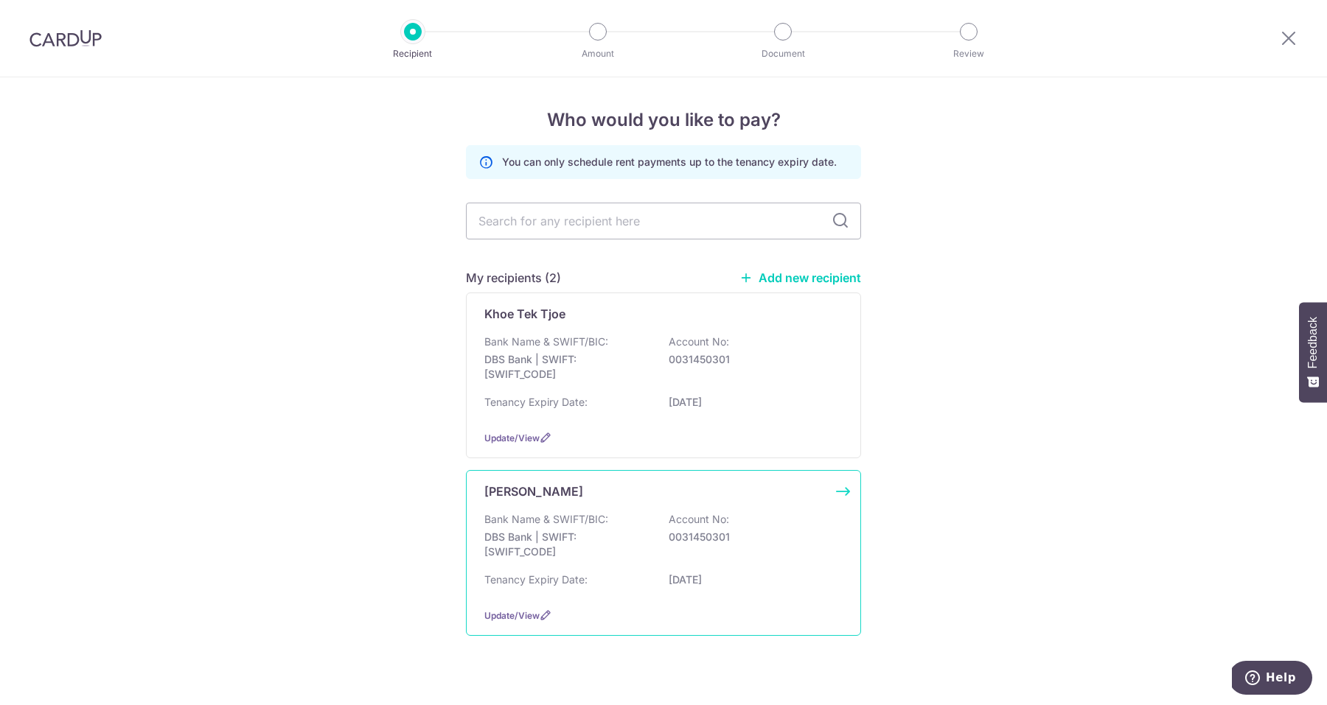
click at [653, 536] on div "Bank Name & SWIFT/BIC: DBS Bank | SWIFT: DBSSSGSGXXX Account No: 0031450301" at bounding box center [663, 539] width 358 height 55
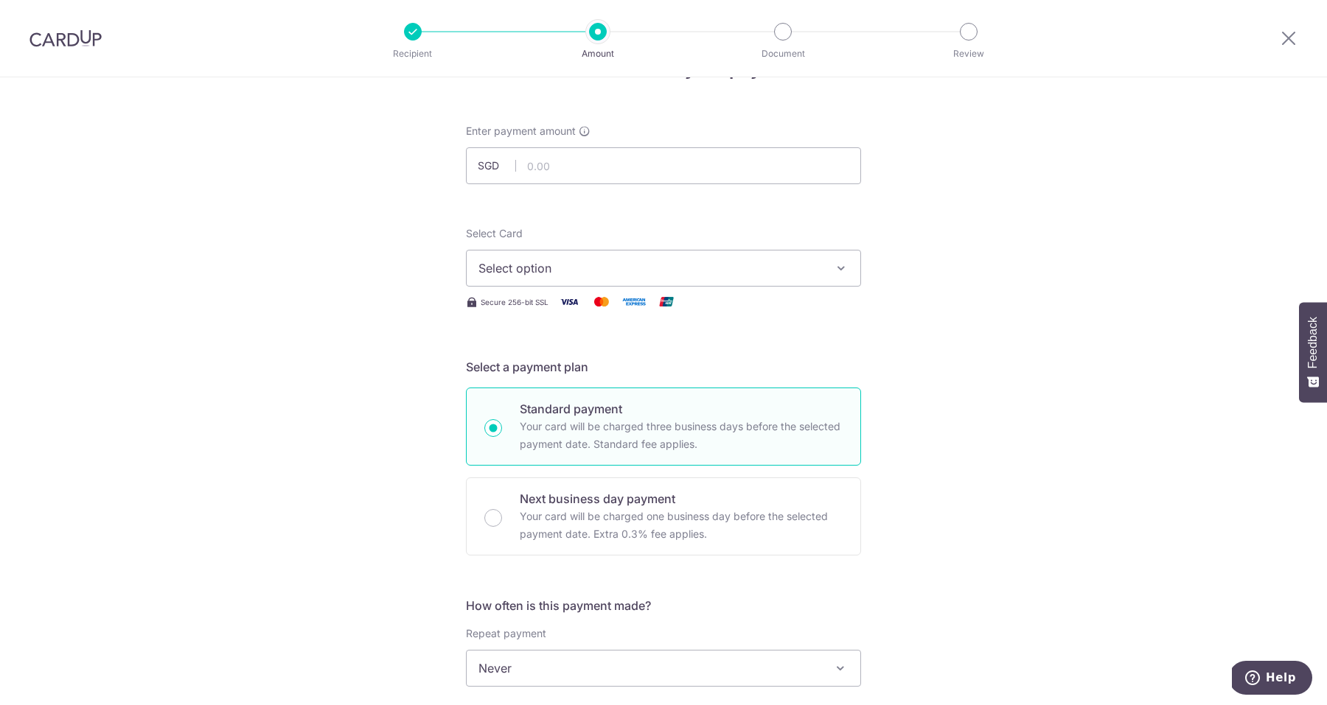
scroll to position [82, 0]
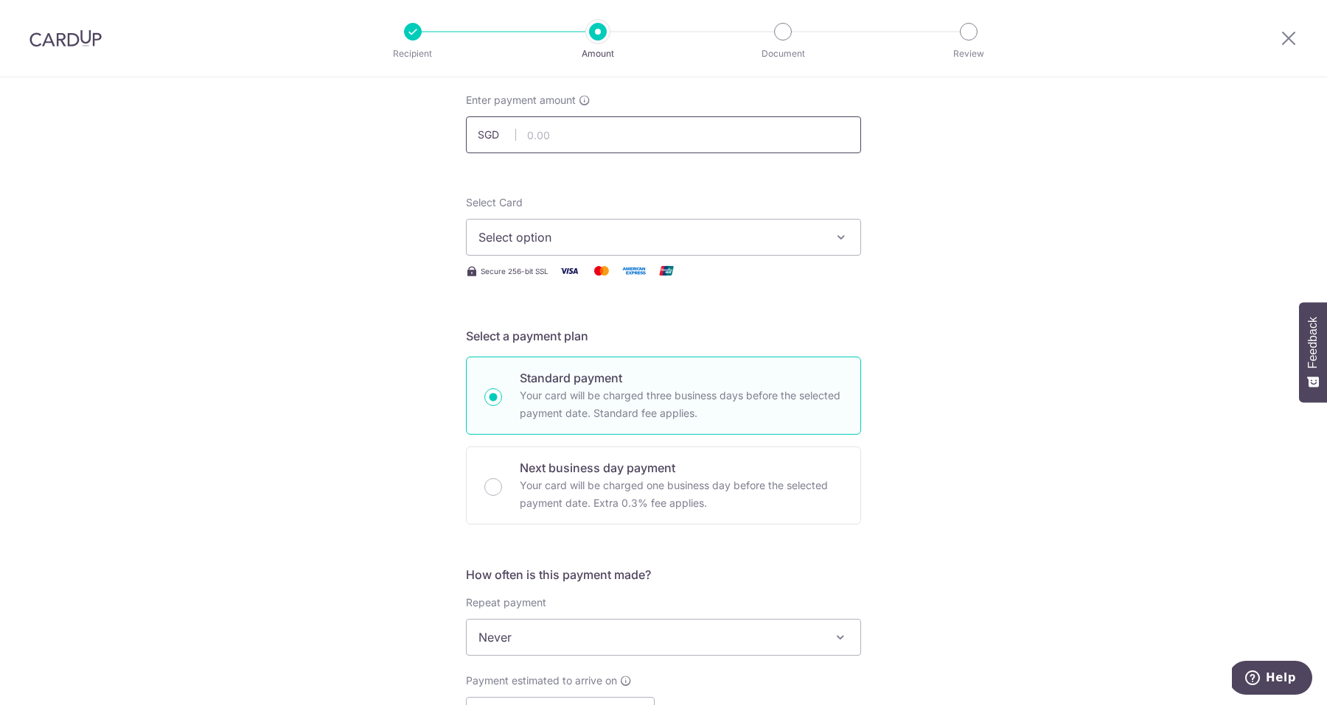
click at [621, 134] on input "text" at bounding box center [663, 134] width 395 height 37
type input "5,350.00"
click at [1039, 356] on div "Tell us more about your payment Enter payment amount SGD 5,350.00 5350.00 Selec…" at bounding box center [663, 662] width 1327 height 1333
click at [813, 244] on span "Select option" at bounding box center [649, 237] width 343 height 18
click at [595, 336] on span "**** 6191" at bounding box center [663, 343] width 370 height 18
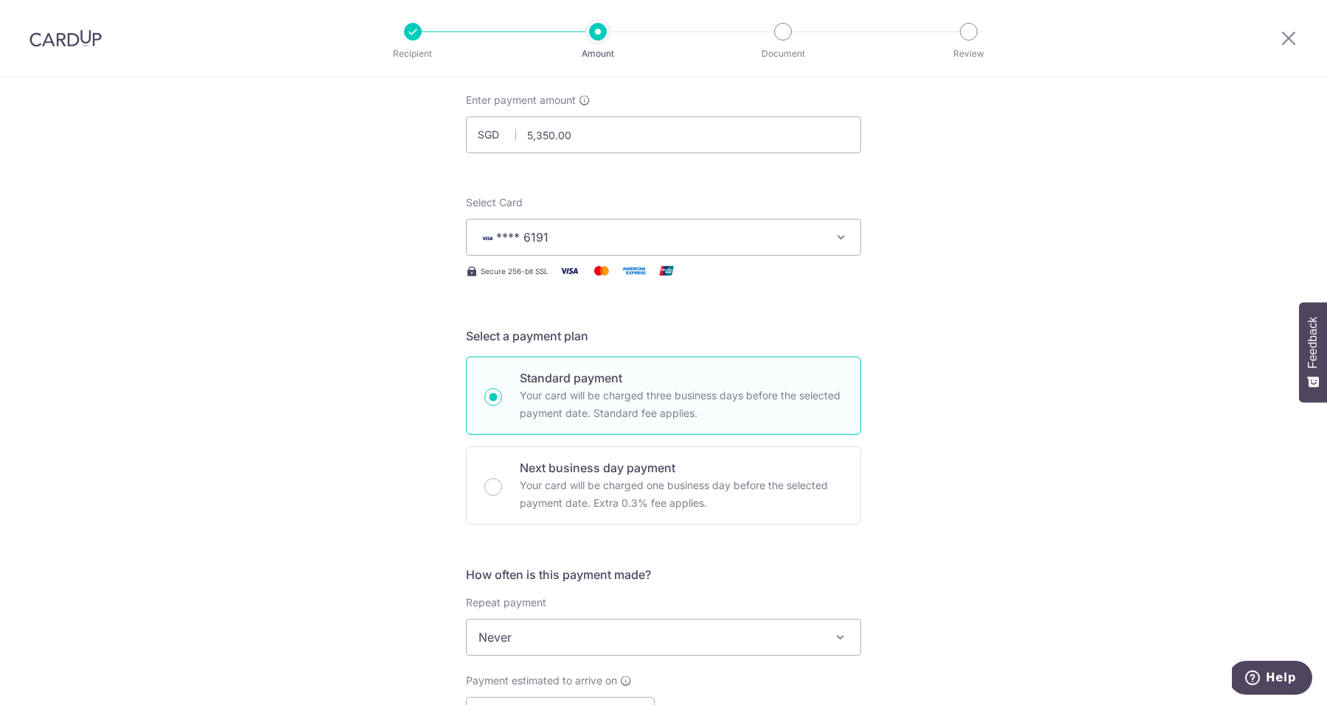
click at [1014, 332] on div "Tell us more about your payment Enter payment amount SGD 5,350.00 5350.00 Selec…" at bounding box center [663, 662] width 1327 height 1333
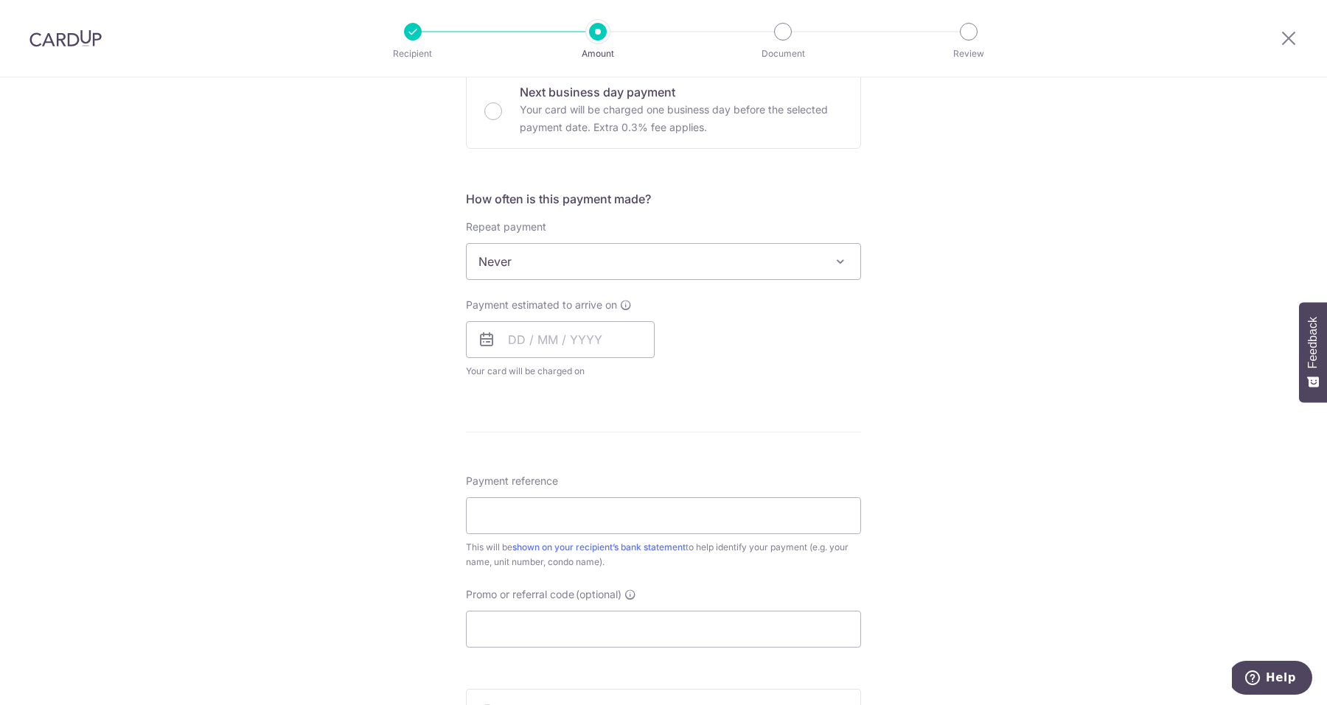
scroll to position [468, 0]
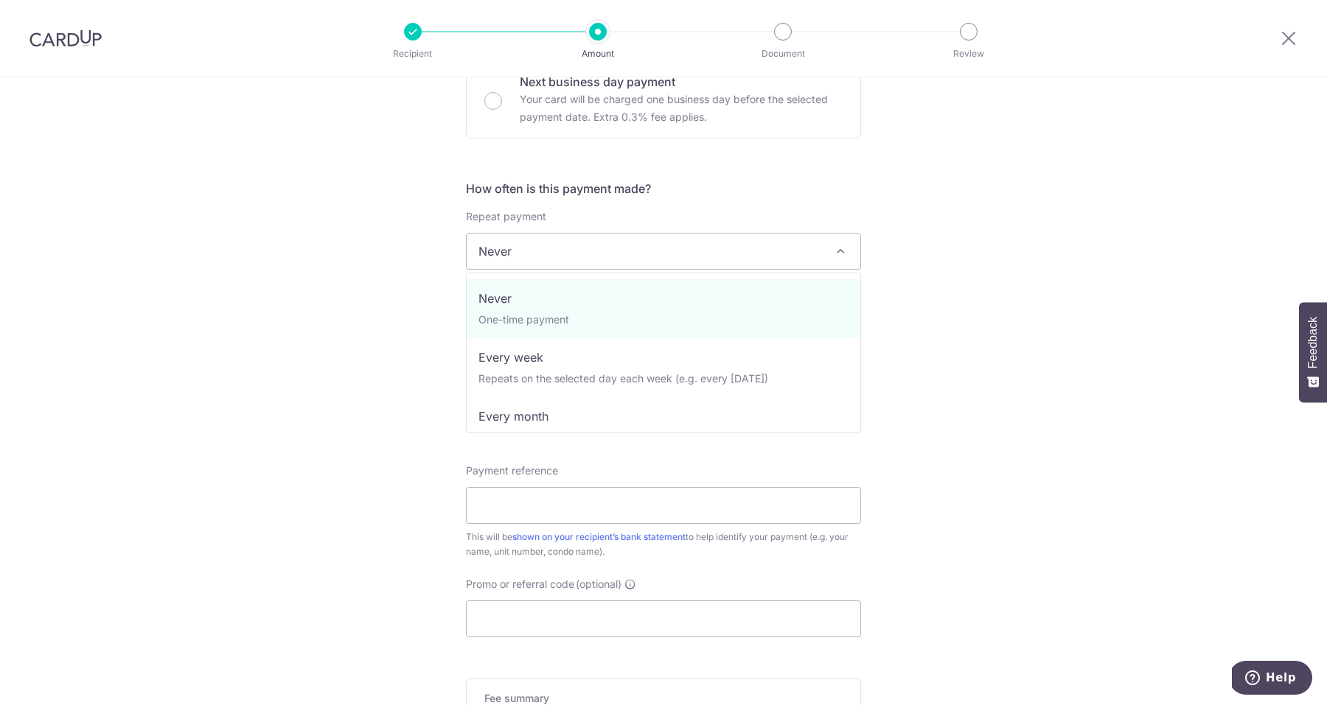
click at [780, 257] on span "Never" at bounding box center [664, 251] width 394 height 35
select select "3"
type input "31/03/2026"
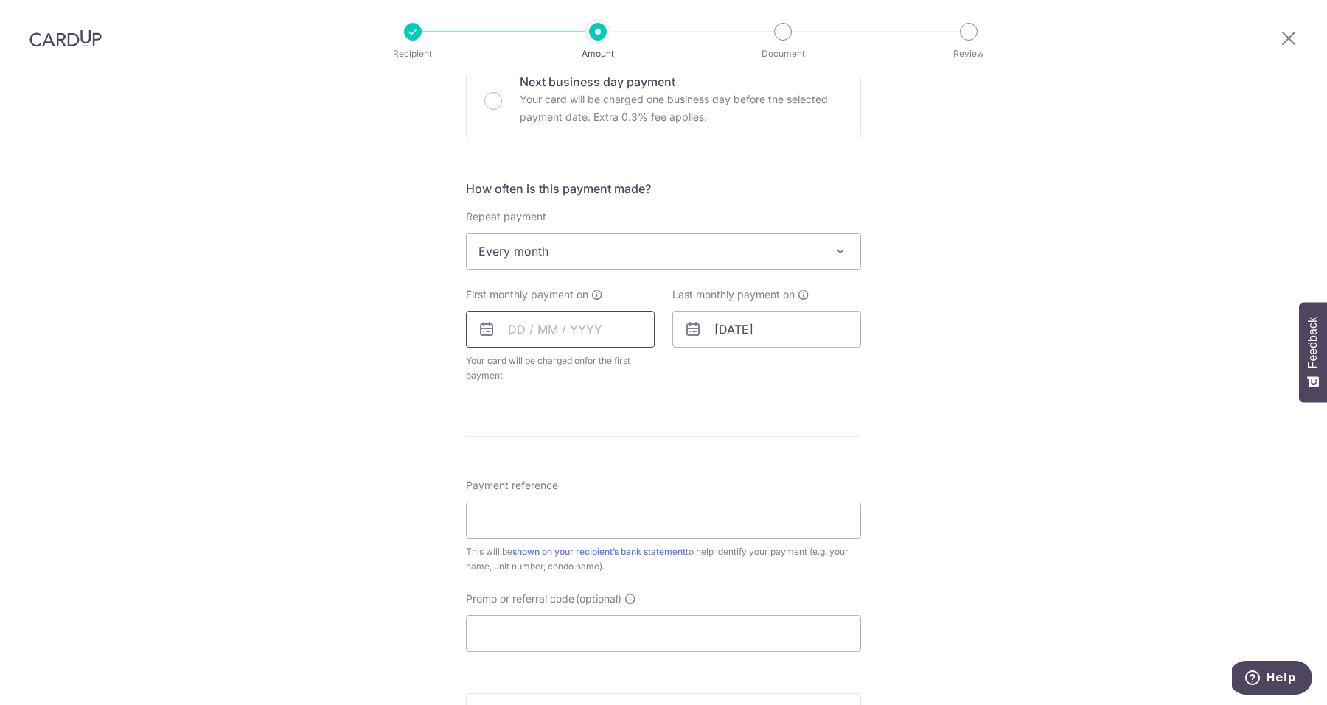
click at [526, 328] on input "text" at bounding box center [560, 329] width 189 height 37
click at [643, 464] on link "10" at bounding box center [644, 464] width 24 height 24
type input "[DATE]"
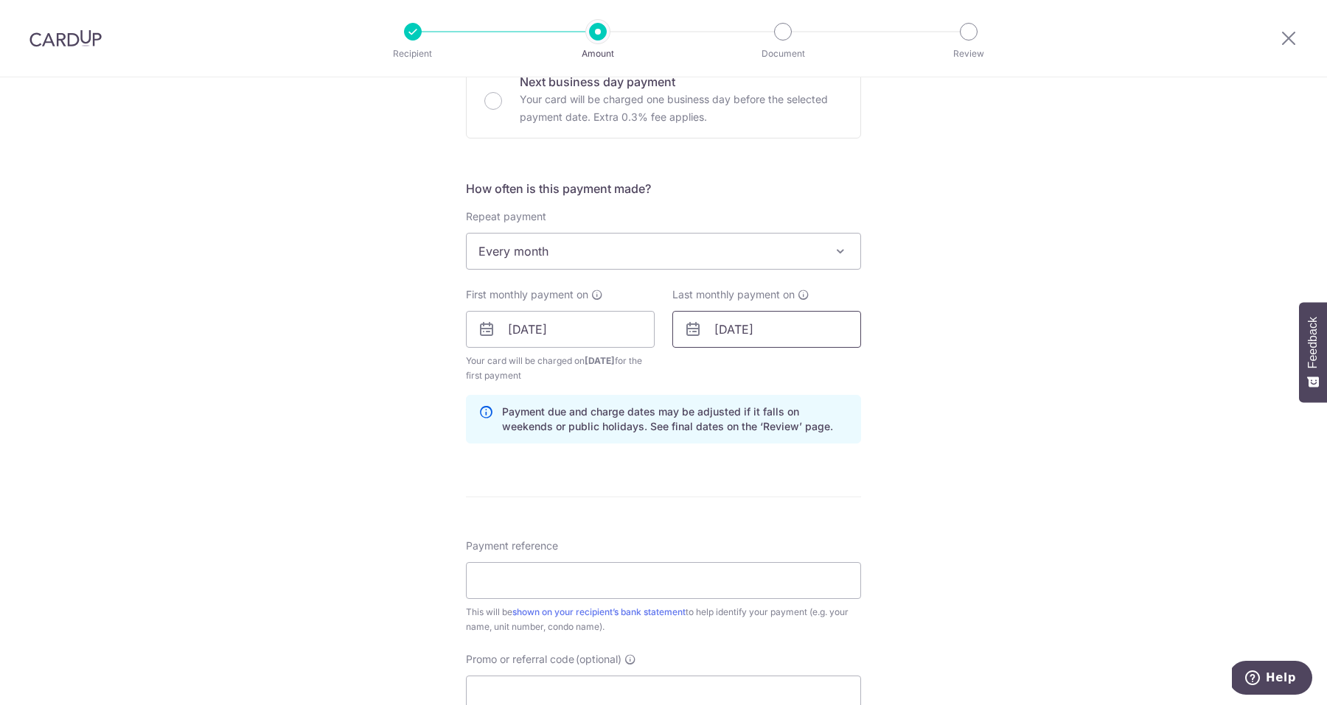
click at [755, 327] on input "31/03/2026" at bounding box center [766, 329] width 189 height 37
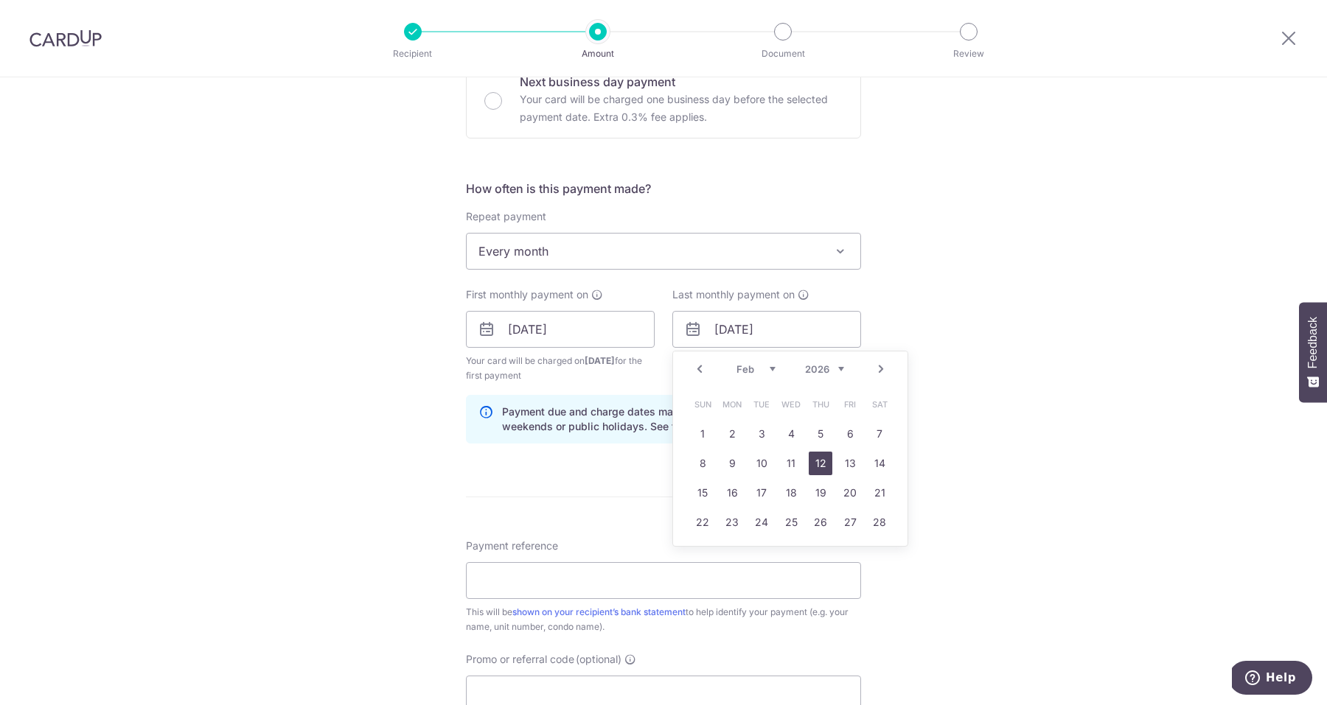
click at [823, 462] on link "12" at bounding box center [821, 464] width 24 height 24
type input "12/02/2026"
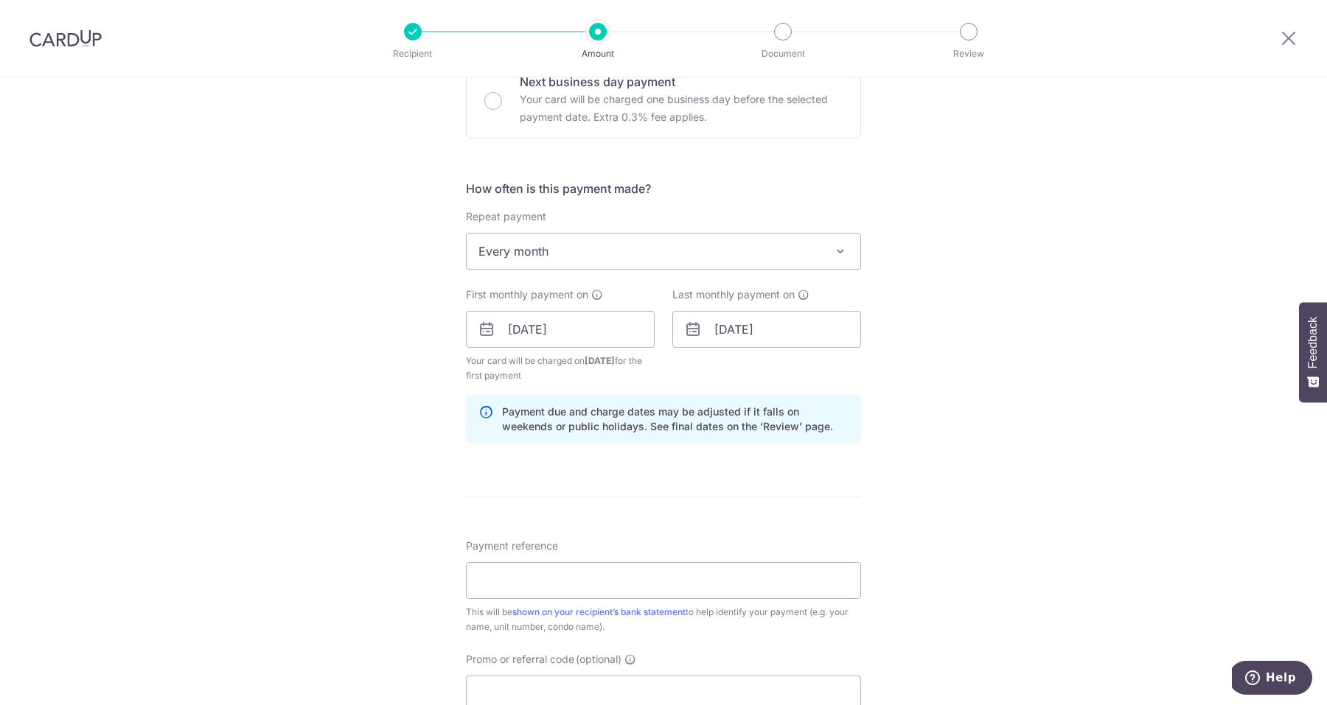
click at [923, 427] on div "Tell us more about your payment Enter payment amount SGD 5,350.00 5350.00 Selec…" at bounding box center [663, 313] width 1327 height 1409
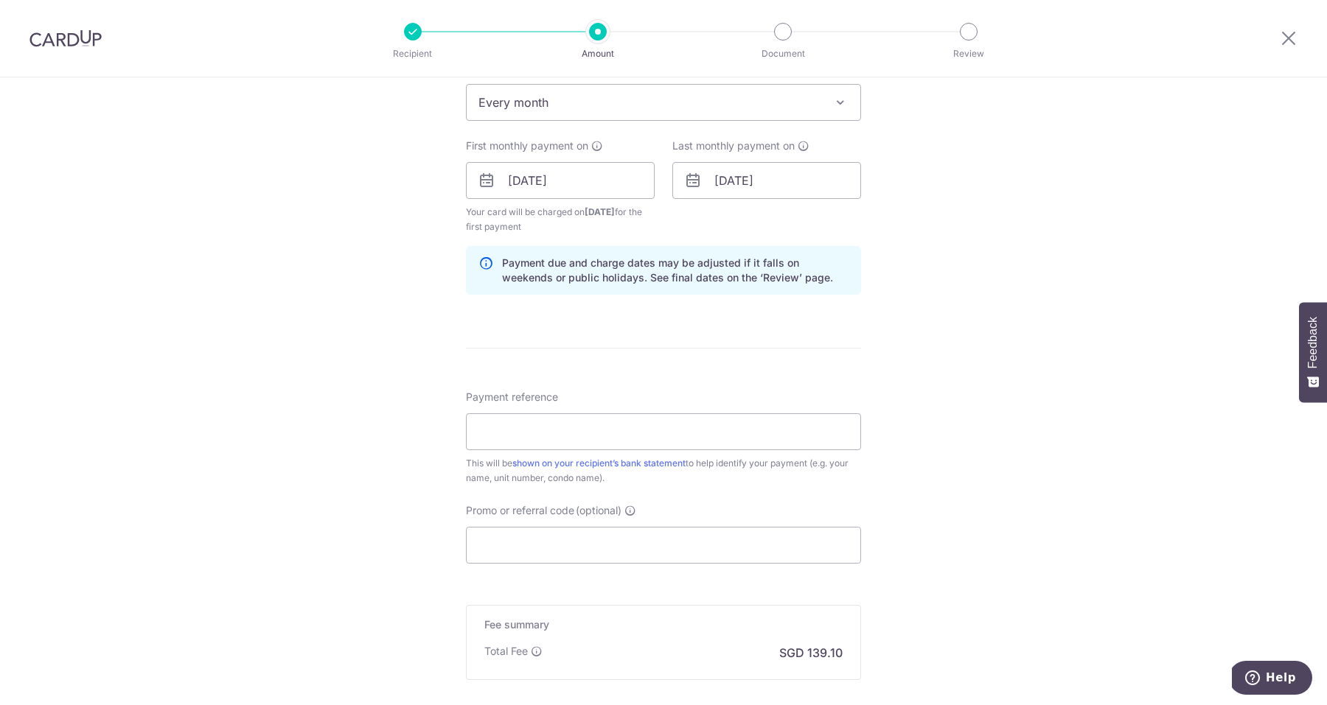
scroll to position [626, 0]
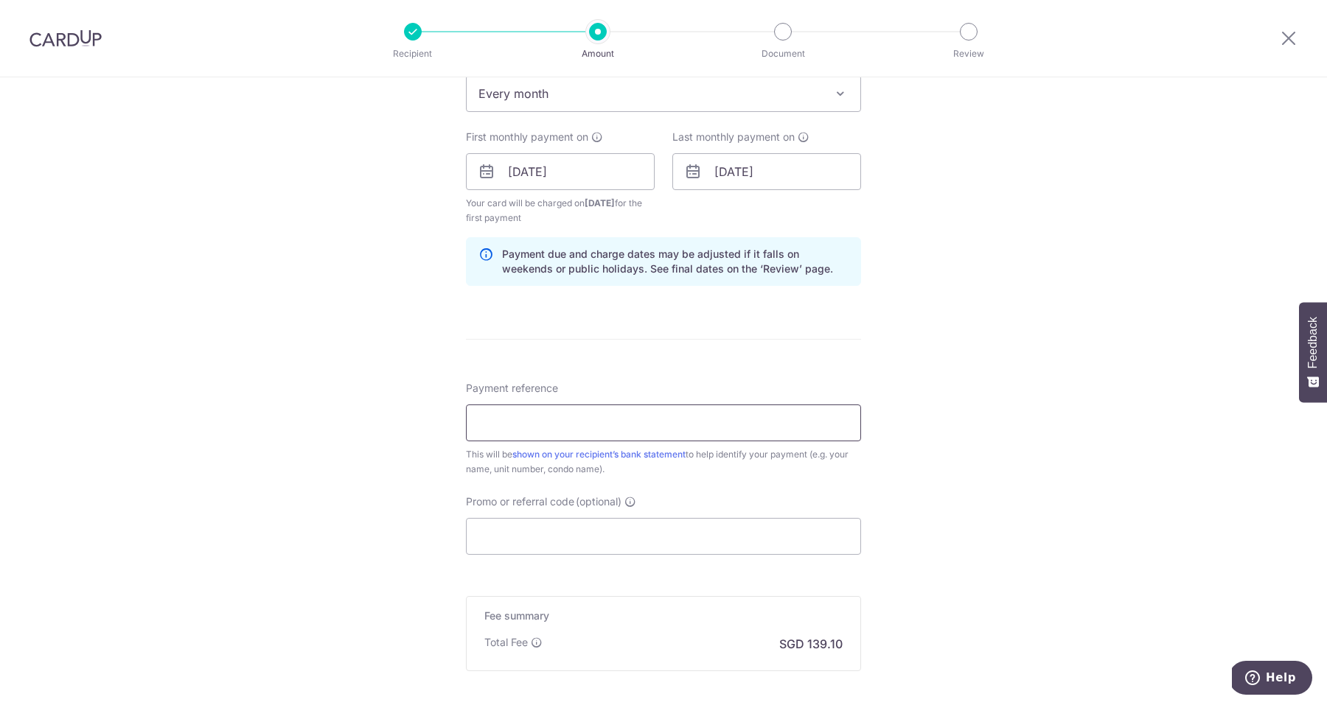
click at [711, 429] on input "Payment reference" at bounding box center [663, 423] width 395 height 37
type input "[PERSON_NAME][GEOGRAPHIC_DATA] 479-1702"
click at [932, 488] on div "Tell us more about your payment Enter payment amount SGD 5,350.00 5350.00 Selec…" at bounding box center [663, 156] width 1327 height 1409
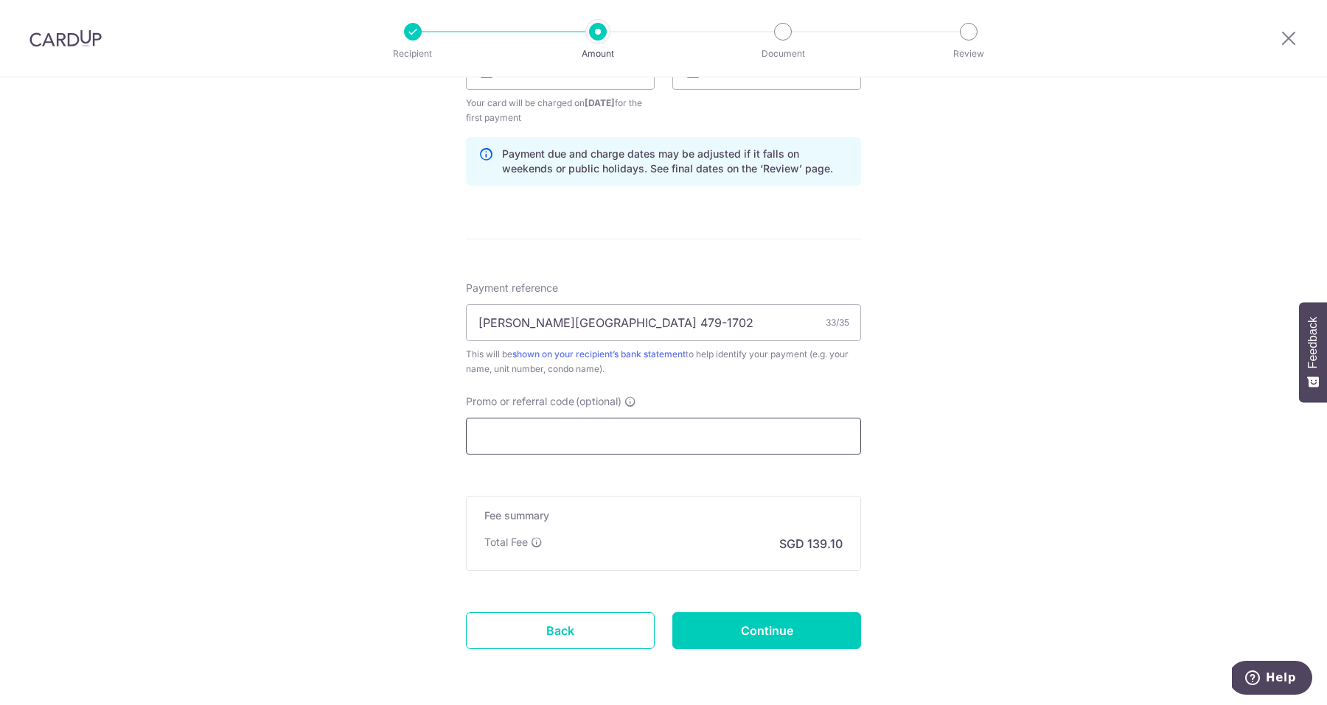
scroll to position [734, 0]
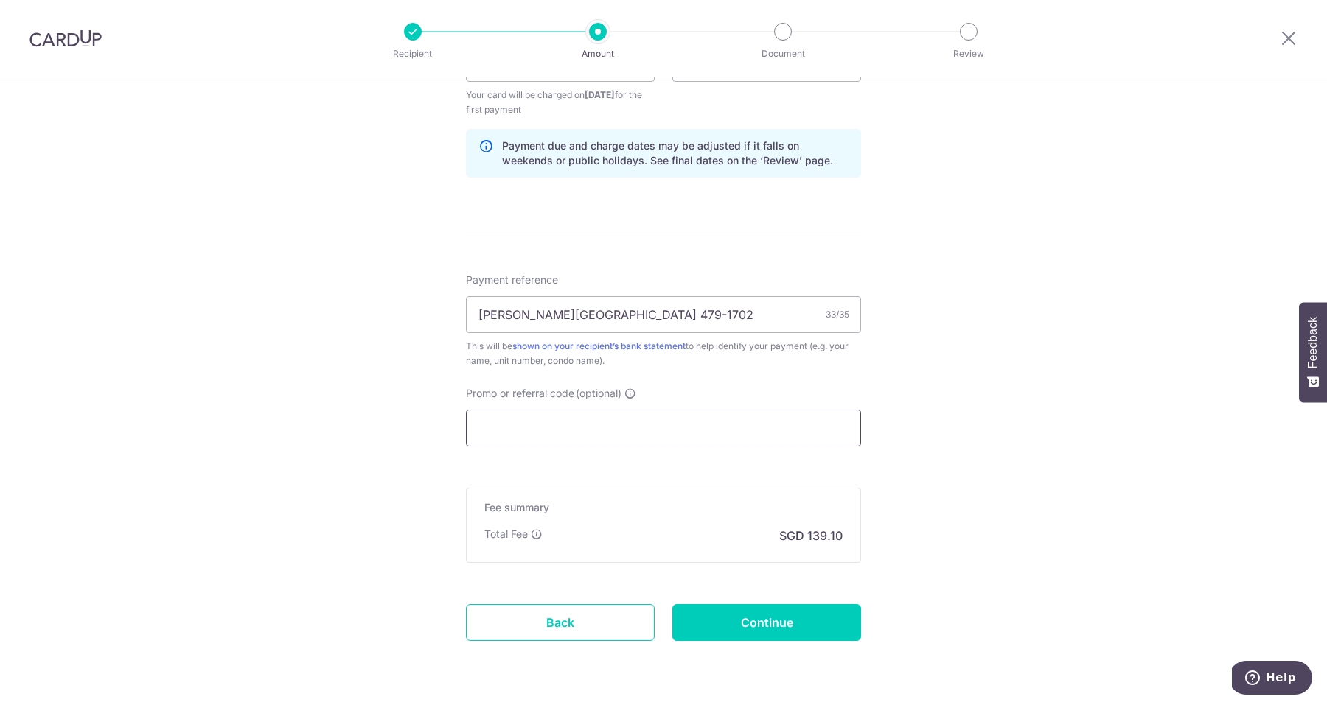
click at [734, 418] on input "Promo or referral code (optional)" at bounding box center [663, 428] width 395 height 37
paste input "SAVERENT179"
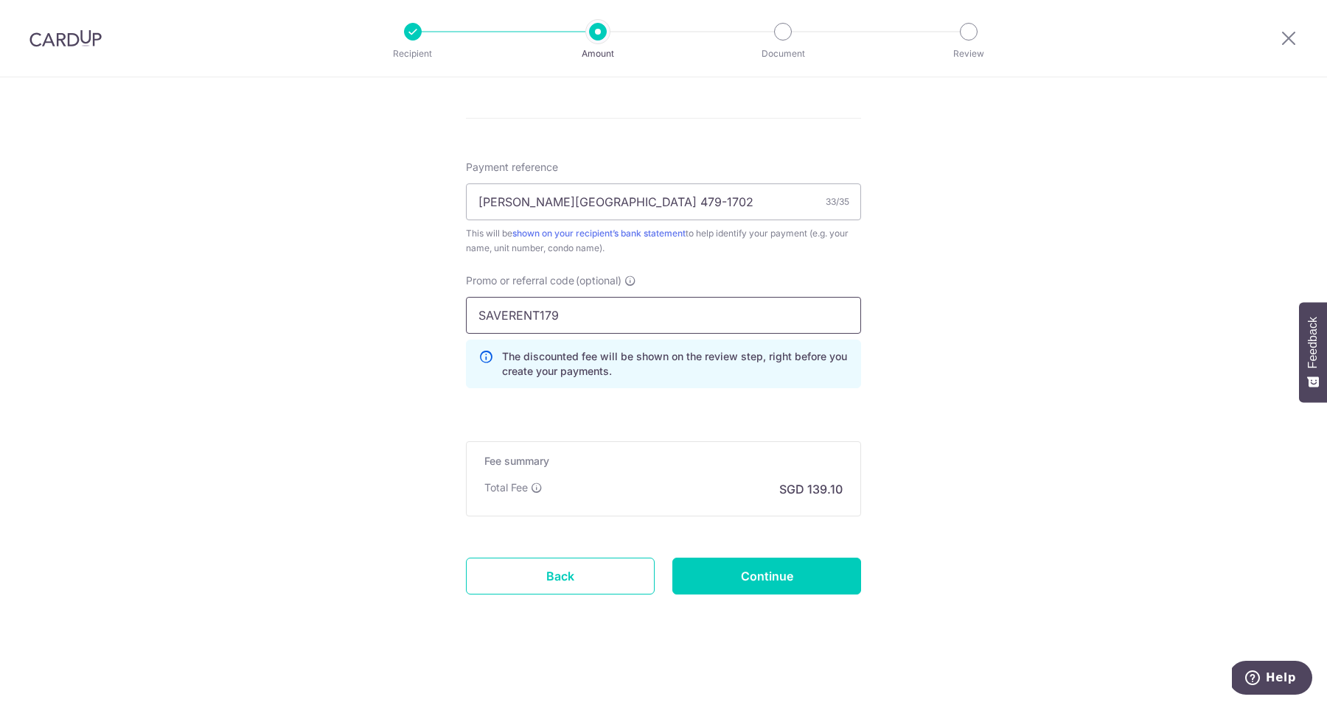
scroll to position [847, 0]
type input "SAVERENT179"
click at [766, 576] on input "Continue" at bounding box center [766, 576] width 189 height 37
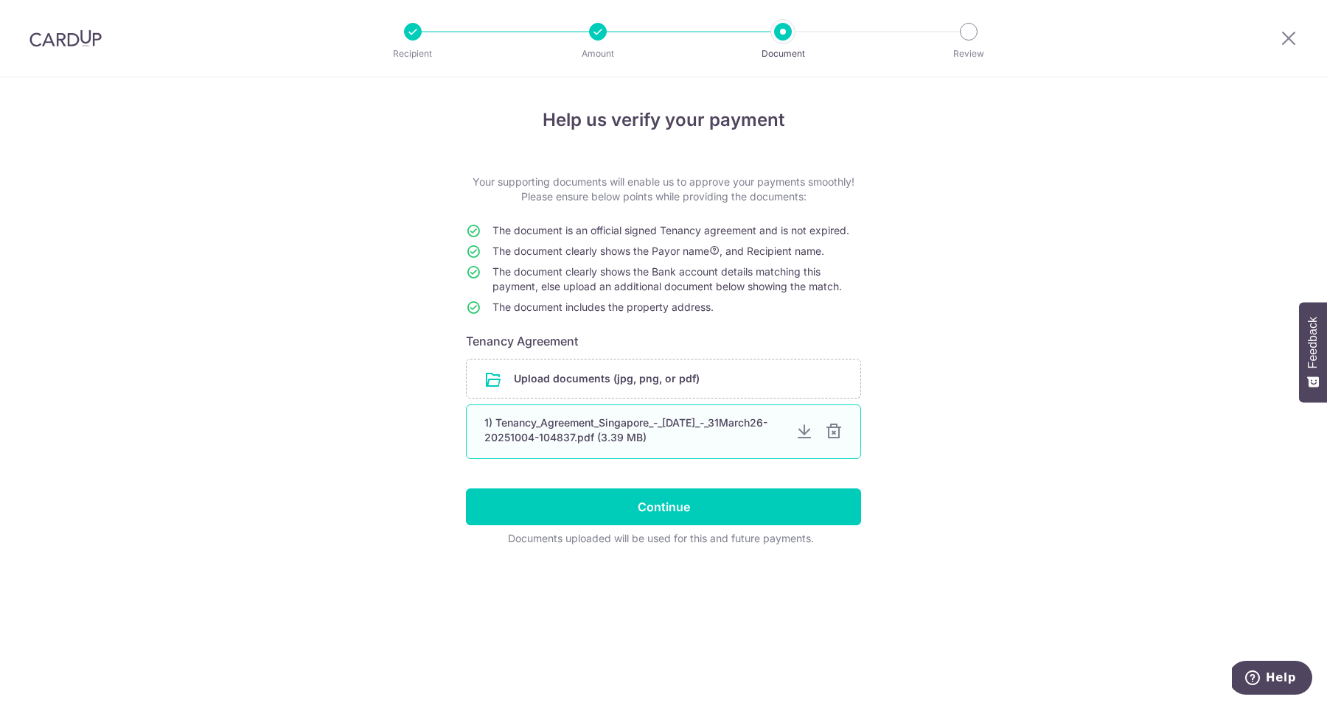
click at [663, 436] on div "1) Tenancy_Agreement_Singapore_-_15March24_-_31March26-20251004-104837.pdf (3.3…" at bounding box center [633, 430] width 299 height 29
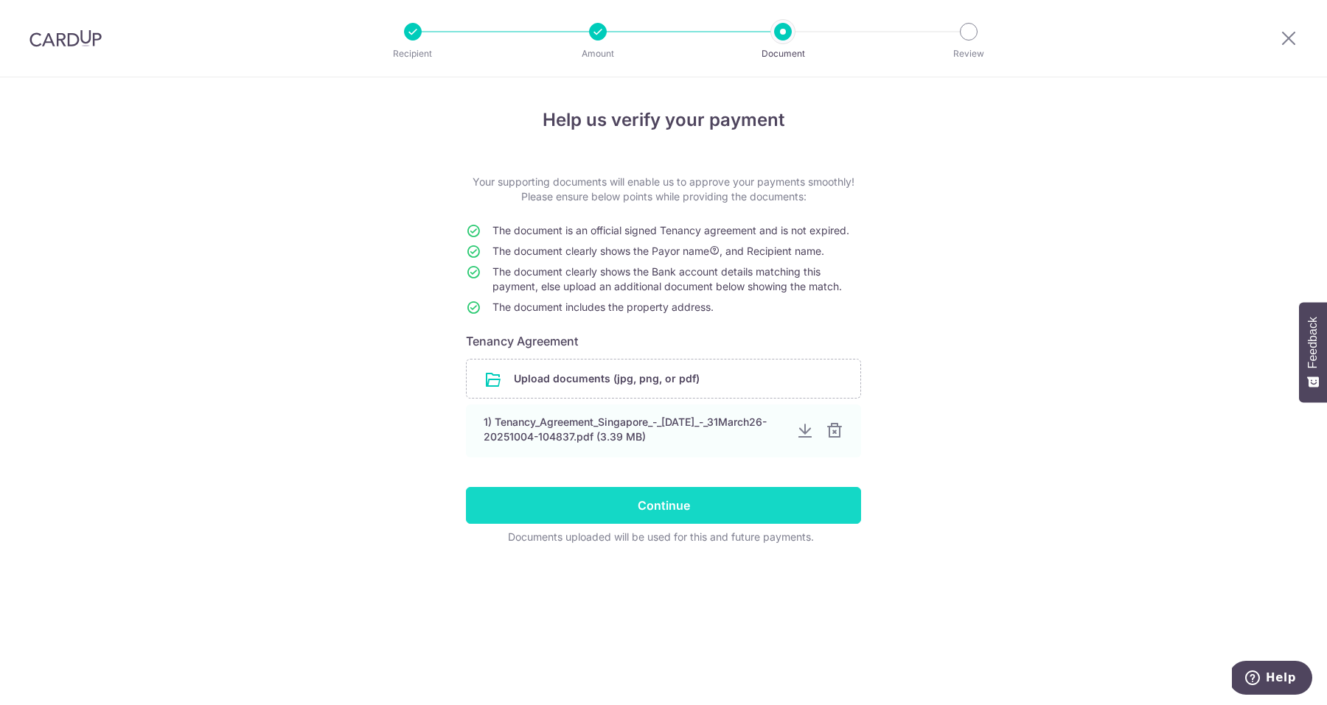
click at [687, 503] on input "Continue" at bounding box center [663, 505] width 395 height 37
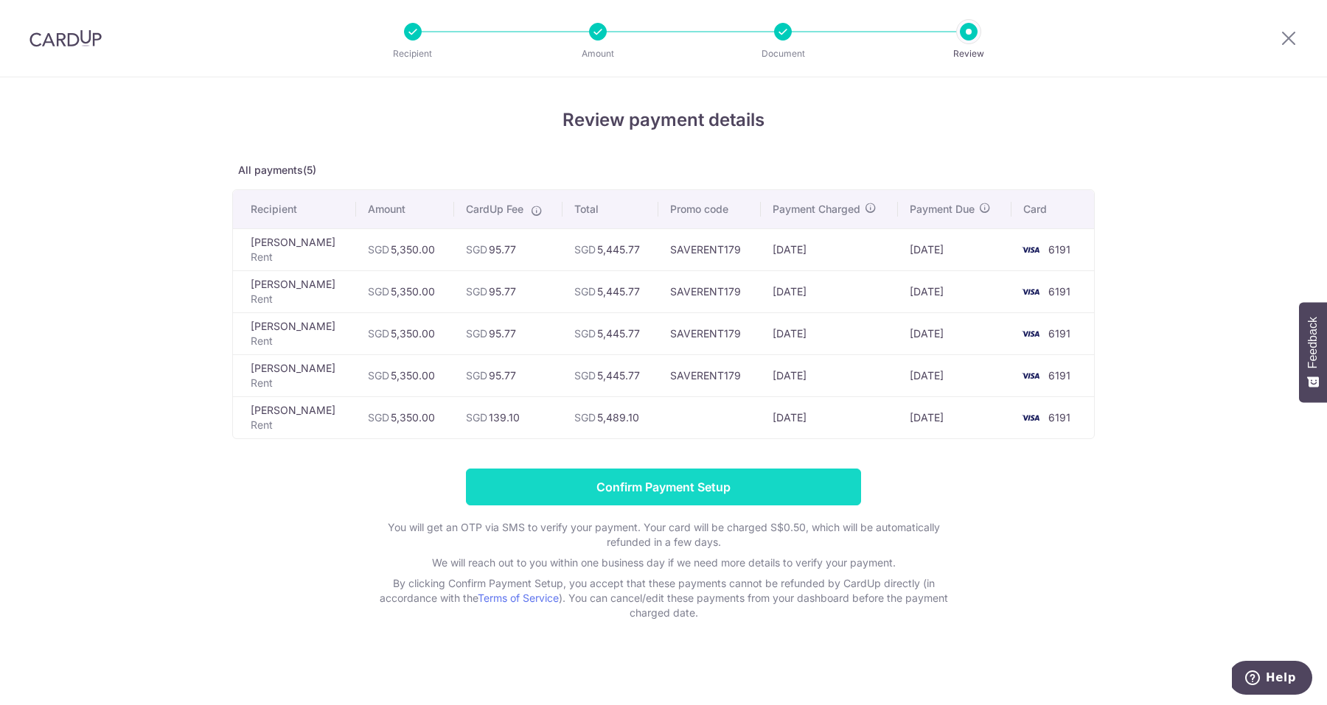
click at [655, 488] on input "Confirm Payment Setup" at bounding box center [663, 487] width 395 height 37
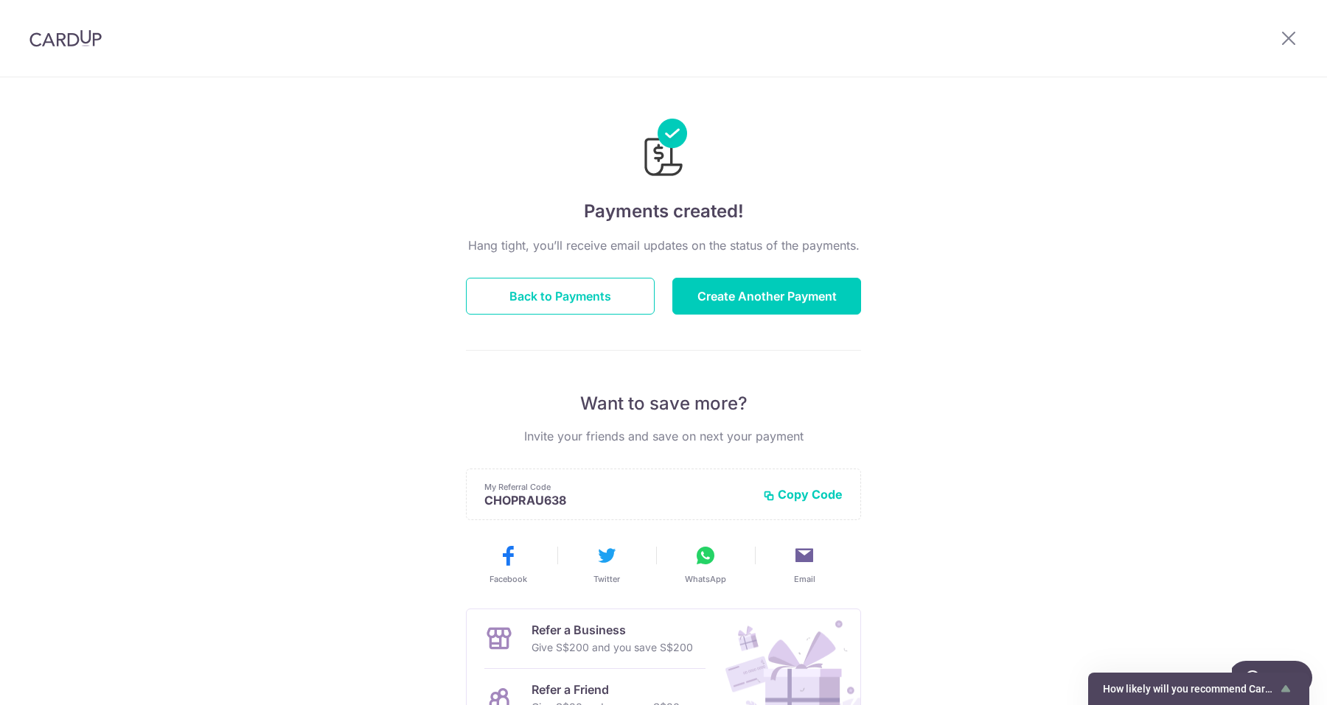
click at [1057, 327] on div "Payments created! Hang tight, you’ll receive email updates on the status of the…" at bounding box center [663, 470] width 1327 height 787
click at [550, 293] on button "Back to Payments" at bounding box center [560, 296] width 189 height 37
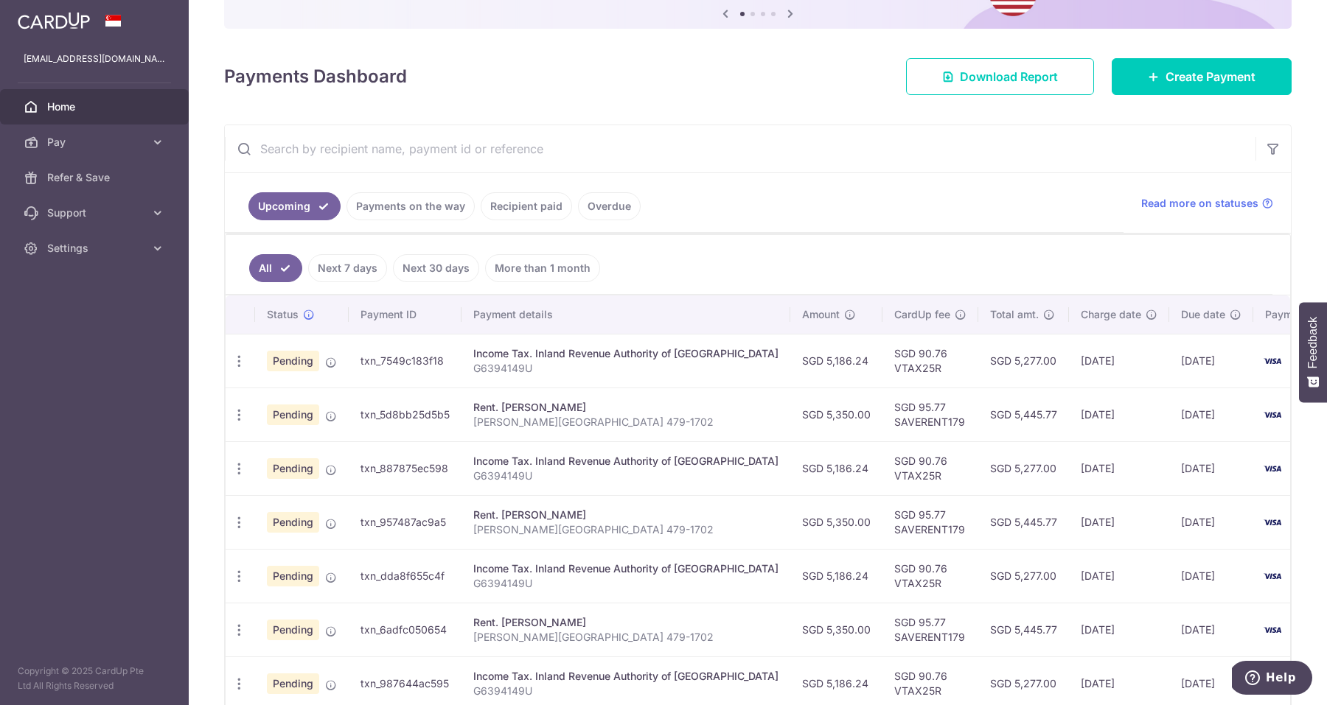
scroll to position [154, 0]
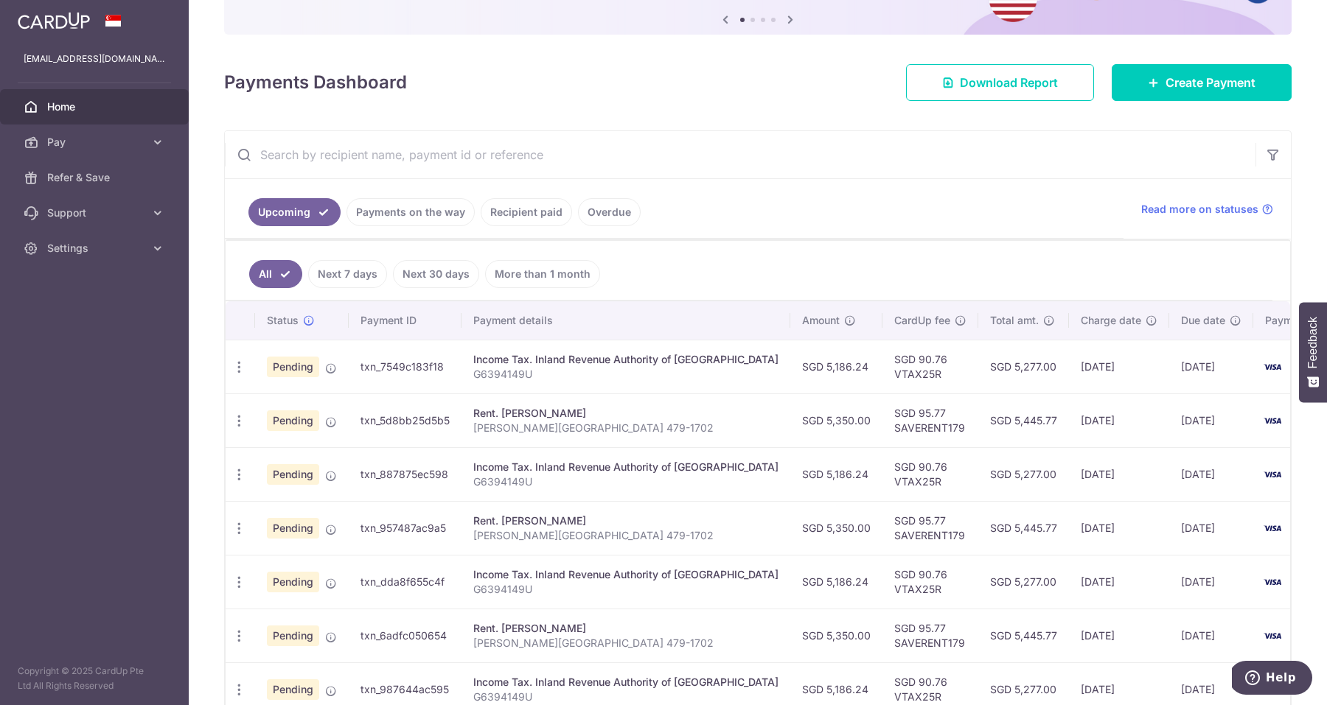
click at [507, 214] on link "Recipient paid" at bounding box center [526, 212] width 91 height 28
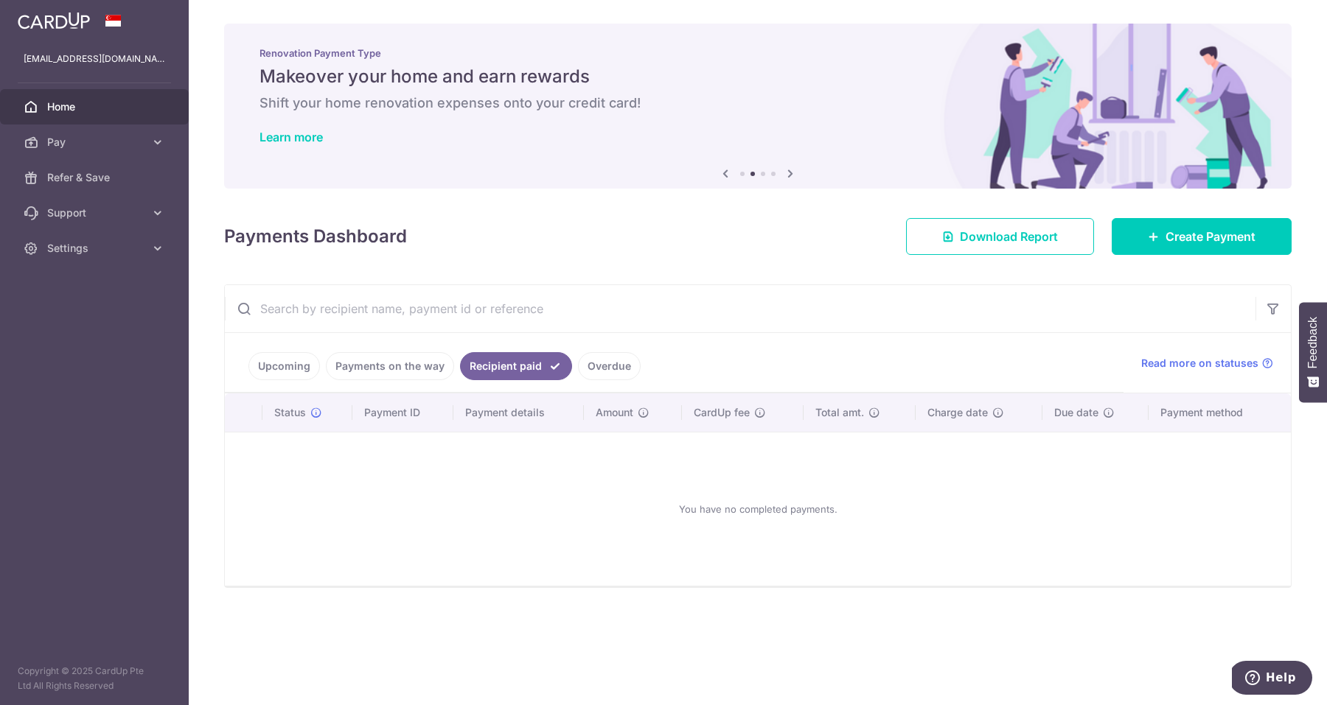
click at [391, 373] on link "Payments on the way" at bounding box center [390, 366] width 128 height 28
click at [287, 367] on link "Upcoming" at bounding box center [283, 366] width 71 height 28
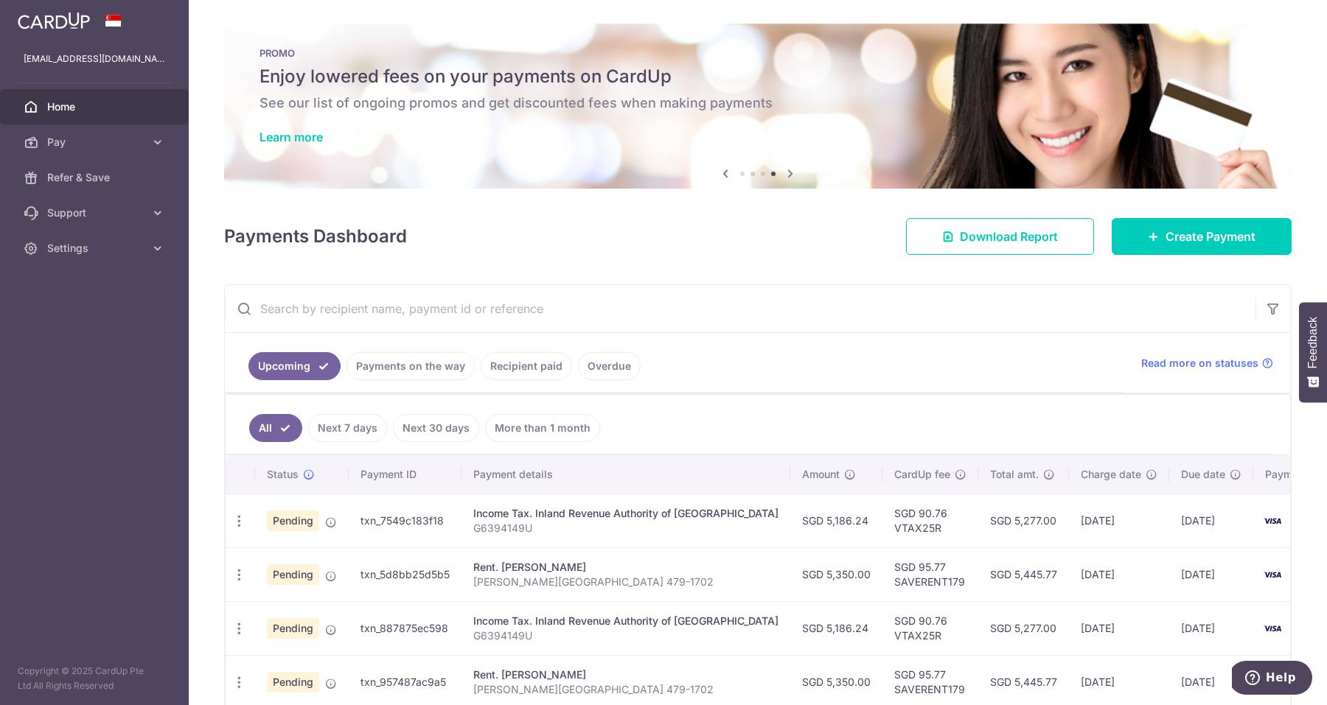
click at [77, 411] on aside "uttamchopra@gmail.com Home Pay Payments Recipients Cards Refer & Save Support F…" at bounding box center [94, 352] width 189 height 705
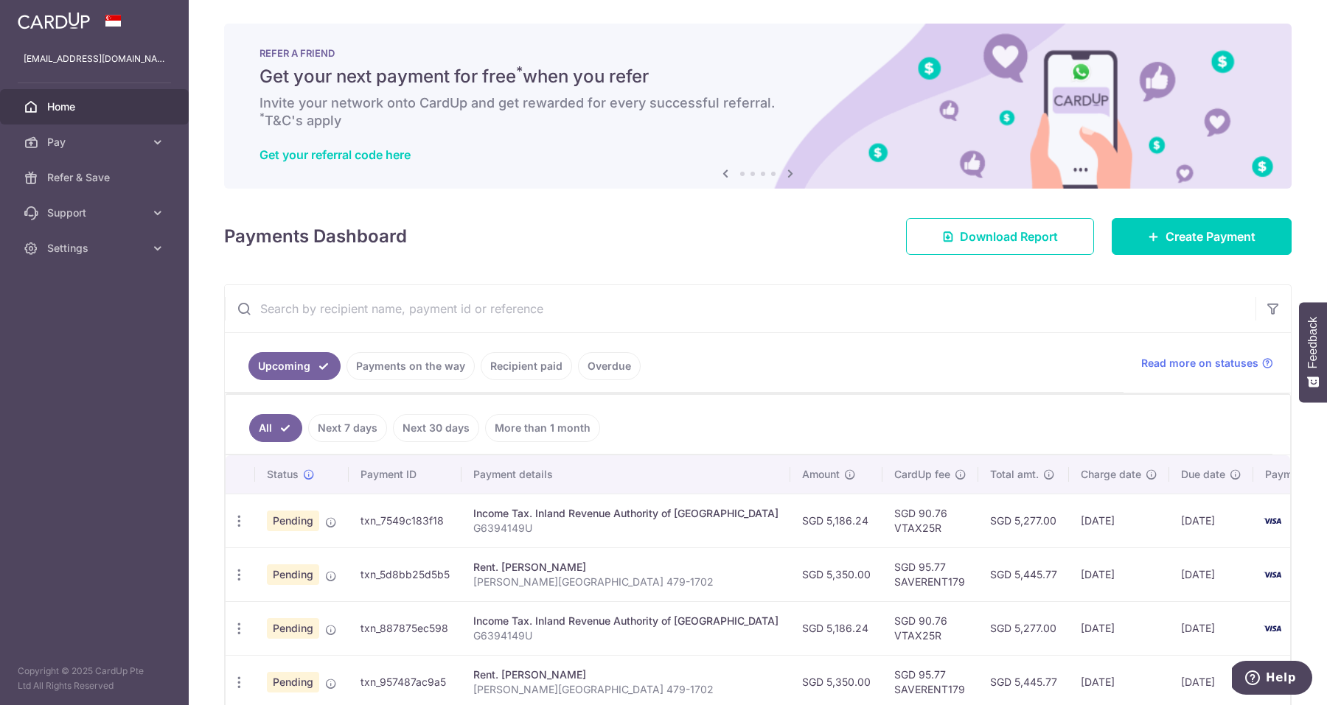
click at [758, 247] on div "Payments Dashboard Download Report Create Payment" at bounding box center [757, 233] width 1067 height 43
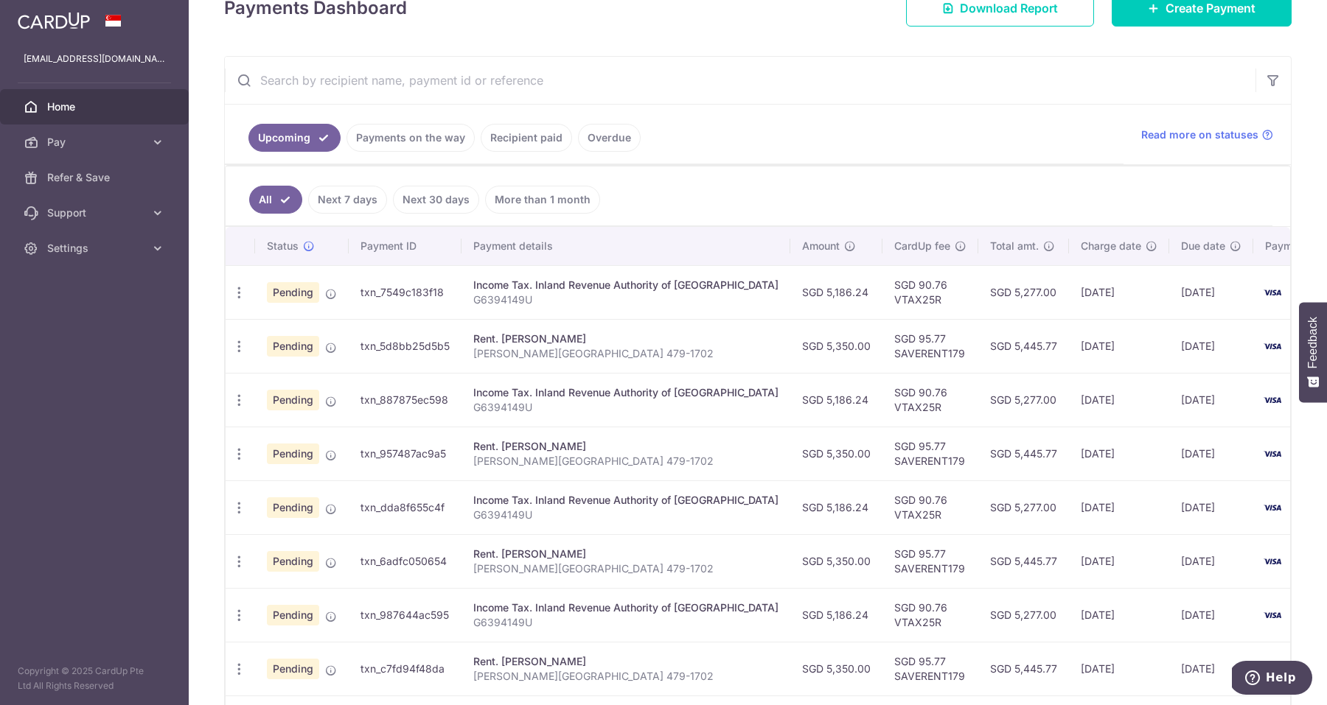
scroll to position [237, 0]
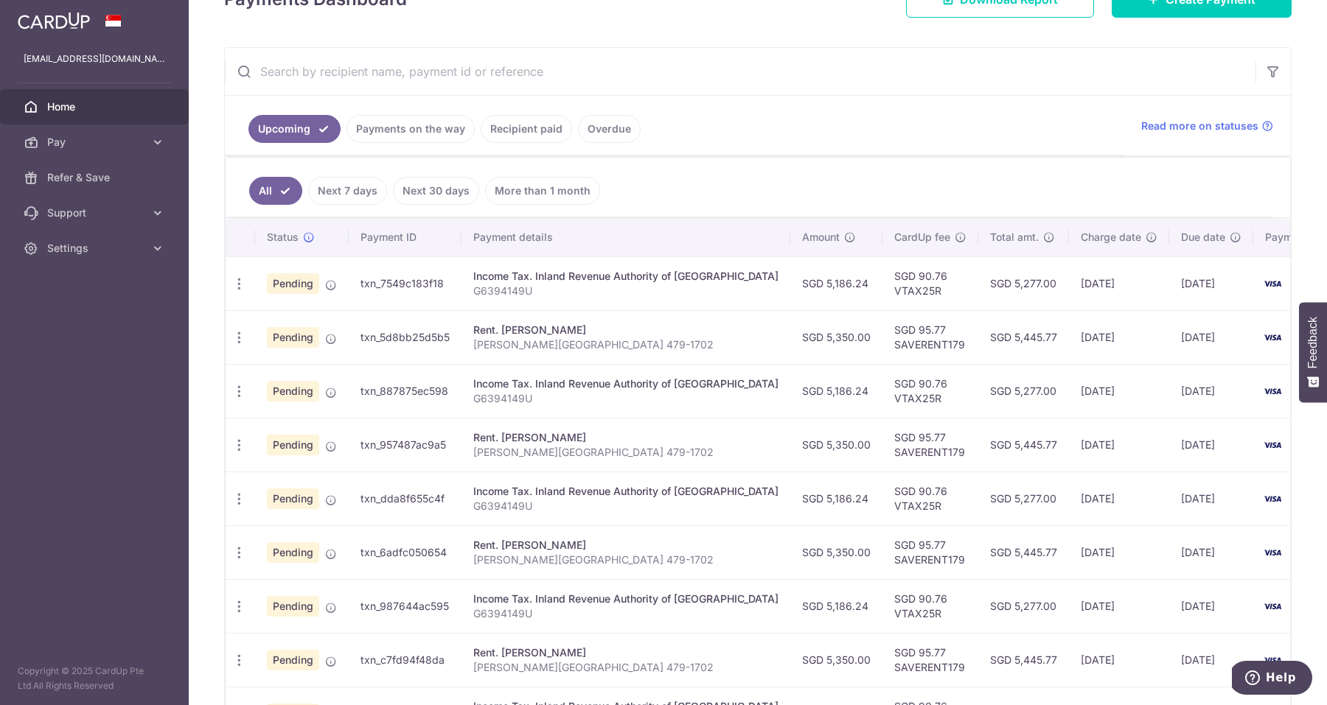
click at [1000, 93] on input "text" at bounding box center [740, 71] width 1030 height 47
click at [924, 140] on ul "Upcoming Payments on the way Recipient paid Overdue" at bounding box center [674, 126] width 898 height 60
click at [708, 178] on ul "All Next 7 days Next 30 days More than 1 month" at bounding box center [749, 188] width 1047 height 60
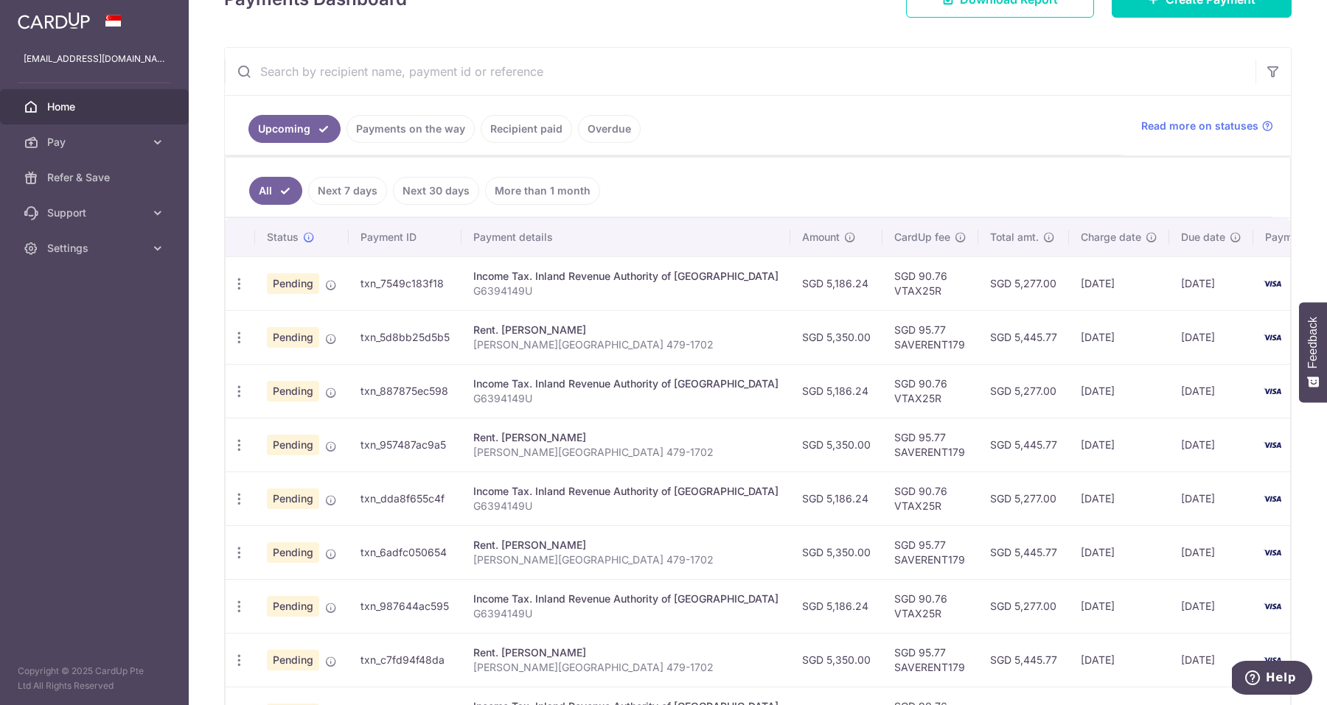
click at [205, 239] on div "× Pause Schedule Pause all future payments in this series Pause just this one p…" at bounding box center [758, 352] width 1138 height 705
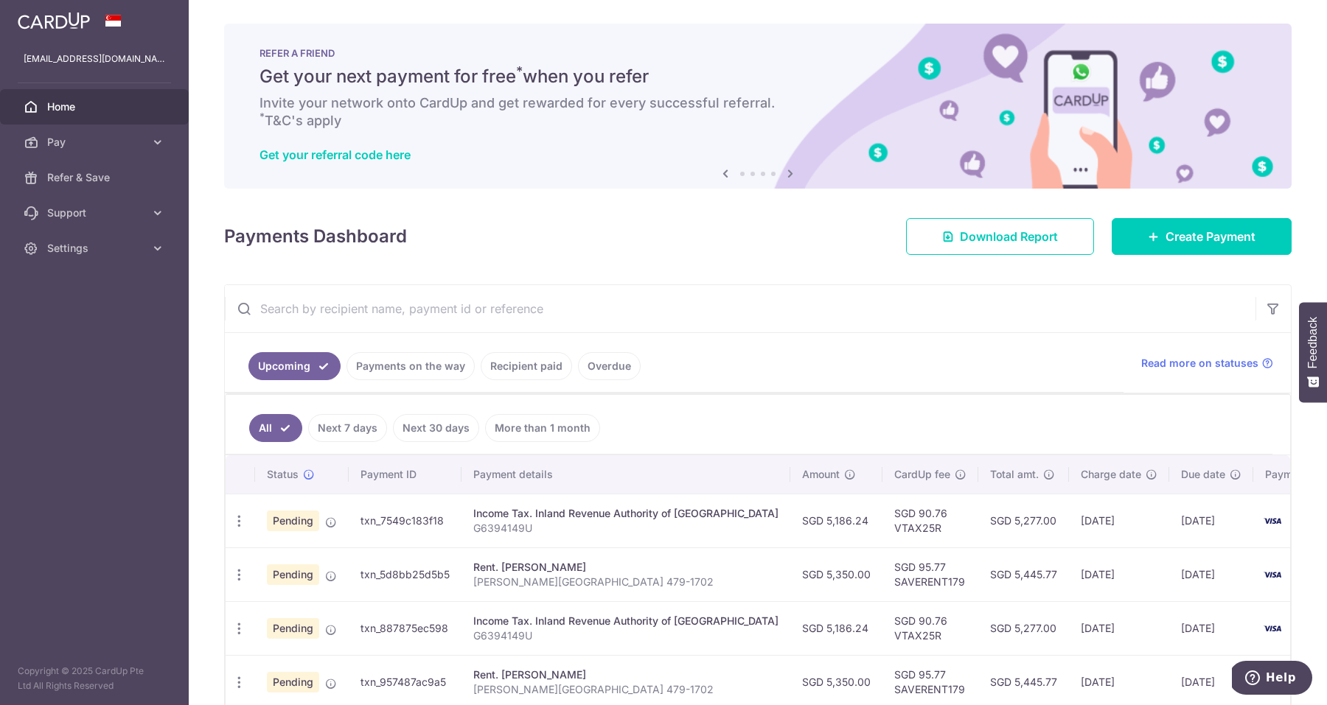
scroll to position [0, 0]
